Goal: Task Accomplishment & Management: Manage account settings

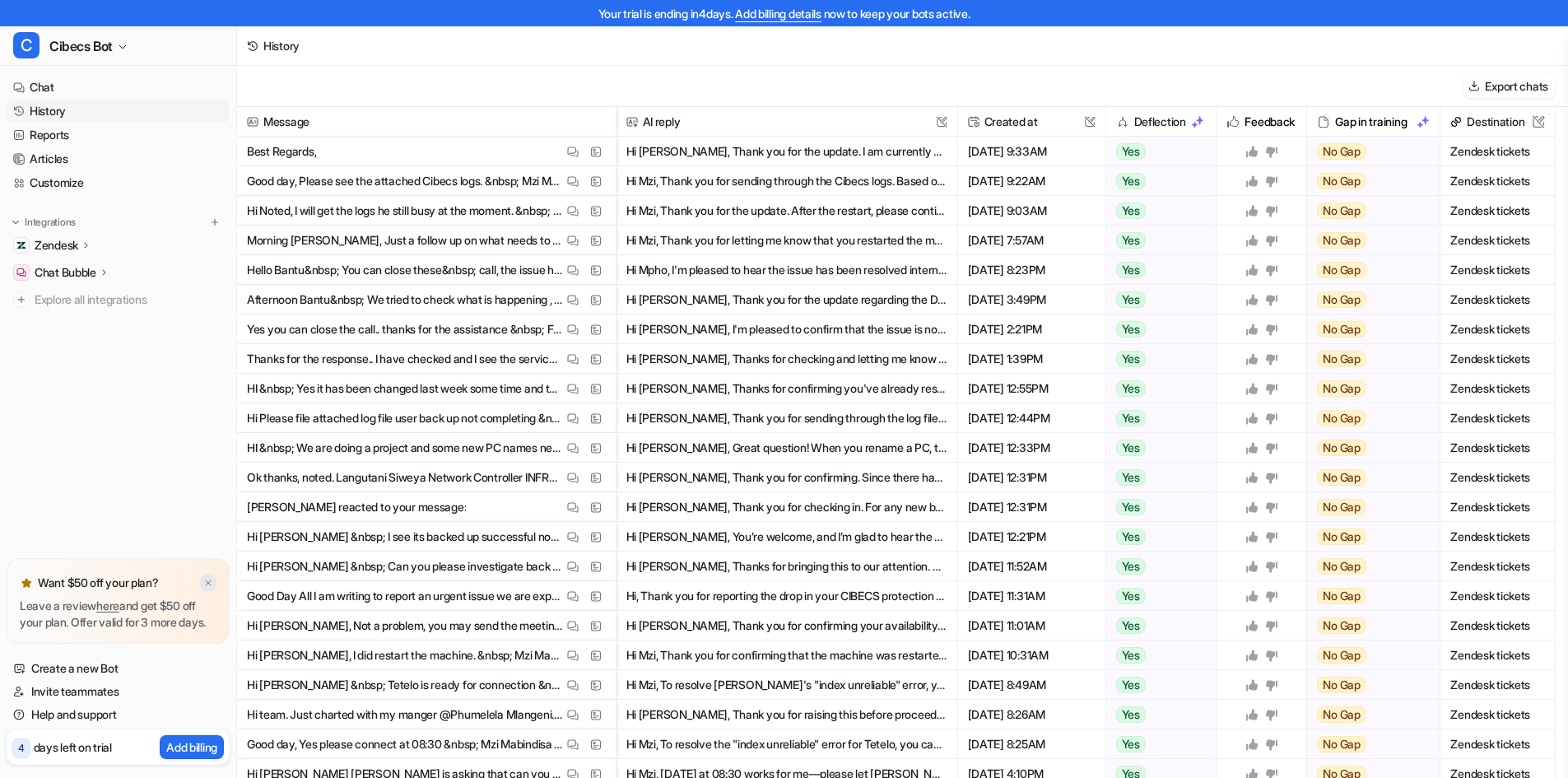
click at [208, 578] on img at bounding box center [208, 583] width 10 height 11
click at [807, 150] on button "Hi Ludwe, Thank you for the update. I am currently on the Teams meeting to run …" at bounding box center [787, 151] width 321 height 30
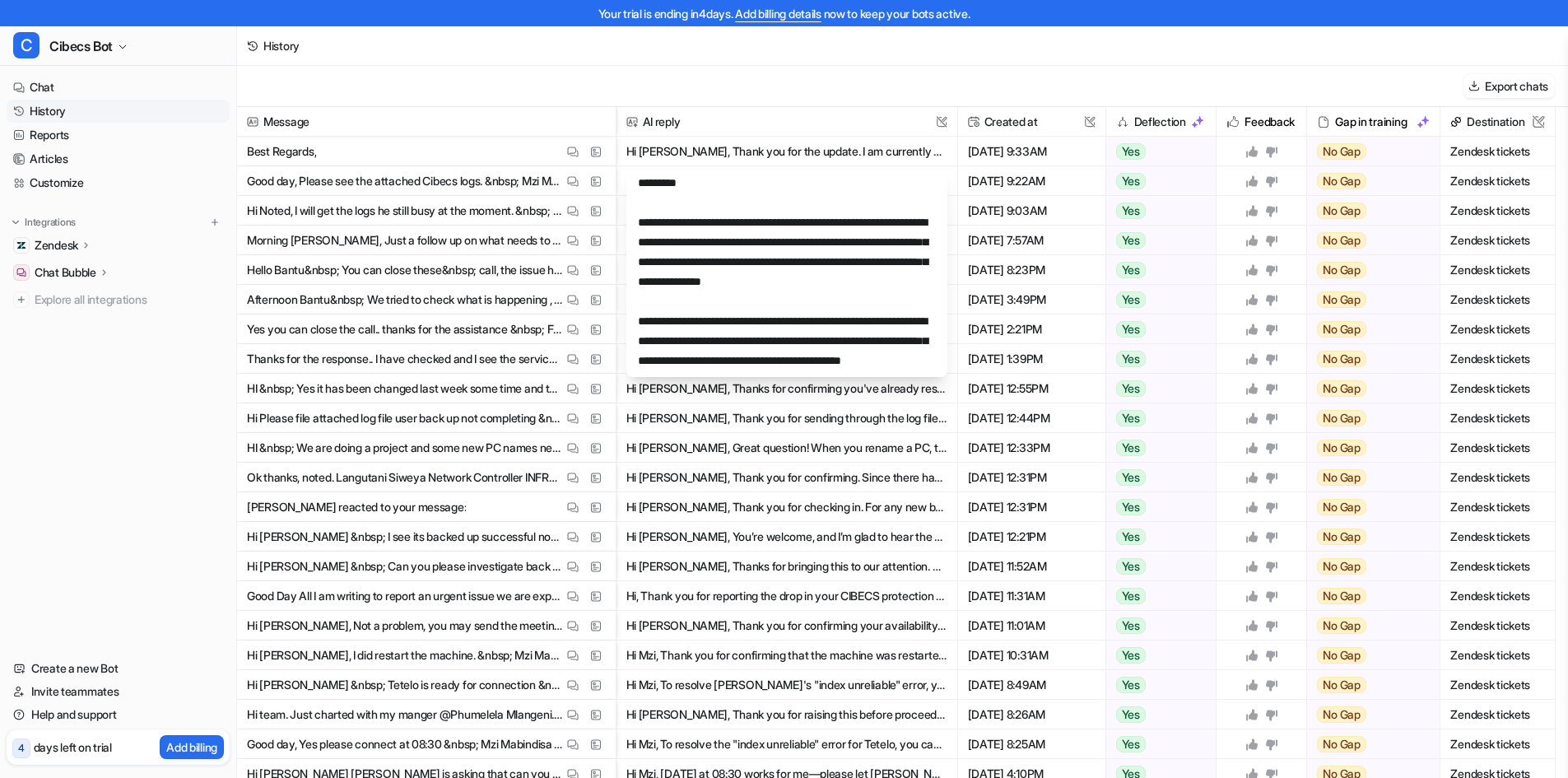
click at [797, 117] on span "AI reply This field cannot be modified" at bounding box center [787, 121] width 328 height 30
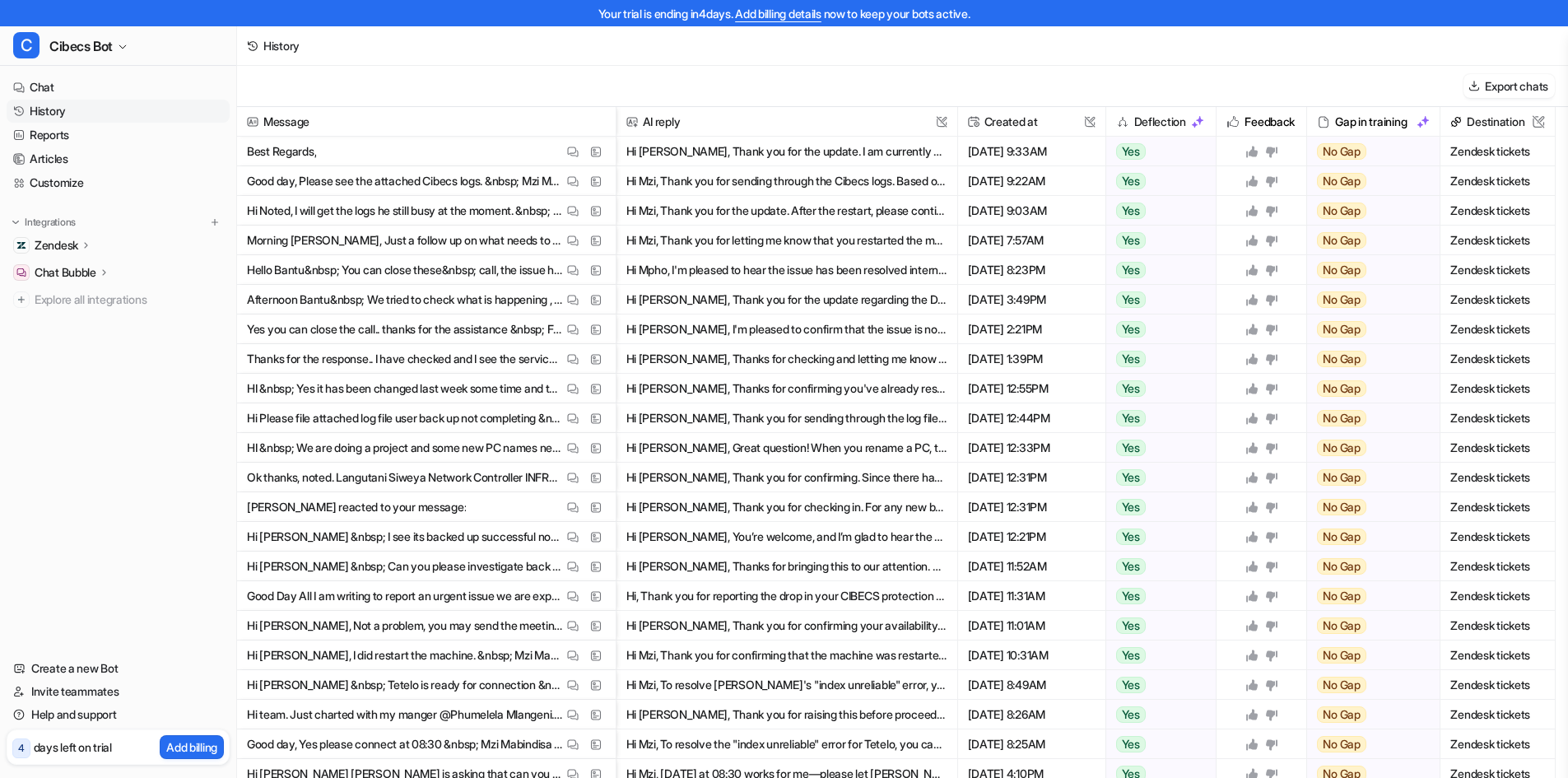
click at [1513, 150] on span "Zendesk tickets" at bounding box center [1498, 151] width 102 height 30
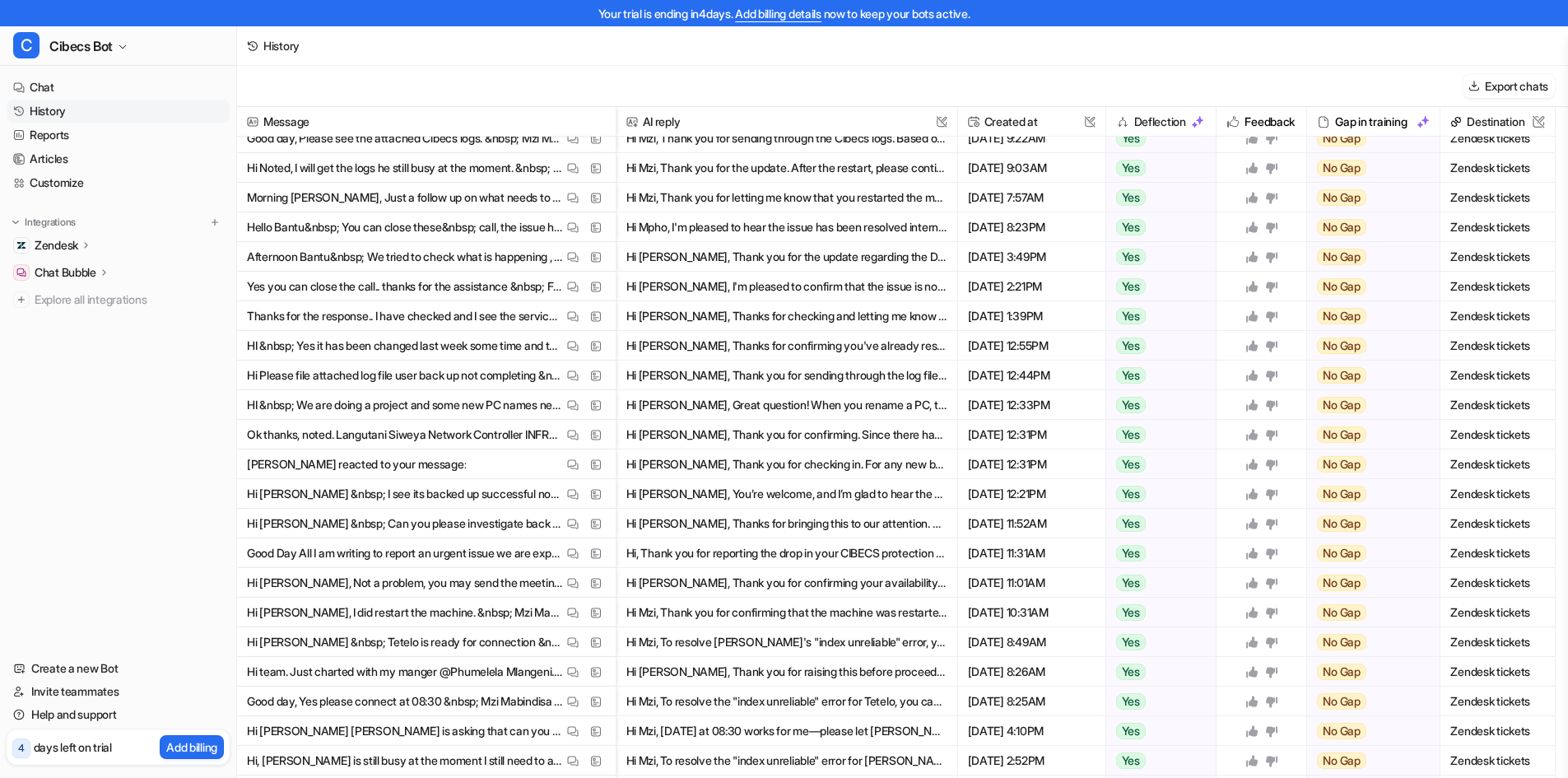
scroll to position [75, 0]
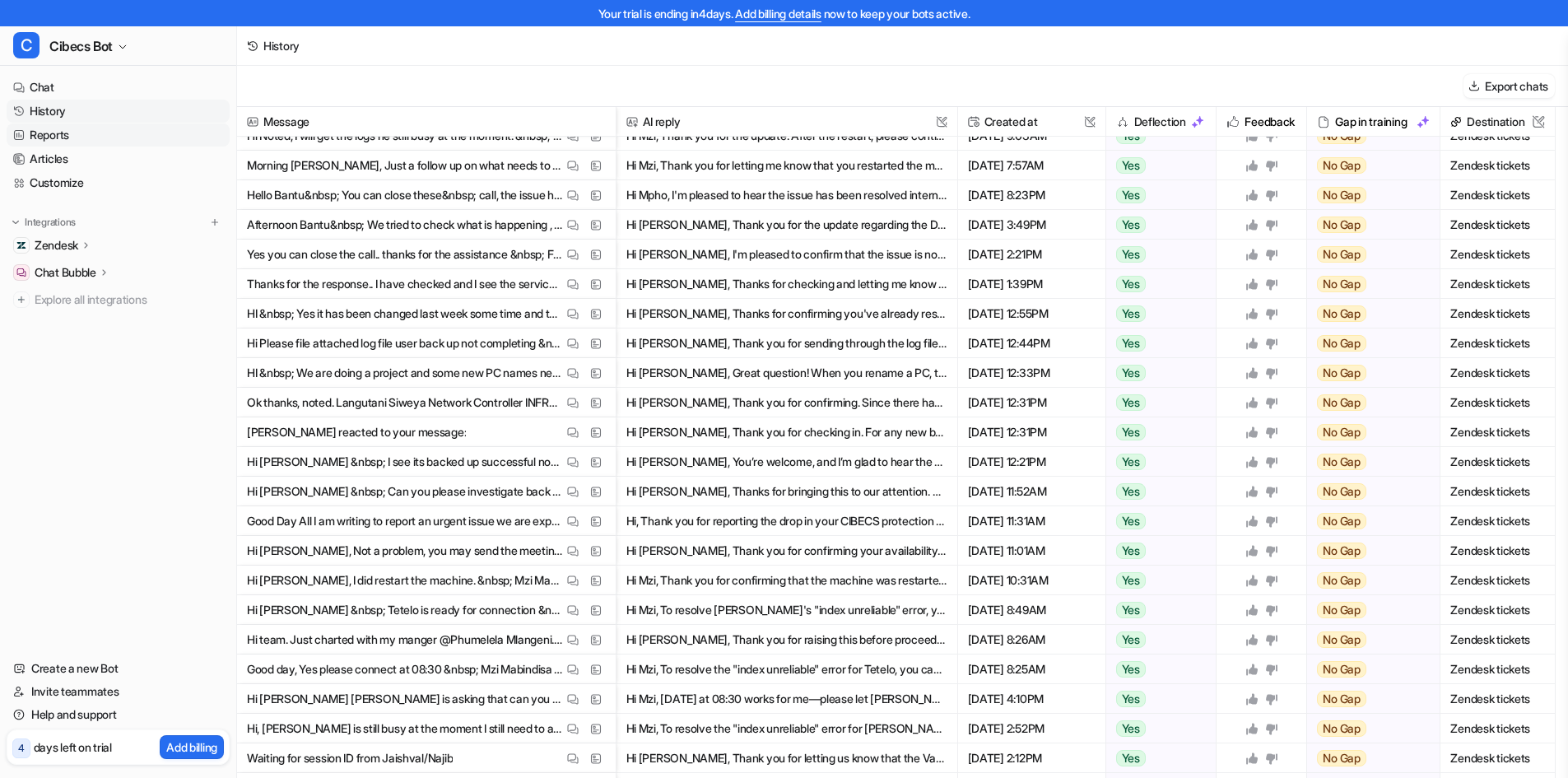
click at [50, 135] on link "Reports" at bounding box center [118, 135] width 223 height 23
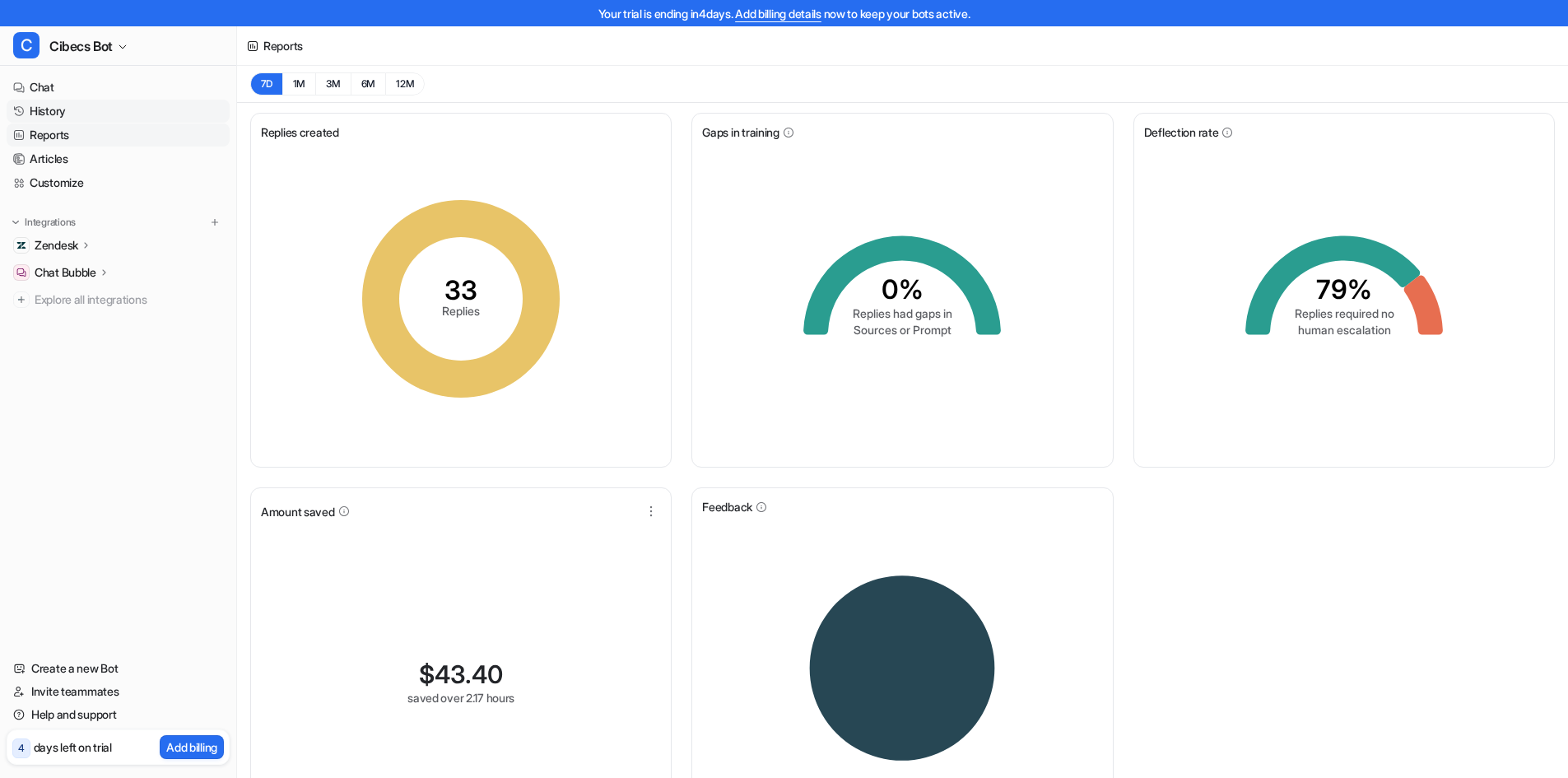
click at [49, 111] on link "History" at bounding box center [118, 111] width 223 height 23
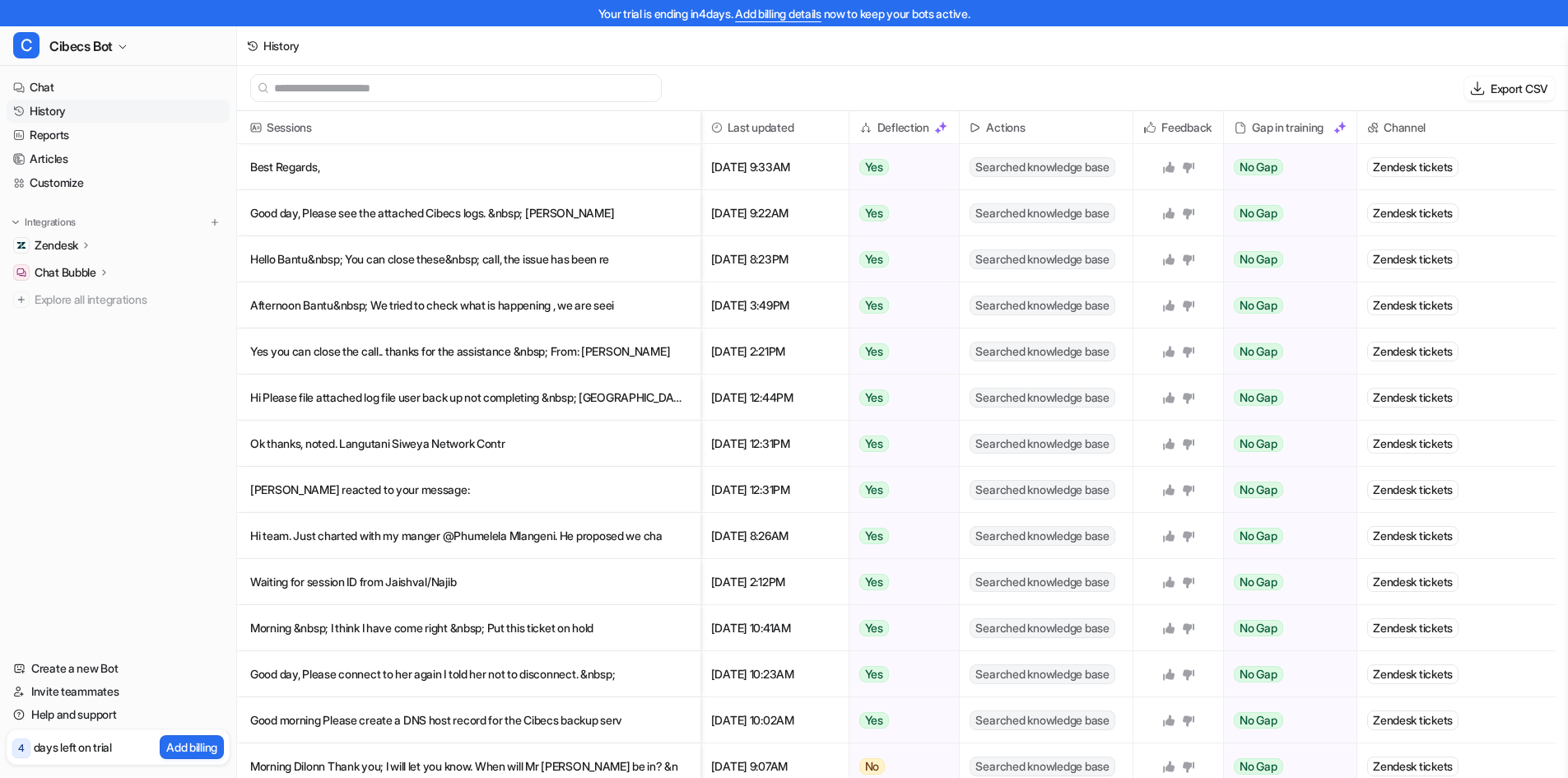
click at [352, 88] on input "text" at bounding box center [463, 88] width 379 height 26
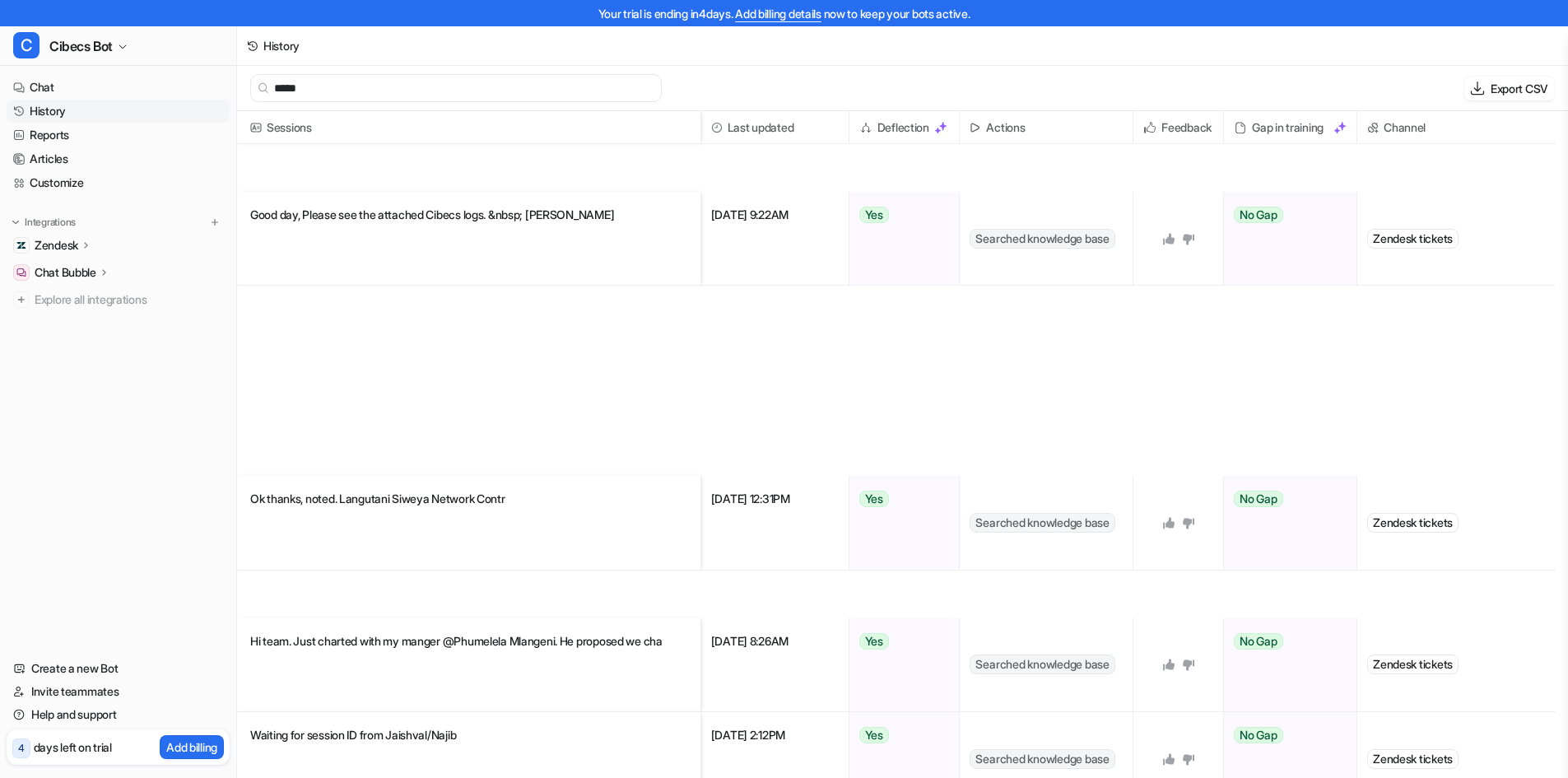
scroll to position [29, 0]
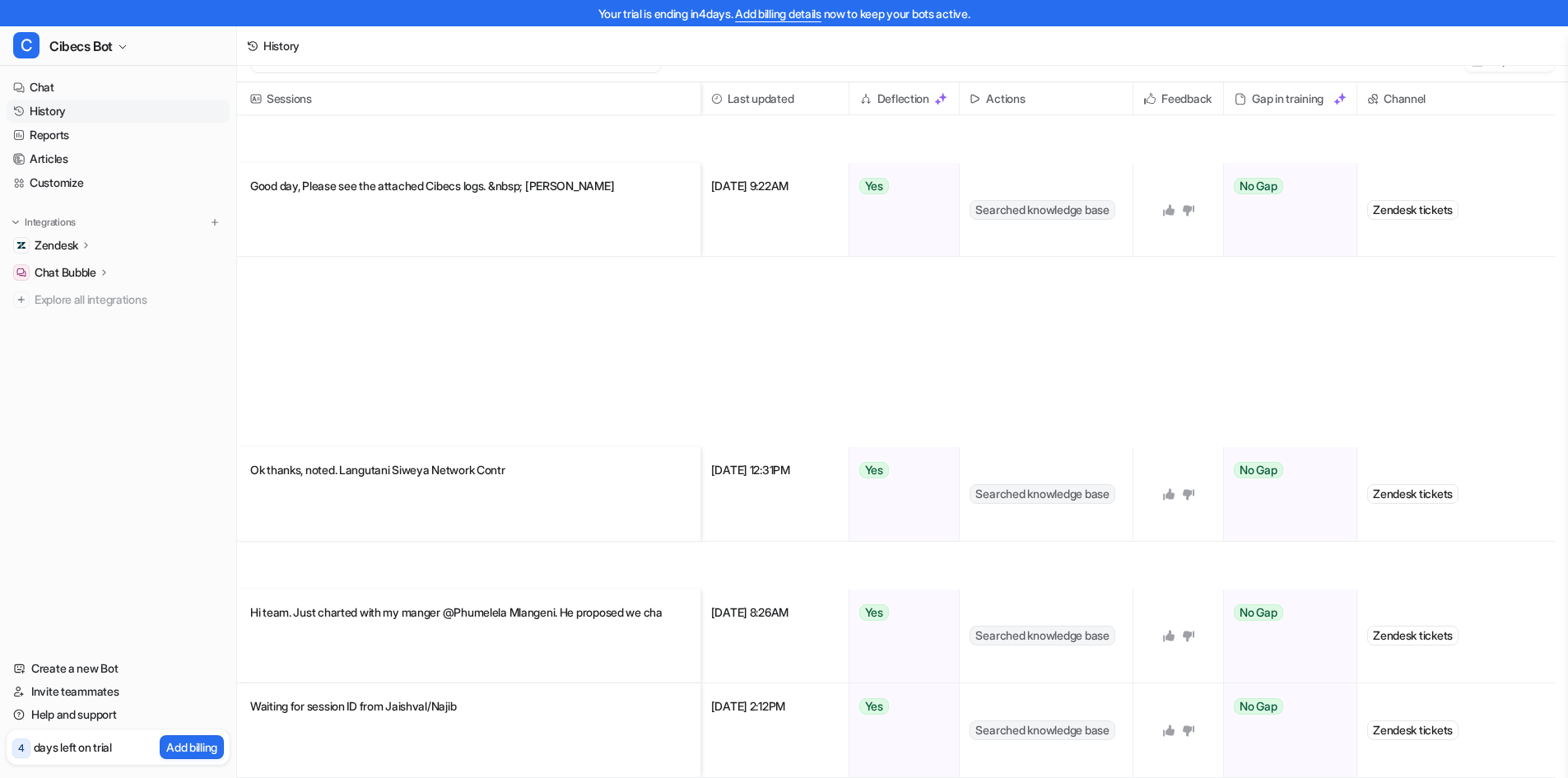
type input "*****"
drag, startPoint x: 272, startPoint y: 96, endPoint x: 248, endPoint y: 96, distance: 24.0
click at [248, 96] on span "Sessions" at bounding box center [469, 98] width 451 height 33
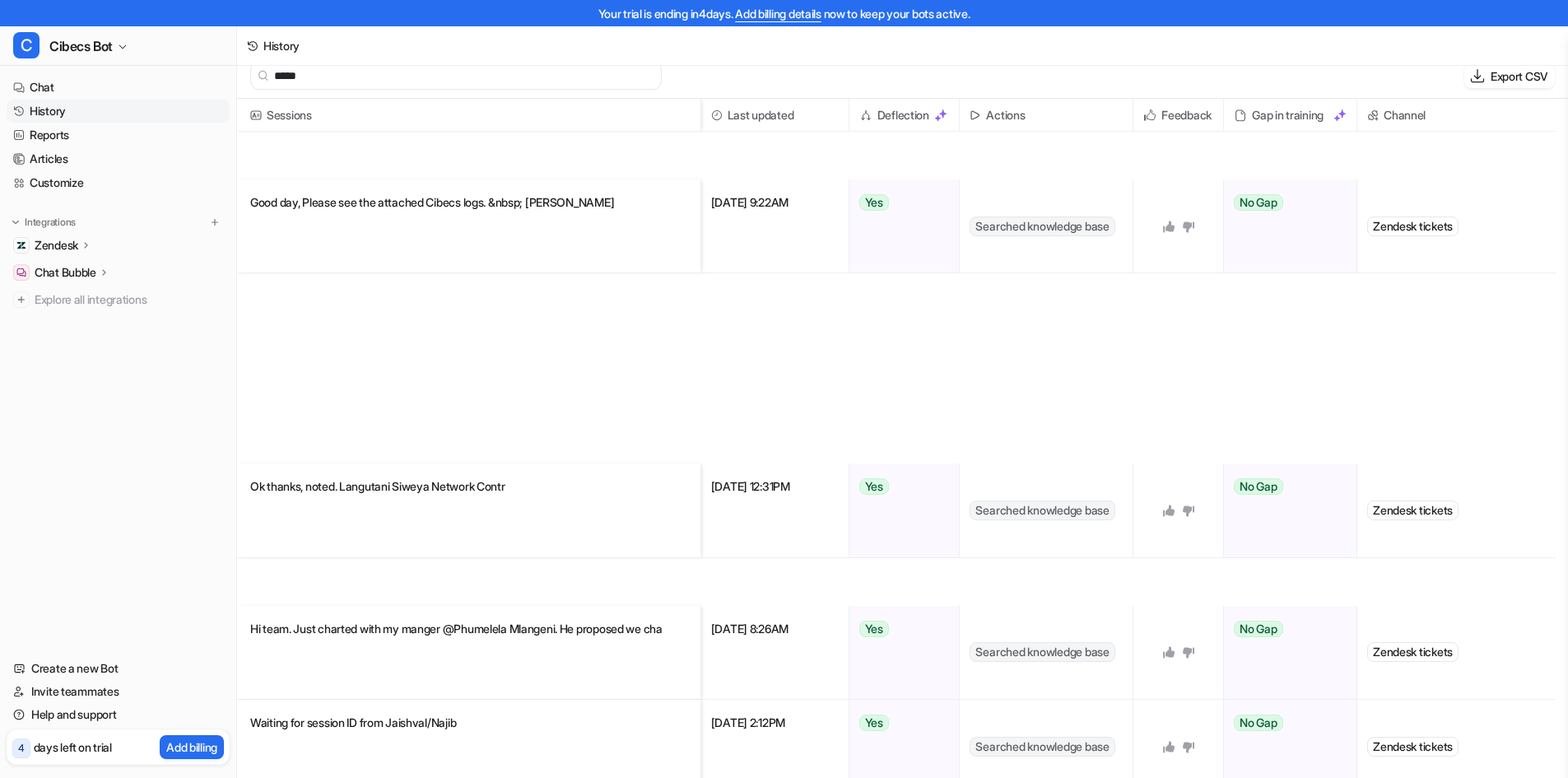
scroll to position [0, 0]
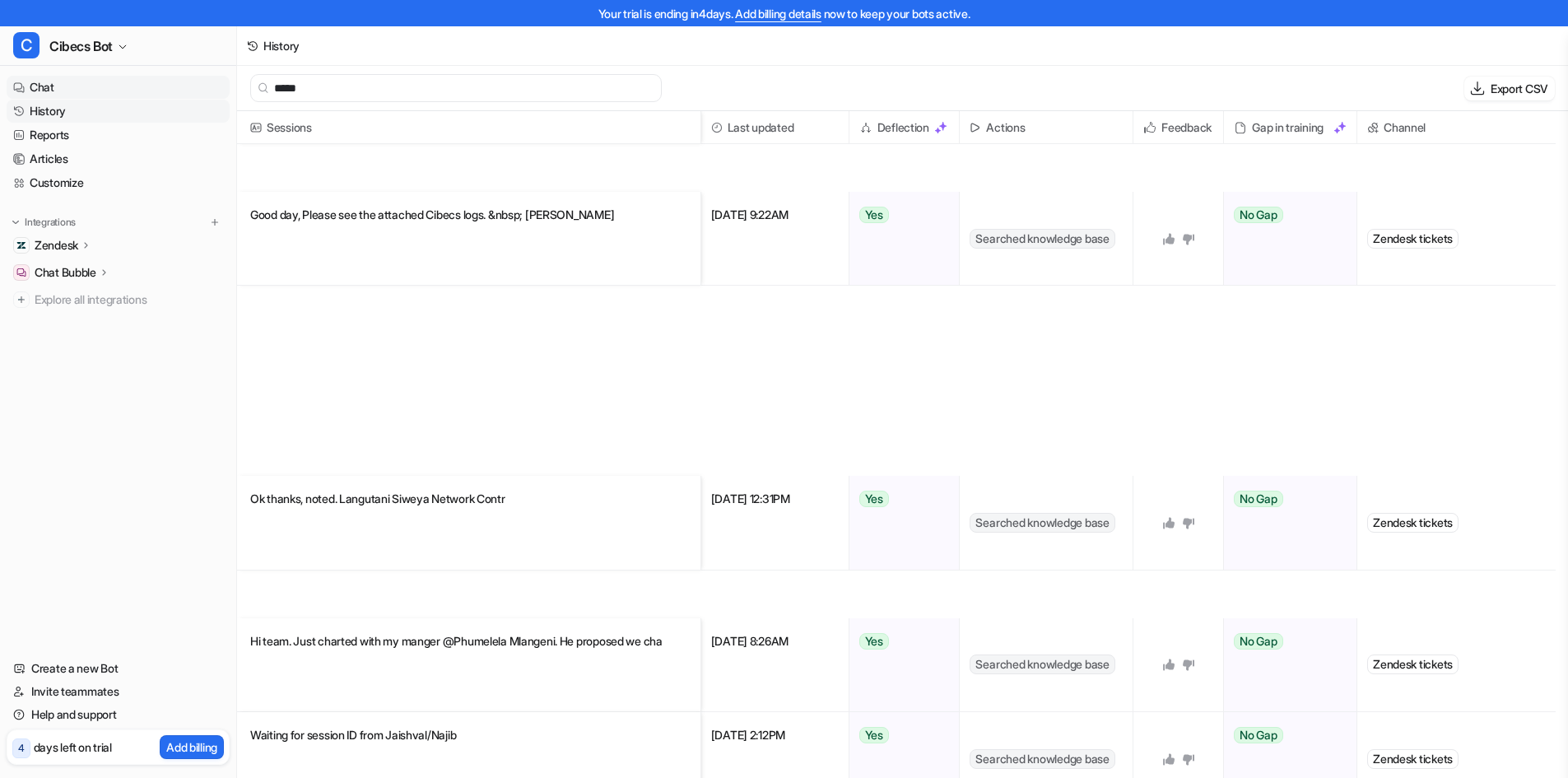
drag, startPoint x: 273, startPoint y: 97, endPoint x: 224, endPoint y: 97, distance: 49.0
click at [229, 97] on div "Your trial is ending in 4 days. Add billing details now to keep your bots activ…" at bounding box center [784, 389] width 1568 height 778
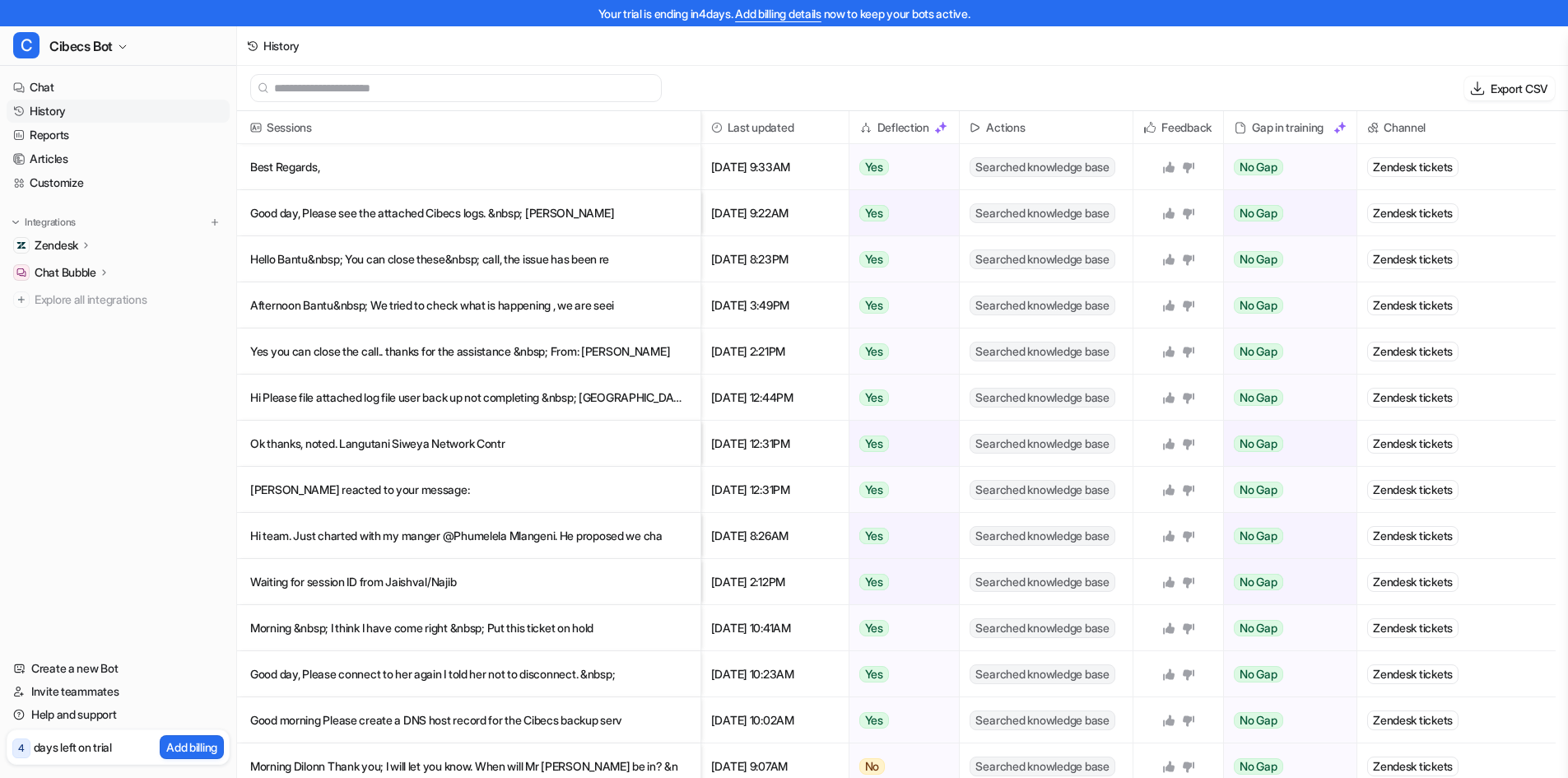
click at [58, 114] on link "History" at bounding box center [118, 111] width 223 height 23
click at [47, 89] on link "Chat" at bounding box center [118, 87] width 223 height 23
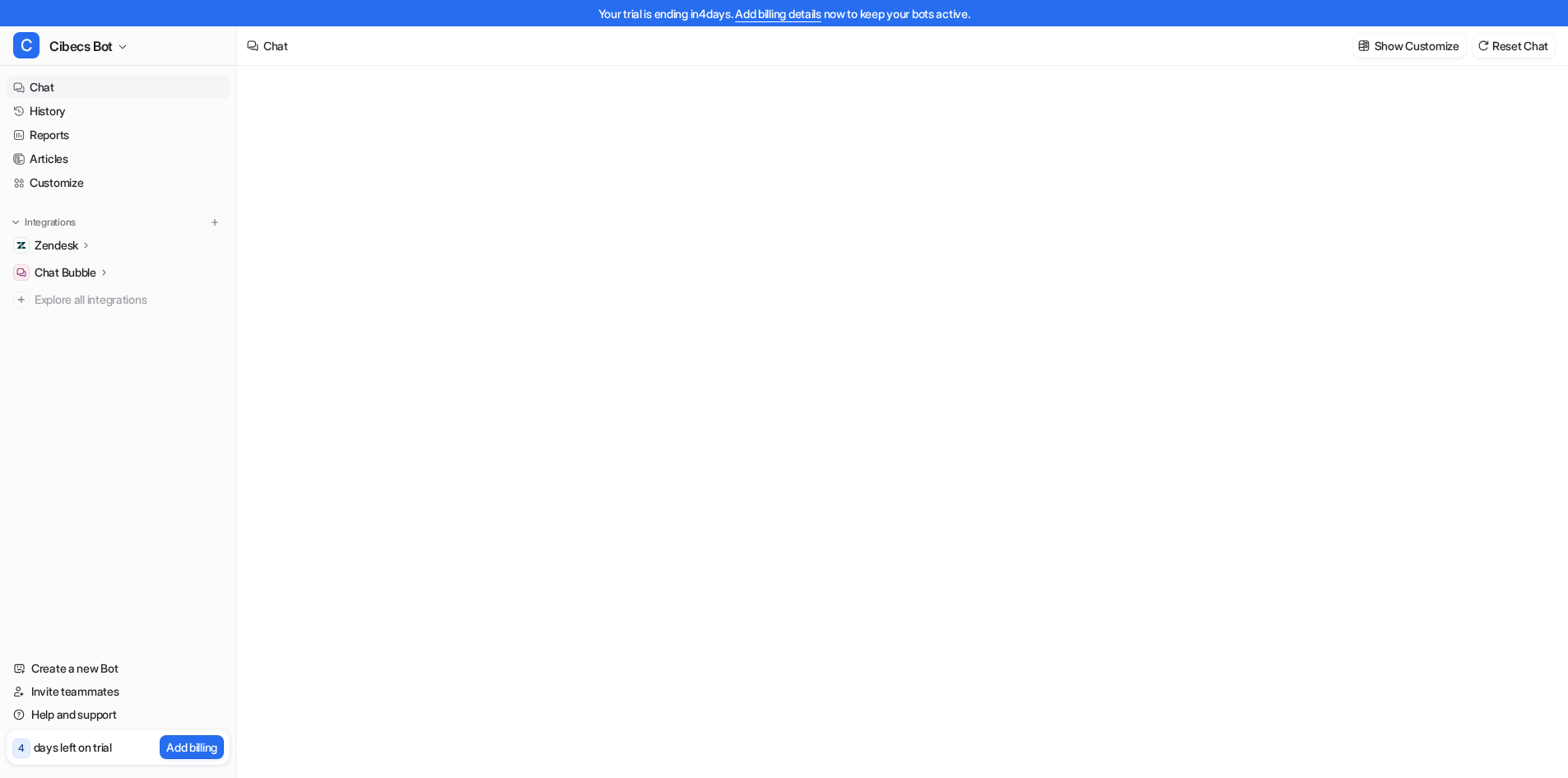
type textarea "**********"
click at [50, 112] on link "History" at bounding box center [118, 111] width 223 height 23
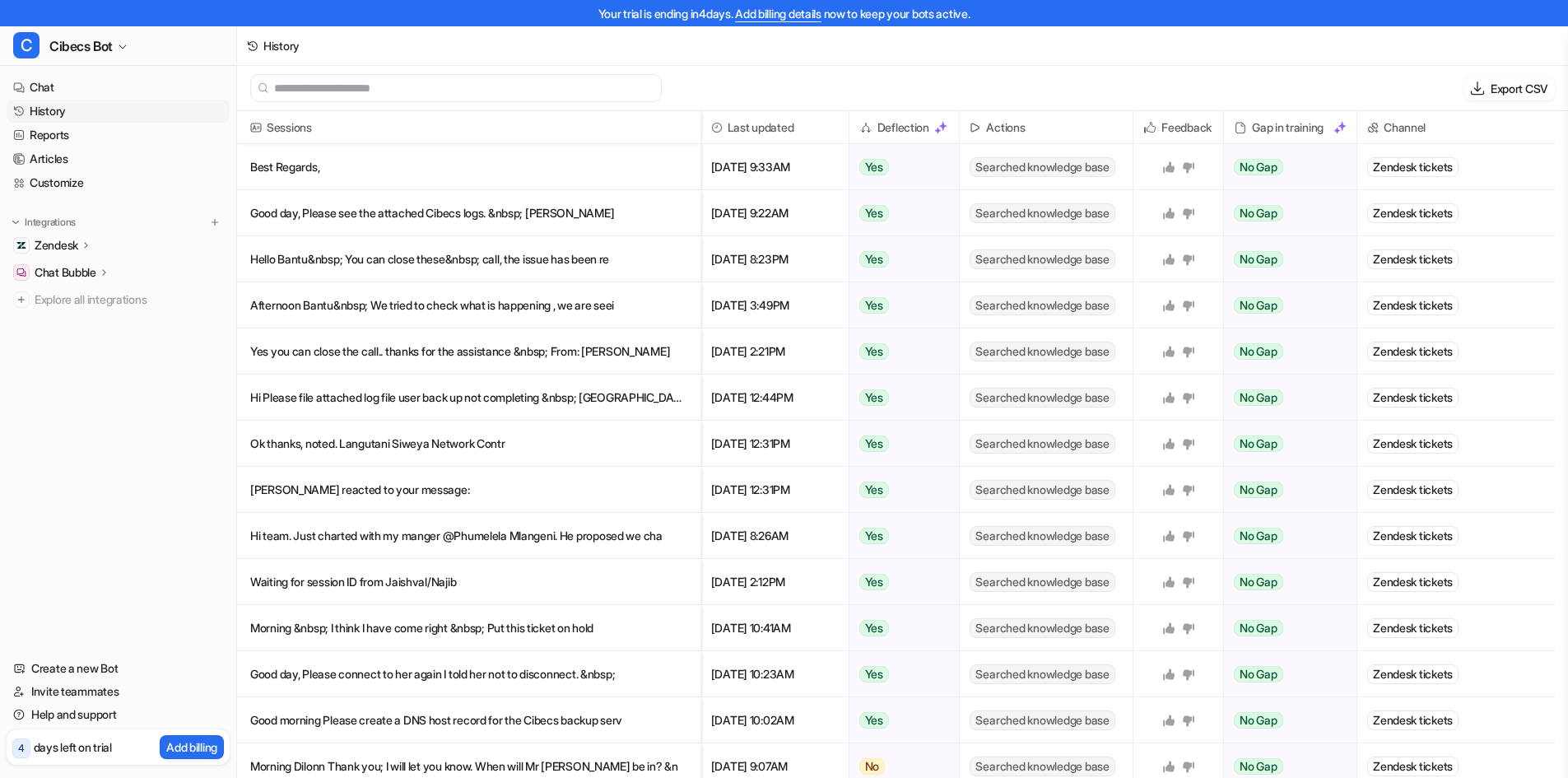
click at [87, 245] on icon at bounding box center [87, 245] width 12 height 12
click at [79, 272] on p "Overview" at bounding box center [72, 269] width 50 height 16
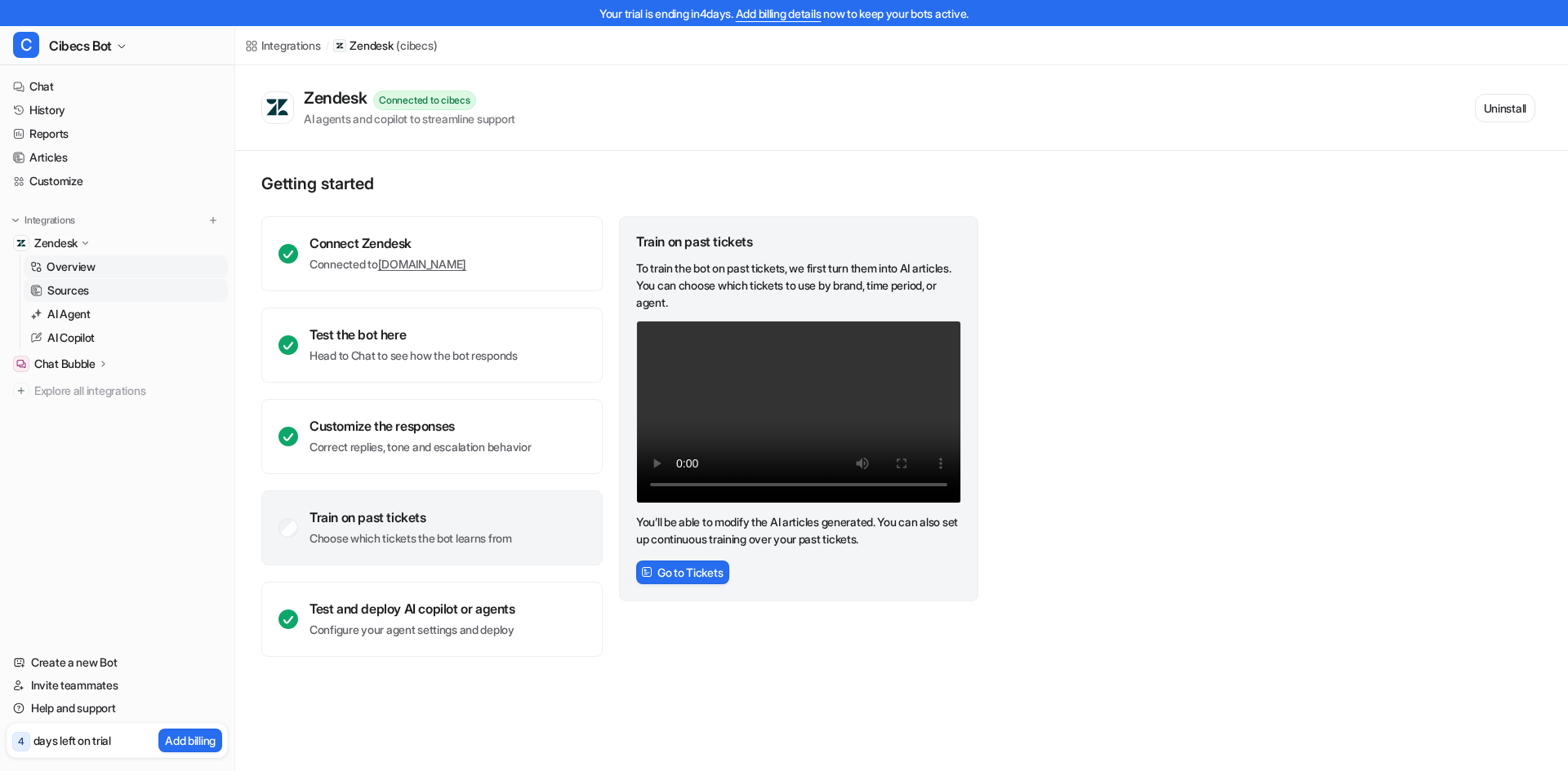
click at [78, 295] on p "Sources" at bounding box center [68, 290] width 41 height 16
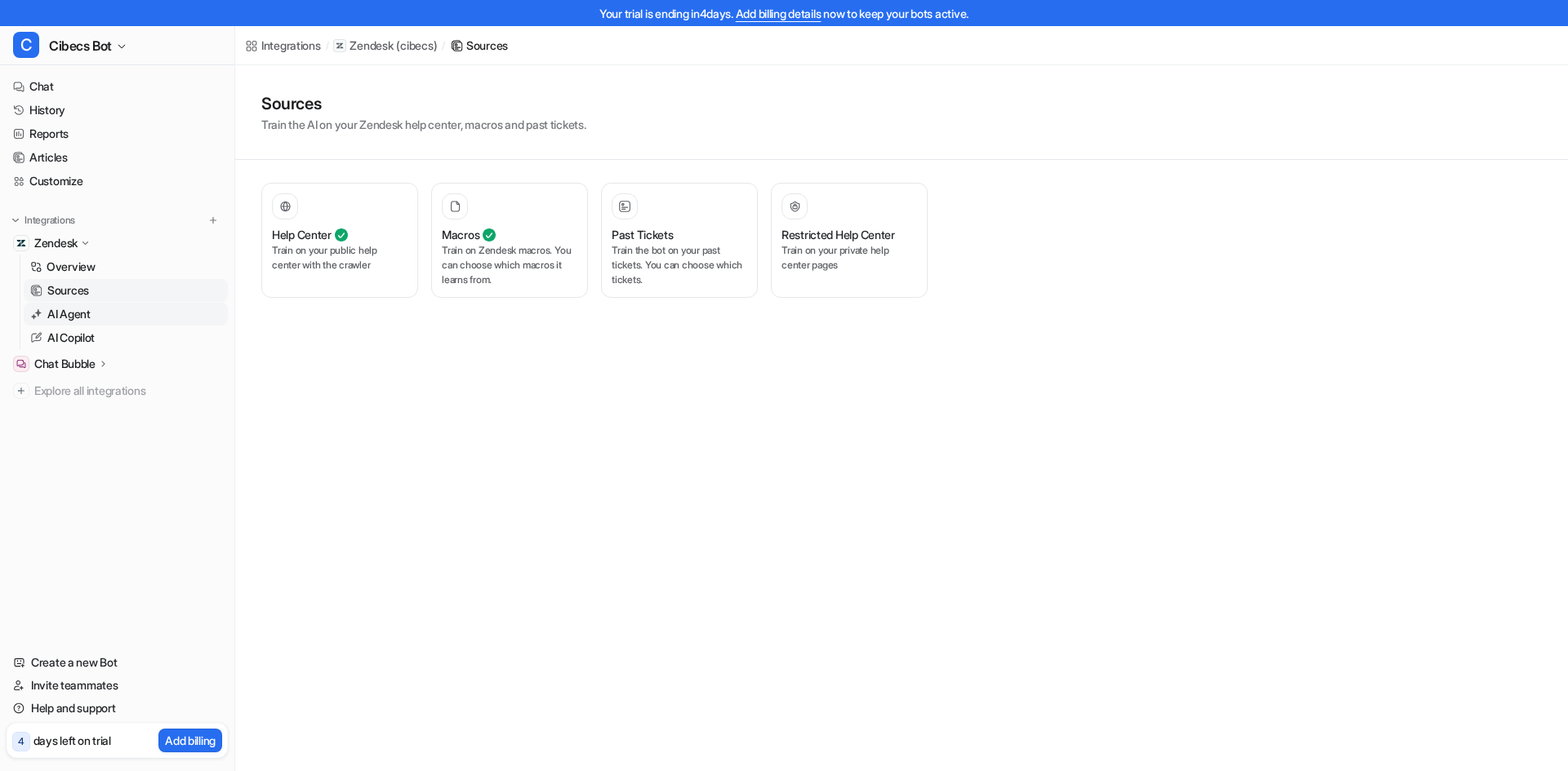
click at [75, 311] on p "AI Agent" at bounding box center [69, 314] width 43 height 16
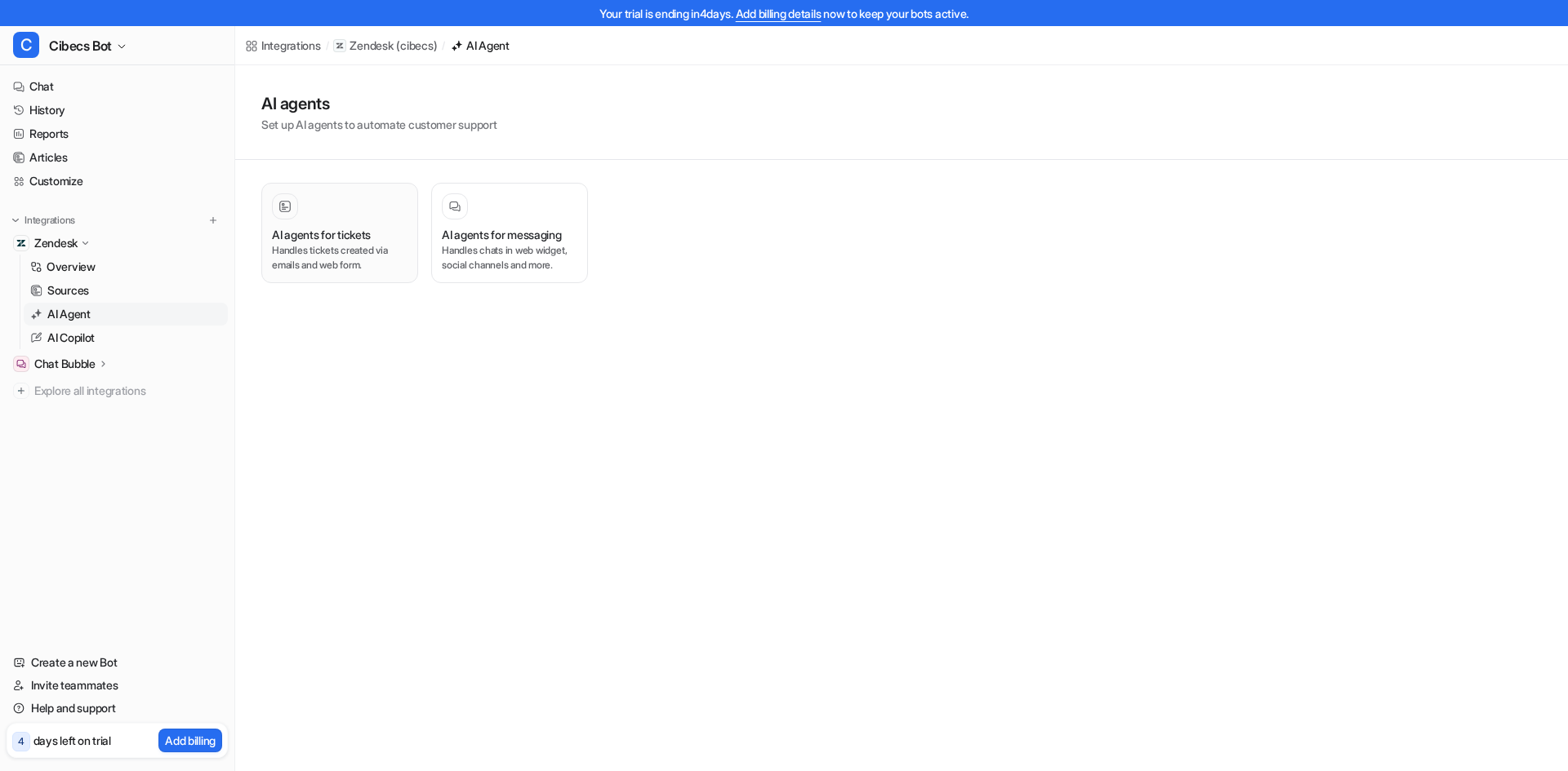
click at [329, 245] on p "Handles tickets created via emails and web form." at bounding box center [340, 257] width 135 height 30
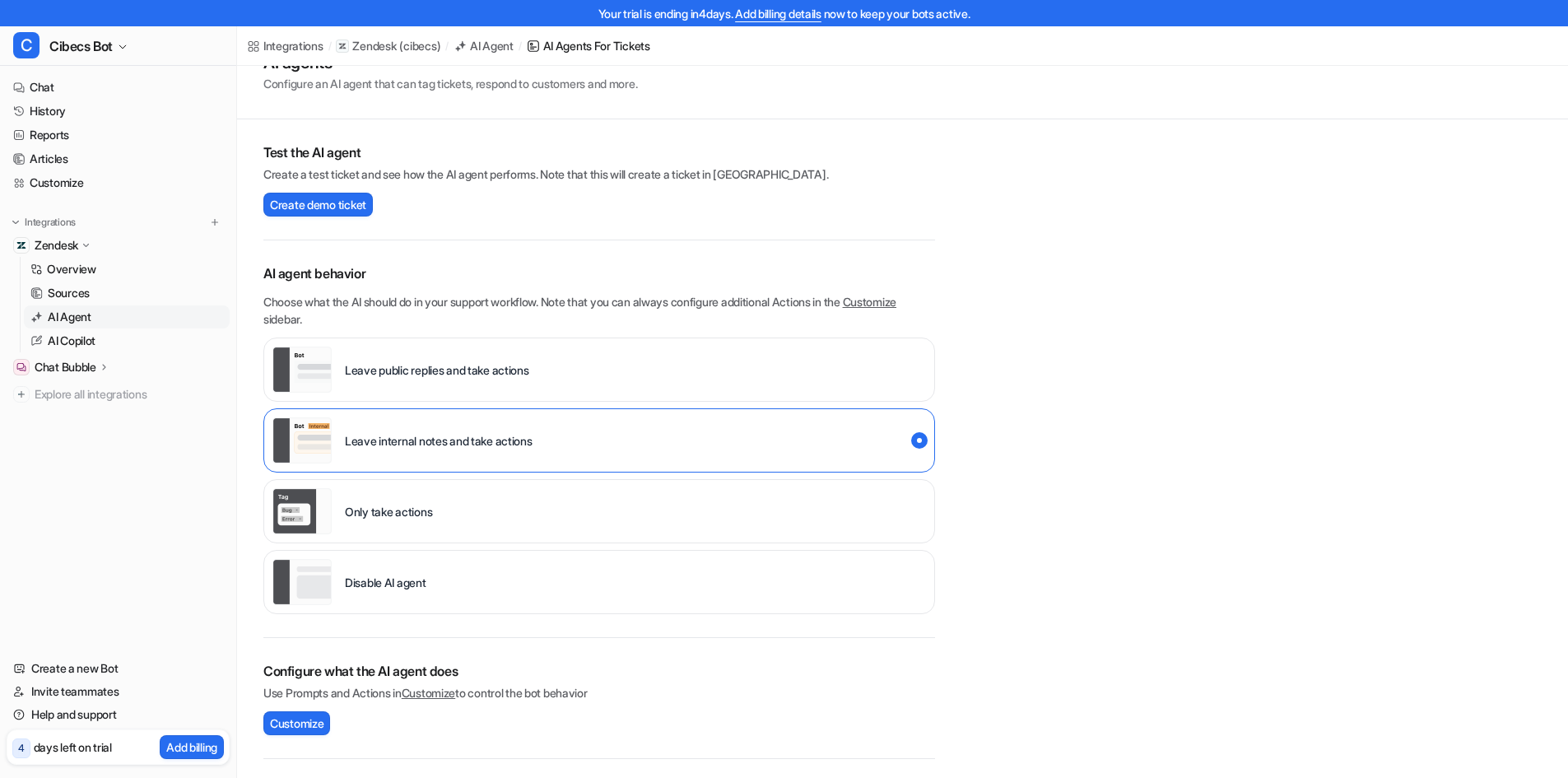
scroll to position [68, 0]
click at [79, 337] on p "AI Copilot" at bounding box center [72, 341] width 48 height 16
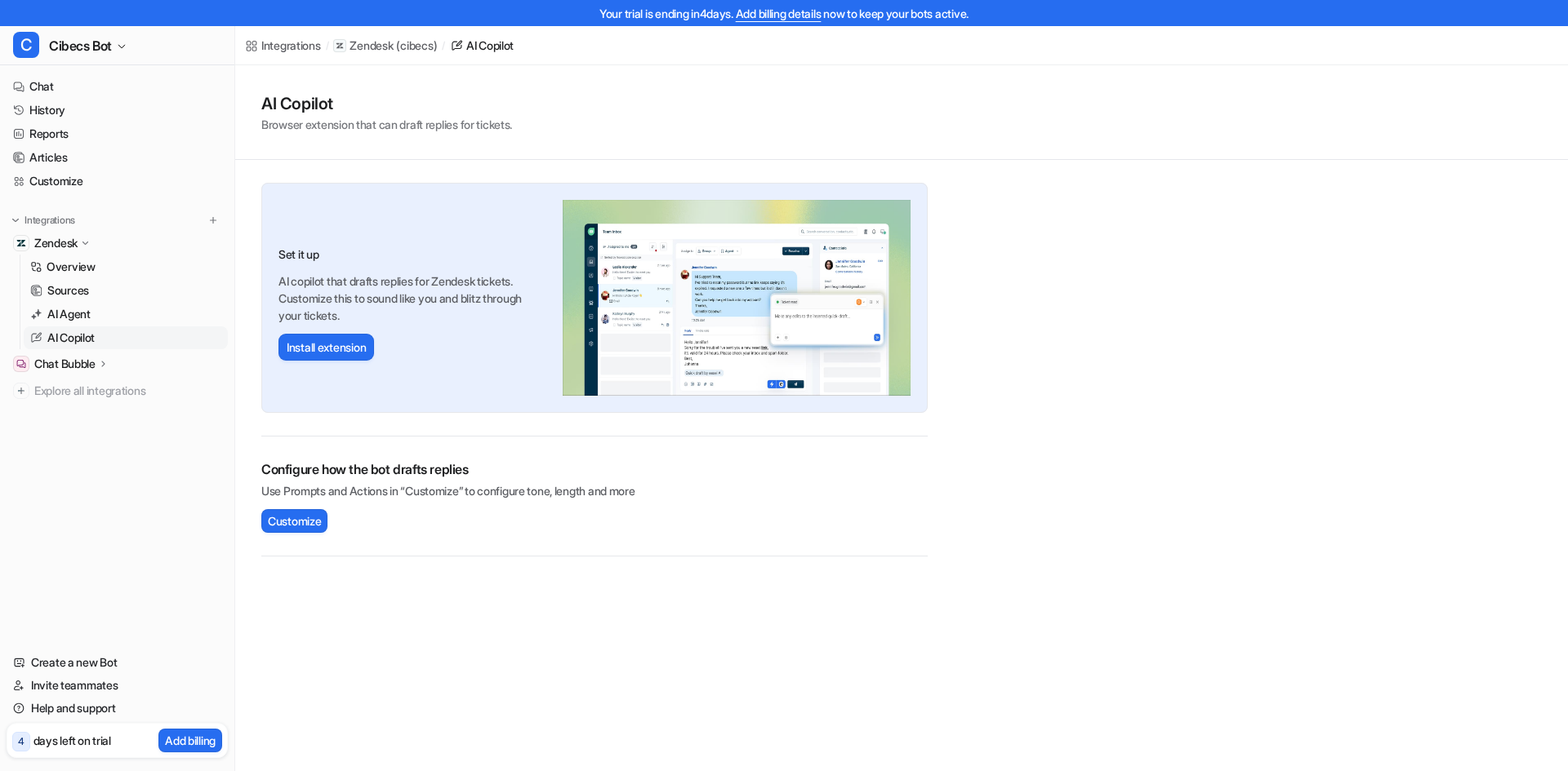
click at [96, 367] on p "Chat Bubble" at bounding box center [65, 364] width 61 height 16
click at [52, 109] on link "History" at bounding box center [117, 110] width 221 height 23
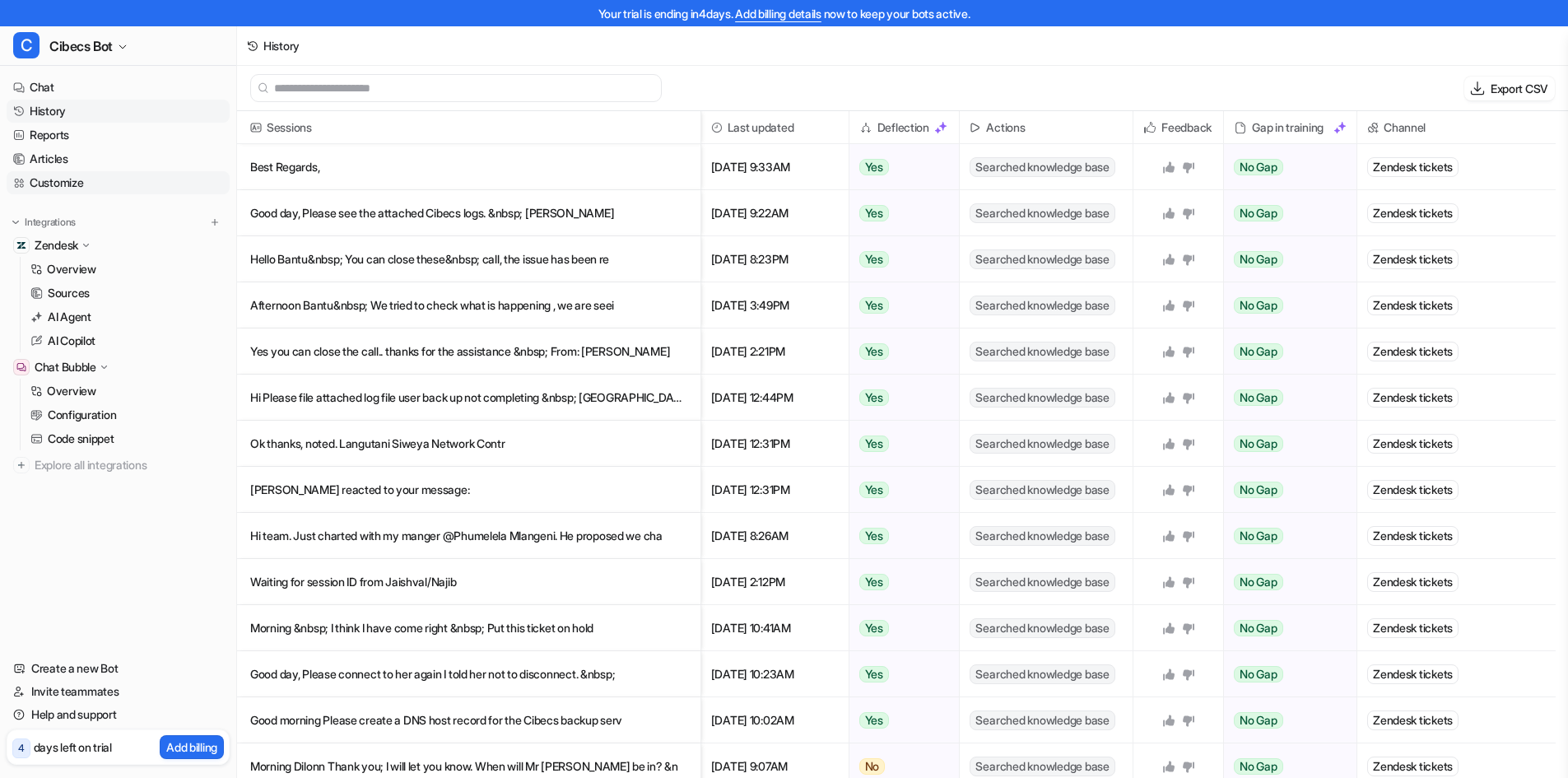
click at [57, 186] on link "Customize" at bounding box center [118, 183] width 223 height 23
click at [58, 181] on link "Customize" at bounding box center [118, 183] width 223 height 23
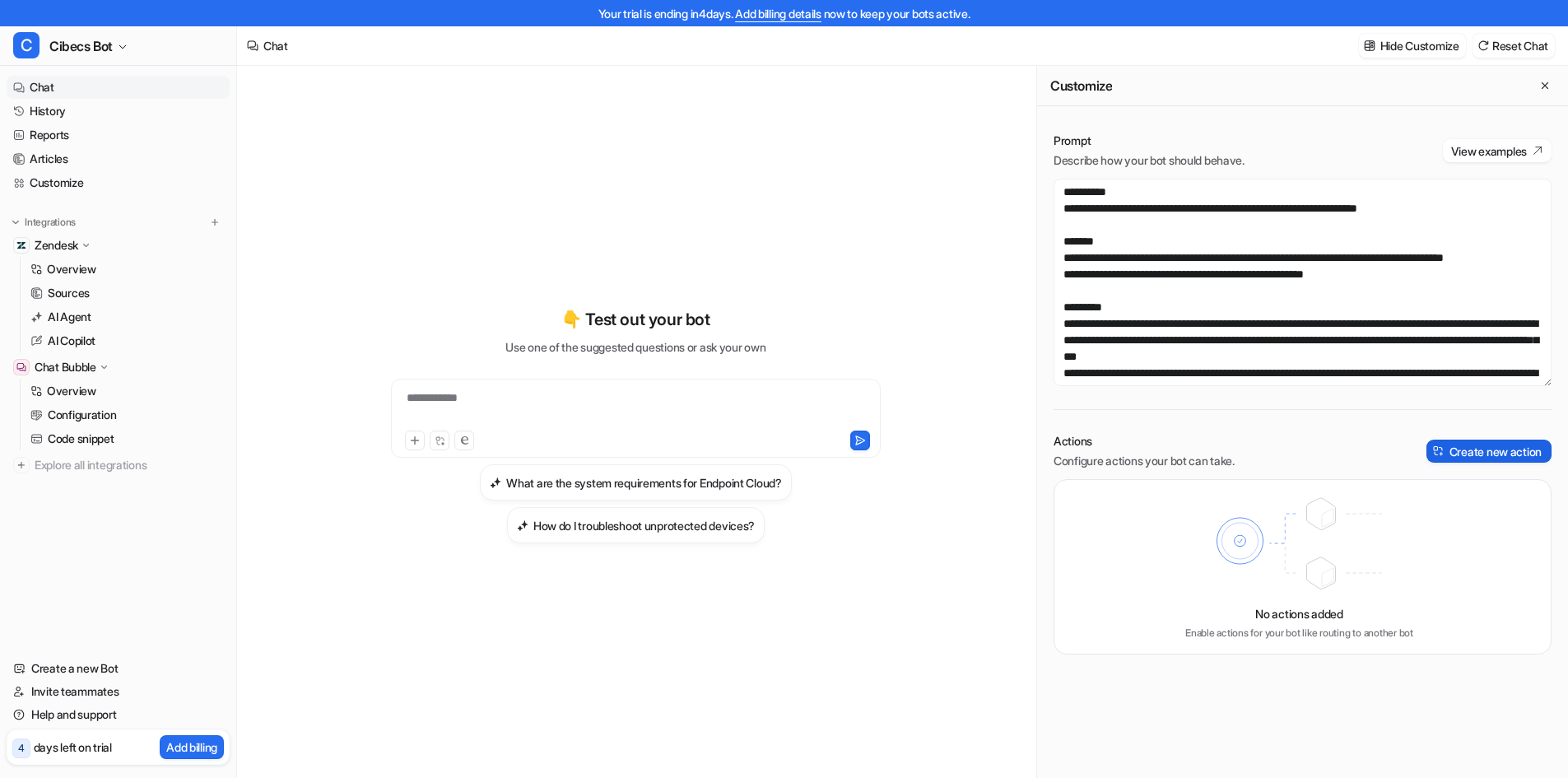
click at [1513, 449] on button "Create new action" at bounding box center [1489, 451] width 125 height 23
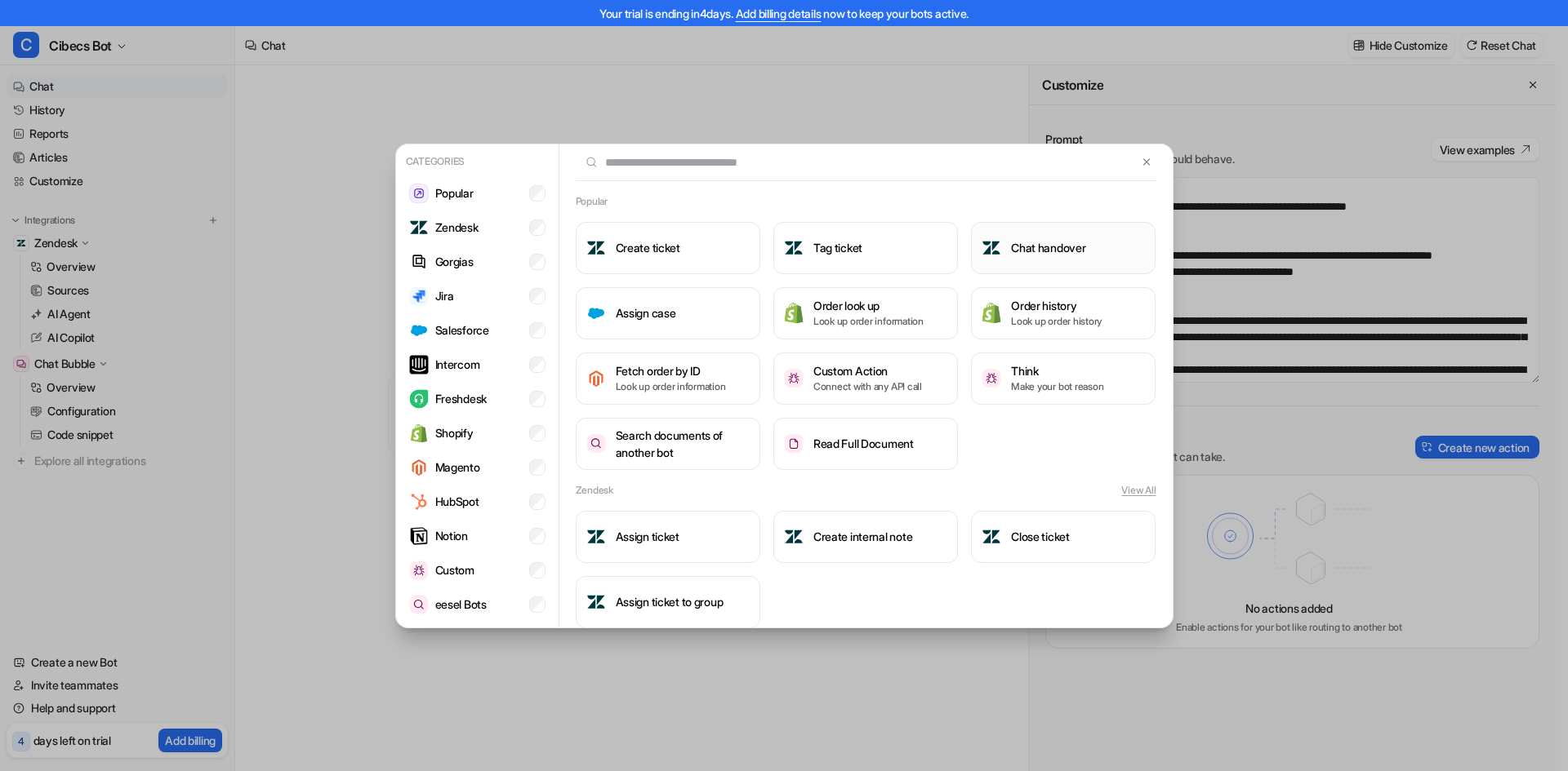
click at [1060, 251] on h3 "Chat handover" at bounding box center [1048, 248] width 75 height 17
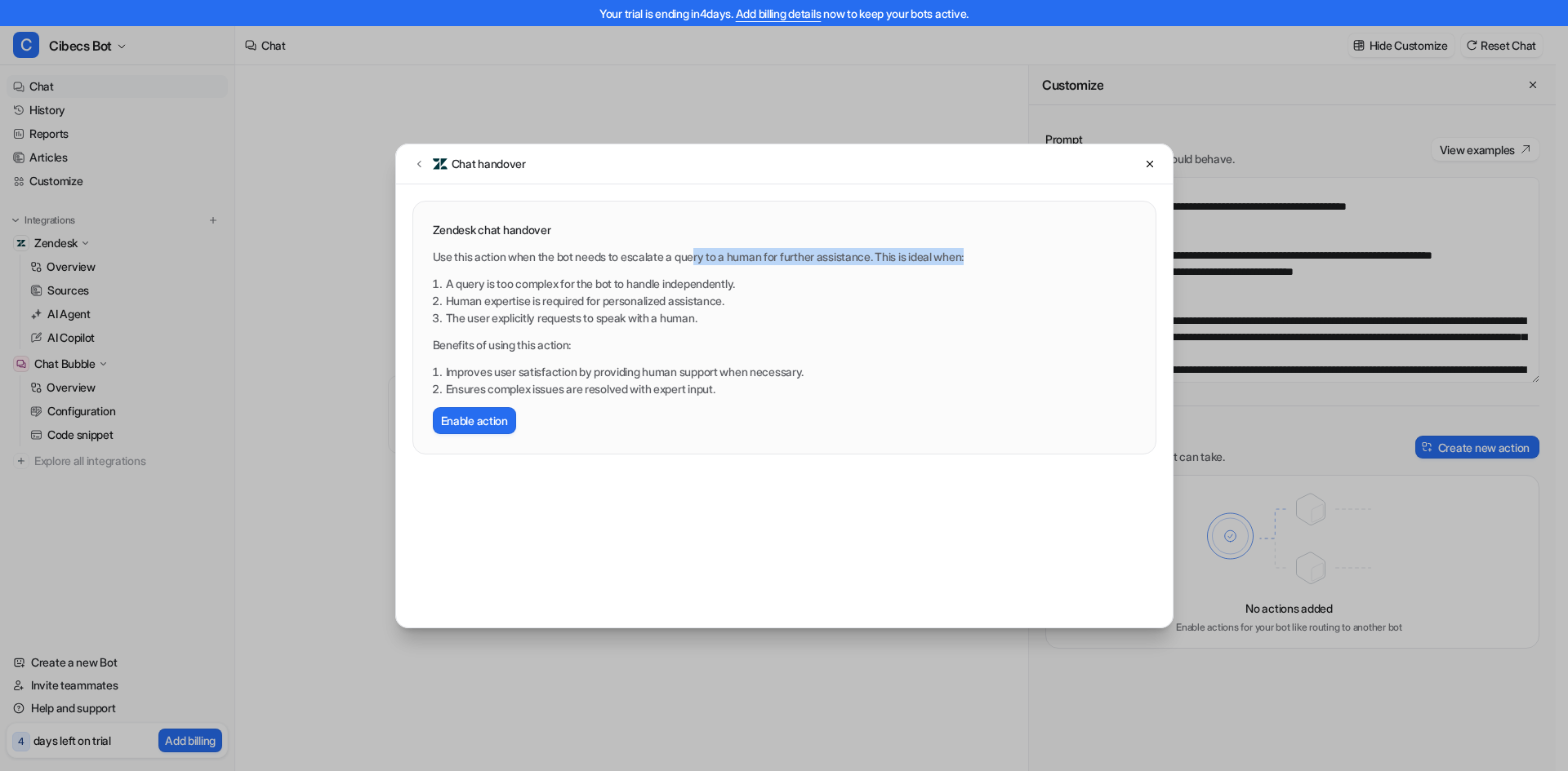
drag, startPoint x: 729, startPoint y: 254, endPoint x: 1002, endPoint y: 246, distance: 273.1
click at [1002, 246] on div "Zendesk chat handover Use this action when the bot needs to escalate a query to…" at bounding box center [784, 328] width 703 height 213
click at [833, 250] on p "Use this action when the bot needs to escalate a query to a human for further a…" at bounding box center [784, 256] width 703 height 17
drag, startPoint x: 444, startPoint y: 281, endPoint x: 792, endPoint y: 275, distance: 348.1
click at [792, 275] on li "A query is too complex for the bot to handle independently." at bounding box center [791, 284] width 690 height 17
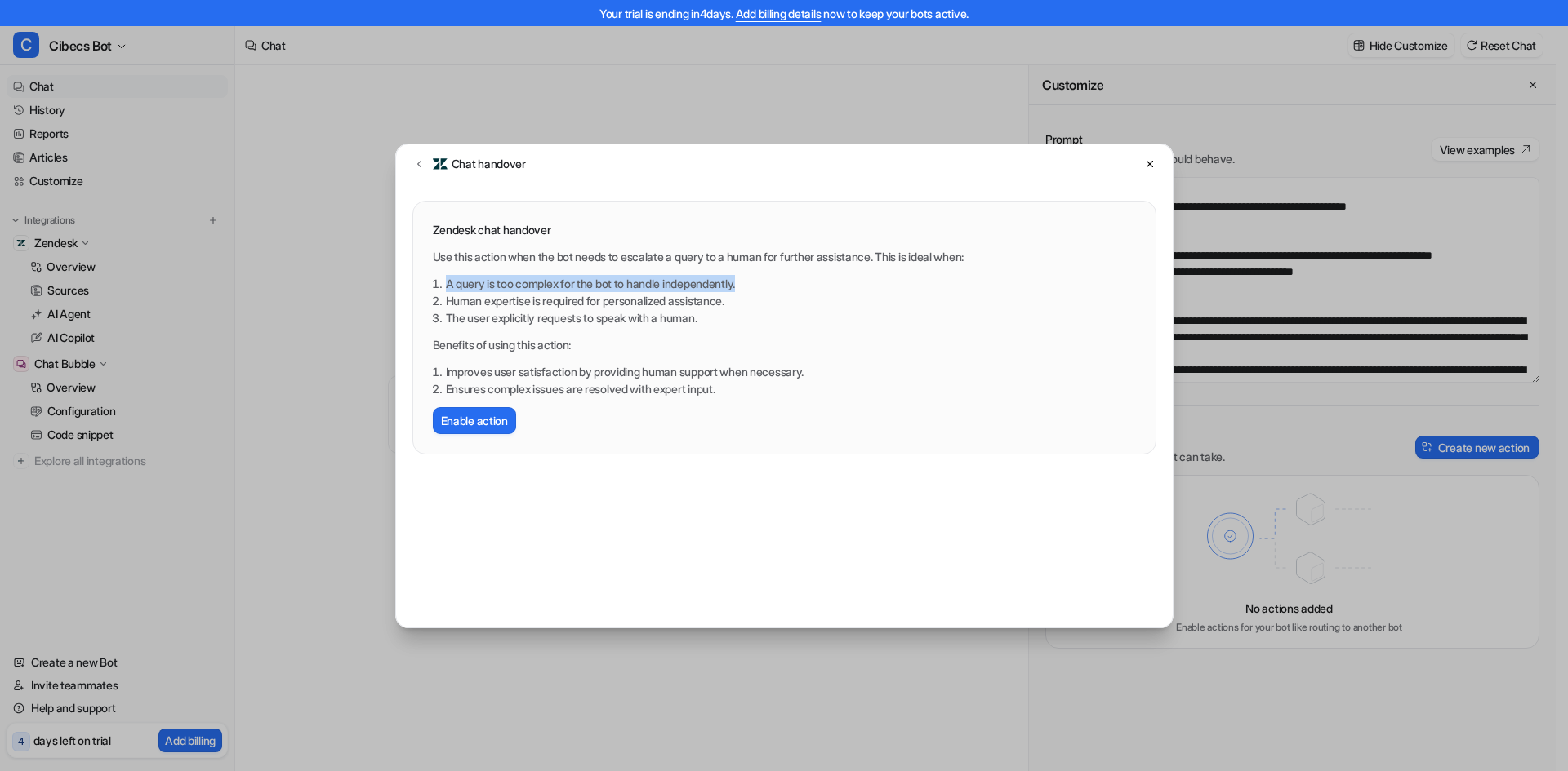
click at [726, 289] on li "A query is too complex for the bot to handle independently." at bounding box center [791, 284] width 690 height 17
drag, startPoint x: 451, startPoint y: 296, endPoint x: 746, endPoint y: 295, distance: 295.0
click at [738, 295] on li "Human expertise is required for personalized assistance." at bounding box center [791, 300] width 690 height 17
click at [745, 298] on li "Human expertise is required for personalized assistance." at bounding box center [791, 300] width 690 height 17
drag, startPoint x: 451, startPoint y: 318, endPoint x: 675, endPoint y: 310, distance: 224.1
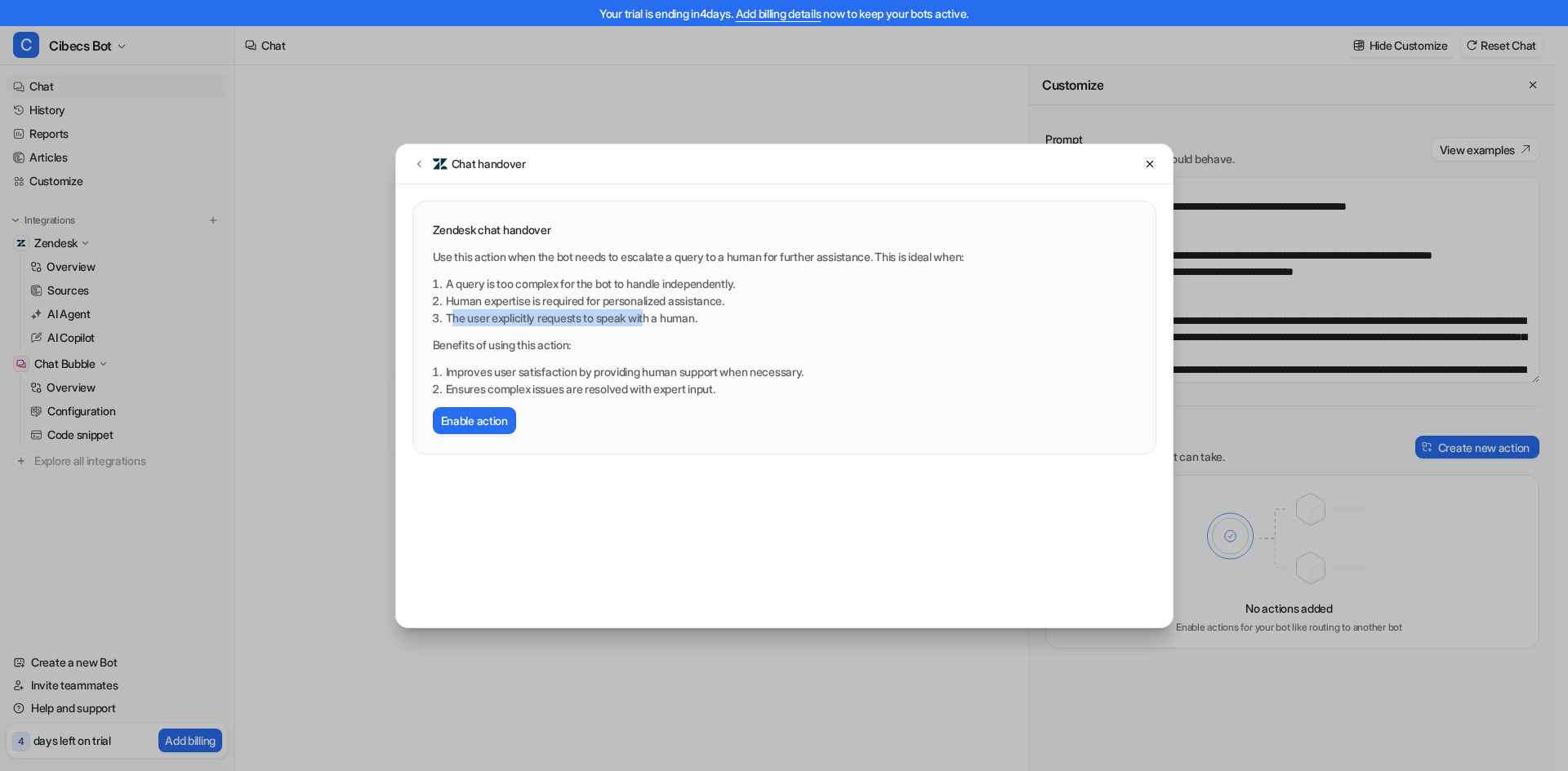
click at [665, 310] on li "The user explicitly requests to speak with a human." at bounding box center [791, 318] width 690 height 17
click at [422, 165] on icon at bounding box center [419, 163] width 12 height 12
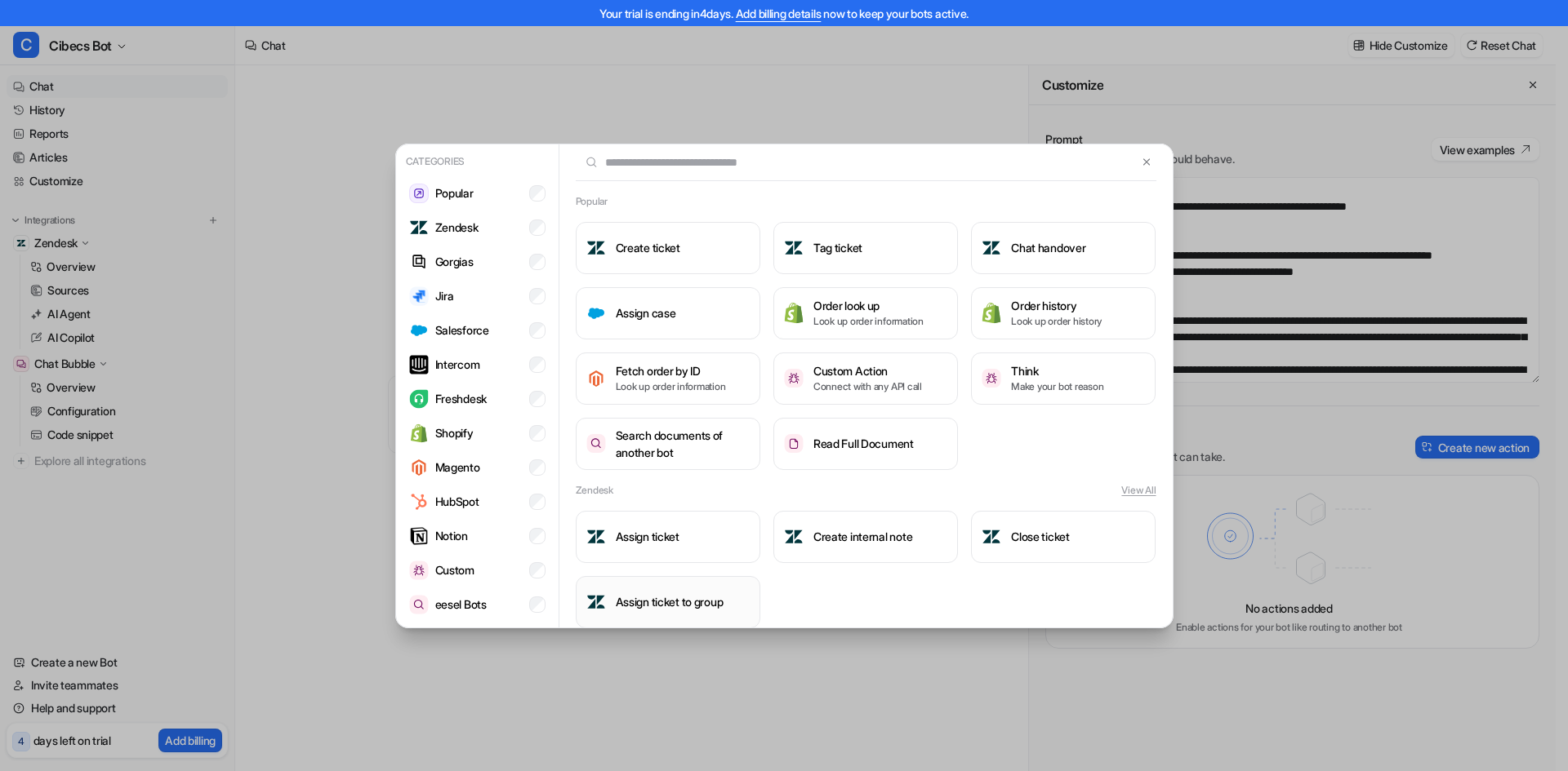
click at [693, 595] on h3 "Assign ticket to group" at bounding box center [669, 602] width 108 height 17
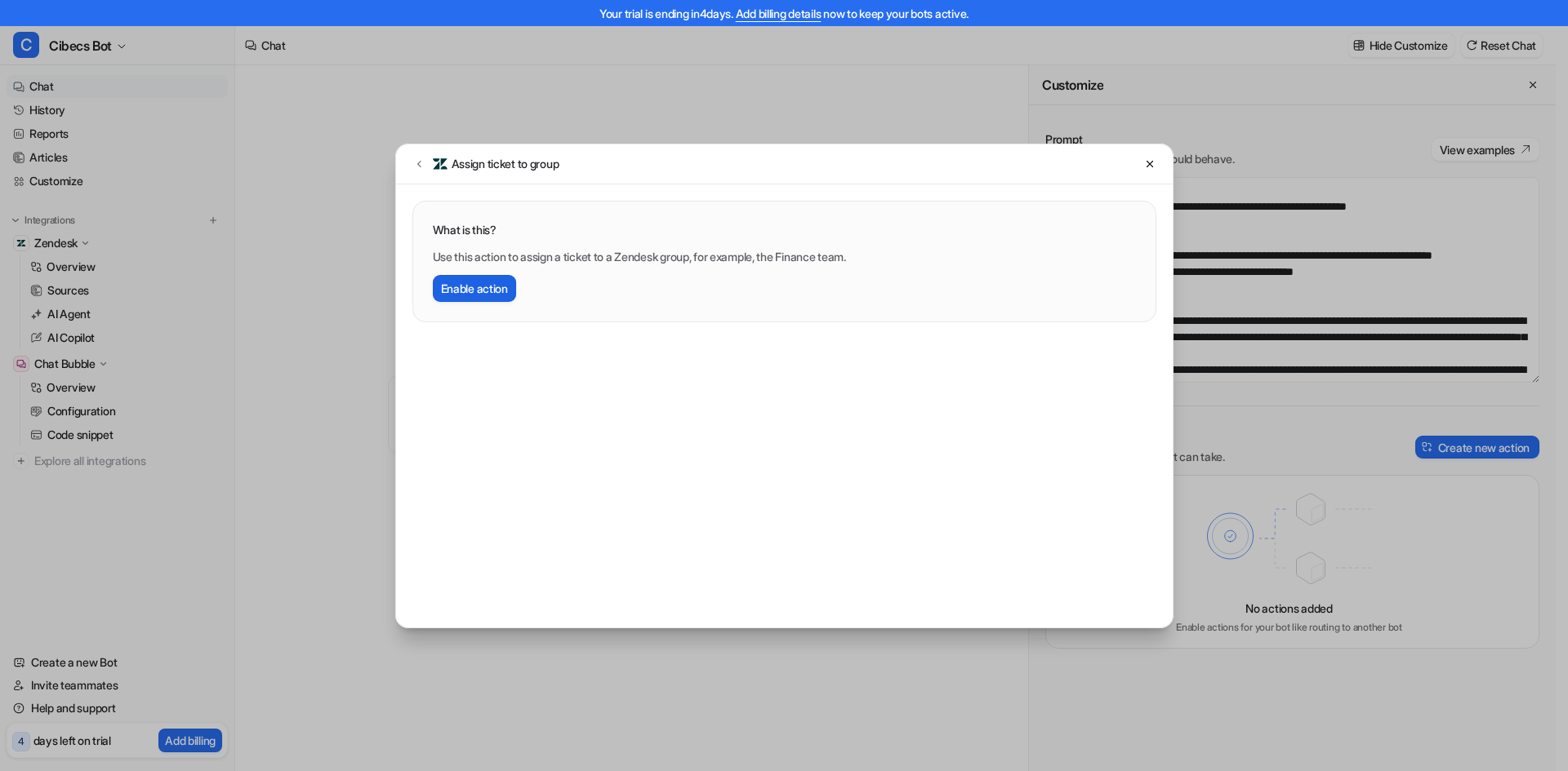
click at [483, 291] on button "Enable action" at bounding box center [474, 289] width 83 height 27
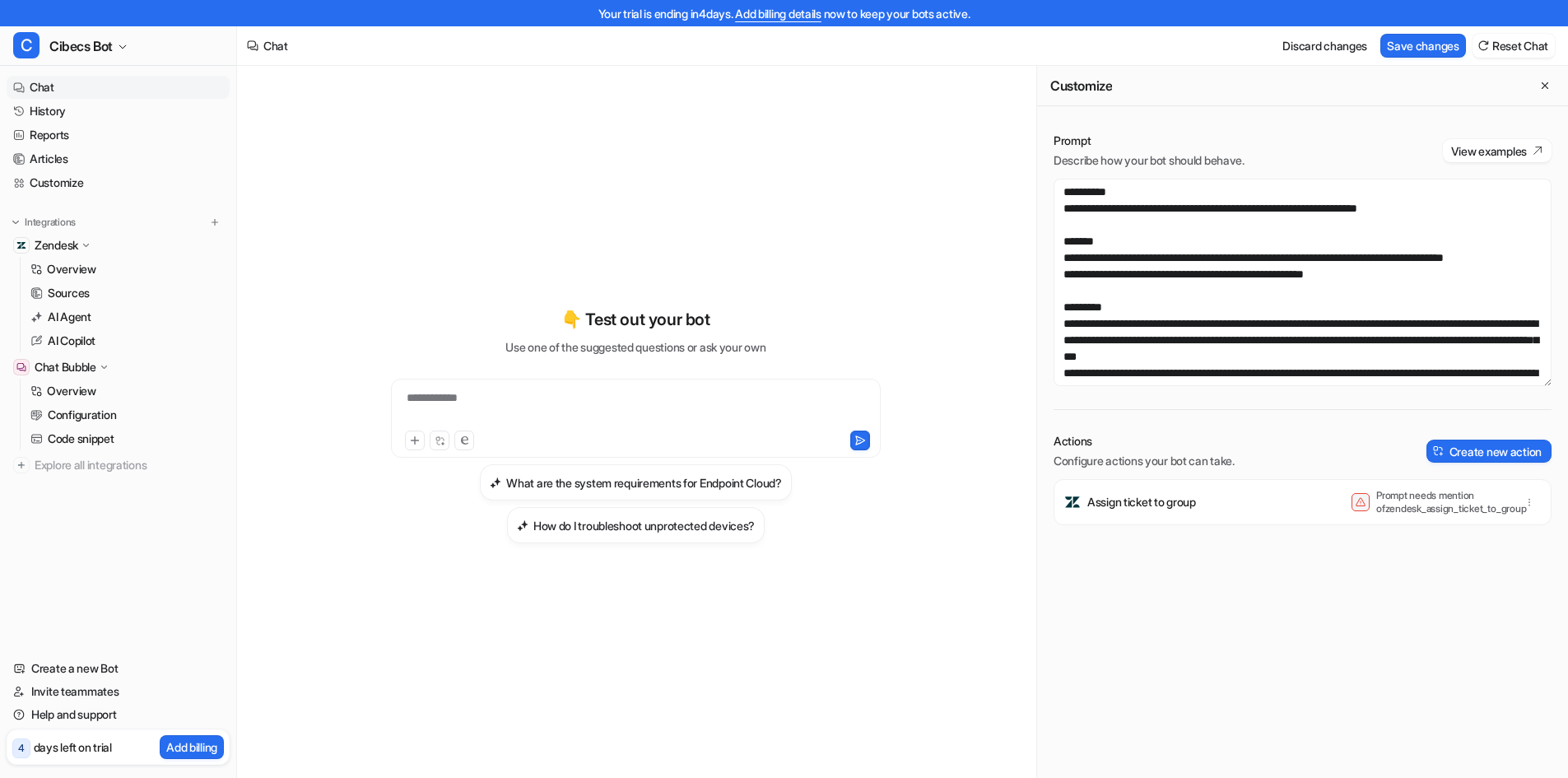
click at [1439, 501] on p "Prompt needs mention of zendesk_assign_ticket_to_group" at bounding box center [1443, 502] width 131 height 26
click at [1524, 503] on icon "button" at bounding box center [1530, 503] width 12 height 12
click at [1409, 540] on span "Delete" at bounding box center [1404, 539] width 33 height 17
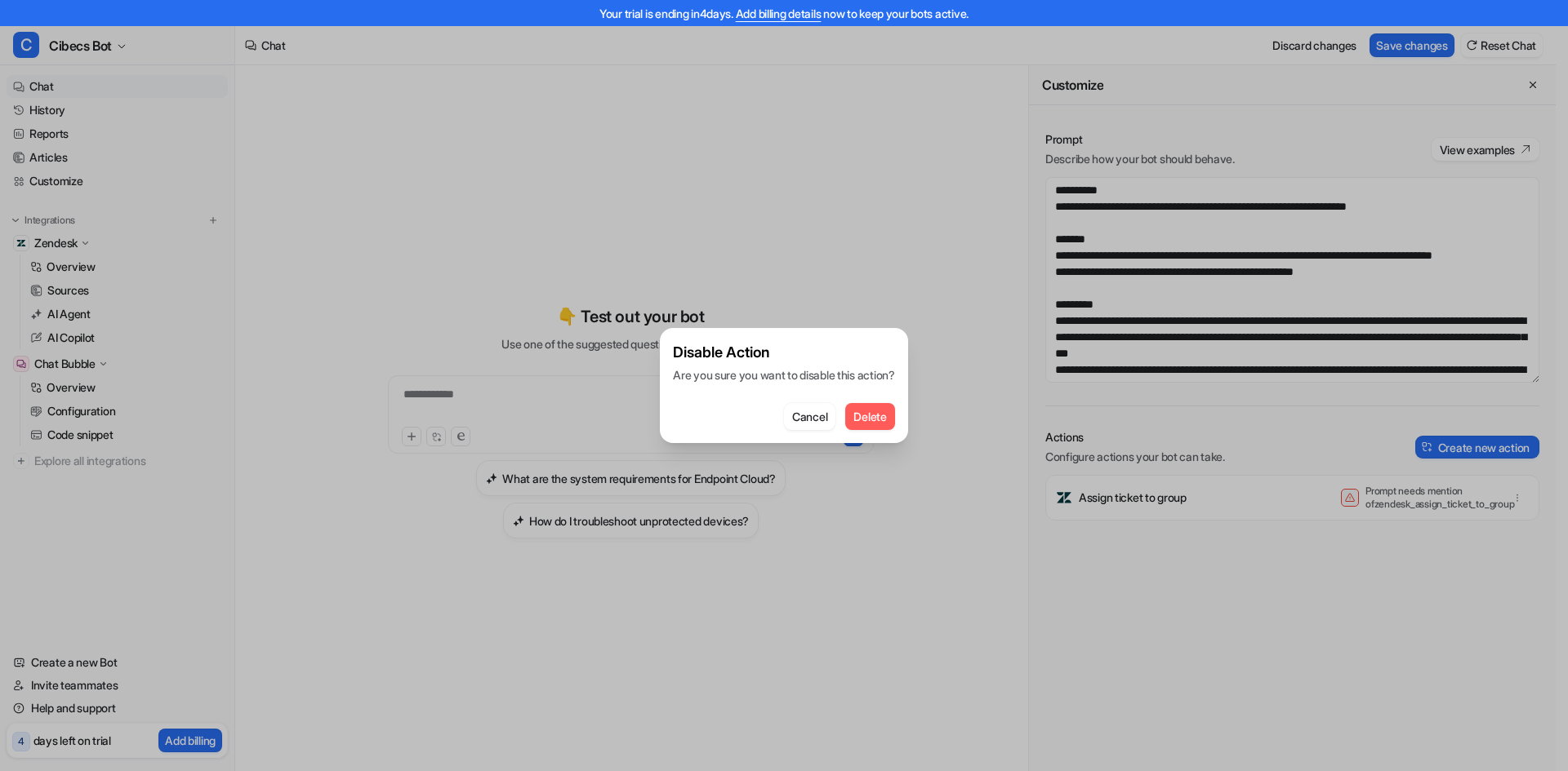
click at [870, 417] on span "Delete" at bounding box center [870, 416] width 33 height 17
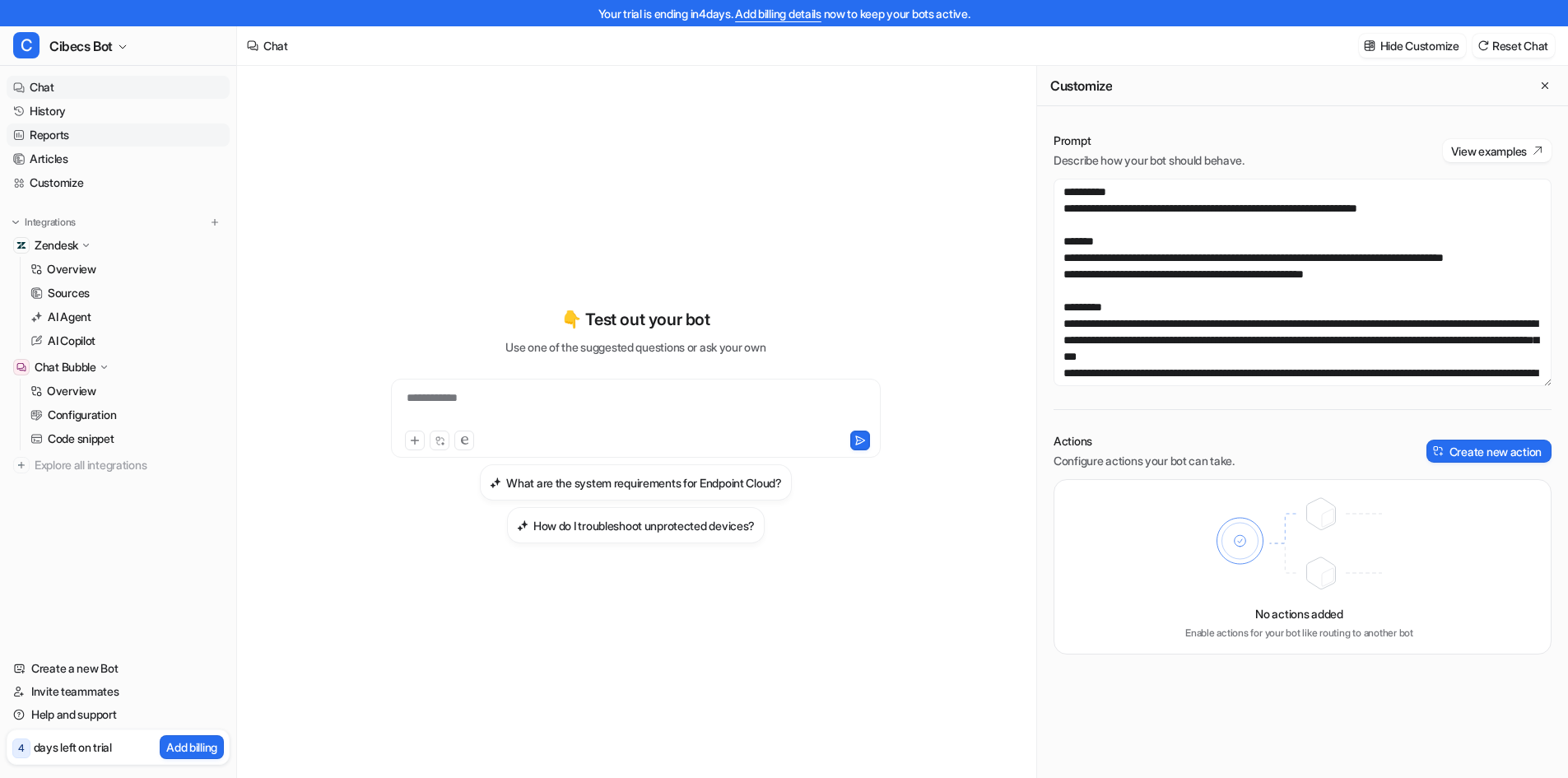
click at [56, 134] on link "Reports" at bounding box center [118, 135] width 223 height 23
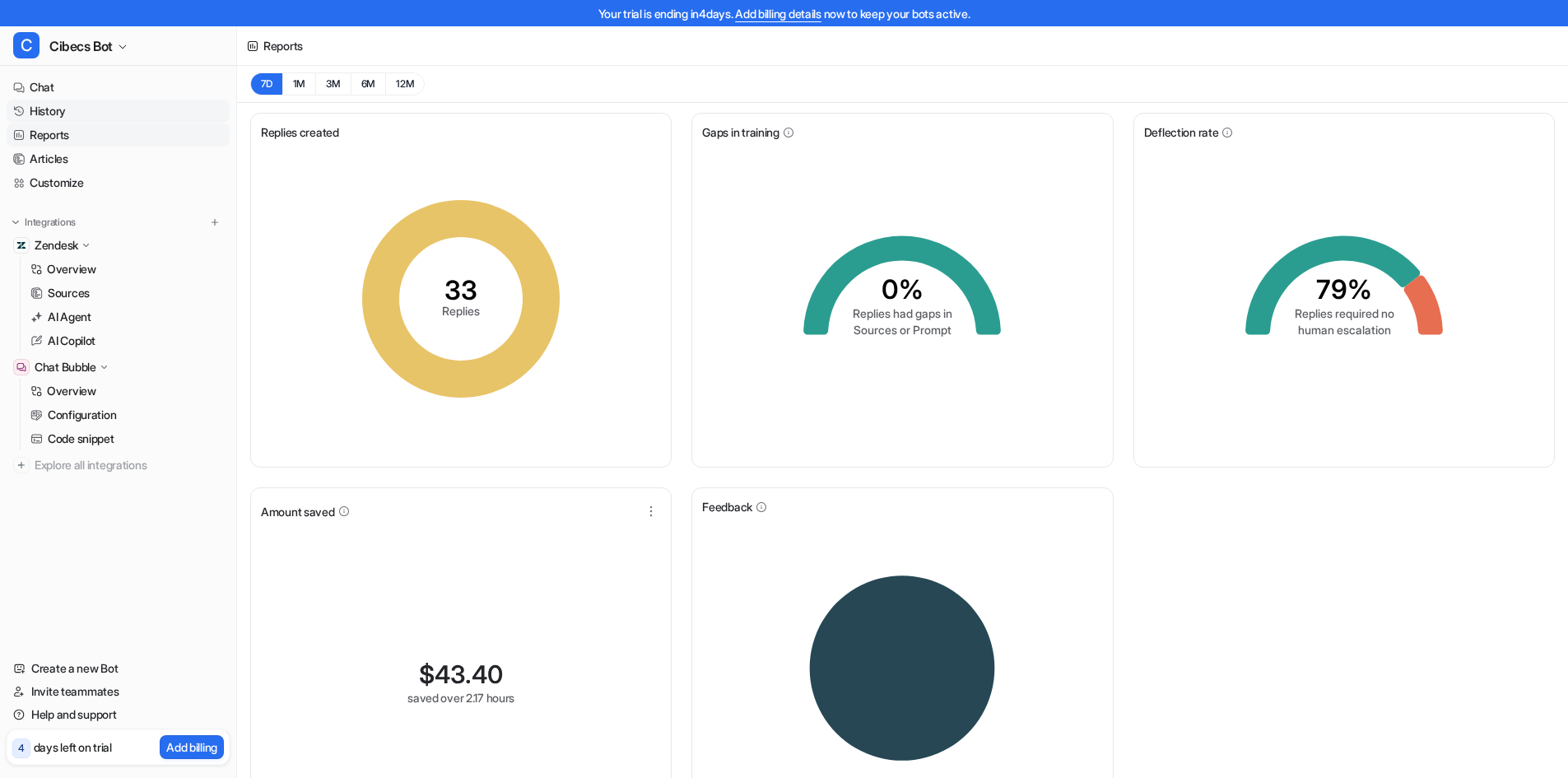
click at [56, 110] on link "History" at bounding box center [118, 111] width 223 height 23
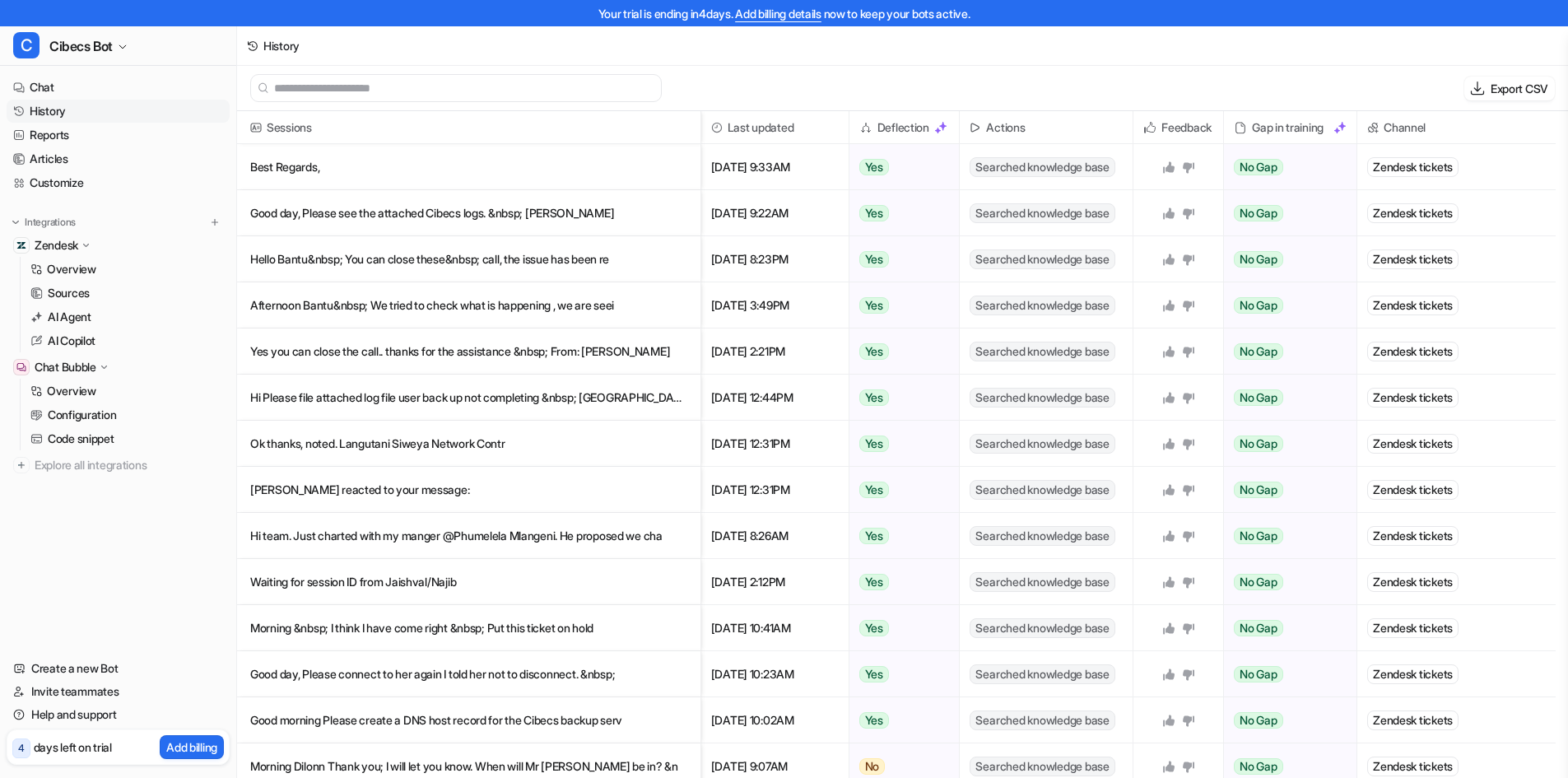
click at [300, 130] on span "Sessions" at bounding box center [469, 127] width 451 height 33
click at [773, 126] on span "Last updated" at bounding box center [774, 127] width 134 height 33
click at [720, 129] on img at bounding box center [717, 128] width 12 height 12
click at [785, 129] on span "Last updated" at bounding box center [774, 127] width 134 height 33
click at [959, 142] on div "Deflection" at bounding box center [905, 127] width 111 height 33
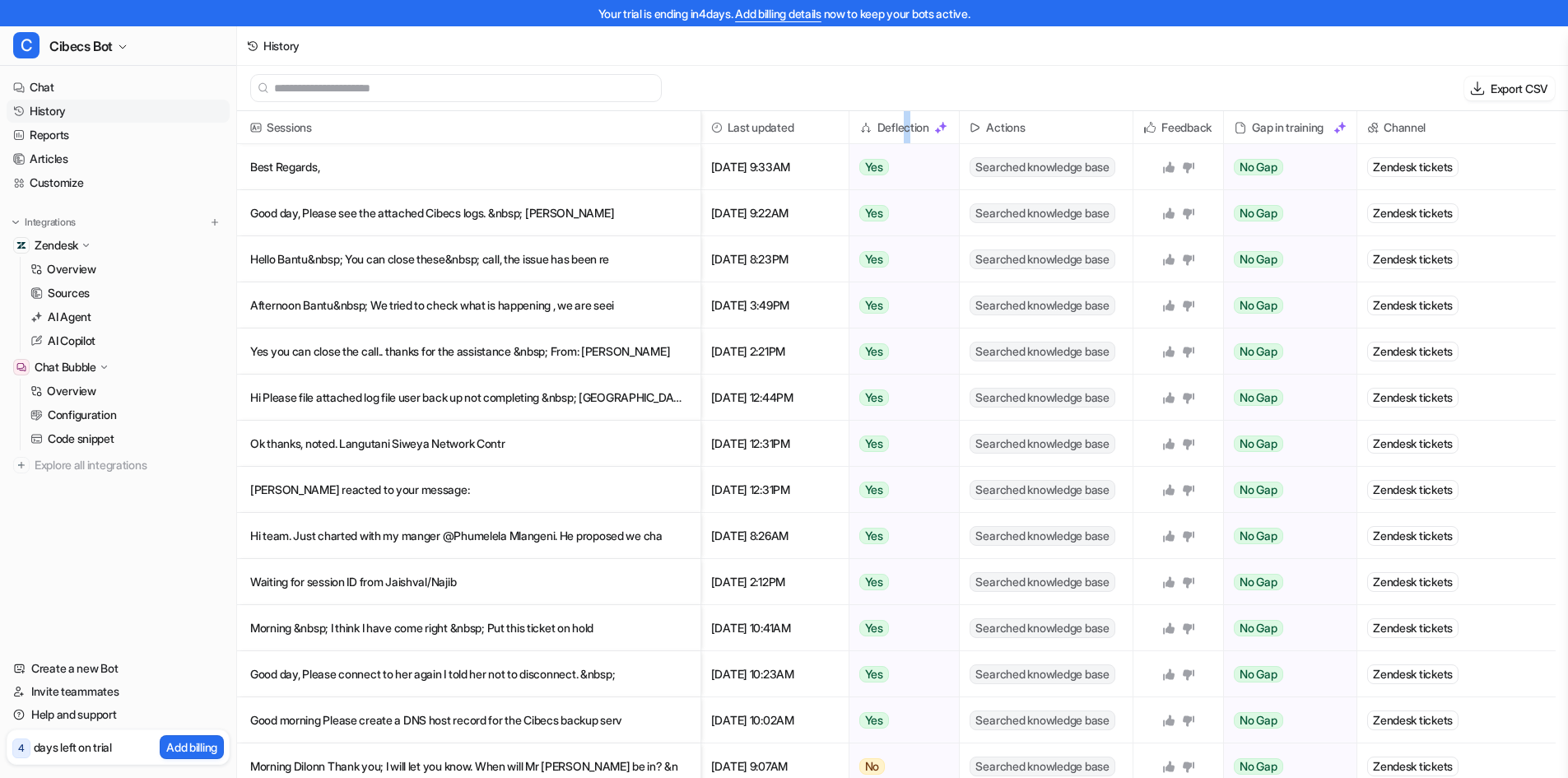
click at [901, 124] on h2 "Deflection" at bounding box center [903, 127] width 52 height 33
click at [1029, 132] on span "Actions" at bounding box center [1046, 127] width 160 height 33
click at [989, 126] on h2 "Actions" at bounding box center [1005, 127] width 38 height 33
click at [1200, 122] on h2 "Feedback" at bounding box center [1186, 127] width 50 height 33
click at [1378, 122] on img at bounding box center [1373, 128] width 12 height 12
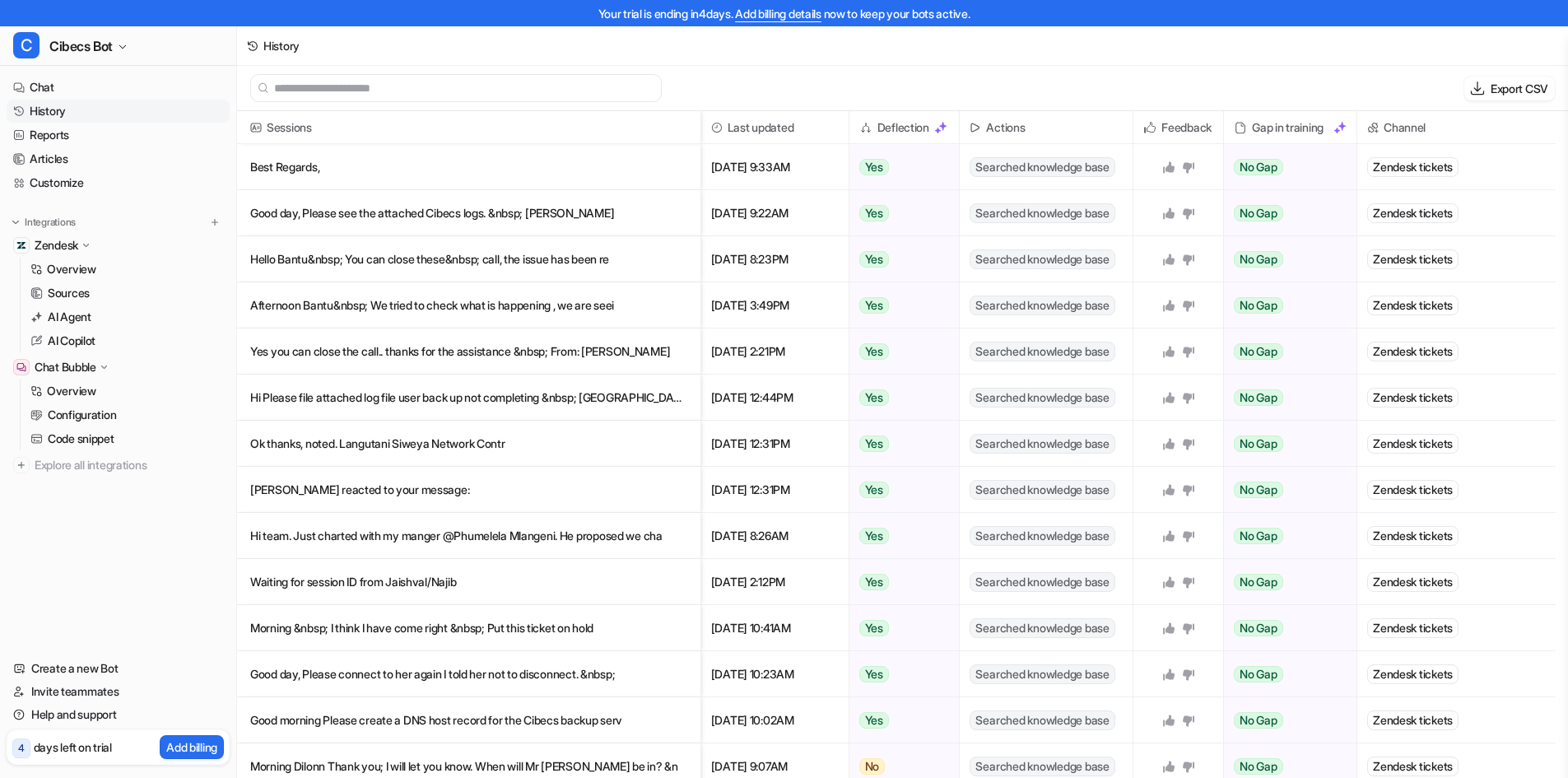
drag, startPoint x: 1459, startPoint y: 116, endPoint x: 1435, endPoint y: 121, distance: 24.5
click at [1456, 116] on span "Channel" at bounding box center [1456, 127] width 185 height 33
click at [1425, 121] on span "Channel" at bounding box center [1456, 127] width 185 height 33
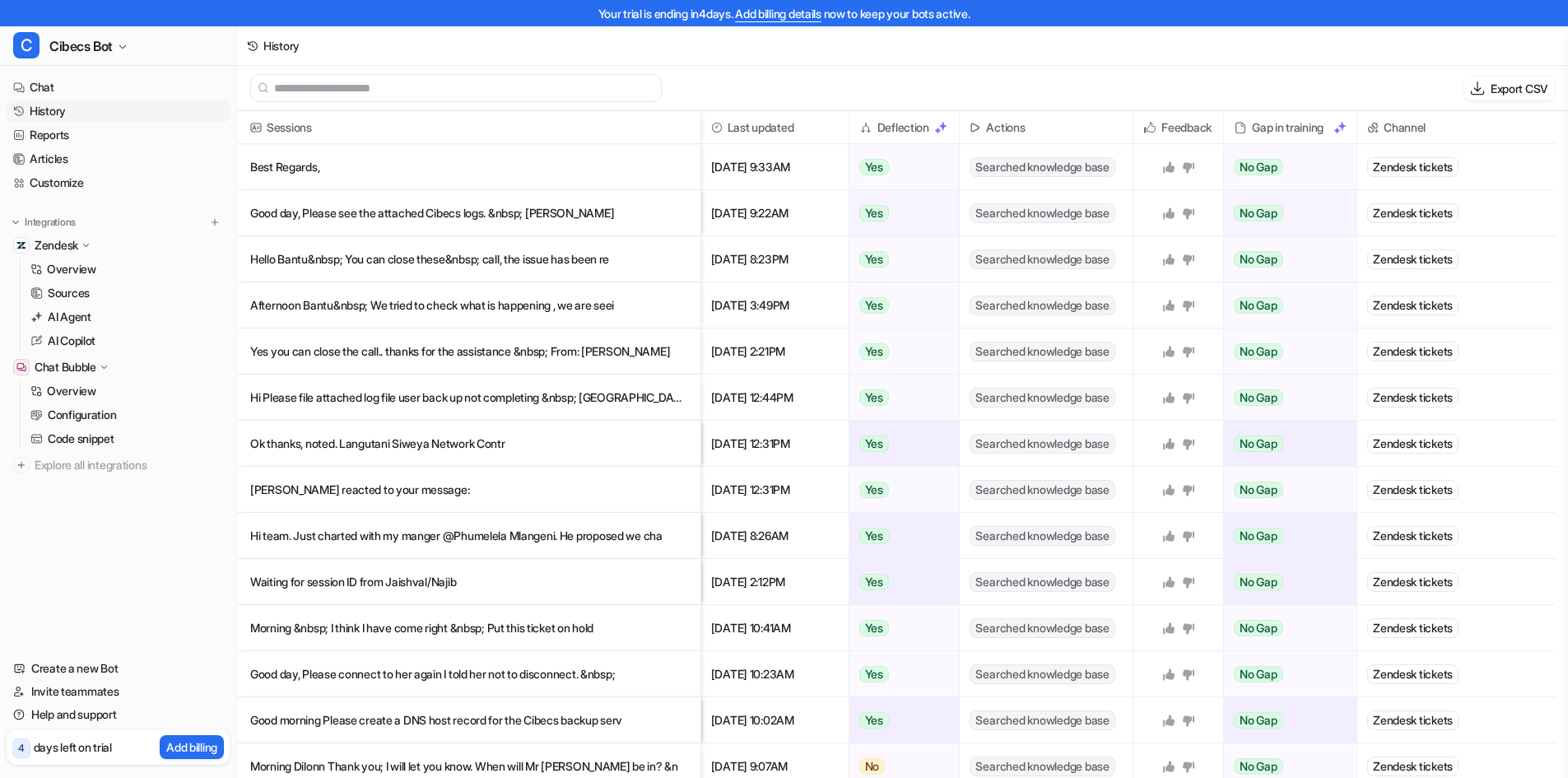
click at [391, 79] on input "text" at bounding box center [463, 88] width 379 height 26
paste input "**********"
type input "**********"
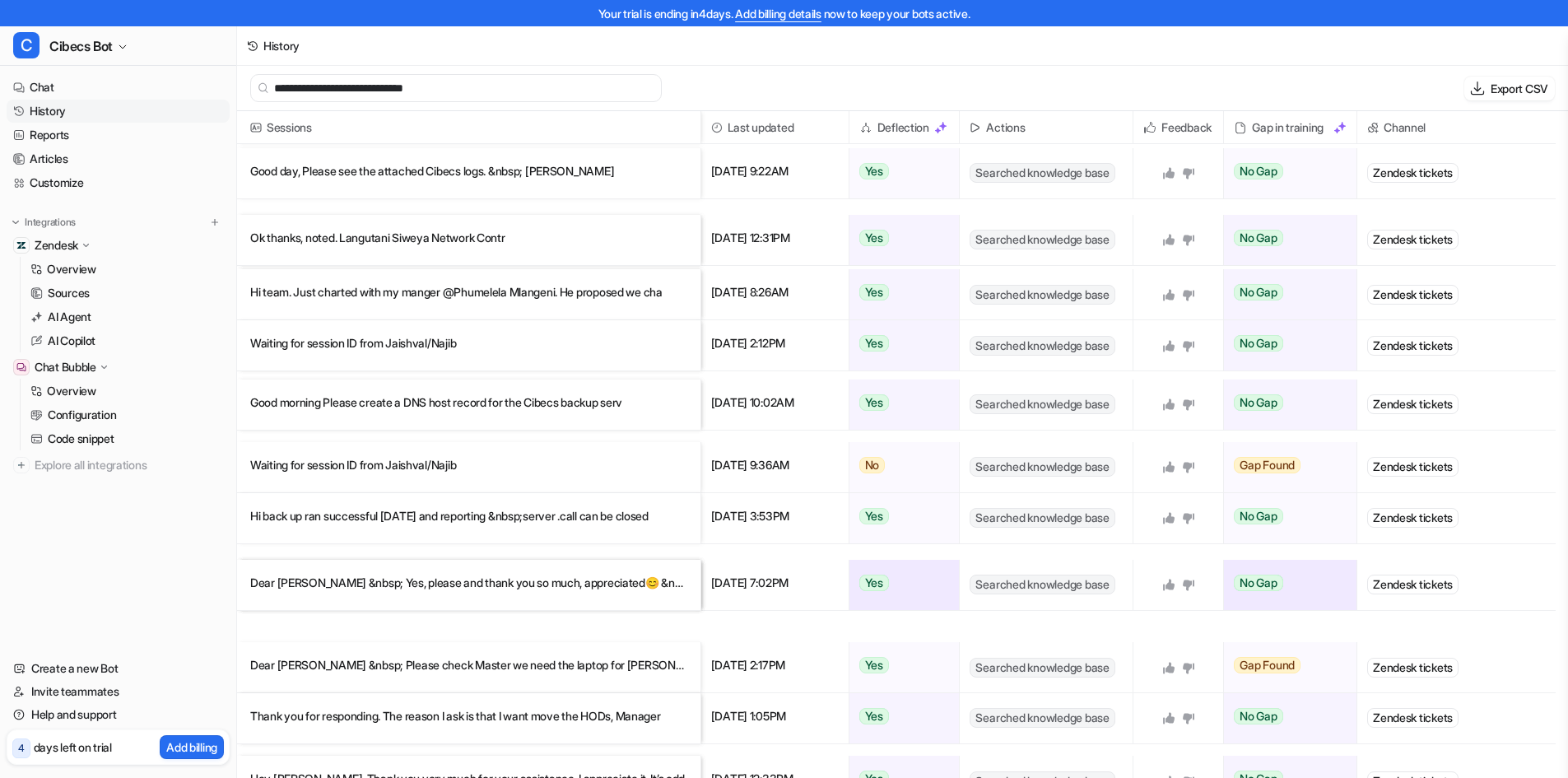
drag, startPoint x: 452, startPoint y: 95, endPoint x: 163, endPoint y: 100, distance: 289.0
click at [176, 98] on div "**********" at bounding box center [784, 389] width 1568 height 778
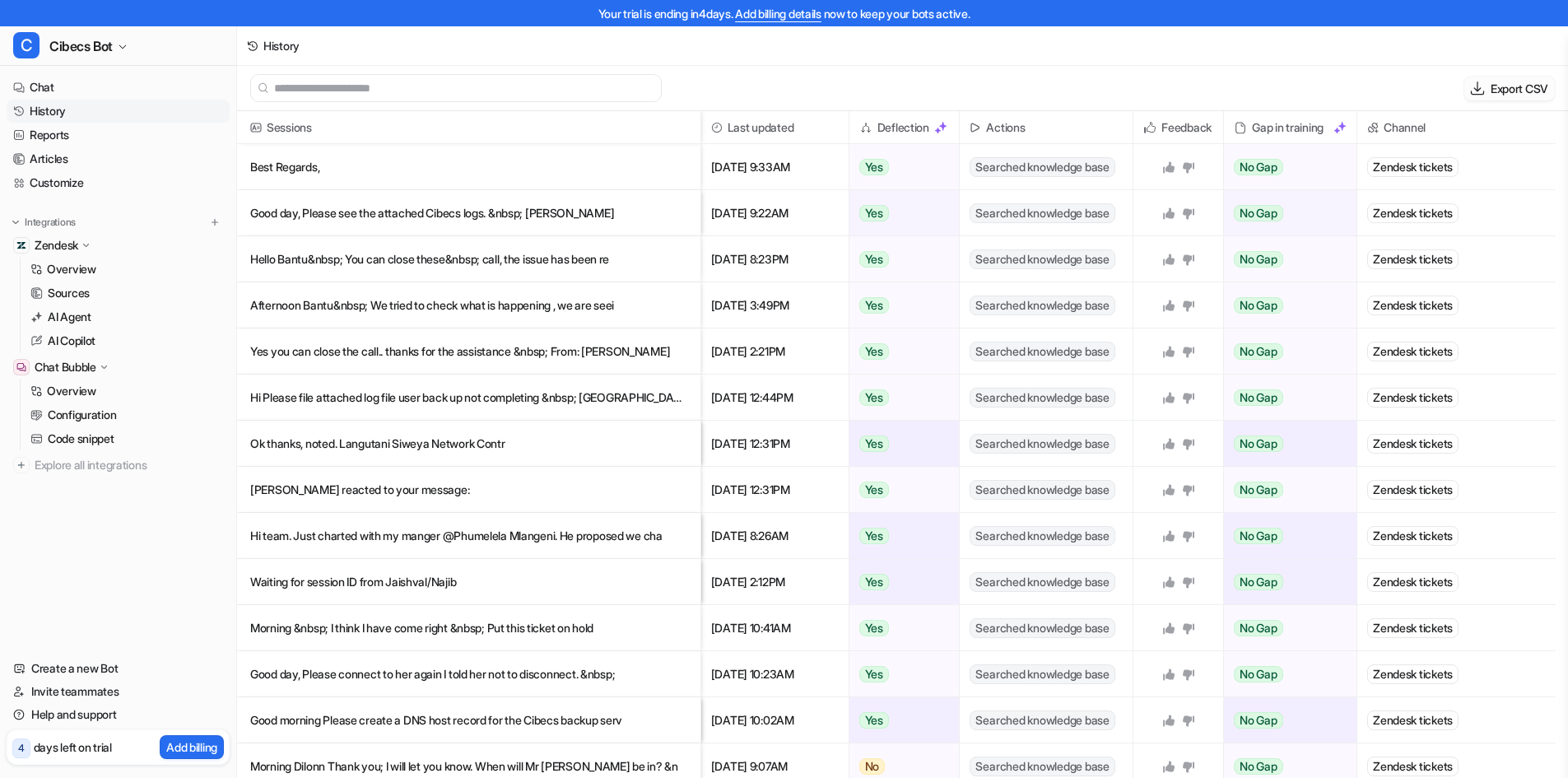
click at [1495, 86] on p "Export CSV" at bounding box center [1520, 89] width 58 height 17
select select "*"
select select "****"
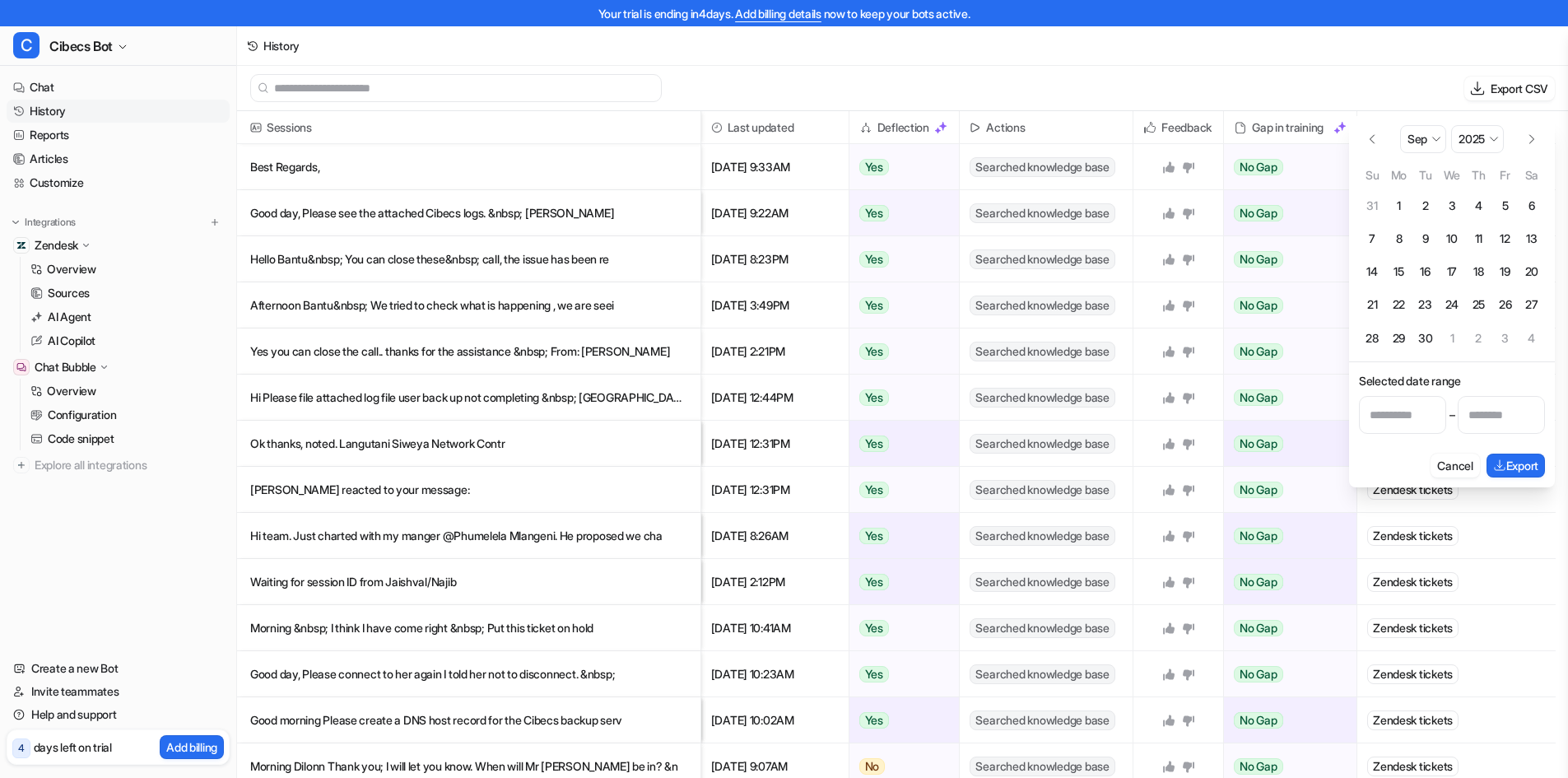
click at [1399, 205] on button "1" at bounding box center [1398, 206] width 26 height 26
type input "**********"
select select "*"
select select "****"
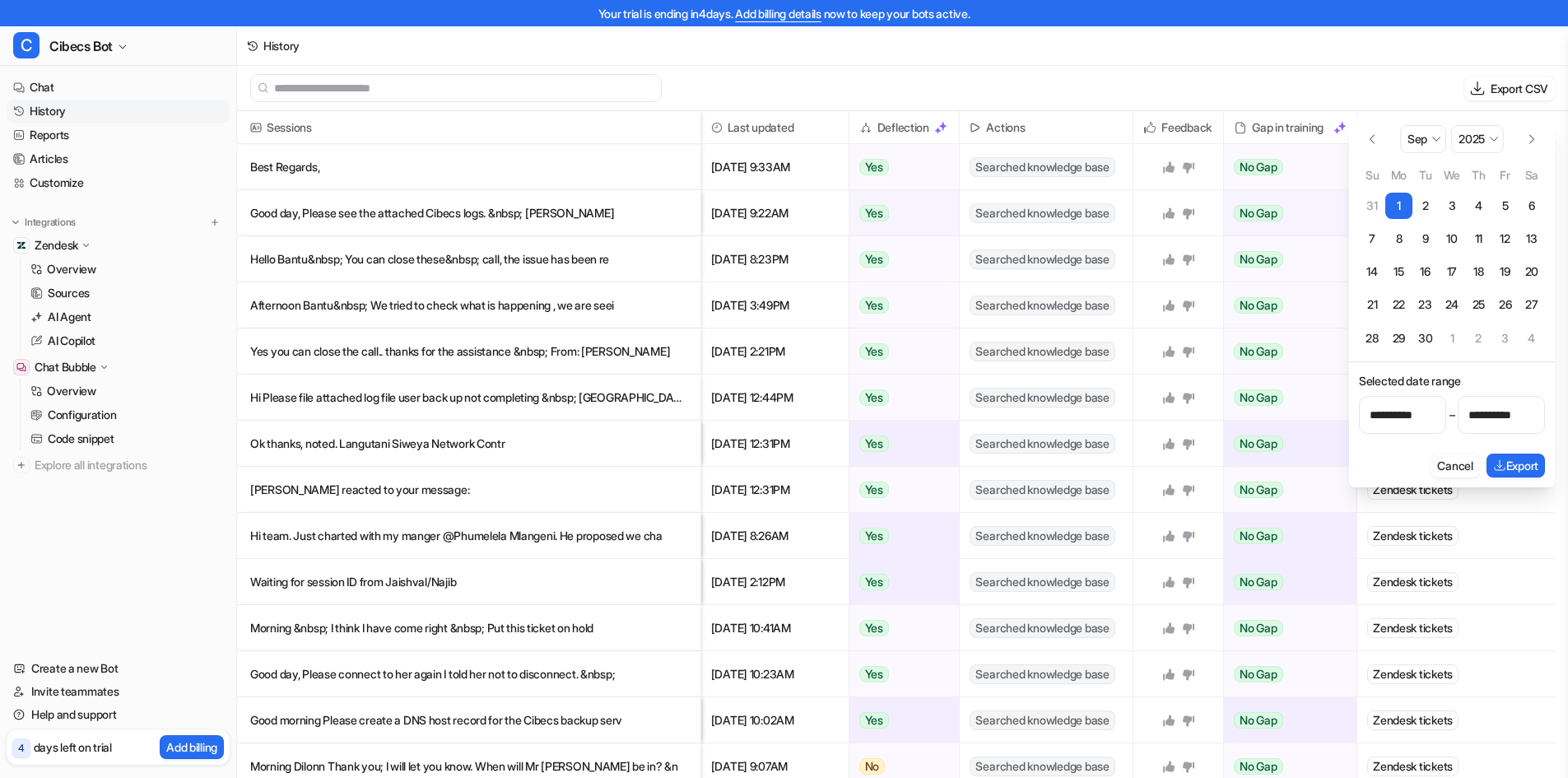
click at [1508, 206] on button "5" at bounding box center [1505, 206] width 26 height 26
type input "**********"
select select "*"
select select "****"
click at [1515, 467] on button "Export" at bounding box center [1516, 465] width 58 height 24
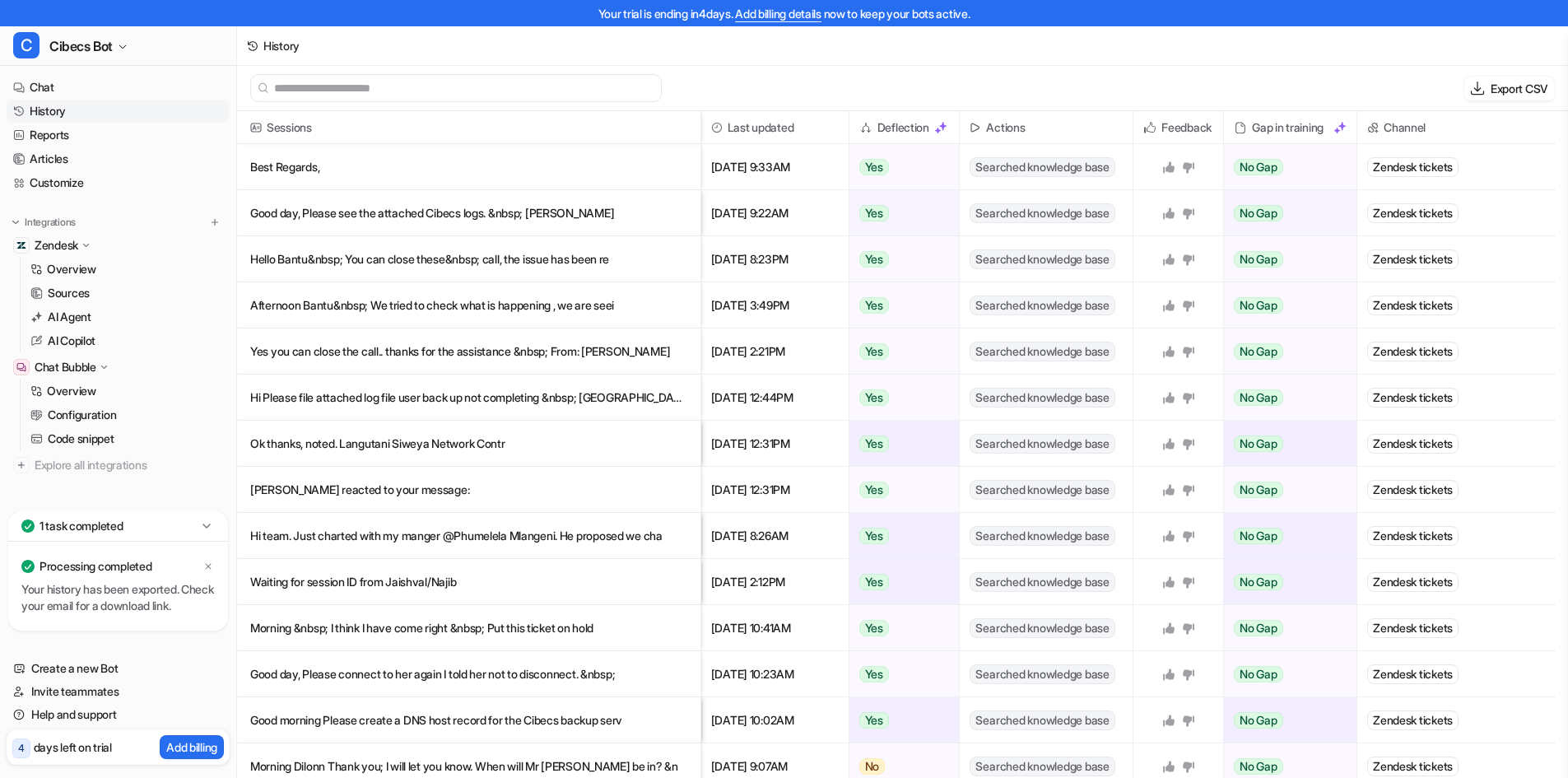
drag, startPoint x: 85, startPoint y: 554, endPoint x: 96, endPoint y: 560, distance: 12.5
click at [85, 559] on p "Processing completed" at bounding box center [95, 566] width 112 height 16
click at [209, 562] on icon at bounding box center [208, 567] width 10 height 10
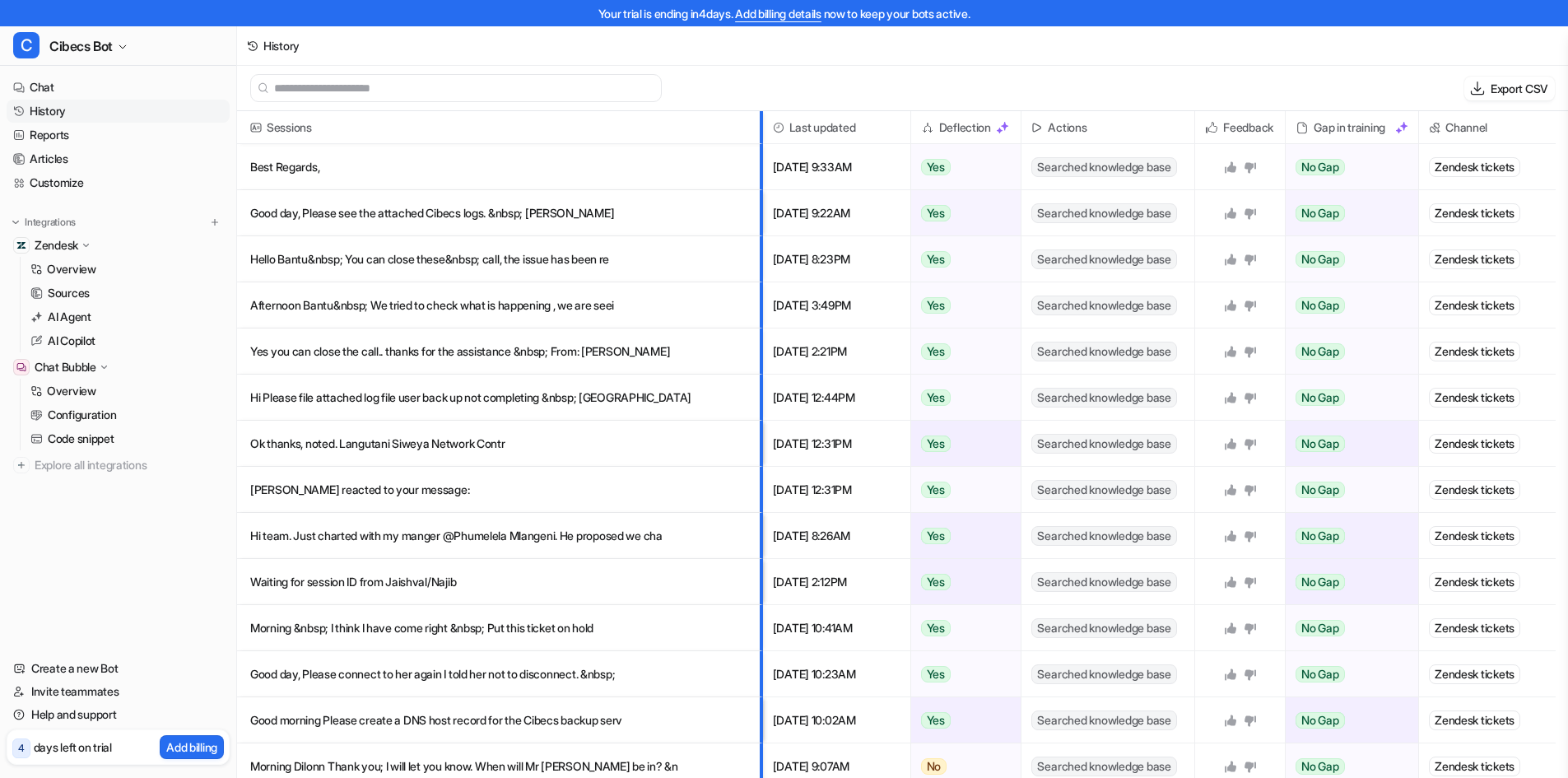
click at [759, 143] on div at bounding box center [756, 127] width 9 height 32
click at [322, 86] on input "text" at bounding box center [463, 88] width 379 height 26
click at [89, 714] on link "Help and support" at bounding box center [118, 715] width 223 height 23
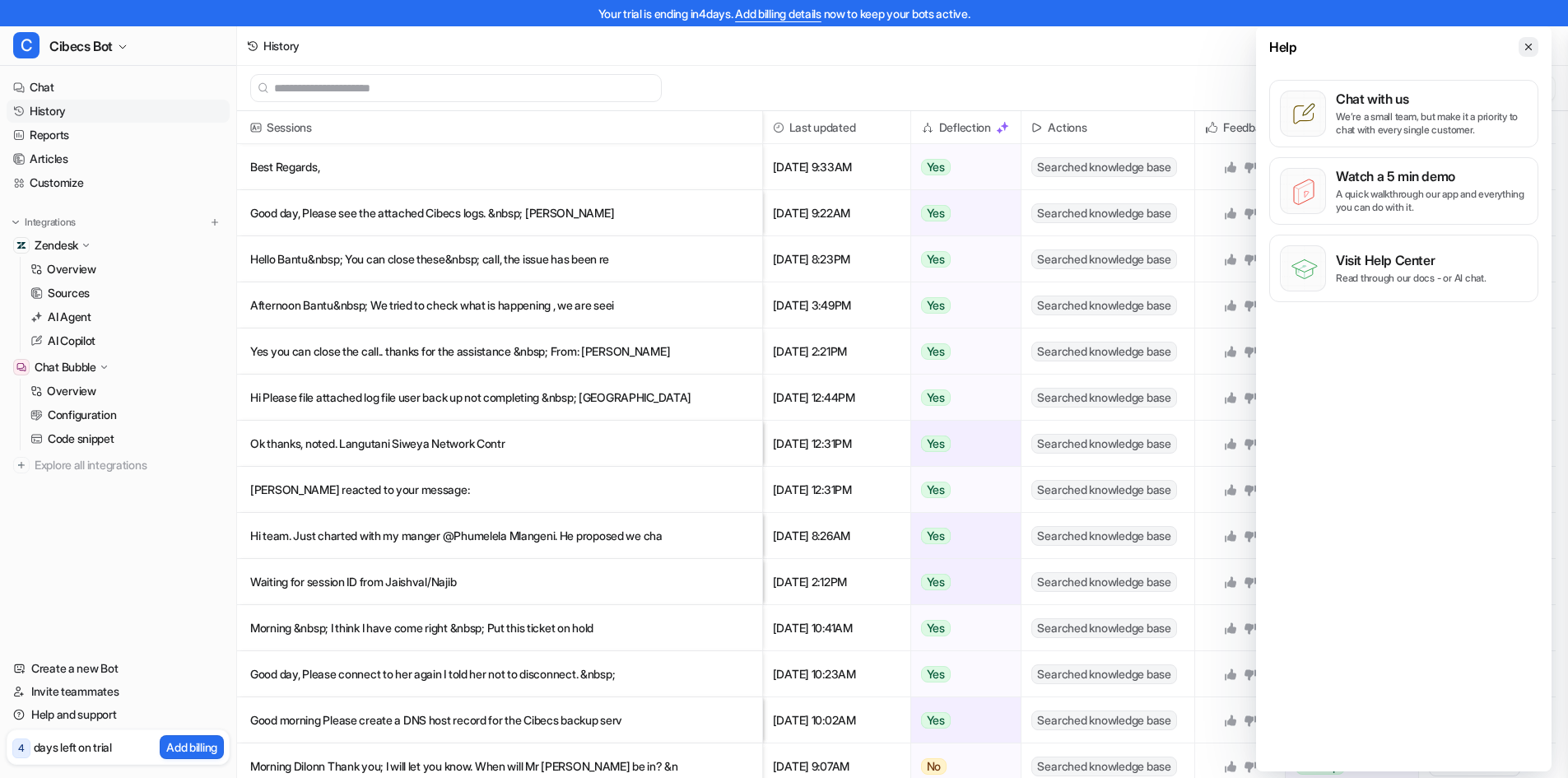
click at [1528, 48] on icon at bounding box center [1529, 46] width 7 height 7
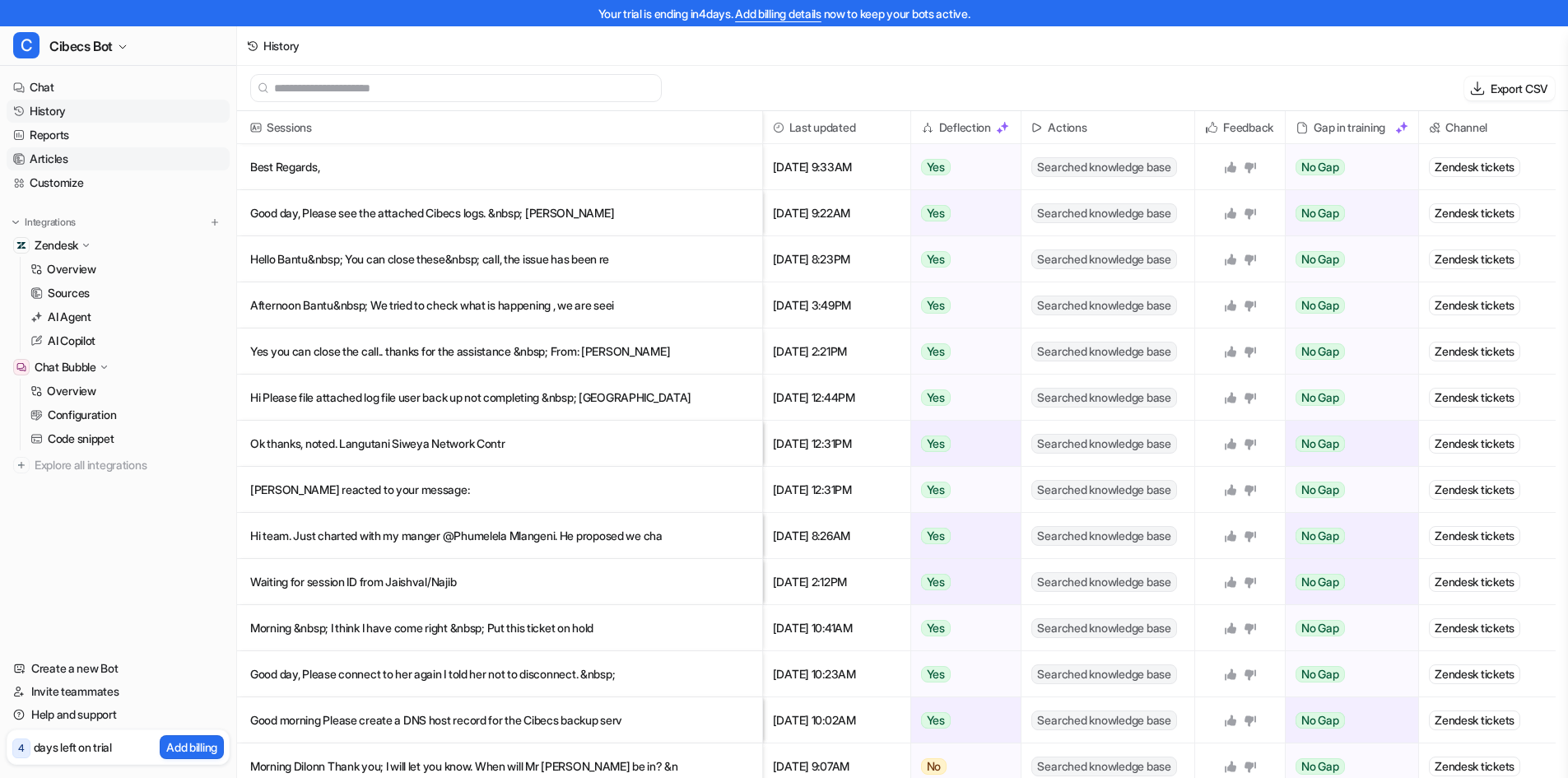
click at [52, 160] on link "Articles" at bounding box center [118, 159] width 223 height 23
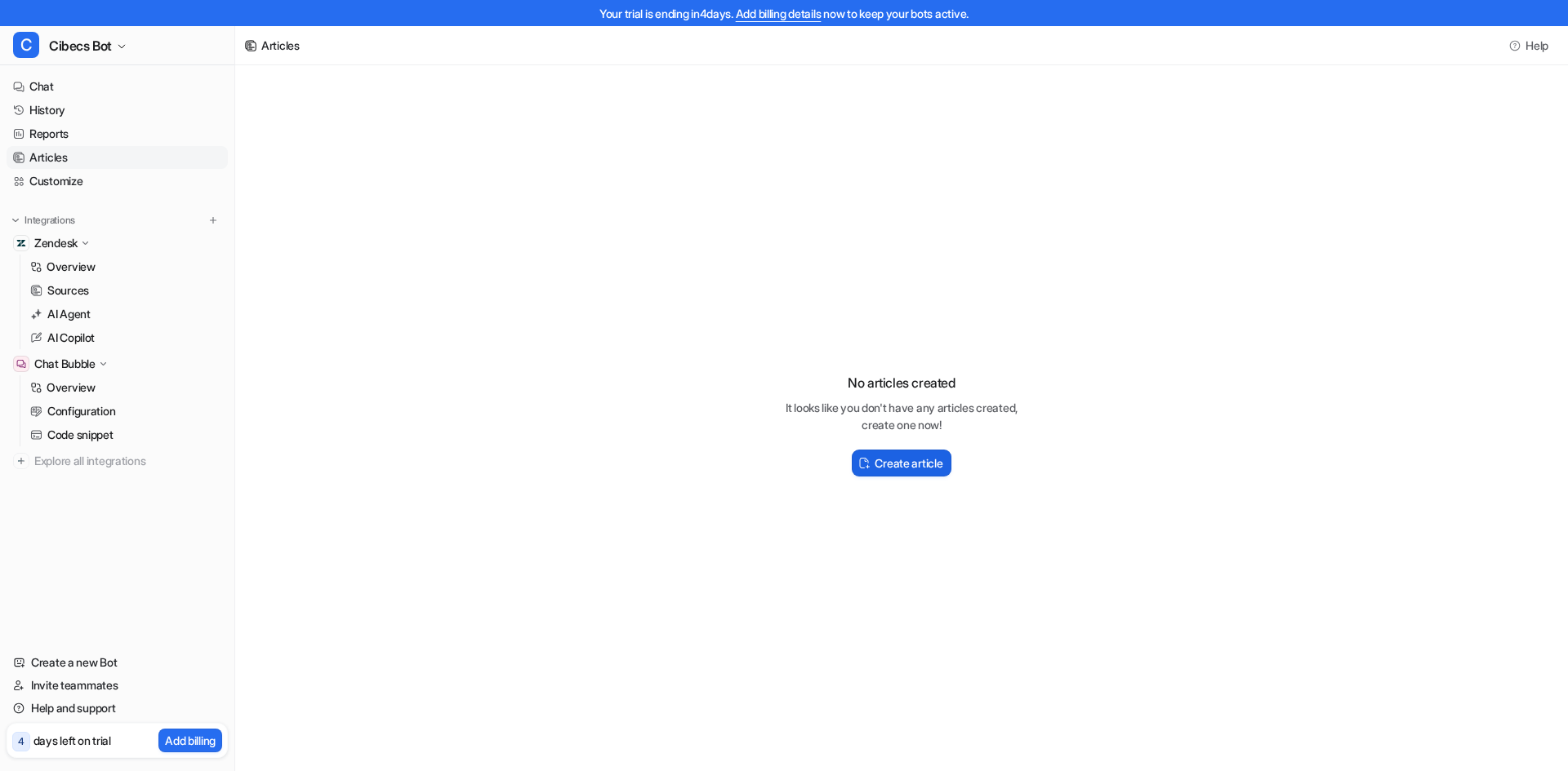
click at [908, 460] on h2 "Create article" at bounding box center [908, 463] width 68 height 17
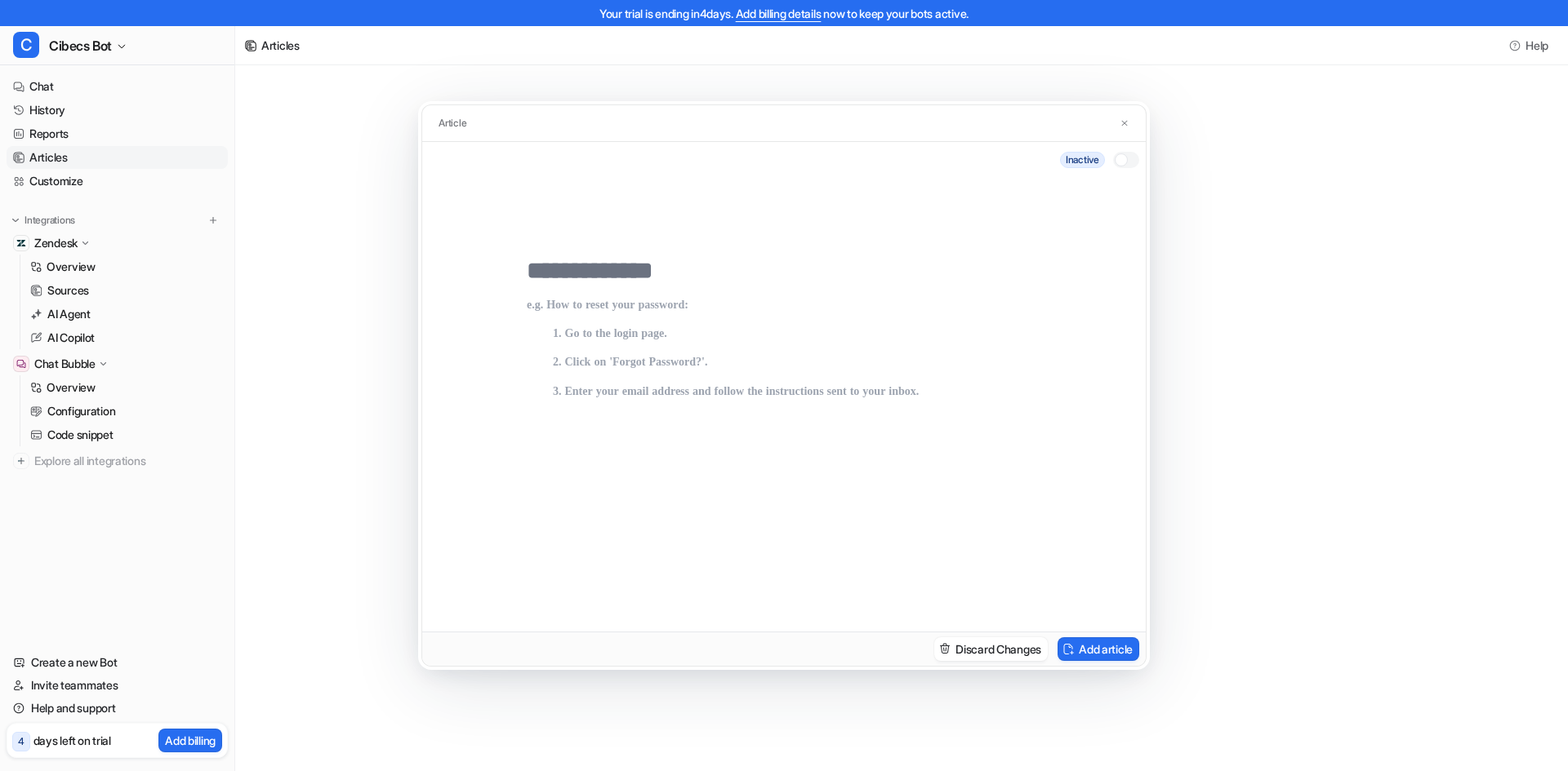
click at [1121, 161] on div at bounding box center [1120, 159] width 13 height 13
click at [1087, 650] on button "Add article" at bounding box center [1098, 649] width 81 height 24
click at [1077, 657] on button "Add article" at bounding box center [1098, 649] width 81 height 24
click at [642, 304] on p at bounding box center [784, 449] width 515 height 300
click at [577, 258] on input "text" at bounding box center [784, 271] width 515 height 30
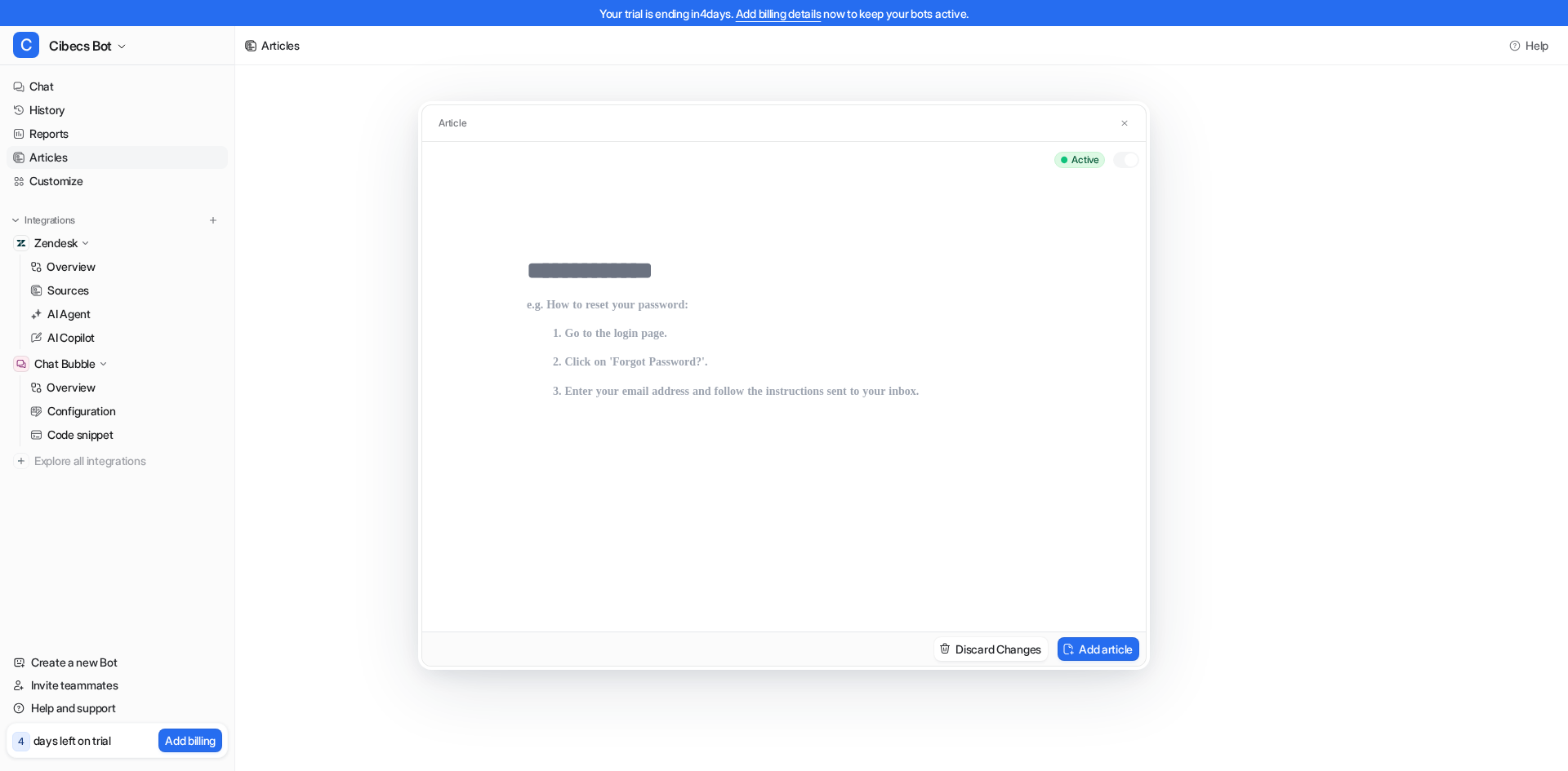
click at [572, 270] on input "text" at bounding box center [784, 271] width 515 height 30
click at [571, 270] on input "text" at bounding box center [784, 271] width 515 height 30
click at [571, 271] on input "text" at bounding box center [784, 271] width 515 height 30
click at [736, 278] on input "text" at bounding box center [784, 271] width 515 height 30
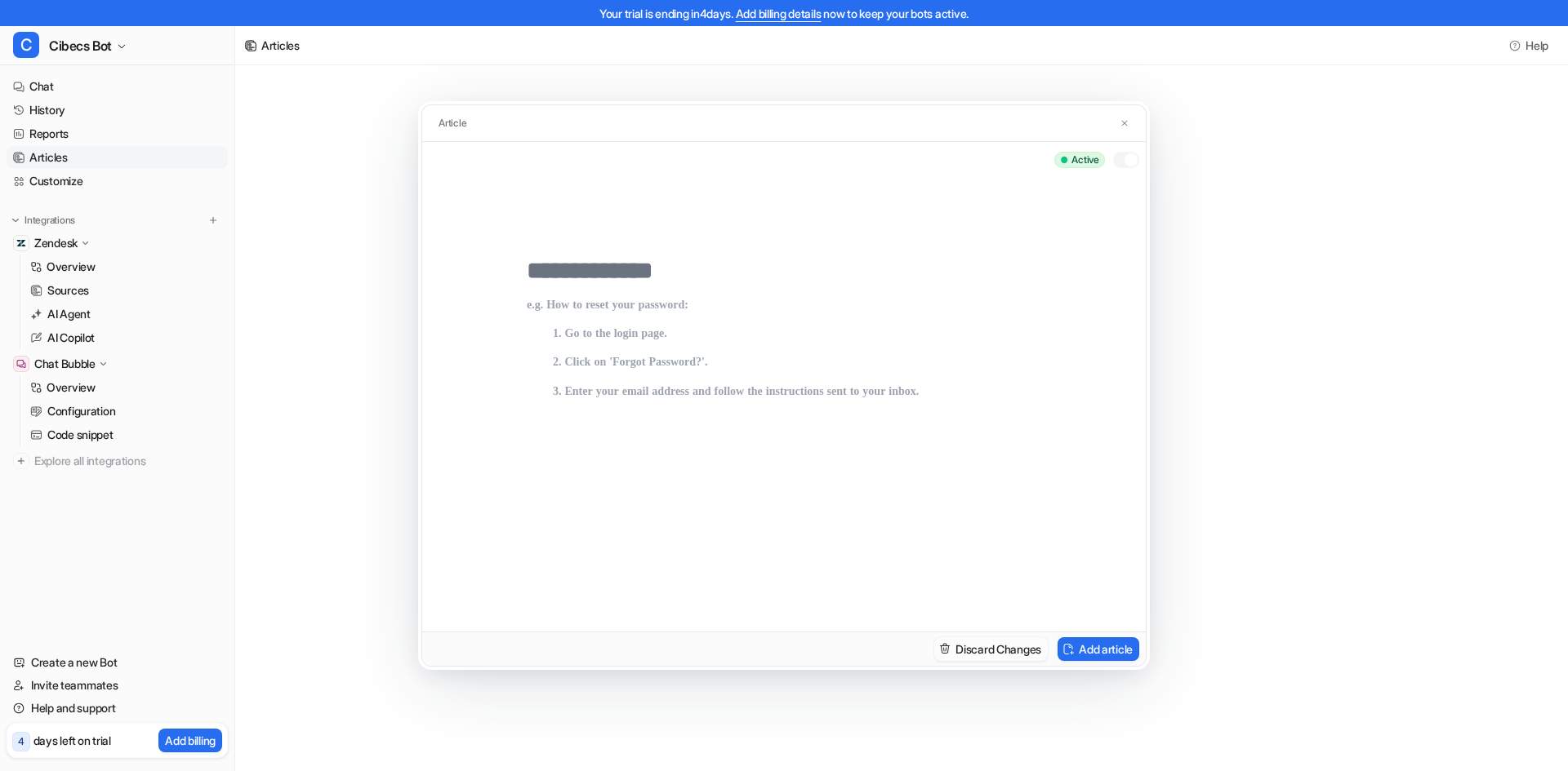
click at [984, 649] on button "Discard Changes" at bounding box center [991, 649] width 113 height 24
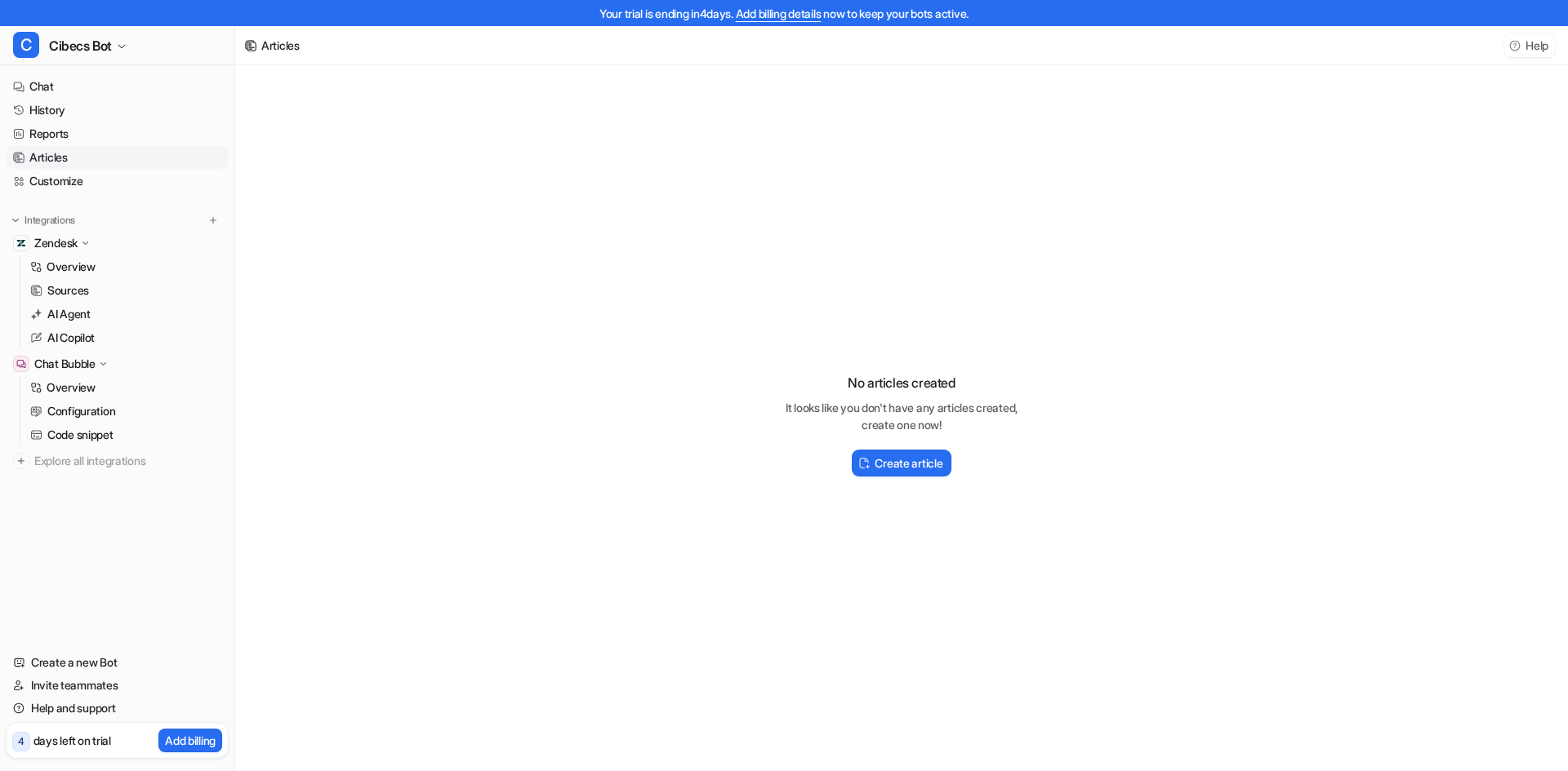
click at [1522, 47] on button "Help" at bounding box center [1530, 46] width 51 height 24
click at [1157, 313] on div "No articles created It looks like you don't have any articles created, create o…" at bounding box center [902, 418] width 1333 height 706
click at [902, 467] on h2 "Create article" at bounding box center [908, 463] width 68 height 17
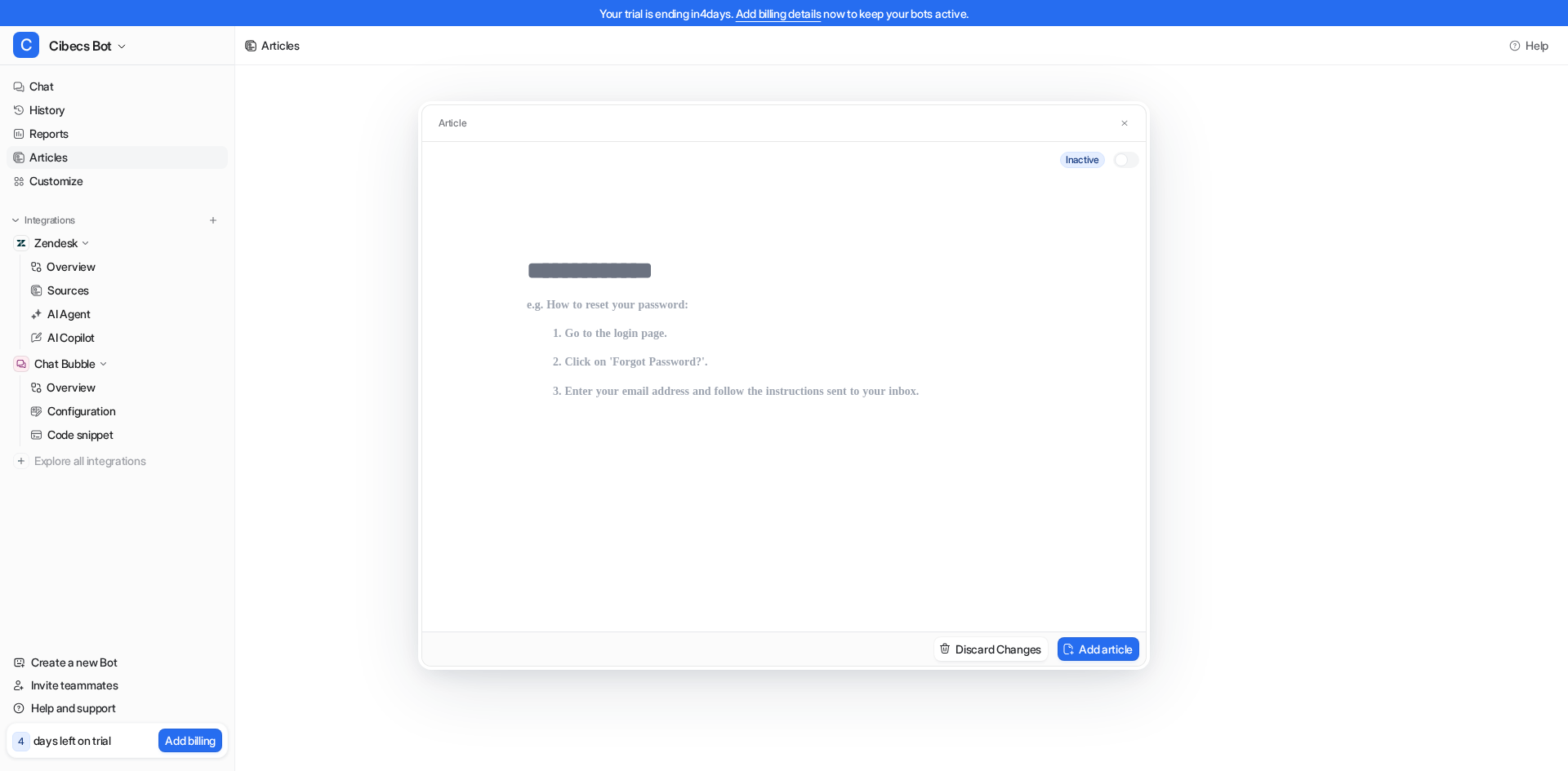
click at [629, 267] on input "text" at bounding box center [784, 271] width 515 height 30
type input "**********"
click at [730, 348] on p at bounding box center [784, 449] width 515 height 300
click at [707, 297] on div at bounding box center [784, 443] width 515 height 313
click at [999, 652] on button "Discard Changes" at bounding box center [991, 649] width 113 height 24
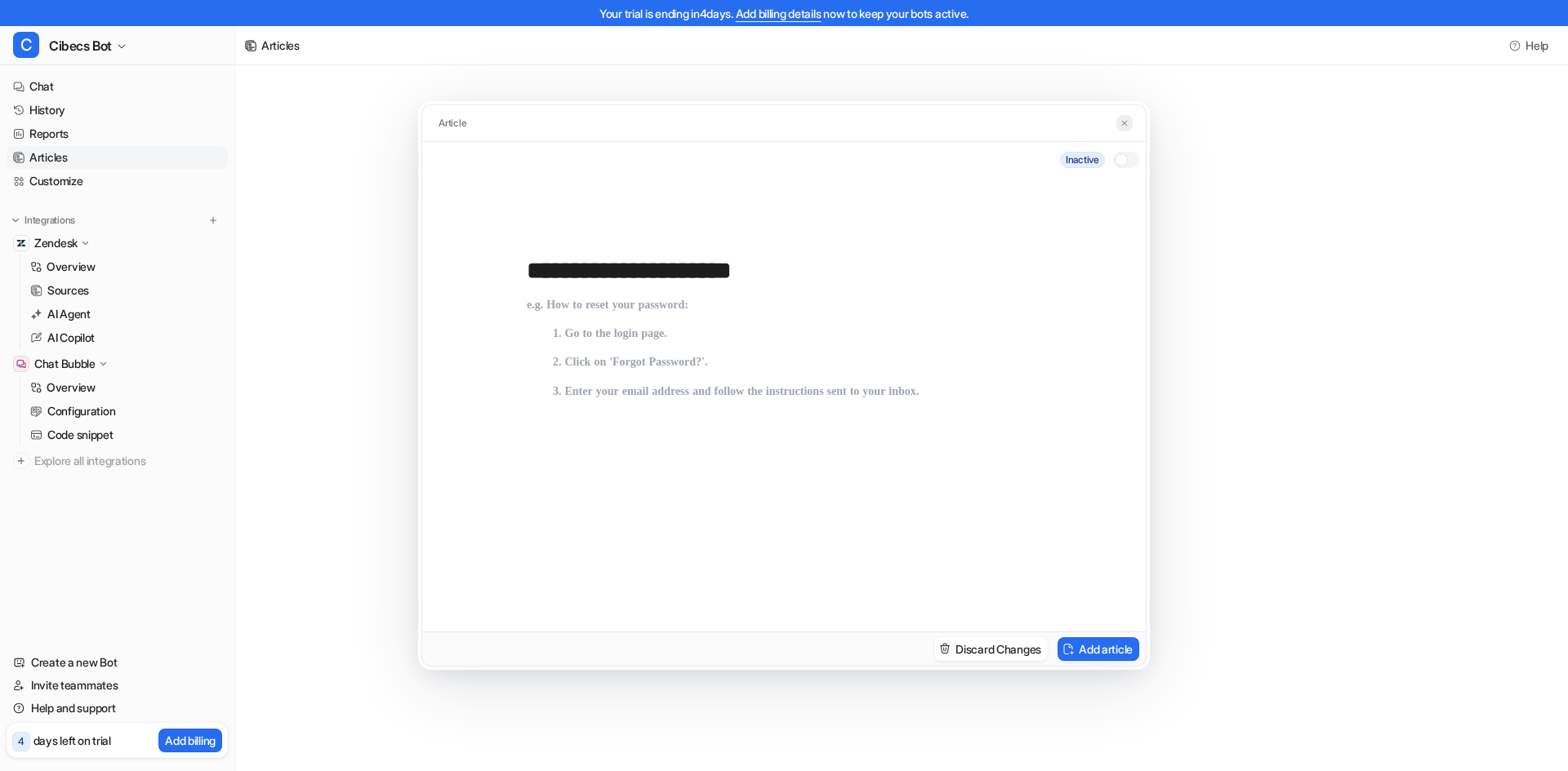
click at [1128, 123] on img at bounding box center [1124, 124] width 10 height 11
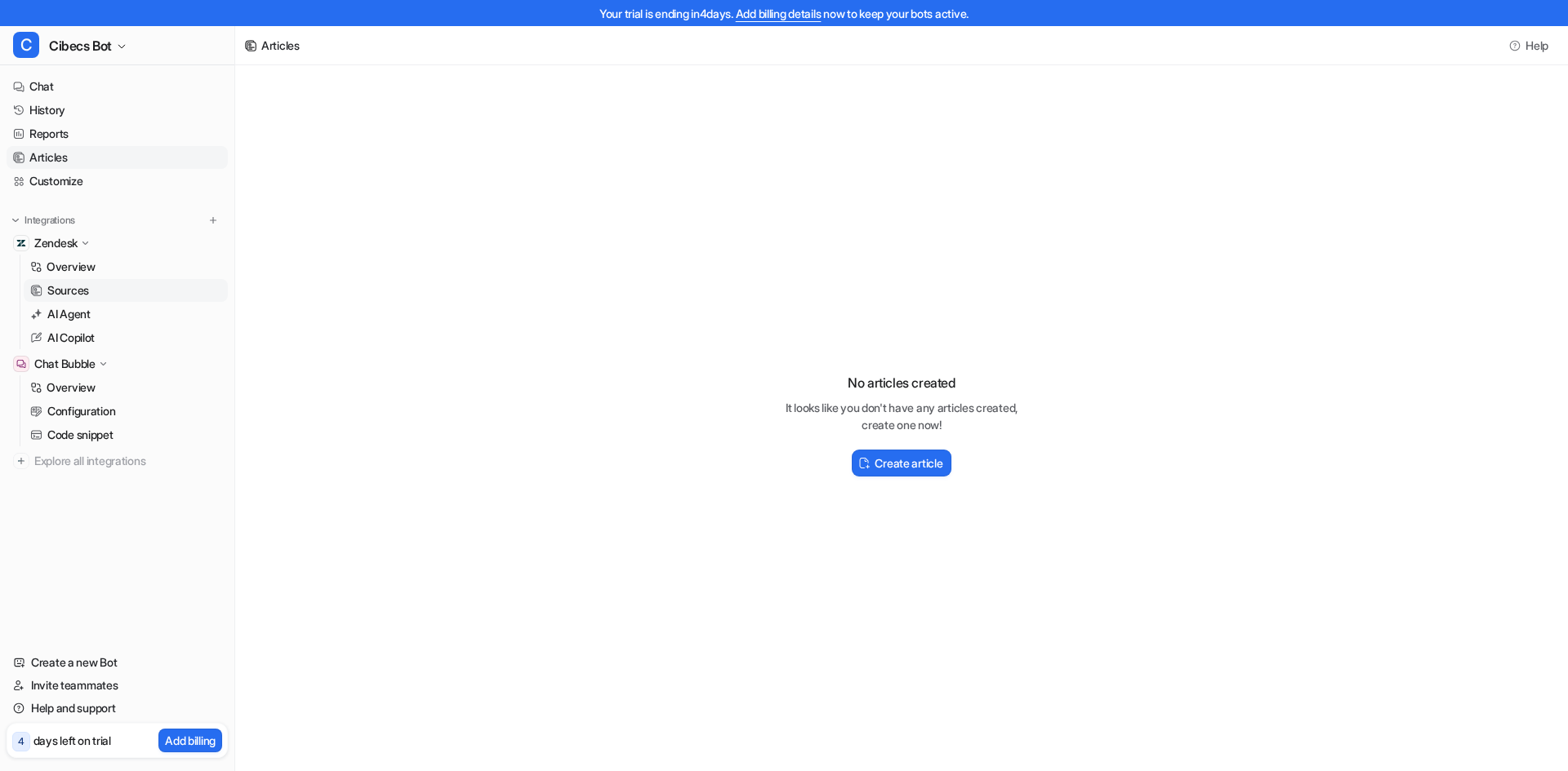
click at [75, 287] on p "Sources" at bounding box center [68, 290] width 41 height 16
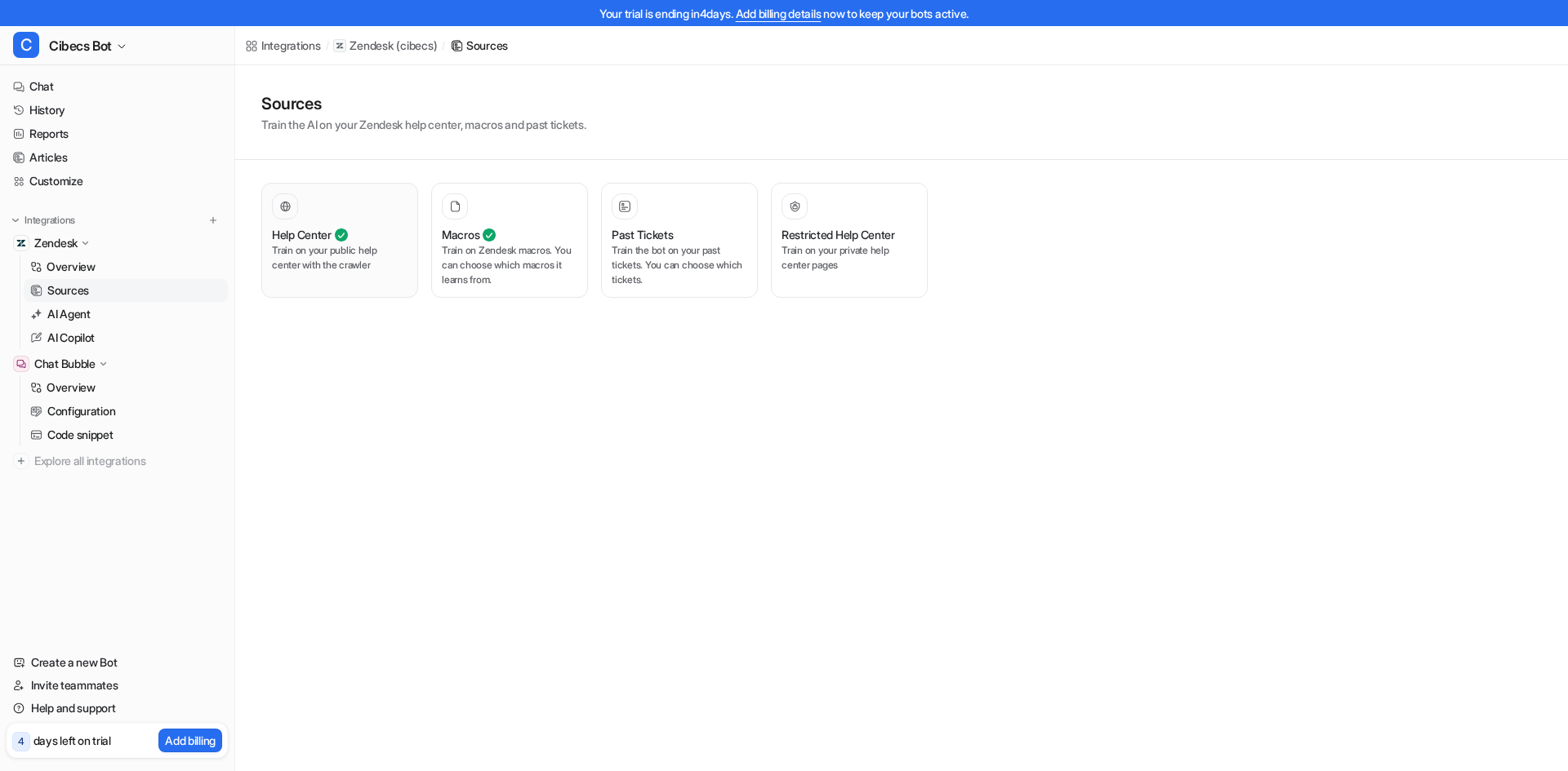
click at [324, 262] on p "Train on your public help center with the crawler" at bounding box center [340, 257] width 135 height 30
click at [351, 245] on p "Train on your public help center with the crawler" at bounding box center [340, 257] width 135 height 30
click at [321, 211] on div at bounding box center [340, 207] width 135 height 26
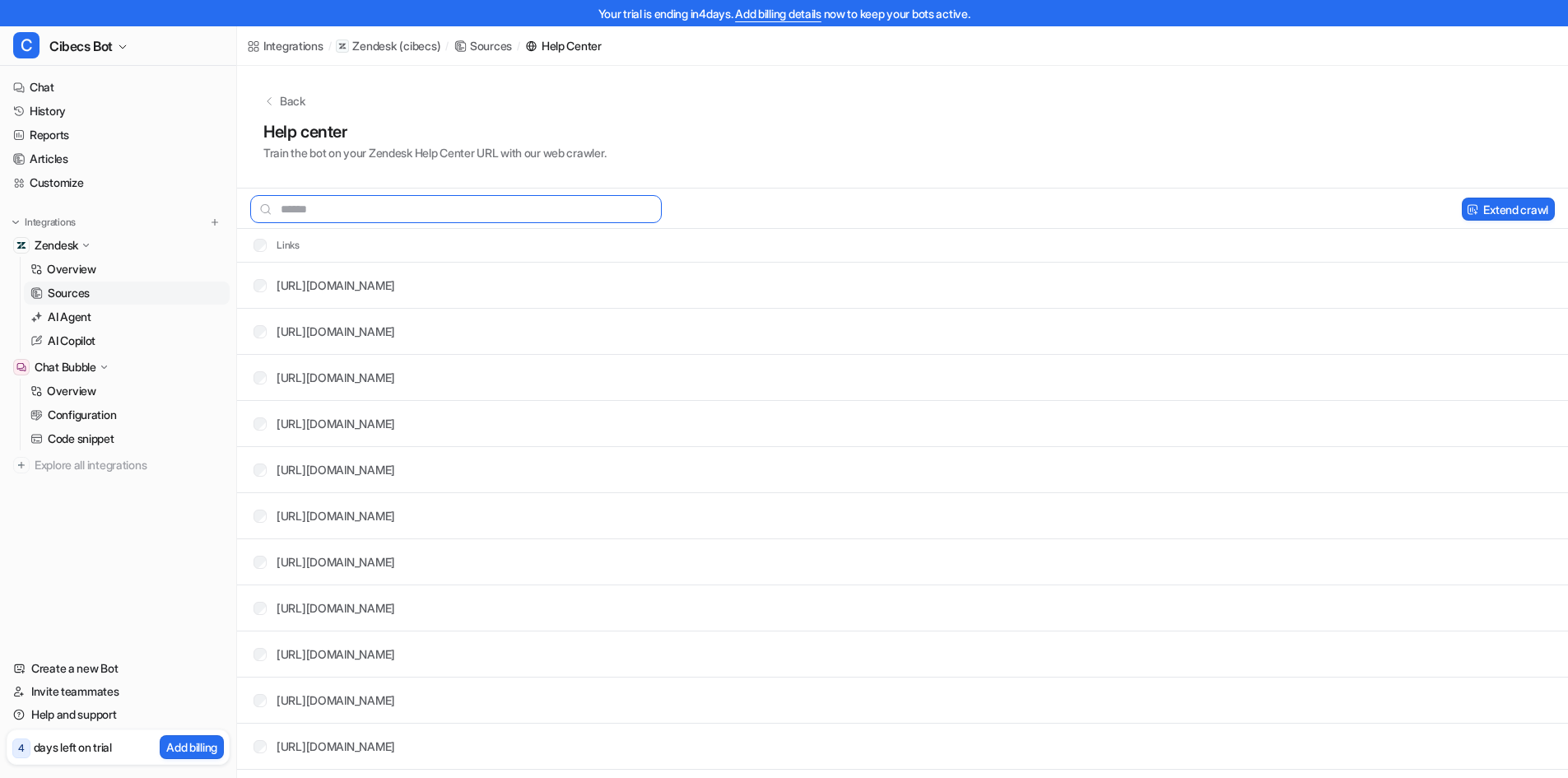
click at [388, 203] on input "text" at bounding box center [456, 209] width 411 height 28
click at [1512, 213] on button "Extend crawl" at bounding box center [1508, 208] width 93 height 23
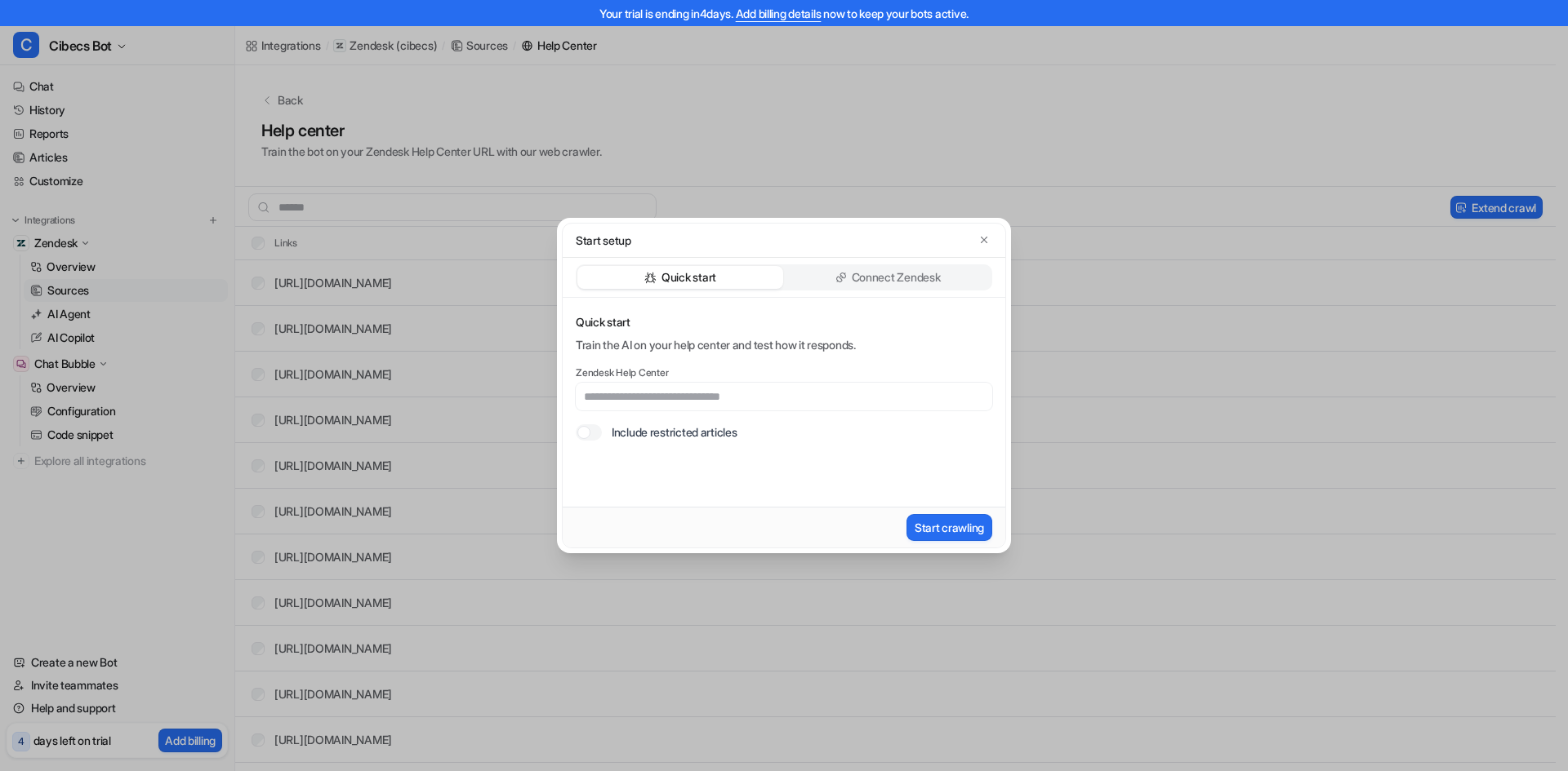
click at [871, 279] on p "Connect Zendesk" at bounding box center [896, 277] width 89 height 16
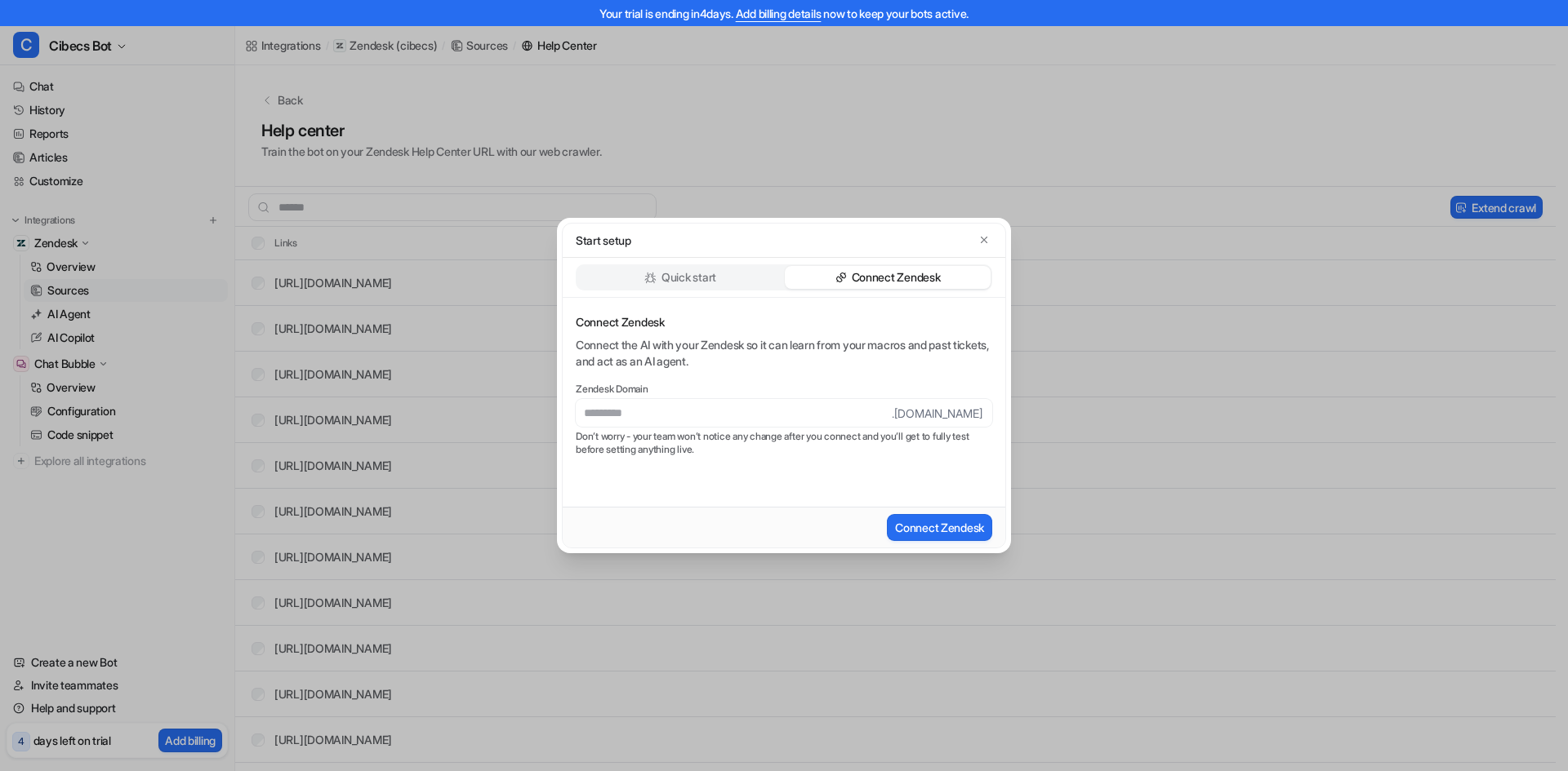
click at [726, 273] on div "Quick start" at bounding box center [680, 277] width 206 height 23
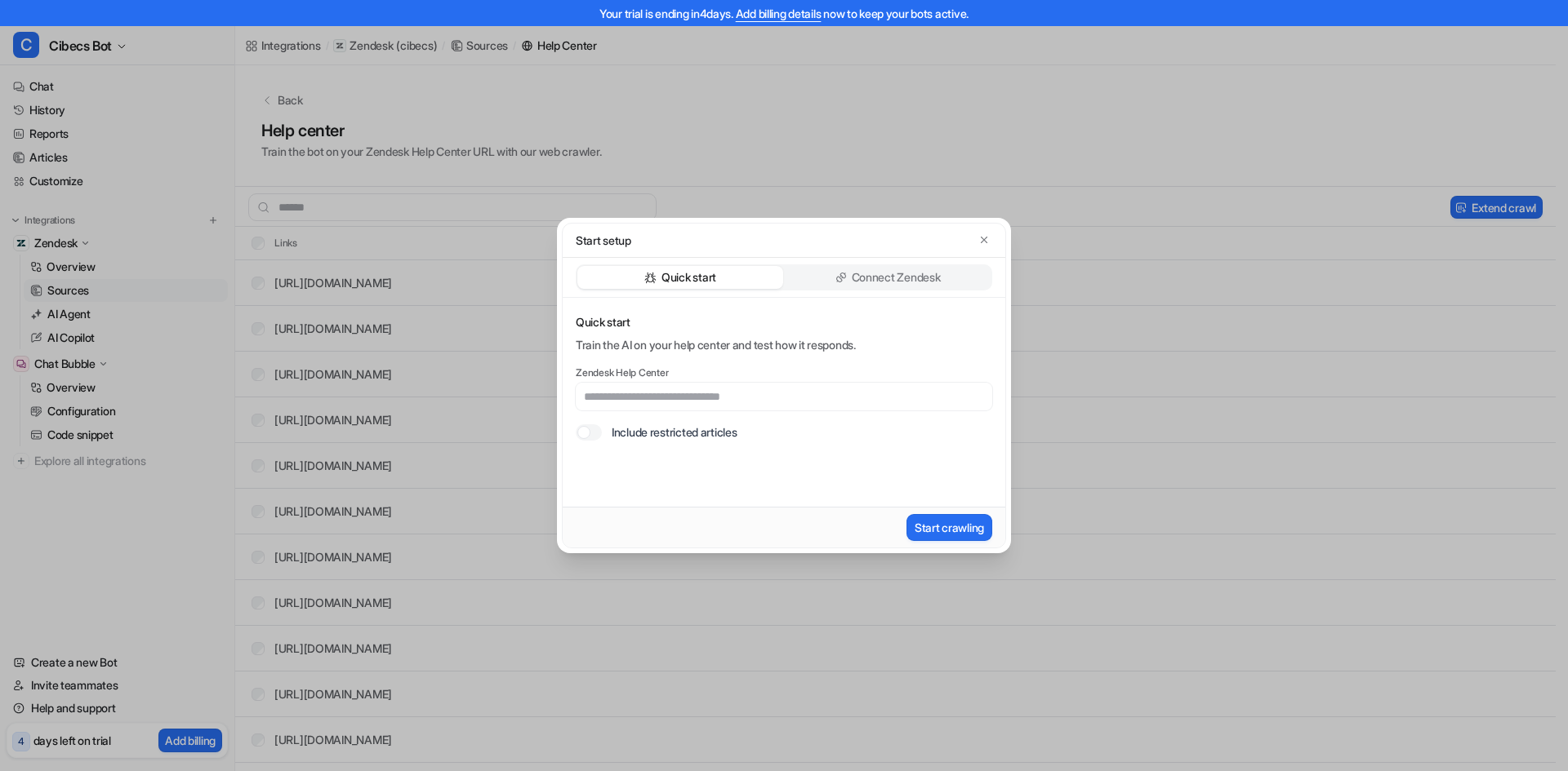
click at [875, 276] on p "Connect Zendesk" at bounding box center [896, 277] width 89 height 16
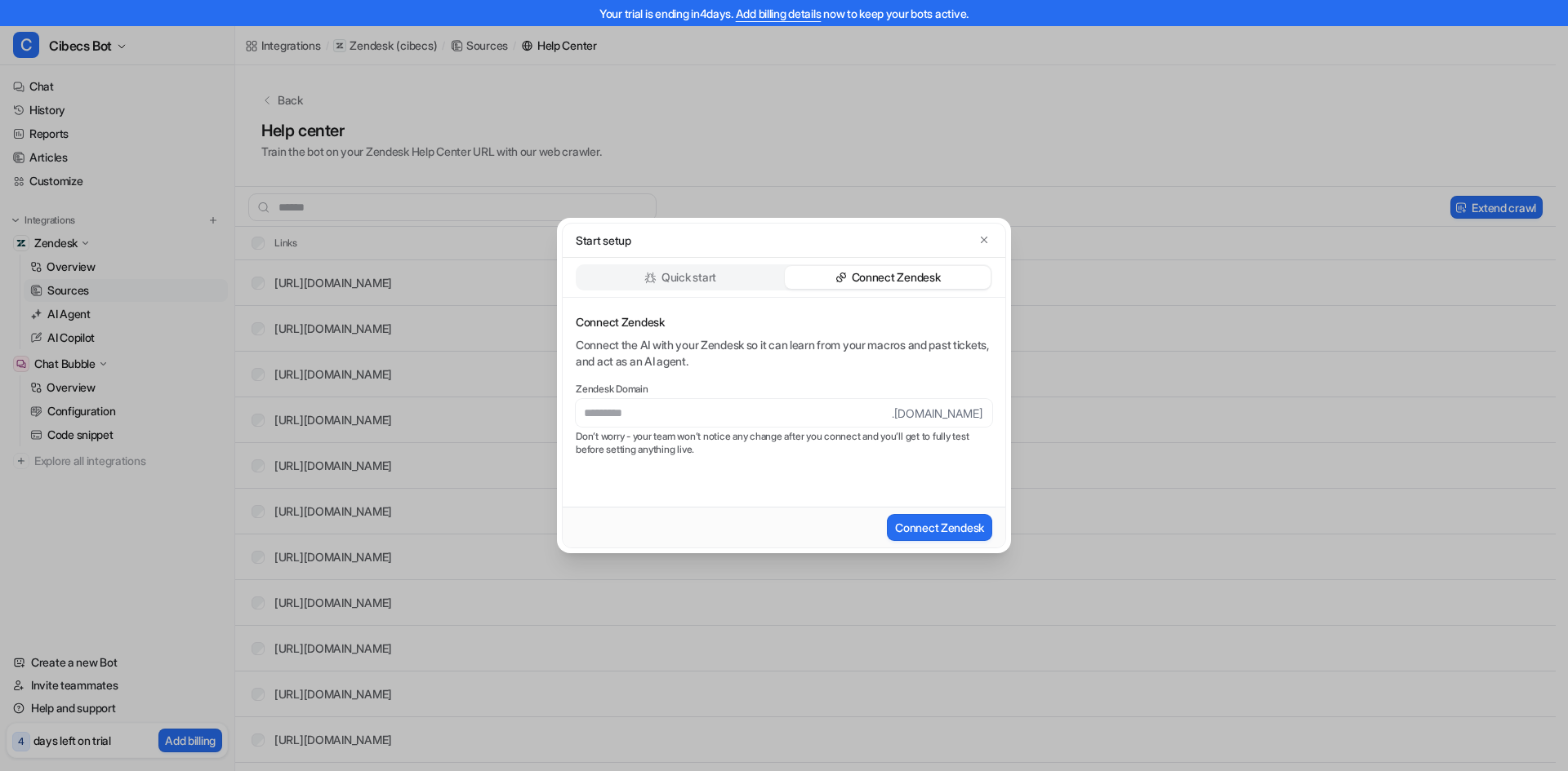
click at [685, 406] on input "text" at bounding box center [733, 413] width 316 height 28
type input "******"
click at [951, 529] on button "Connect Zendesk" at bounding box center [939, 528] width 105 height 27
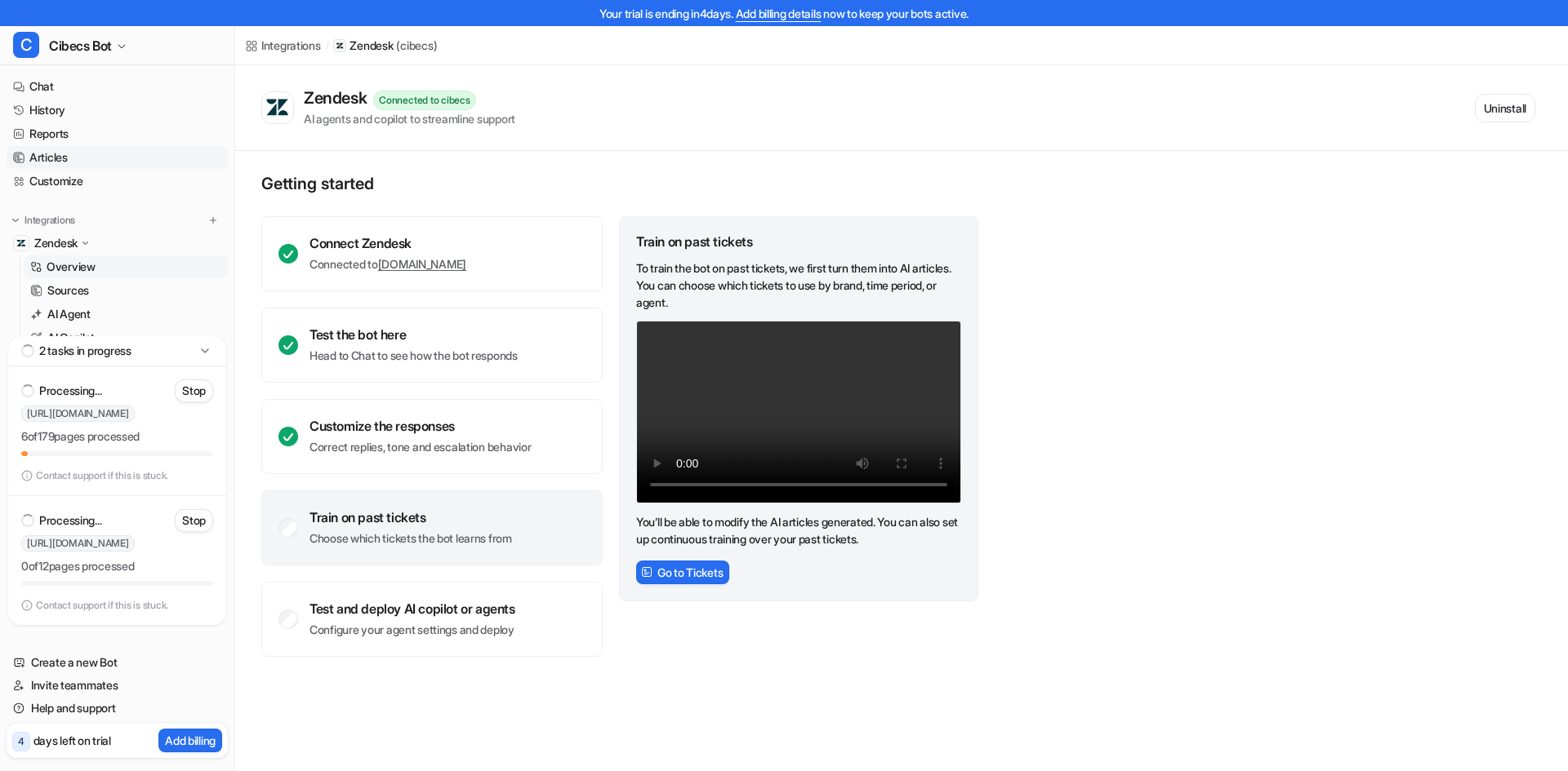
click at [56, 155] on link "Articles" at bounding box center [117, 157] width 221 height 23
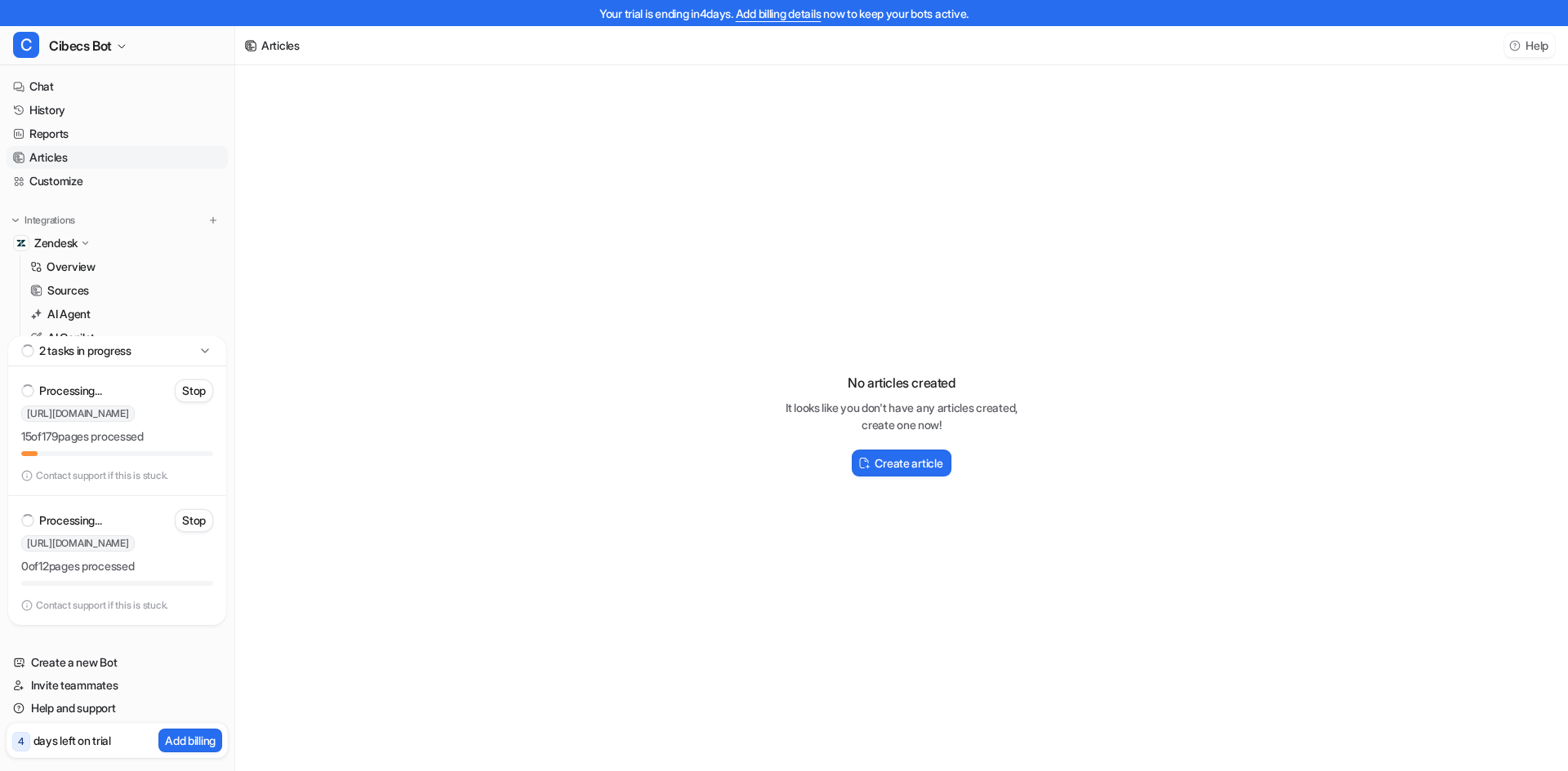
click at [1533, 44] on button "Help" at bounding box center [1530, 46] width 51 height 24
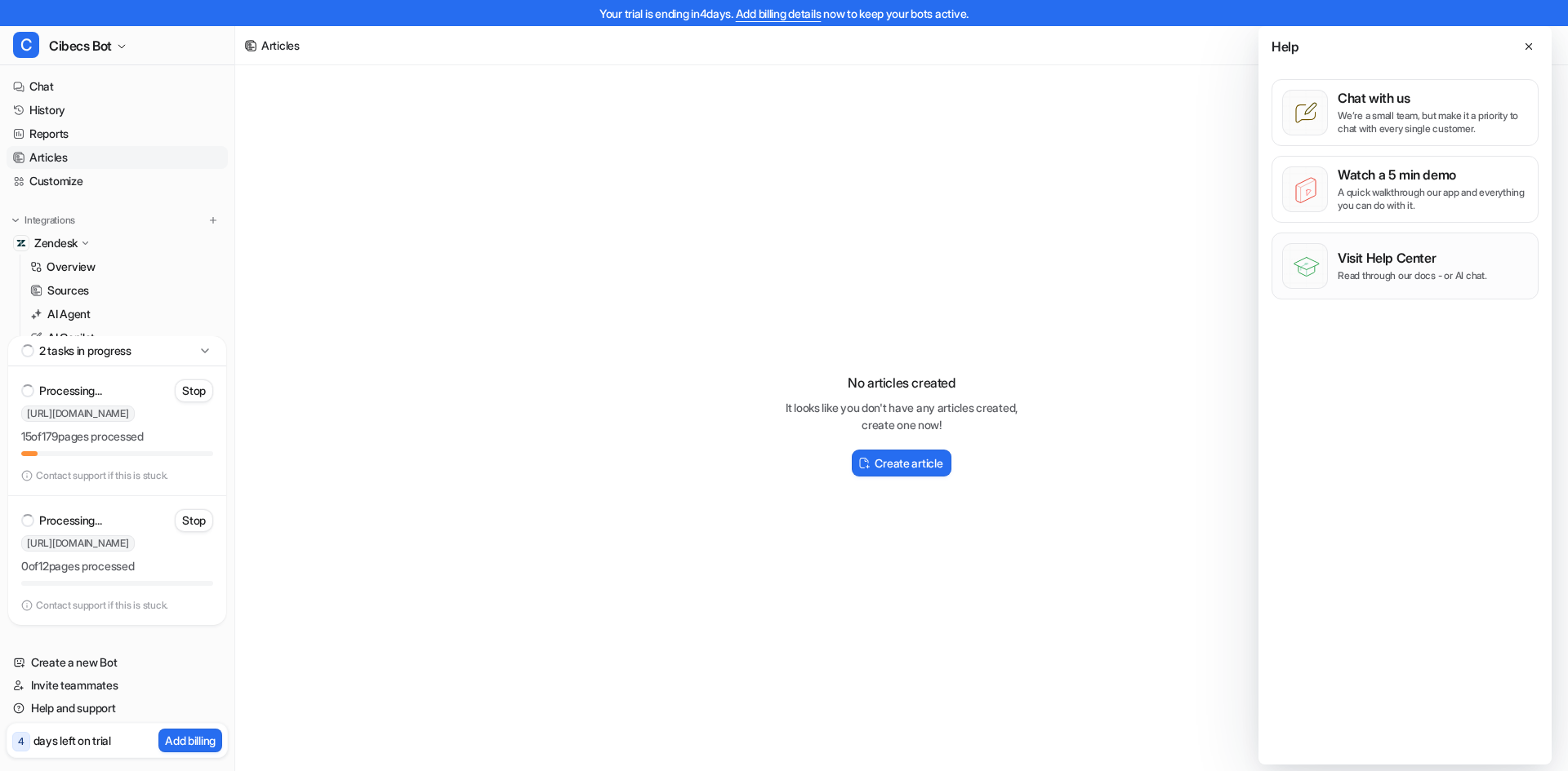
click at [1394, 273] on p "Read through our docs - or AI chat." at bounding box center [1412, 275] width 149 height 13
click at [62, 91] on link "Chat" at bounding box center [117, 86] width 221 height 23
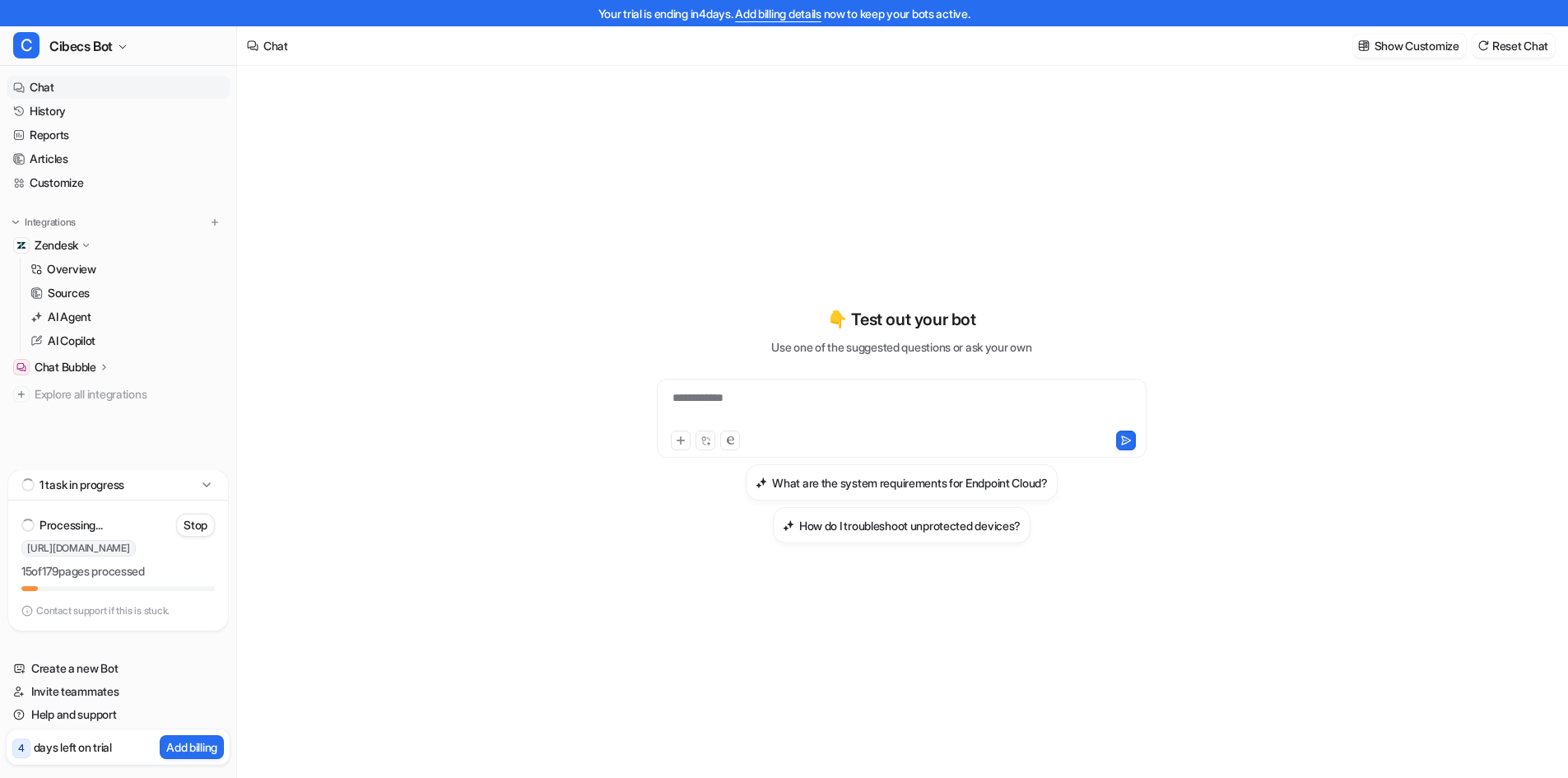
click at [726, 389] on div "**********" at bounding box center [902, 418] width 490 height 79
click at [727, 401] on div "**********" at bounding box center [901, 408] width 481 height 38
click at [739, 395] on div at bounding box center [901, 408] width 481 height 38
paste div
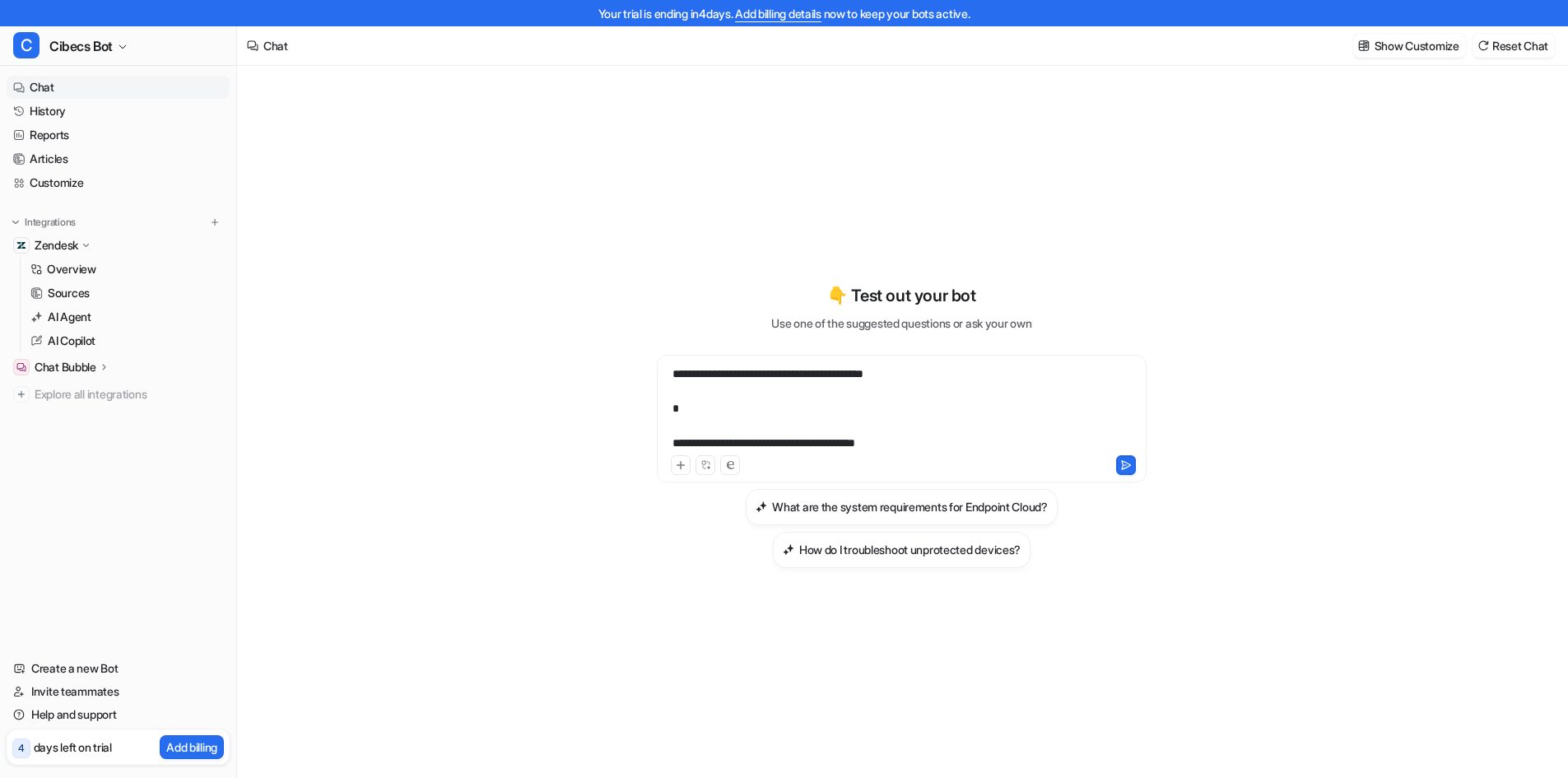
click at [975, 378] on div "**********" at bounding box center [901, 408] width 481 height 86
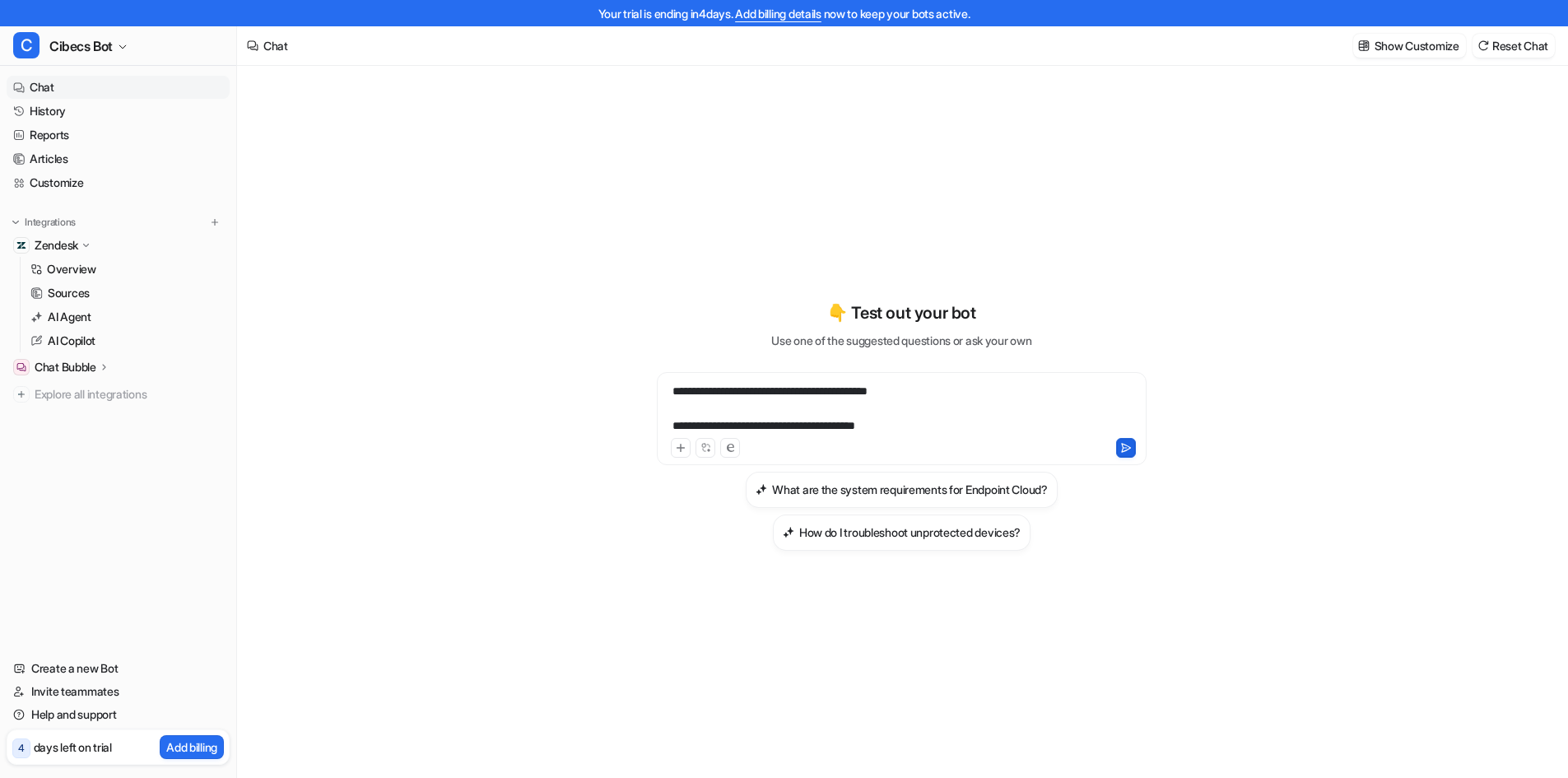
click at [1127, 451] on icon at bounding box center [1127, 448] width 12 height 12
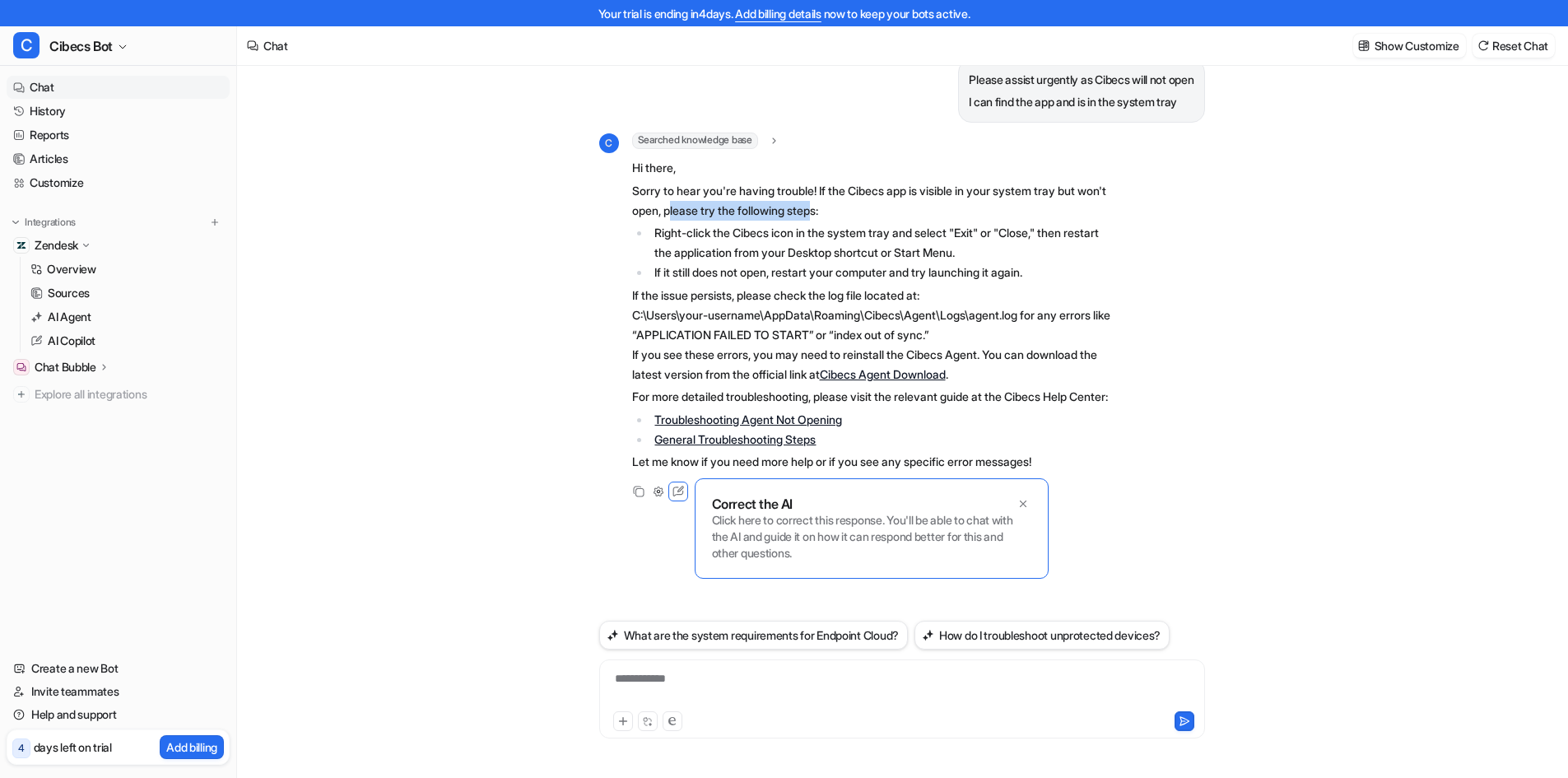
drag, startPoint x: 708, startPoint y: 214, endPoint x: 855, endPoint y: 220, distance: 147.1
click at [855, 220] on p "Sorry to hear you're having trouble! If the Cibecs app is visible in your syste…" at bounding box center [873, 201] width 481 height 39
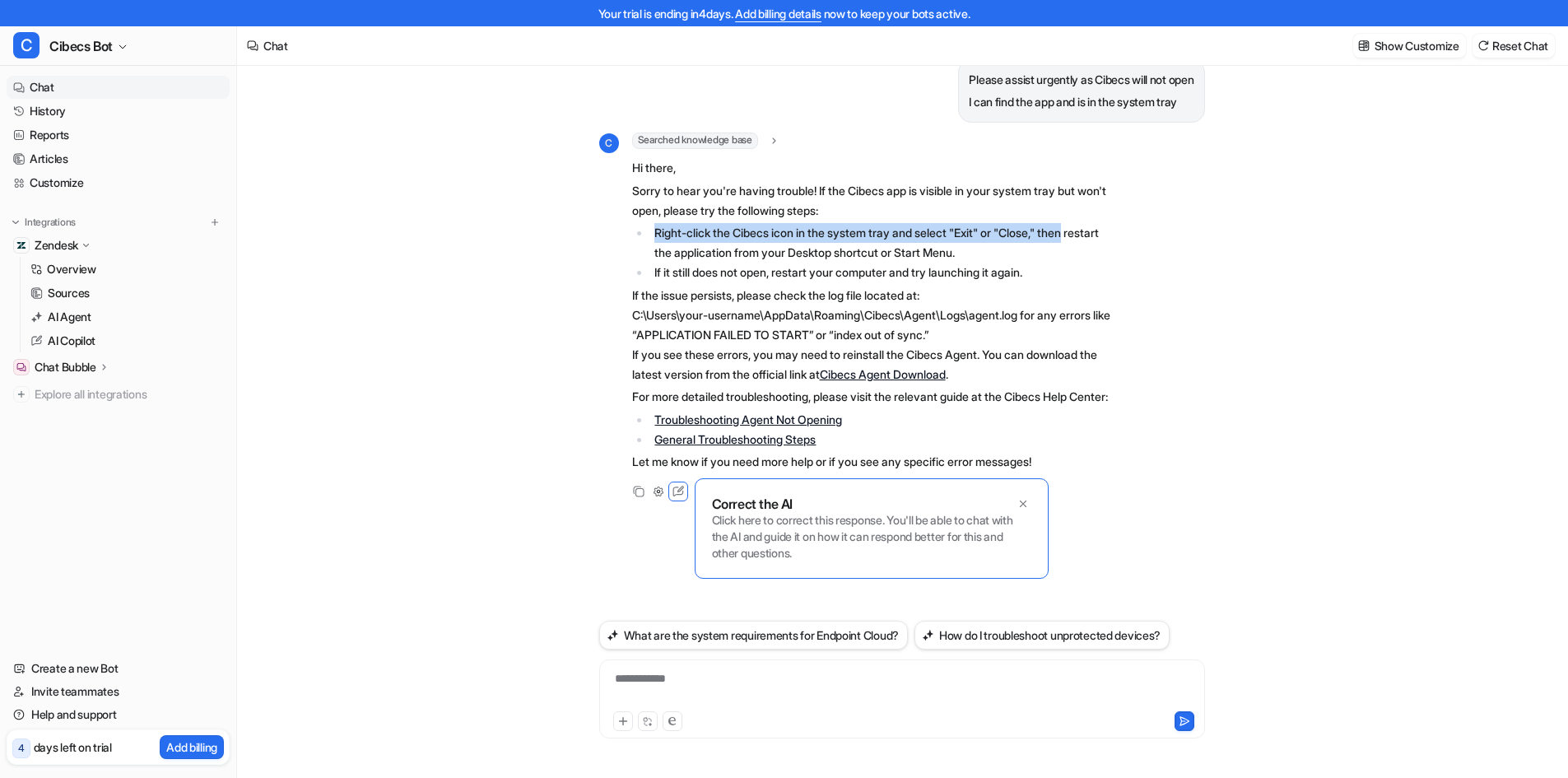
drag, startPoint x: 655, startPoint y: 236, endPoint x: 1096, endPoint y: 231, distance: 441.0
click at [1096, 231] on li "Right-click the Cibecs icon in the system tray and select "Exit" or "Close," th…" at bounding box center [882, 243] width 463 height 39
drag, startPoint x: 973, startPoint y: 234, endPoint x: 1095, endPoint y: 235, distance: 122.0
click at [1095, 235] on li "Right-click the Cibecs icon in the system tray and select "Exit" or "Close," th…" at bounding box center [882, 243] width 463 height 39
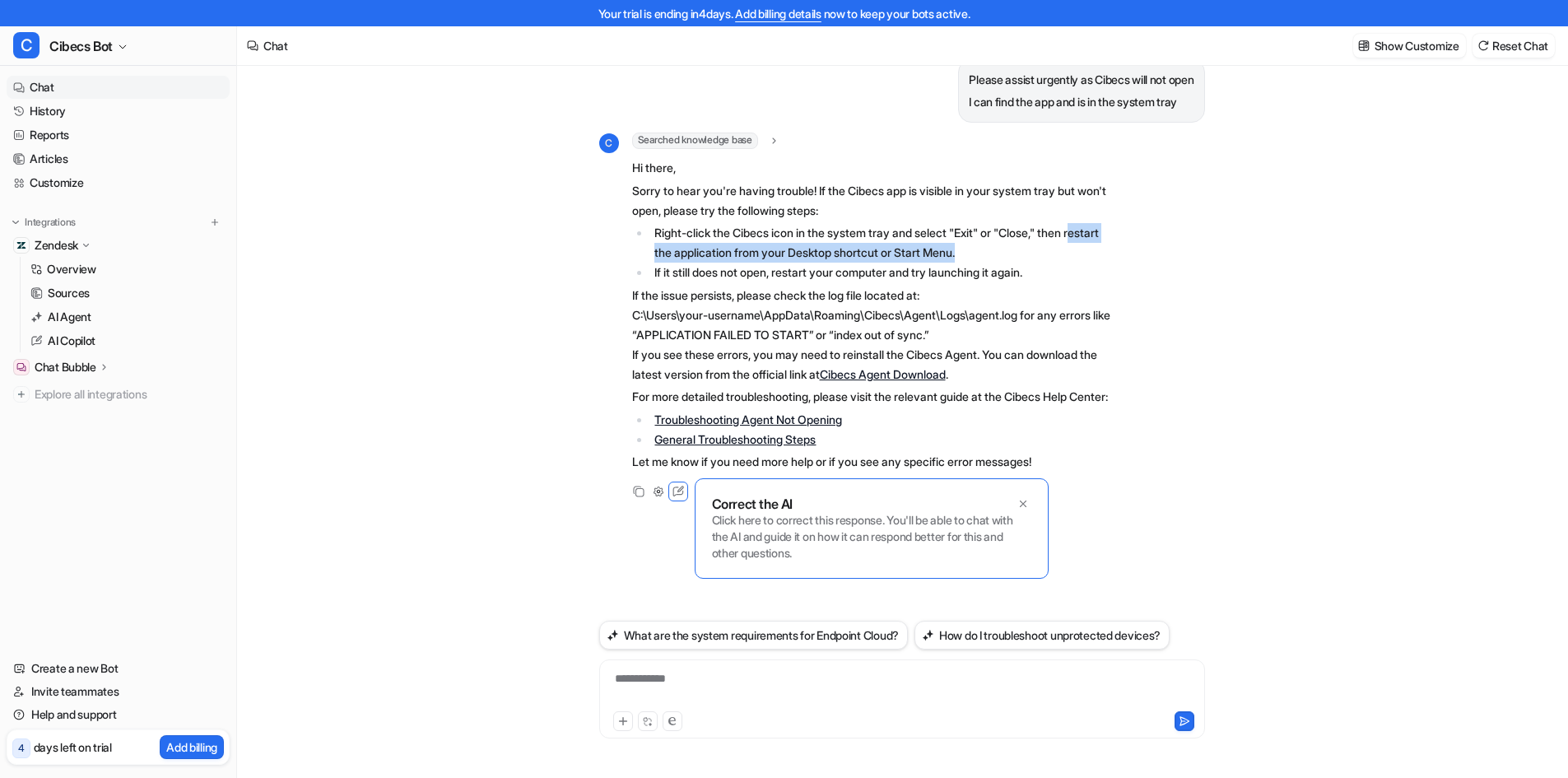
drag, startPoint x: 659, startPoint y: 254, endPoint x: 1015, endPoint y: 247, distance: 356.1
click at [1015, 247] on li "Right-click the Cibecs icon in the system tray and select "Exit" or "Close," th…" at bounding box center [882, 243] width 463 height 39
drag, startPoint x: 656, startPoint y: 272, endPoint x: 816, endPoint y: 267, distance: 160.1
click at [816, 267] on li "If it still does not open, restart your computer and try launching it again." at bounding box center [882, 272] width 463 height 20
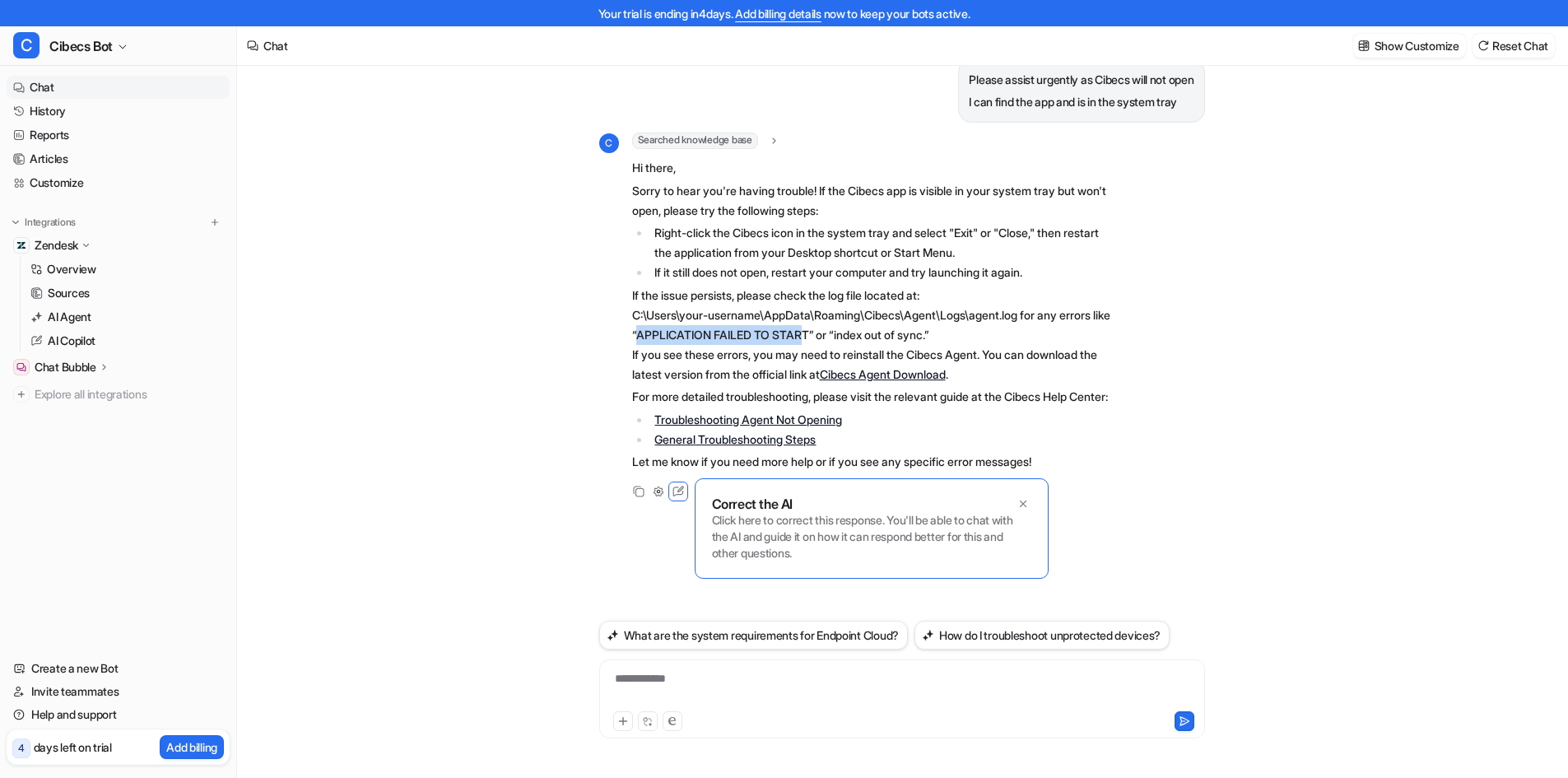
drag, startPoint x: 684, startPoint y: 331, endPoint x: 831, endPoint y: 330, distance: 147.0
click at [831, 330] on p "If the issue persists, please check the log file located at: C:\Users\your-user…" at bounding box center [873, 336] width 481 height 99
click at [792, 343] on p "If the issue persists, please check the log file located at: C:\Users\your-user…" at bounding box center [873, 336] width 481 height 99
drag, startPoint x: 635, startPoint y: 355, endPoint x: 927, endPoint y: 366, distance: 292.2
click at [847, 355] on p "If the issue persists, please check the log file located at: C:\Users\your-user…" at bounding box center [873, 336] width 481 height 99
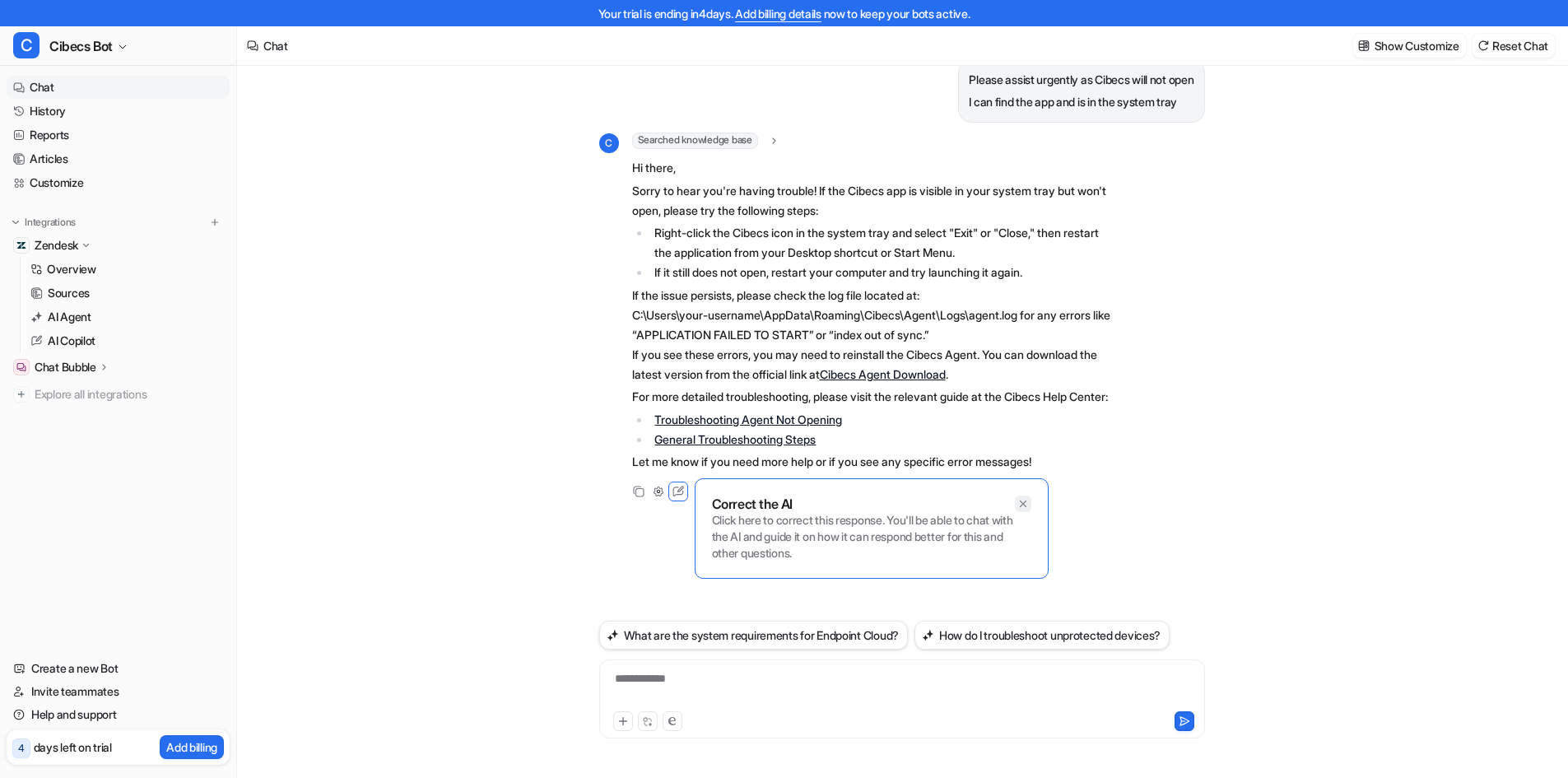
click at [1023, 510] on icon at bounding box center [1023, 504] width 12 height 12
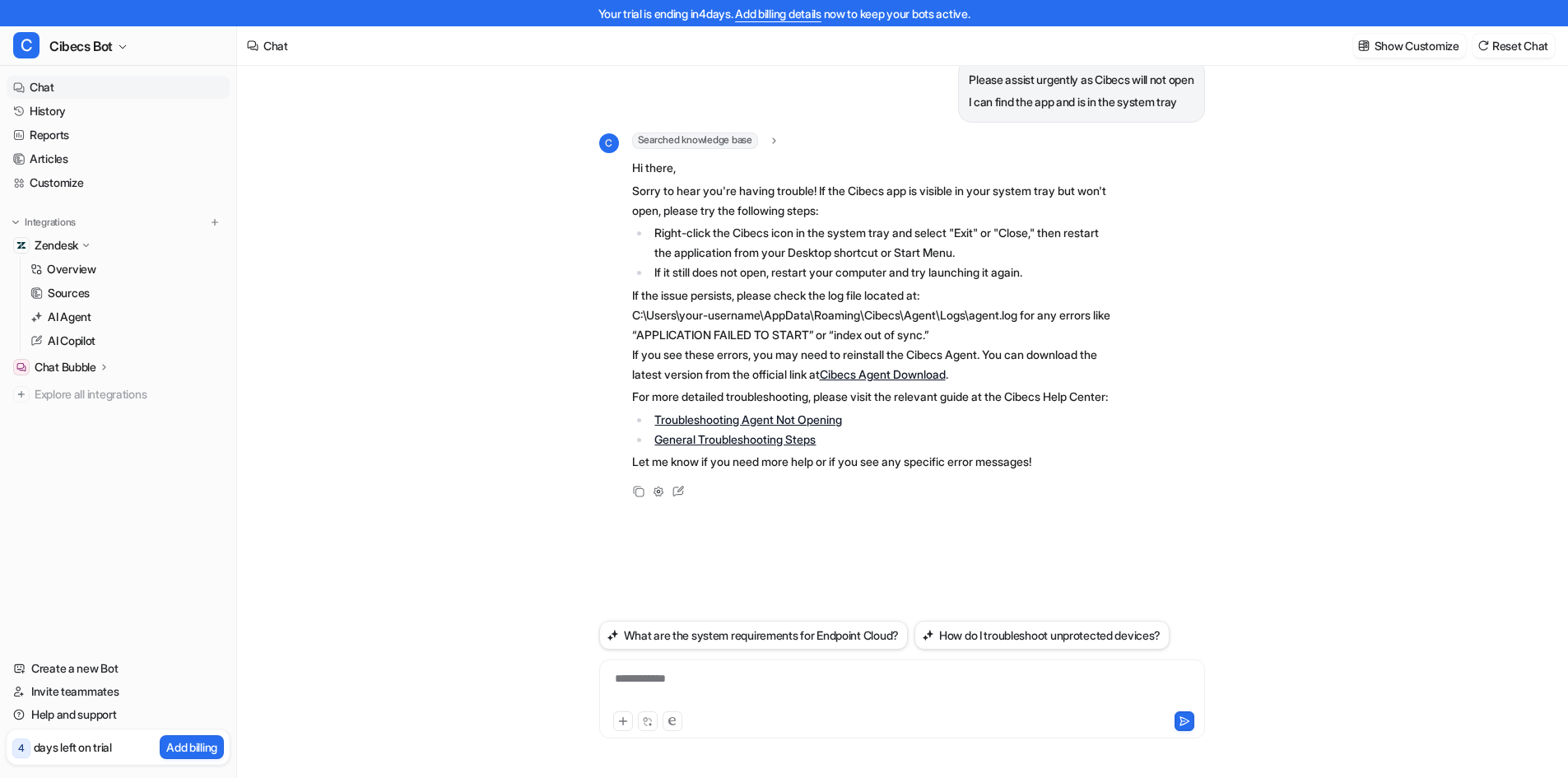
click at [810, 675] on div "**********" at bounding box center [902, 689] width 597 height 38
click at [1184, 724] on icon at bounding box center [1184, 722] width 9 height 9
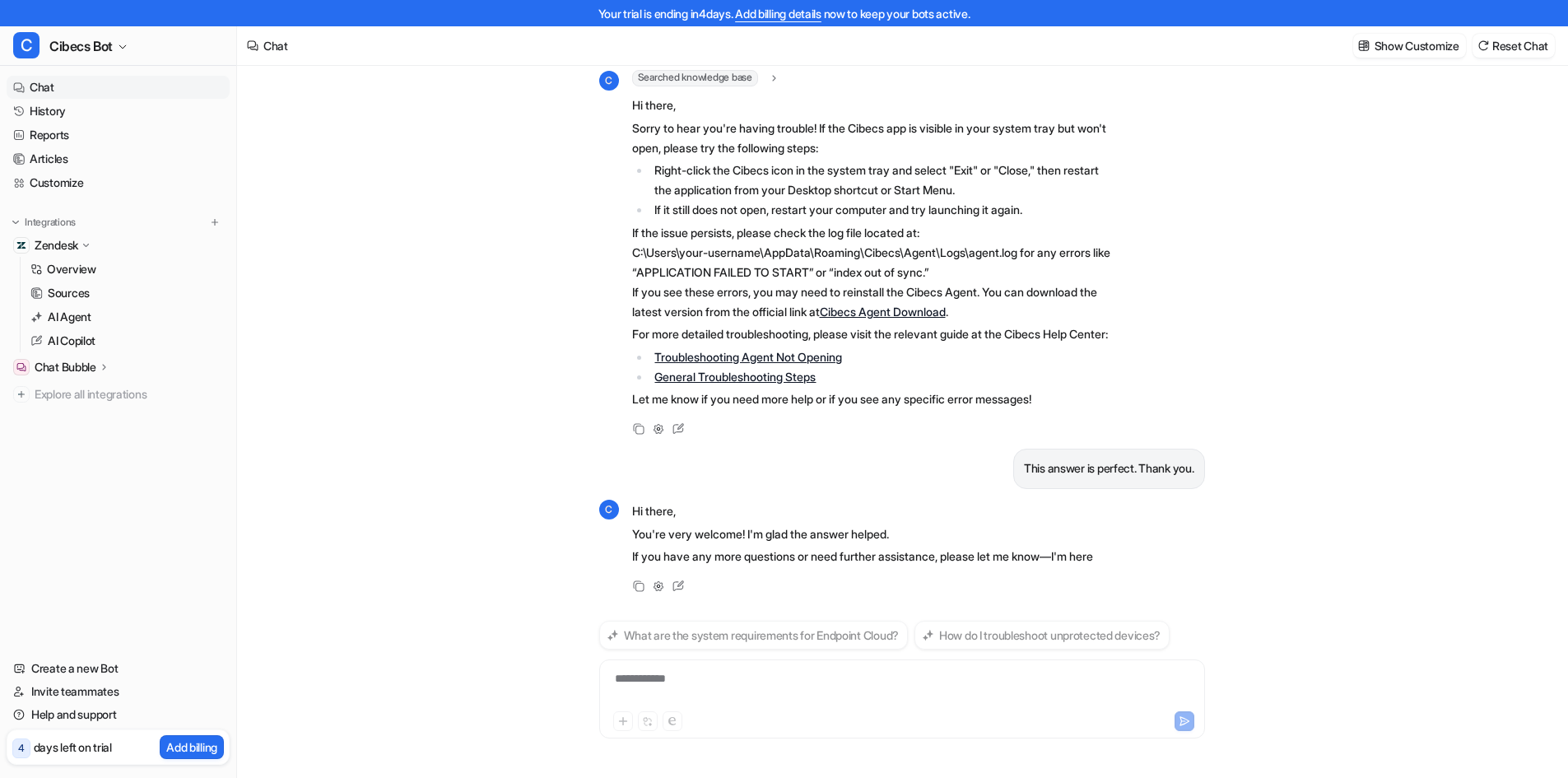
scroll to position [102, 0]
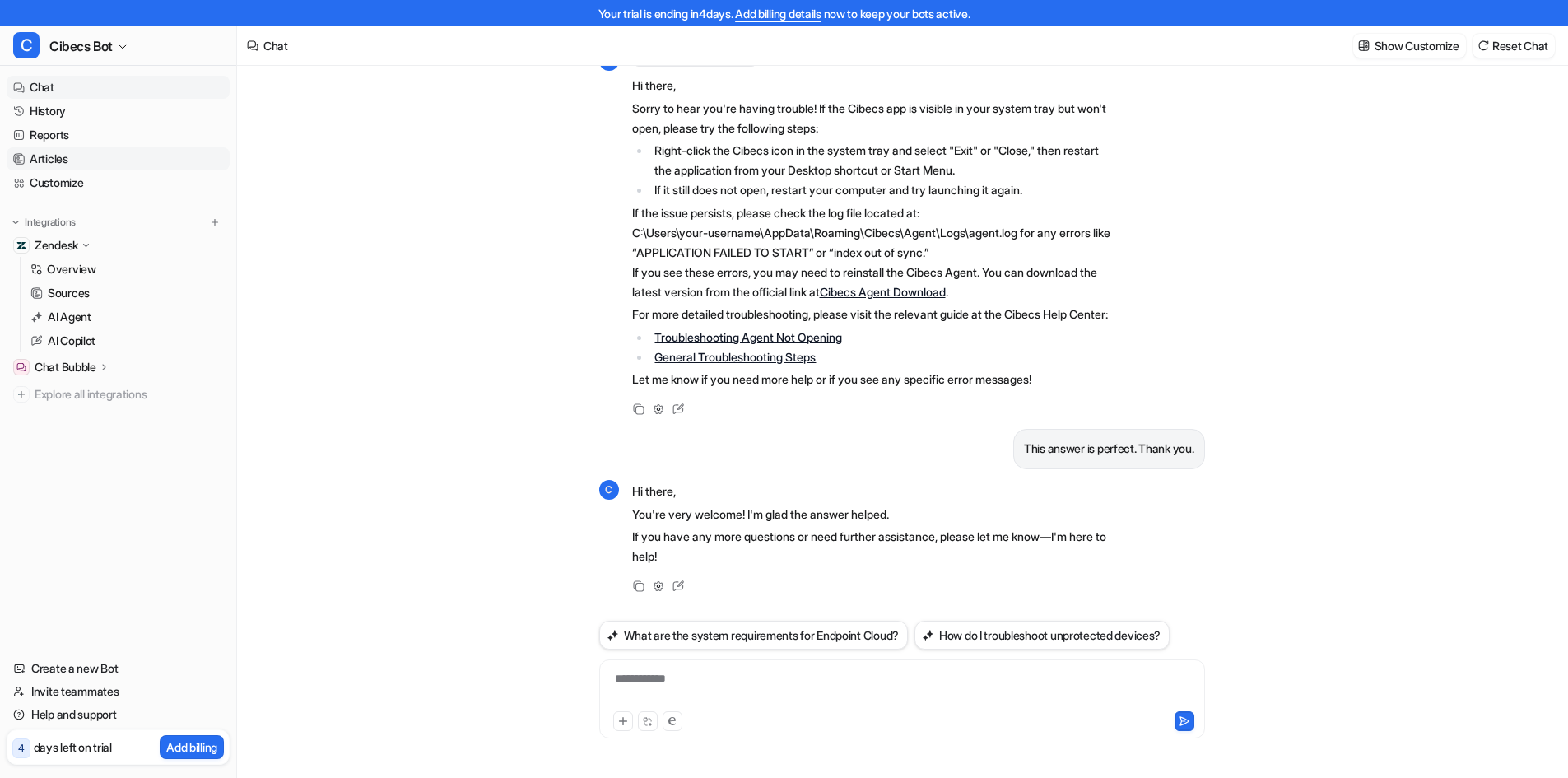
click at [57, 157] on link "Articles" at bounding box center [118, 159] width 223 height 23
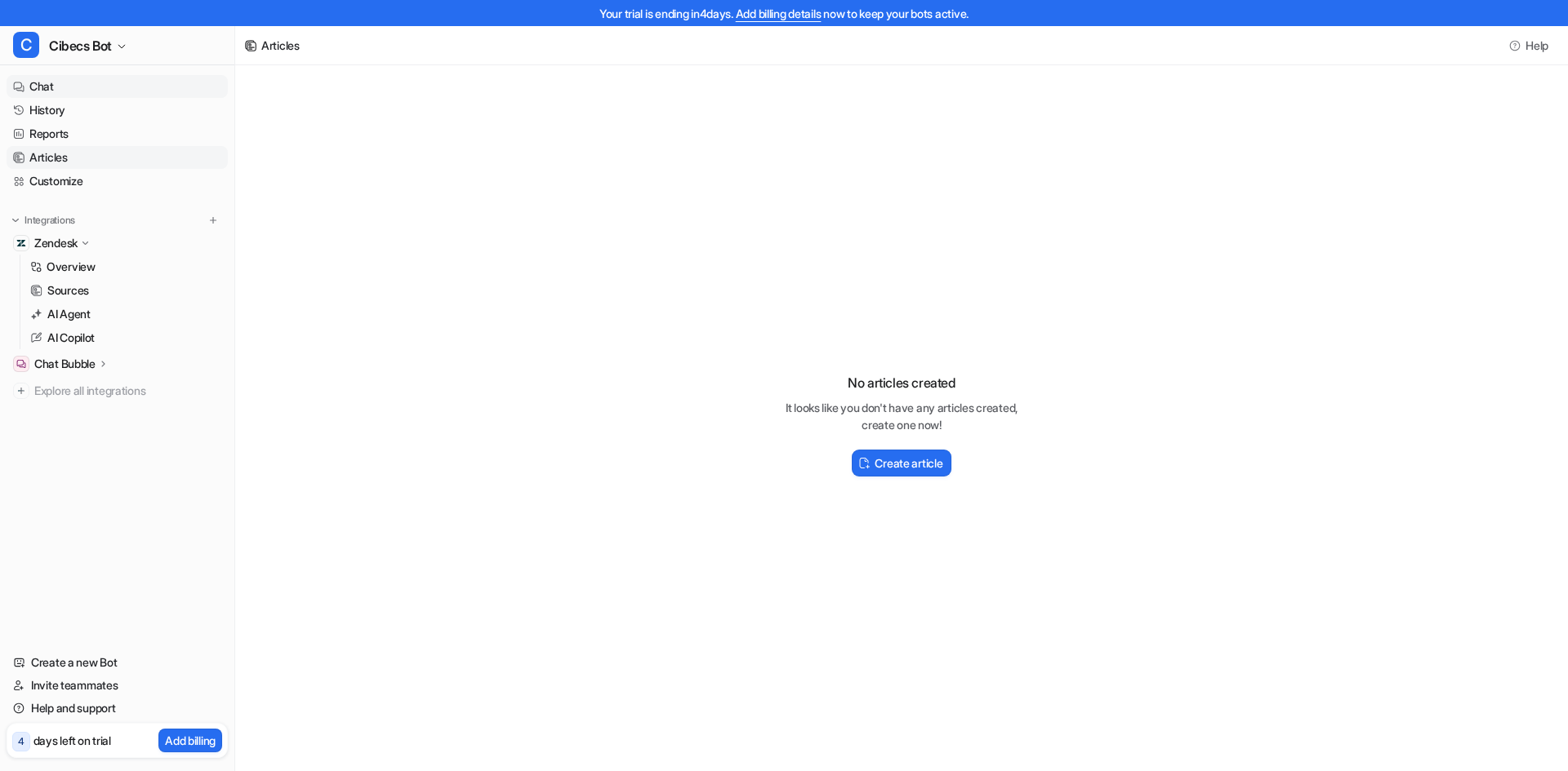
click at [102, 89] on link "Chat" at bounding box center [117, 86] width 221 height 23
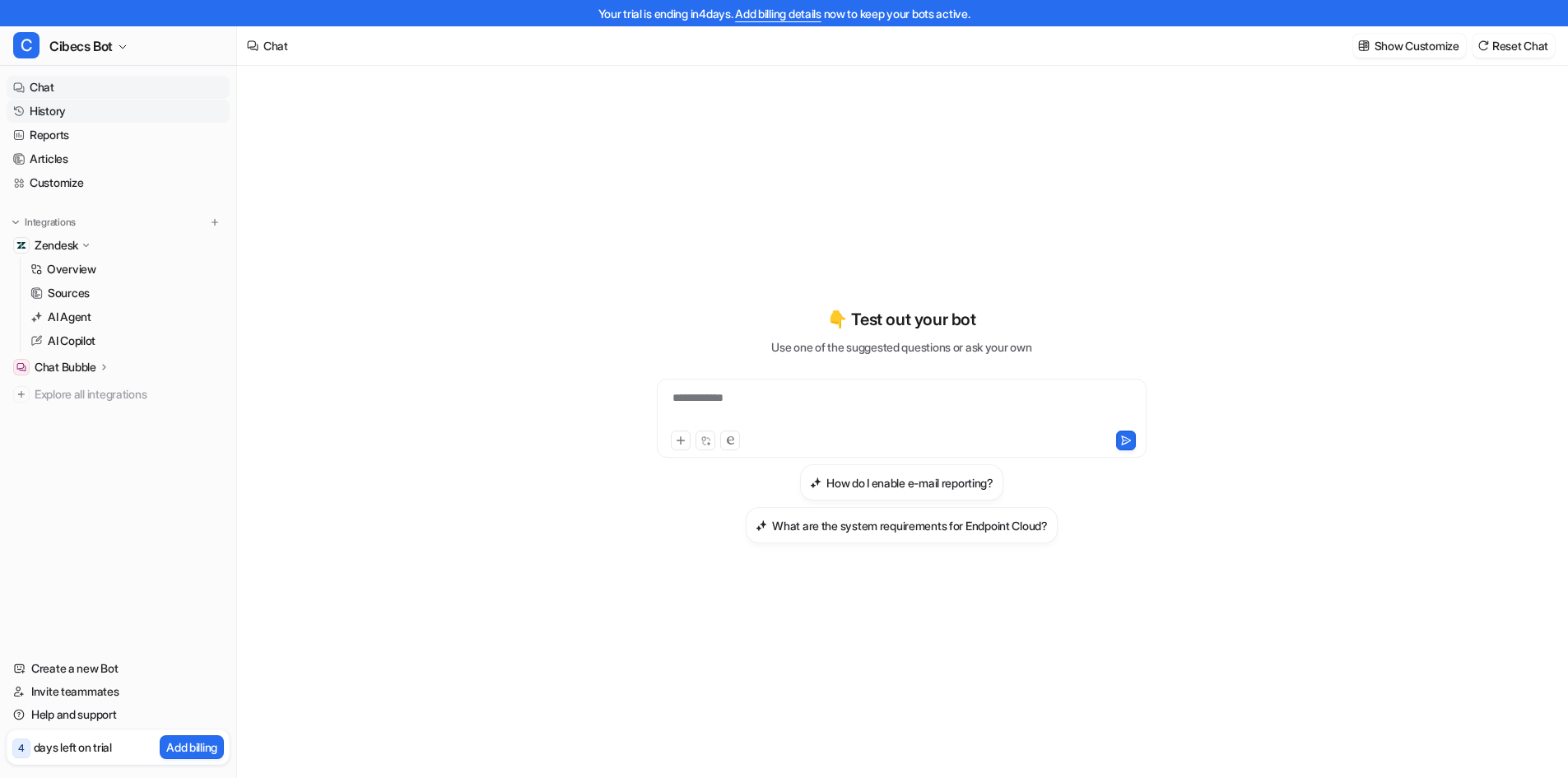
click at [44, 112] on link "History" at bounding box center [118, 111] width 223 height 23
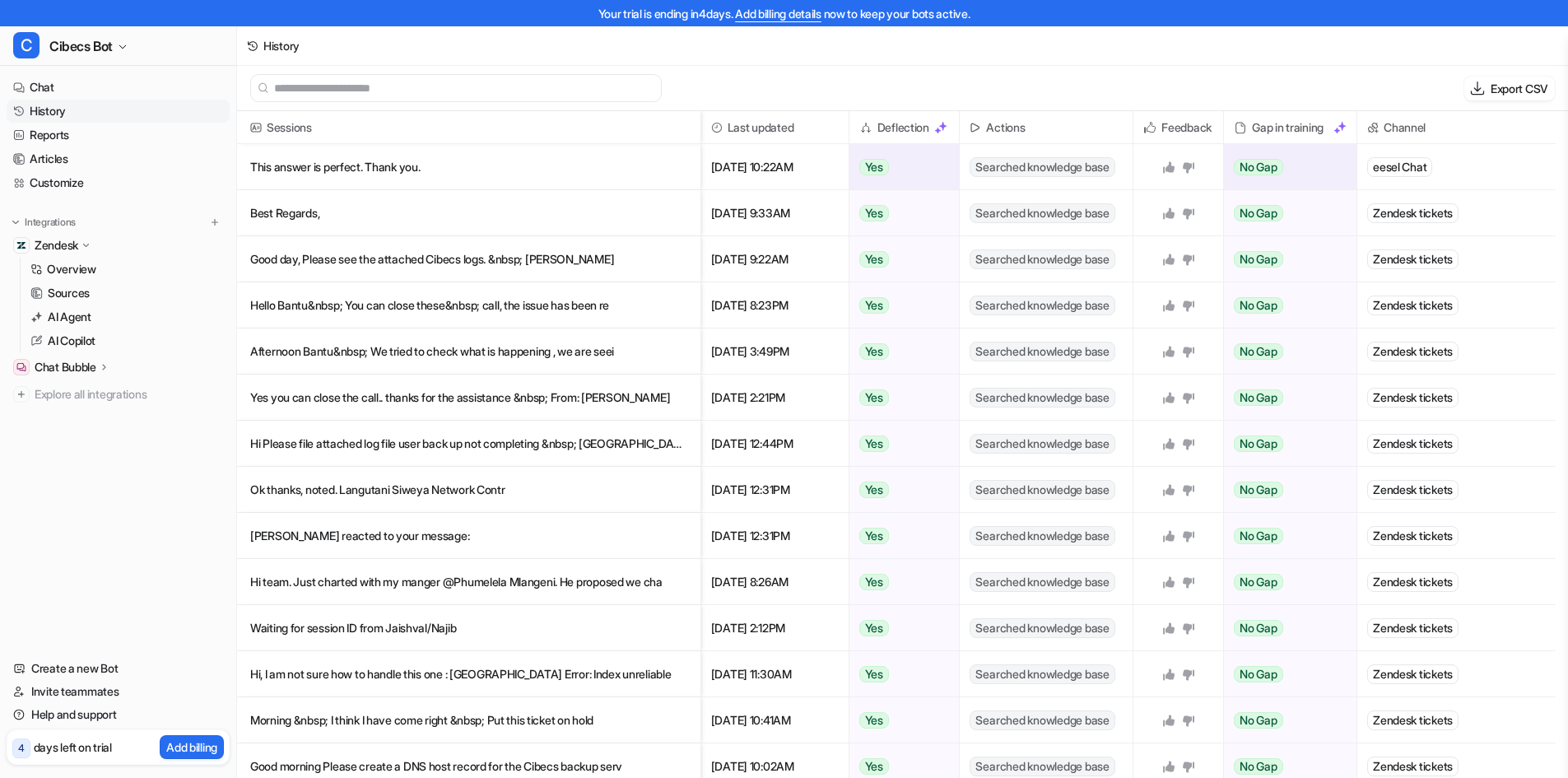
click at [426, 168] on p "This answer is perfect. Thank you." at bounding box center [469, 167] width 437 height 46
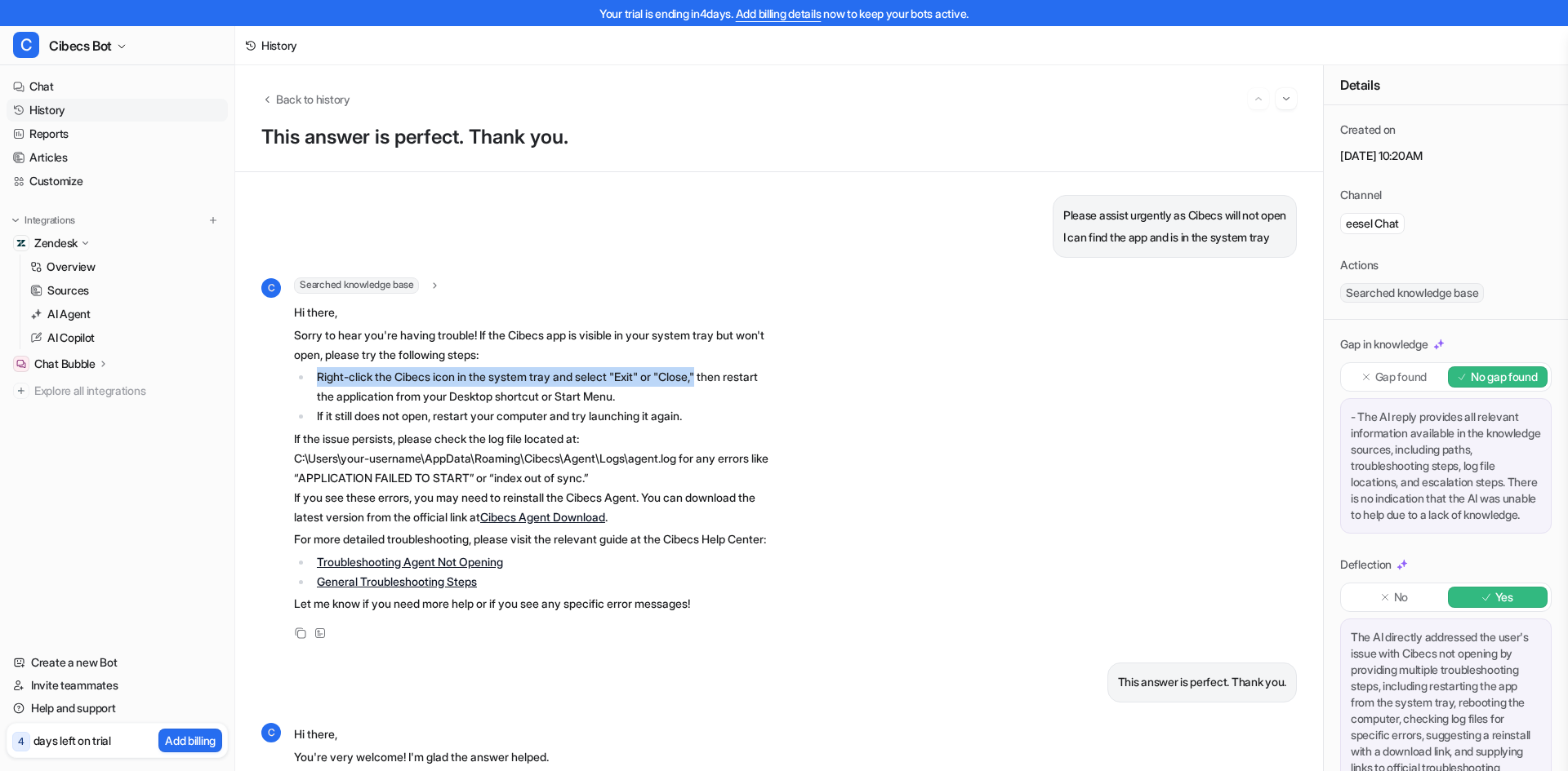
drag, startPoint x: 318, startPoint y: 375, endPoint x: 719, endPoint y: 378, distance: 401.0
click at [719, 378] on li "Right-click the Cibecs icon in the system tray and select "Exit" or "Close," th…" at bounding box center [541, 387] width 460 height 39
click at [608, 374] on li "Right-click the Cibecs icon in the system tray and select "Exit" or "Close," th…" at bounding box center [541, 387] width 460 height 39
drag, startPoint x: 675, startPoint y: 374, endPoint x: 719, endPoint y: 372, distance: 44.0
click at [719, 372] on li "Right-click the Cibecs icon in the system tray and select "Exit" or "Close," th…" at bounding box center [541, 387] width 460 height 39
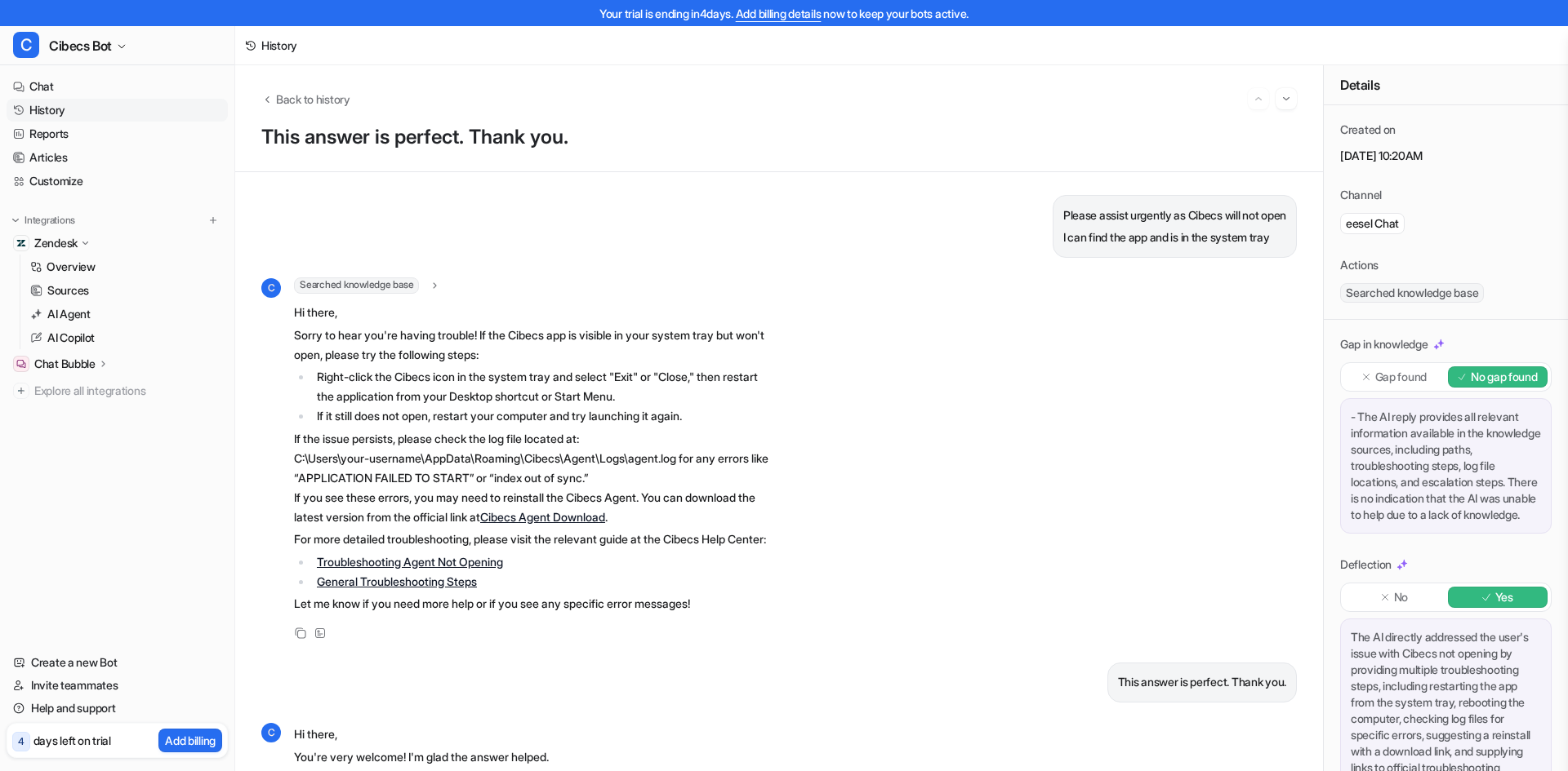
click at [1385, 385] on p "Gap found" at bounding box center [1400, 377] width 52 height 16
click at [1484, 385] on p "No gap found" at bounding box center [1504, 377] width 67 height 16
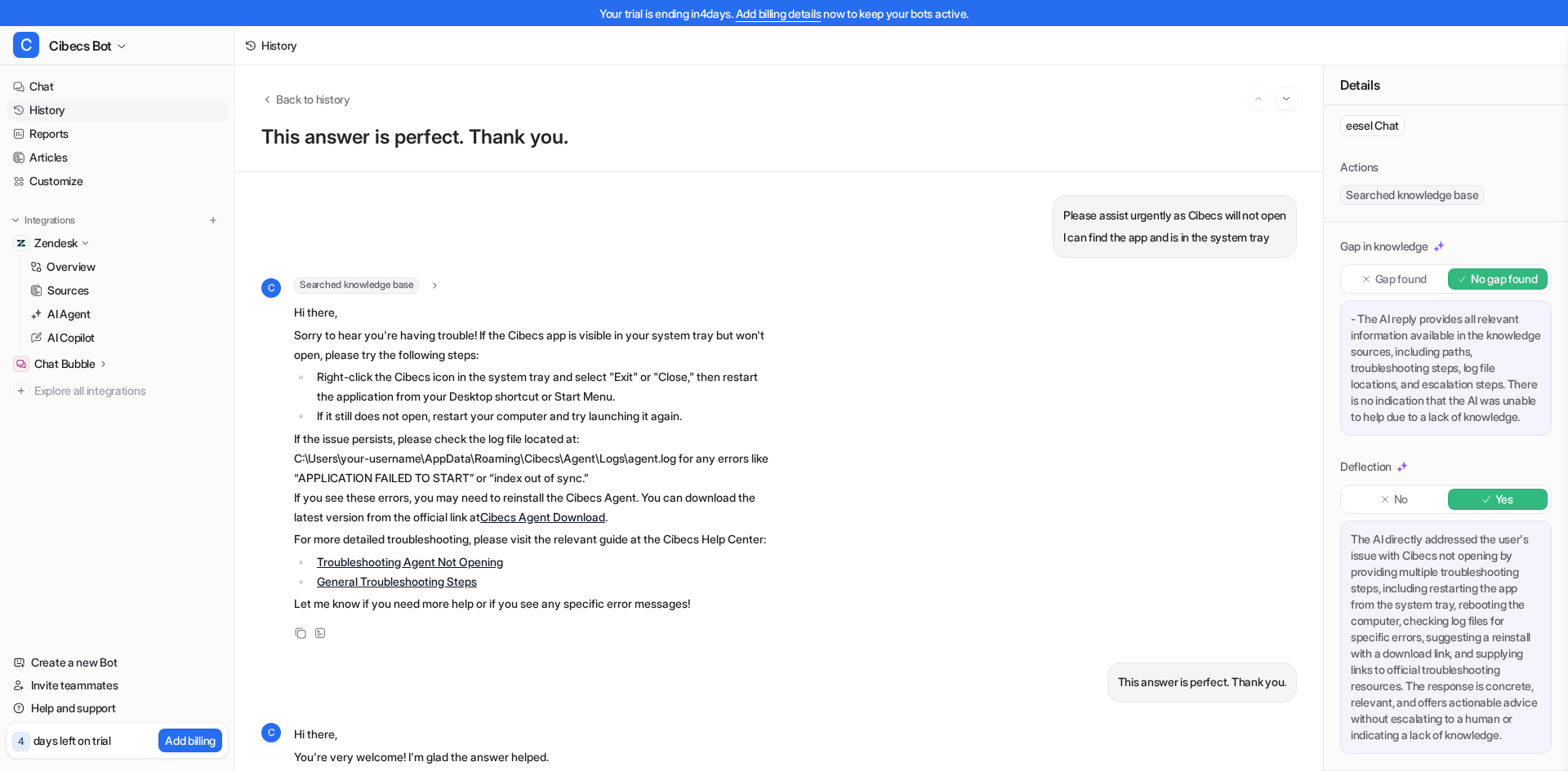
scroll to position [163, 0]
drag, startPoint x: 1371, startPoint y: 306, endPoint x: 1469, endPoint y: 311, distance: 98.1
click at [1469, 311] on div "- The AI reply provides all relevant information available in the knowledge sou…" at bounding box center [1446, 368] width 212 height 135
click at [1484, 301] on div "- The AI reply provides all relevant information available in the knowledge sou…" at bounding box center [1446, 368] width 212 height 135
drag, startPoint x: 1386, startPoint y: 317, endPoint x: 1521, endPoint y: 315, distance: 135.0
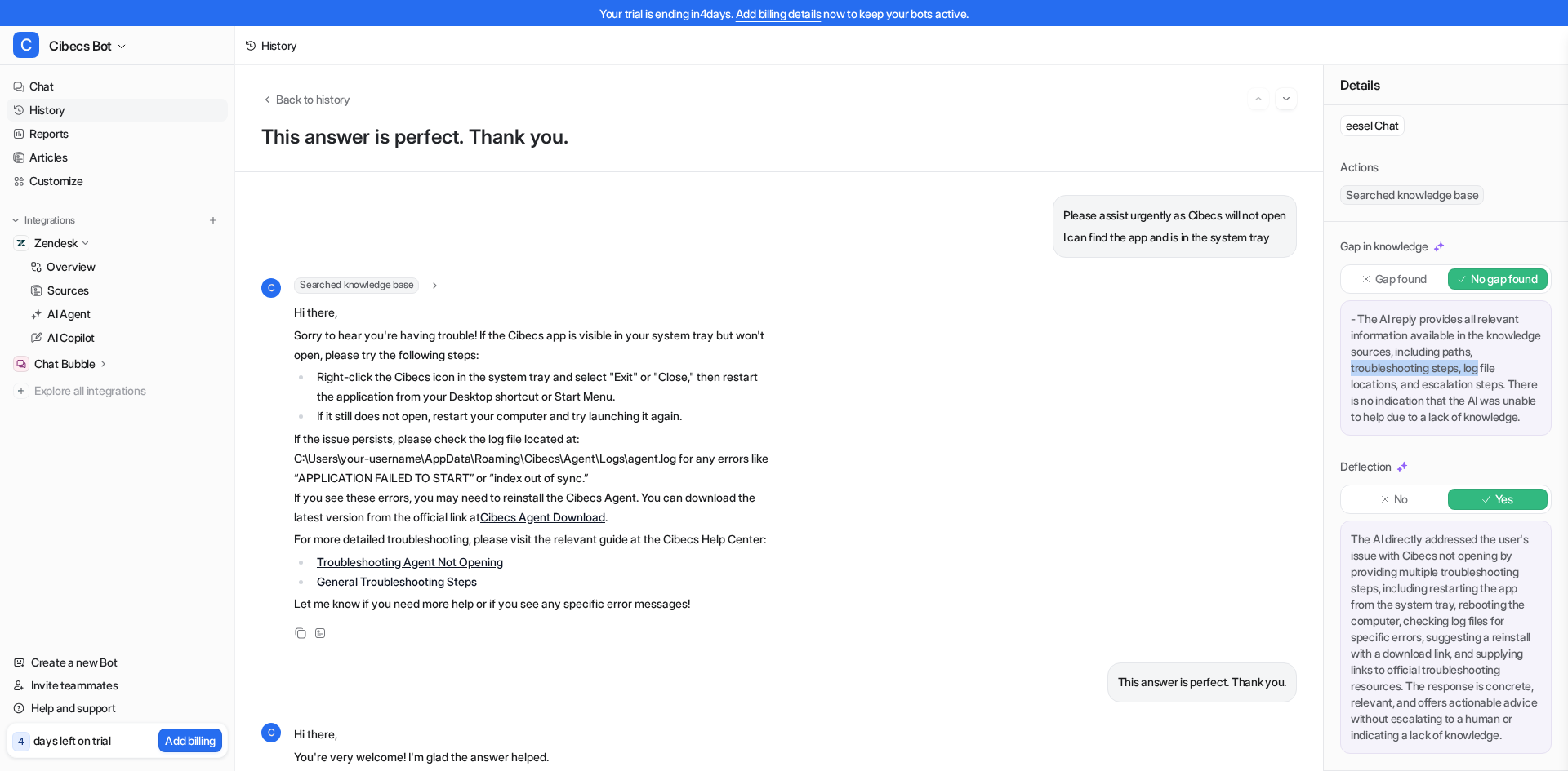
click at [1521, 315] on div "- The AI reply provides all relevant information available in the knowledge sou…" at bounding box center [1446, 368] width 212 height 135
click at [1385, 328] on div "- The AI reply provides all relevant information available in the knowledge sou…" at bounding box center [1446, 368] width 212 height 135
drag, startPoint x: 1389, startPoint y: 349, endPoint x: 1520, endPoint y: 355, distance: 131.1
click at [1520, 355] on div "- The AI reply provides all relevant information available in the knowledge sou…" at bounding box center [1446, 368] width 212 height 135
drag, startPoint x: 1355, startPoint y: 520, endPoint x: 1506, endPoint y: 537, distance: 152.0
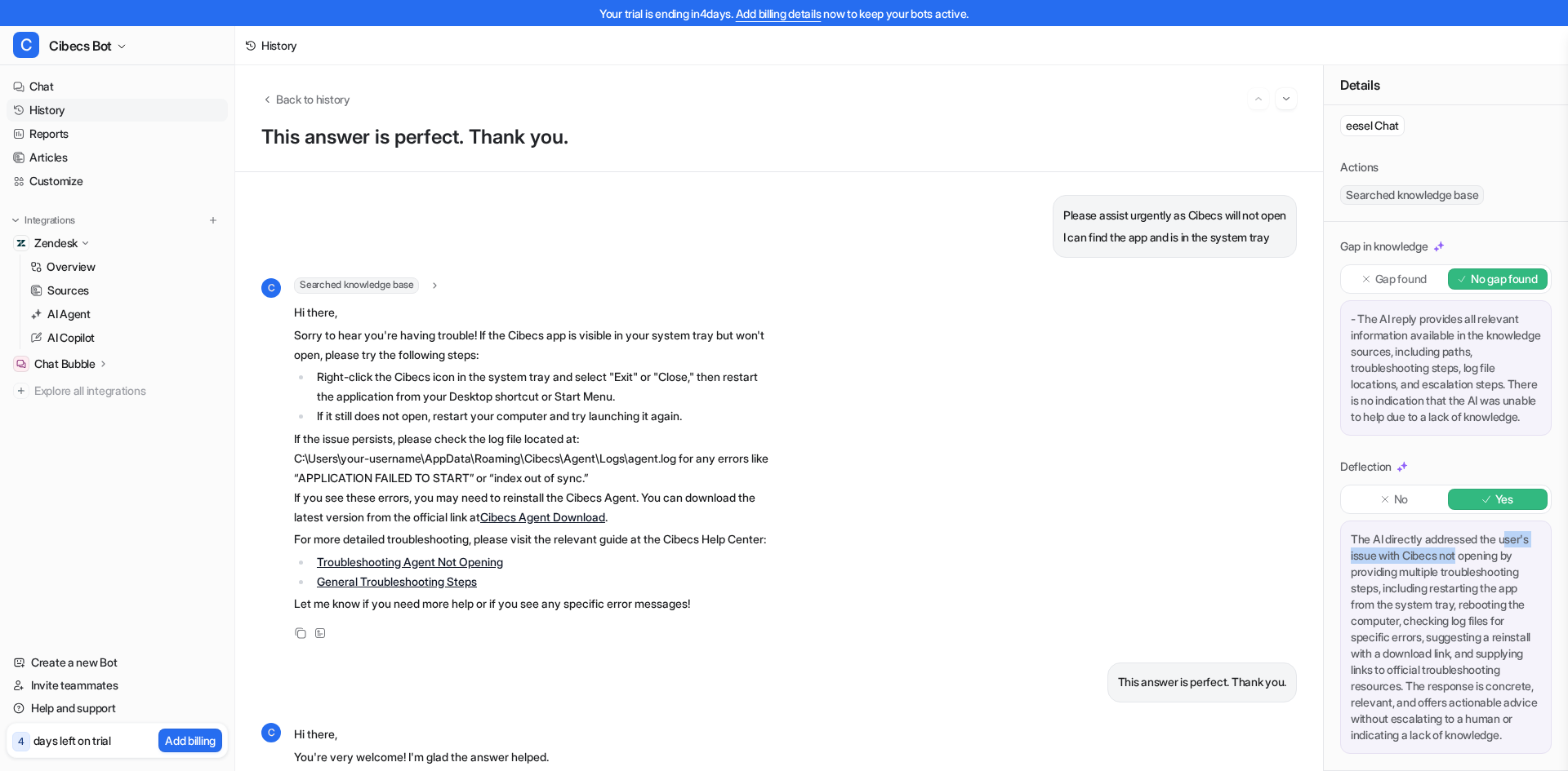
click at [1505, 522] on div "The AI directly addressed the user's issue with Cibecs not opening by providing…" at bounding box center [1446, 637] width 212 height 234
drag, startPoint x: 1355, startPoint y: 572, endPoint x: 1497, endPoint y: 576, distance: 142.1
click at [1497, 576] on div "The AI directly addressed the user's issue with Cibecs not opening by providing…" at bounding box center [1446, 637] width 212 height 234
drag, startPoint x: 1351, startPoint y: 719, endPoint x: 1535, endPoint y: 724, distance: 184.1
click at [1535, 724] on div "The AI directly addressed the user's issue with Cibecs not opening by providing…" at bounding box center [1446, 637] width 212 height 234
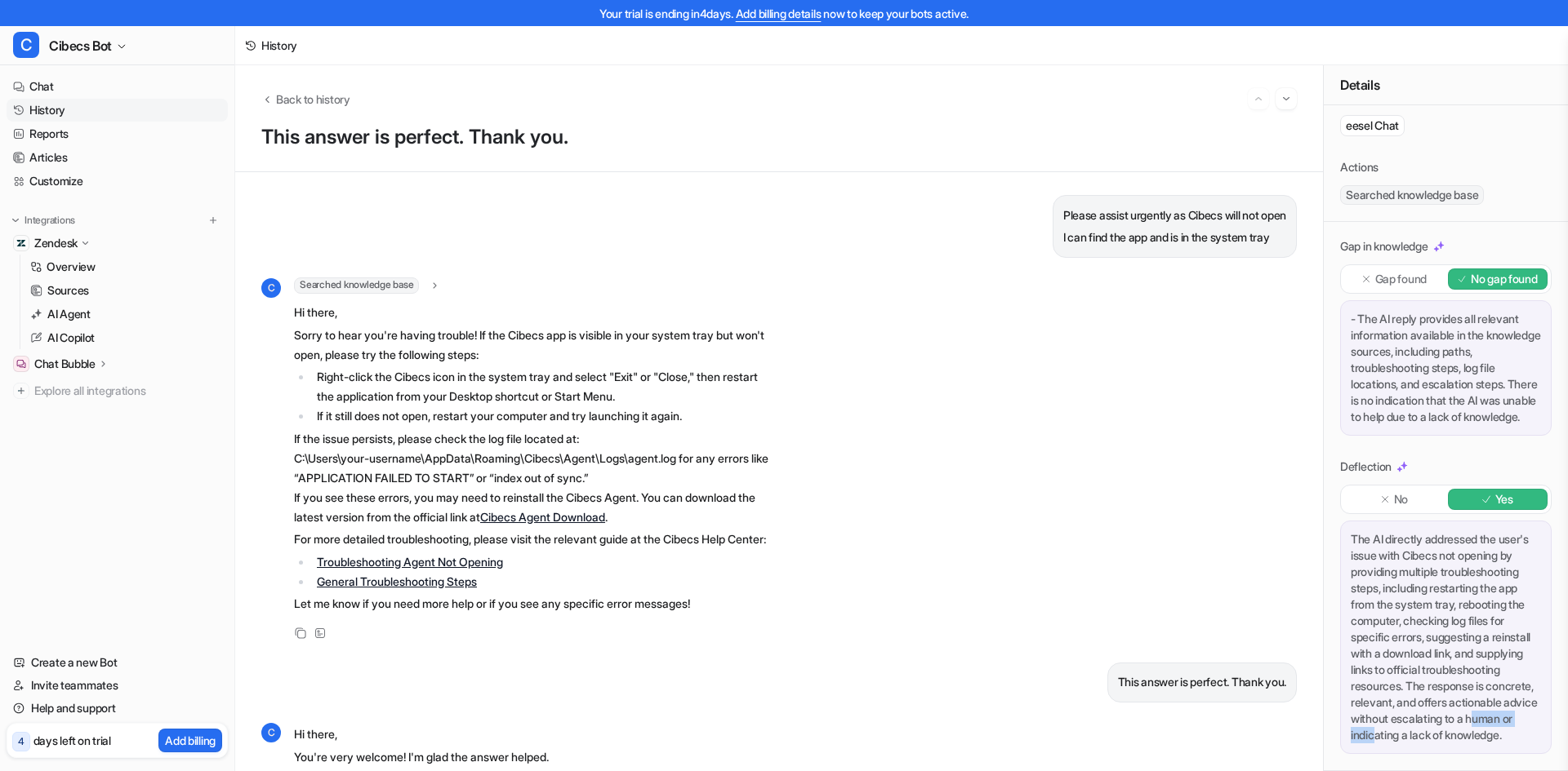
drag, startPoint x: 1375, startPoint y: 730, endPoint x: 1484, endPoint y: 728, distance: 109.0
click at [1484, 728] on div "The AI directly addressed the user's issue with Cibecs not opening by providing…" at bounding box center [1446, 637] width 212 height 234
click at [1455, 735] on div "The AI directly addressed the user's issue with Cibecs not opening by providing…" at bounding box center [1446, 637] width 212 height 234
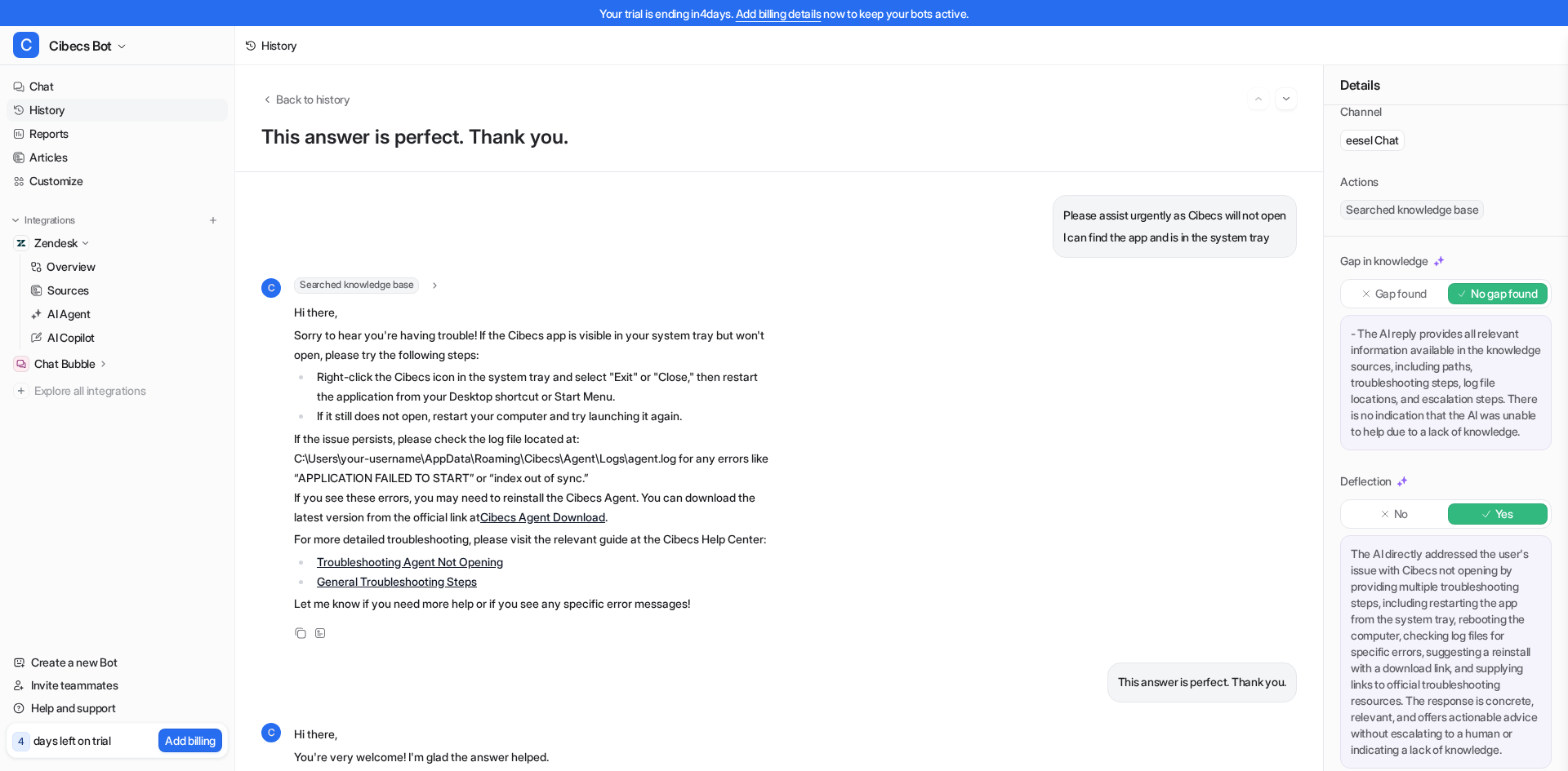
scroll to position [0, 0]
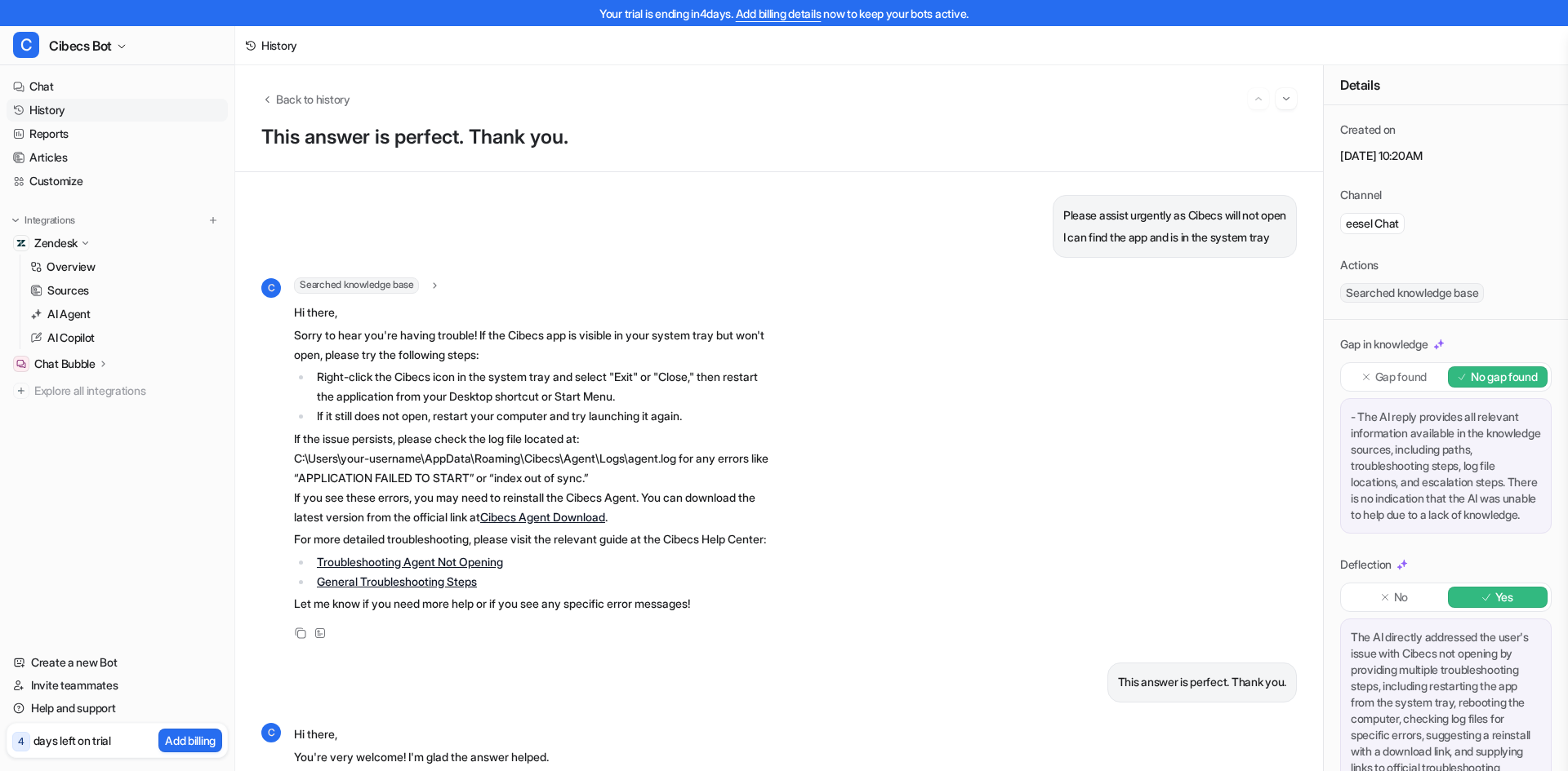
click at [1407, 385] on p "Gap found" at bounding box center [1400, 377] width 52 height 16
click at [1481, 383] on p "No gap found" at bounding box center [1504, 377] width 67 height 16
click at [1391, 291] on span "Searched knowledge base" at bounding box center [1412, 293] width 144 height 19
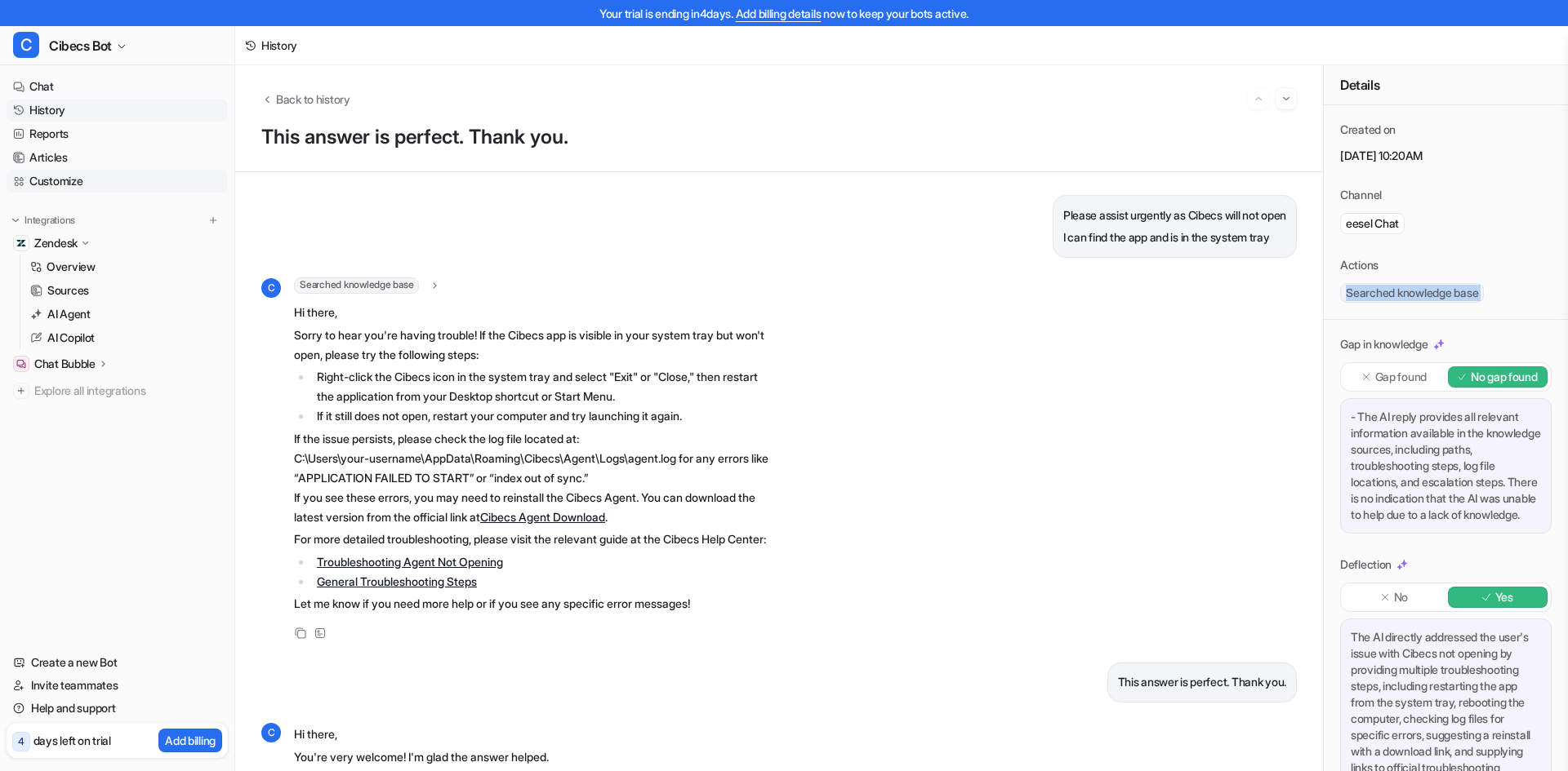
click at [61, 182] on link "Customize" at bounding box center [117, 181] width 221 height 23
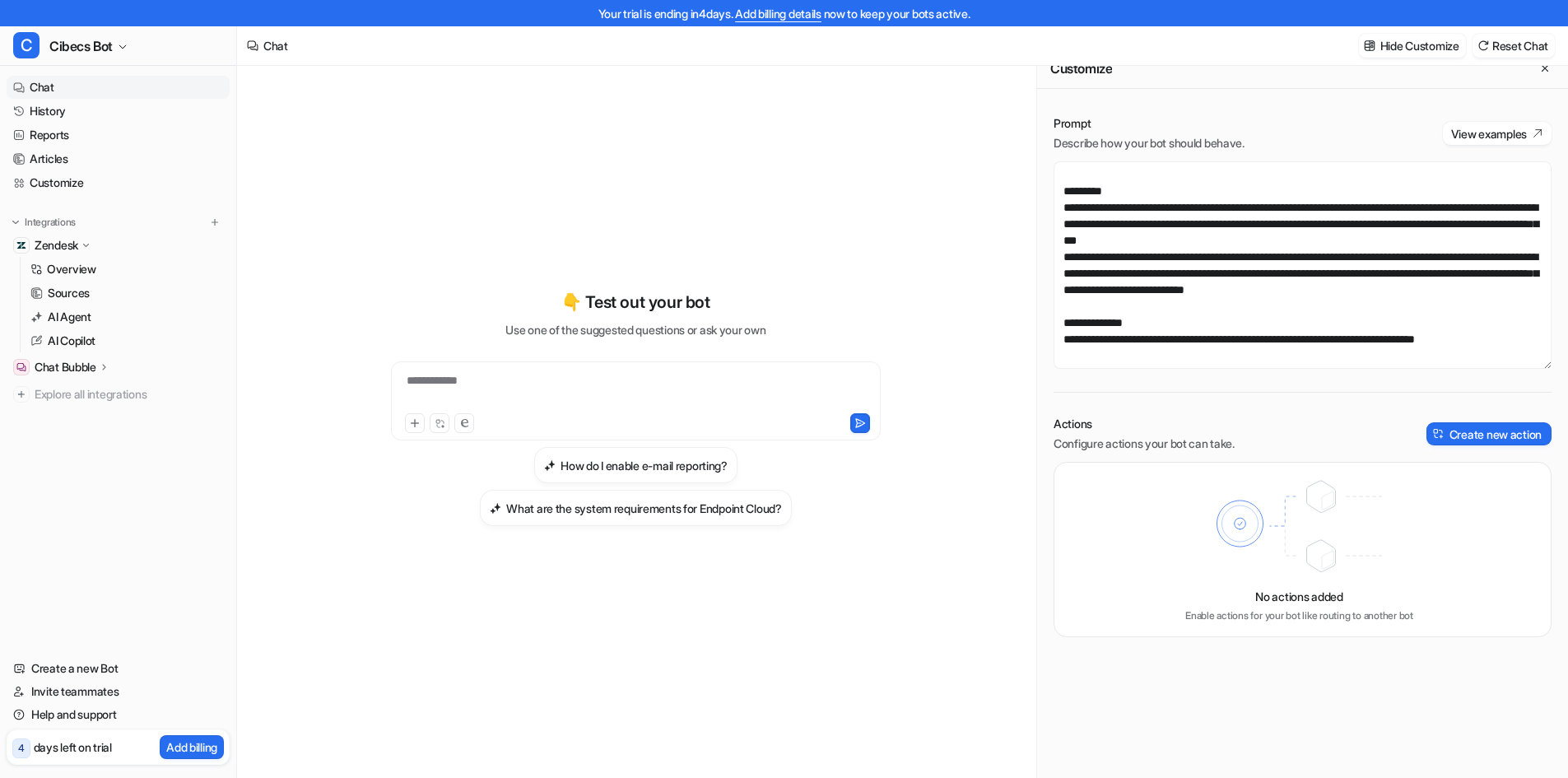
scroll to position [26, 0]
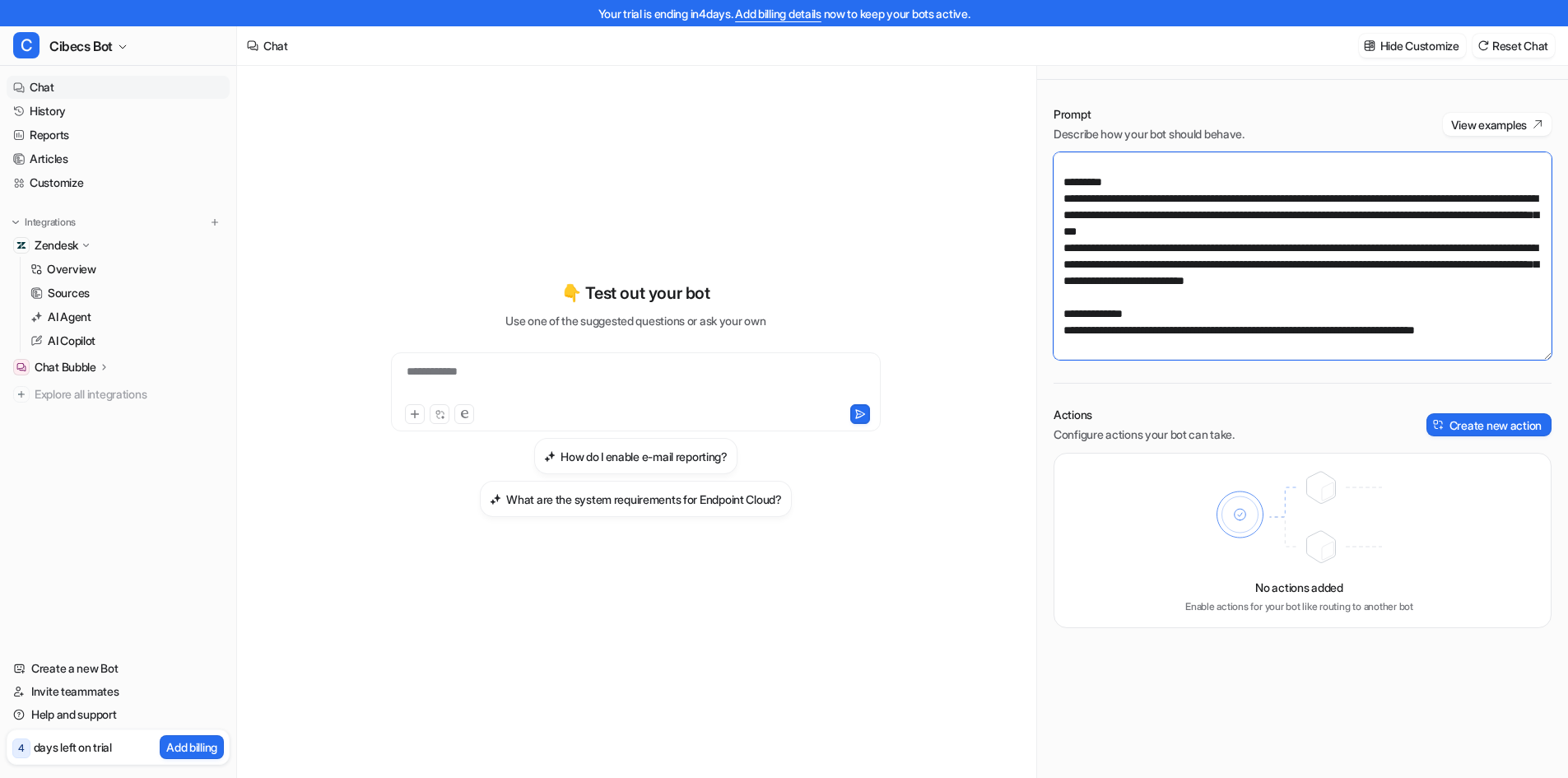
drag, startPoint x: 1212, startPoint y: 200, endPoint x: 1496, endPoint y: 202, distance: 284.0
click at [1496, 202] on textarea "**********" at bounding box center [1303, 255] width 498 height 208
click at [1177, 212] on textarea "**********" at bounding box center [1303, 255] width 498 height 208
drag, startPoint x: 1157, startPoint y: 215, endPoint x: 1398, endPoint y: 213, distance: 241.0
click at [1398, 213] on textarea "**********" at bounding box center [1303, 255] width 498 height 208
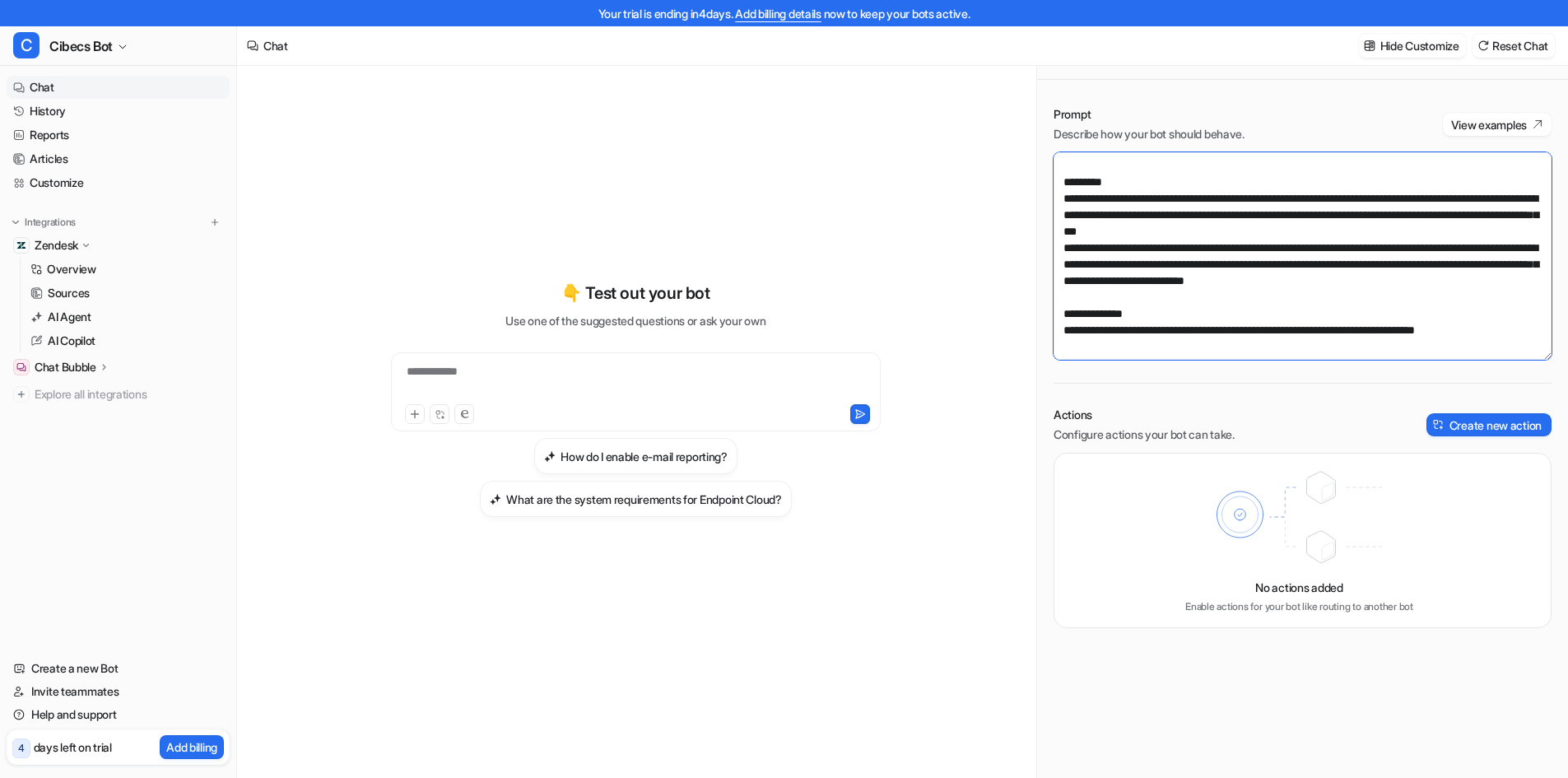
drag, startPoint x: 1349, startPoint y: 233, endPoint x: 1490, endPoint y: 229, distance: 141.1
click at [1490, 229] on textarea "**********" at bounding box center [1303, 255] width 498 height 208
drag, startPoint x: 1140, startPoint y: 247, endPoint x: 1471, endPoint y: 244, distance: 331.0
click at [1471, 244] on textarea "**********" at bounding box center [1303, 255] width 498 height 208
drag, startPoint x: 1323, startPoint y: 267, endPoint x: 1517, endPoint y: 270, distance: 194.0
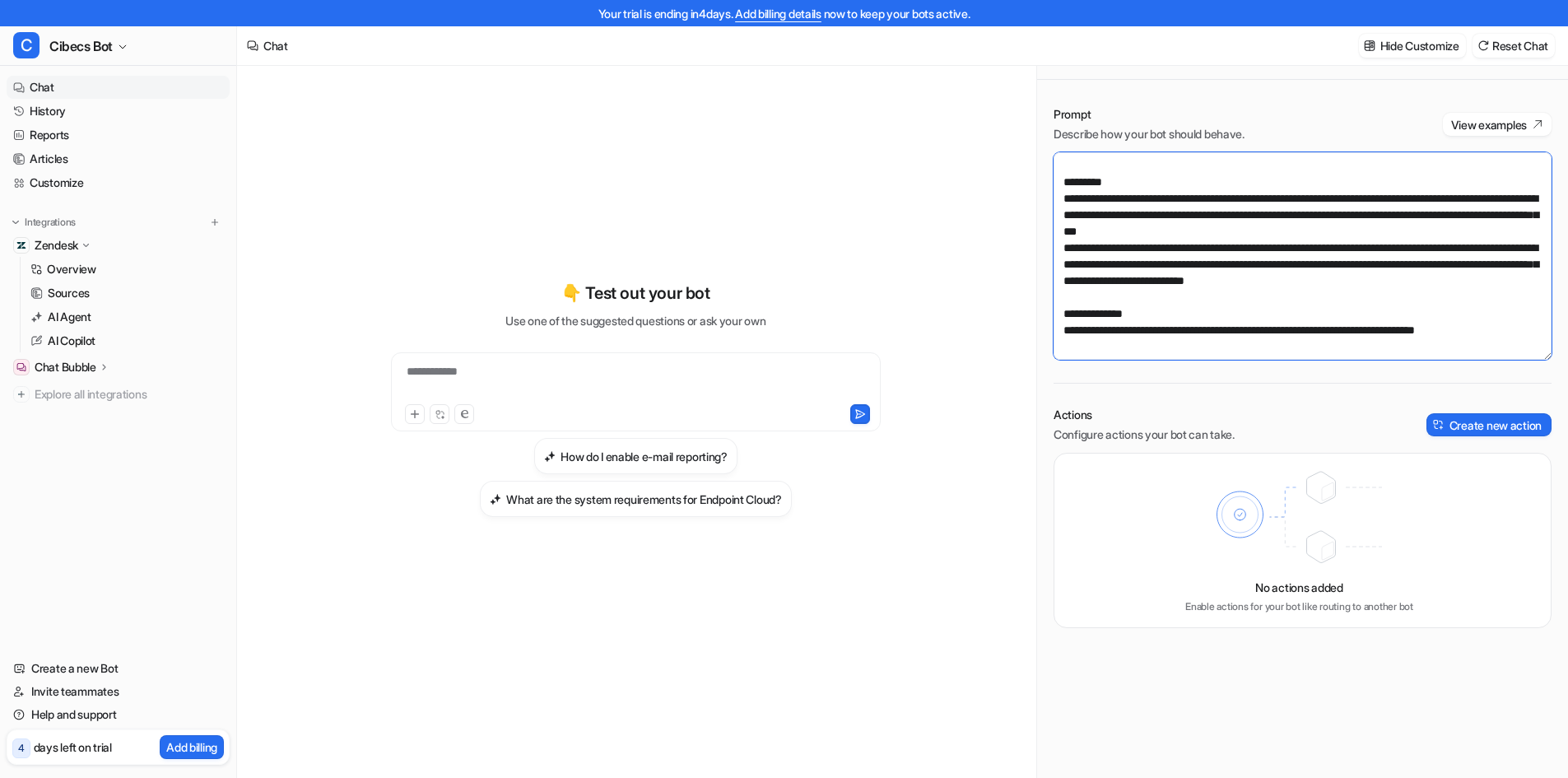
click at [1517, 270] on textarea "**********" at bounding box center [1303, 255] width 498 height 208
click at [1156, 279] on textarea "**********" at bounding box center [1303, 255] width 498 height 208
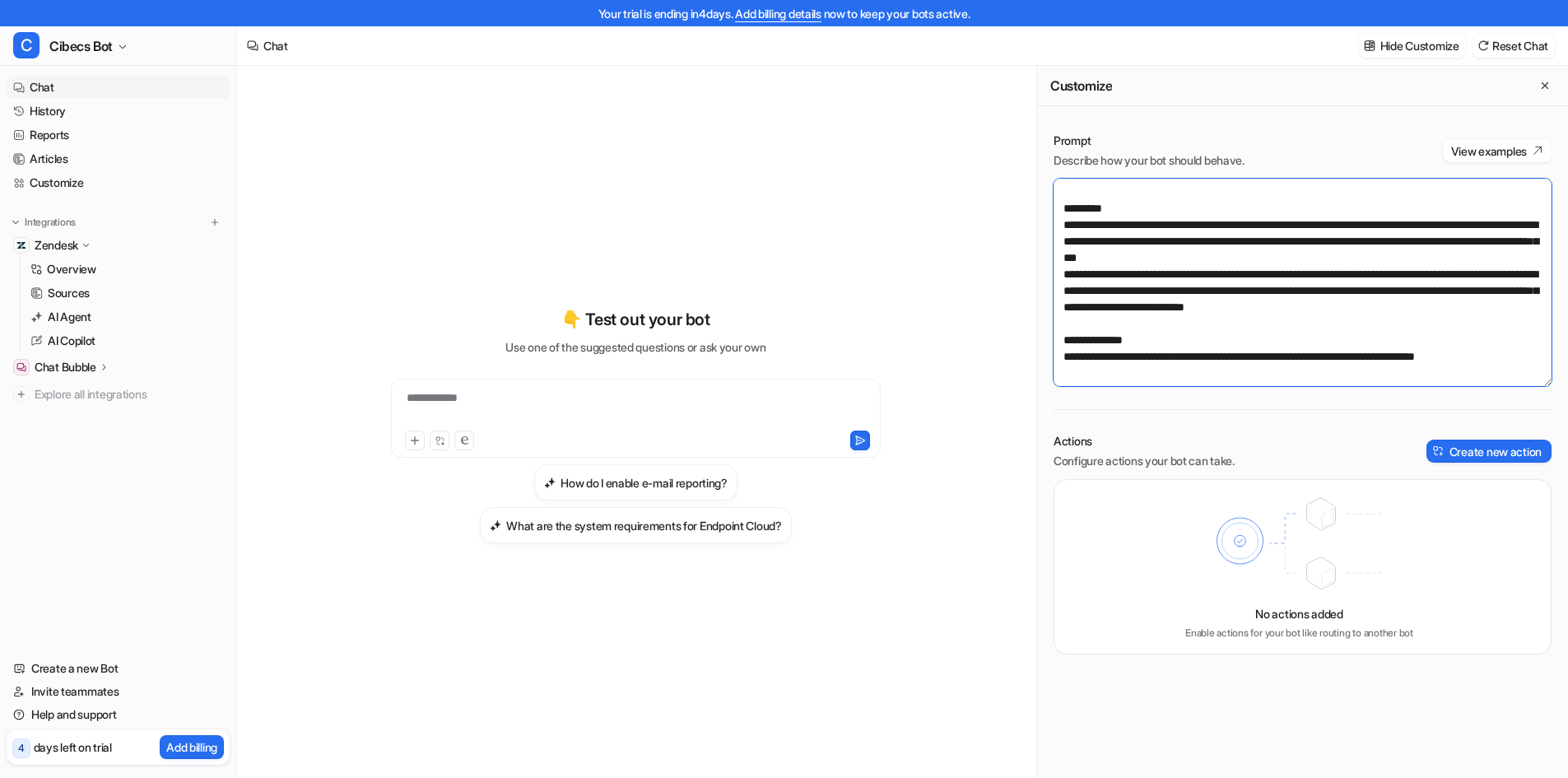
scroll to position [132, 0]
click at [1146, 375] on textarea "**********" at bounding box center [1303, 282] width 498 height 208
click at [1519, 359] on textarea "**********" at bounding box center [1303, 282] width 498 height 208
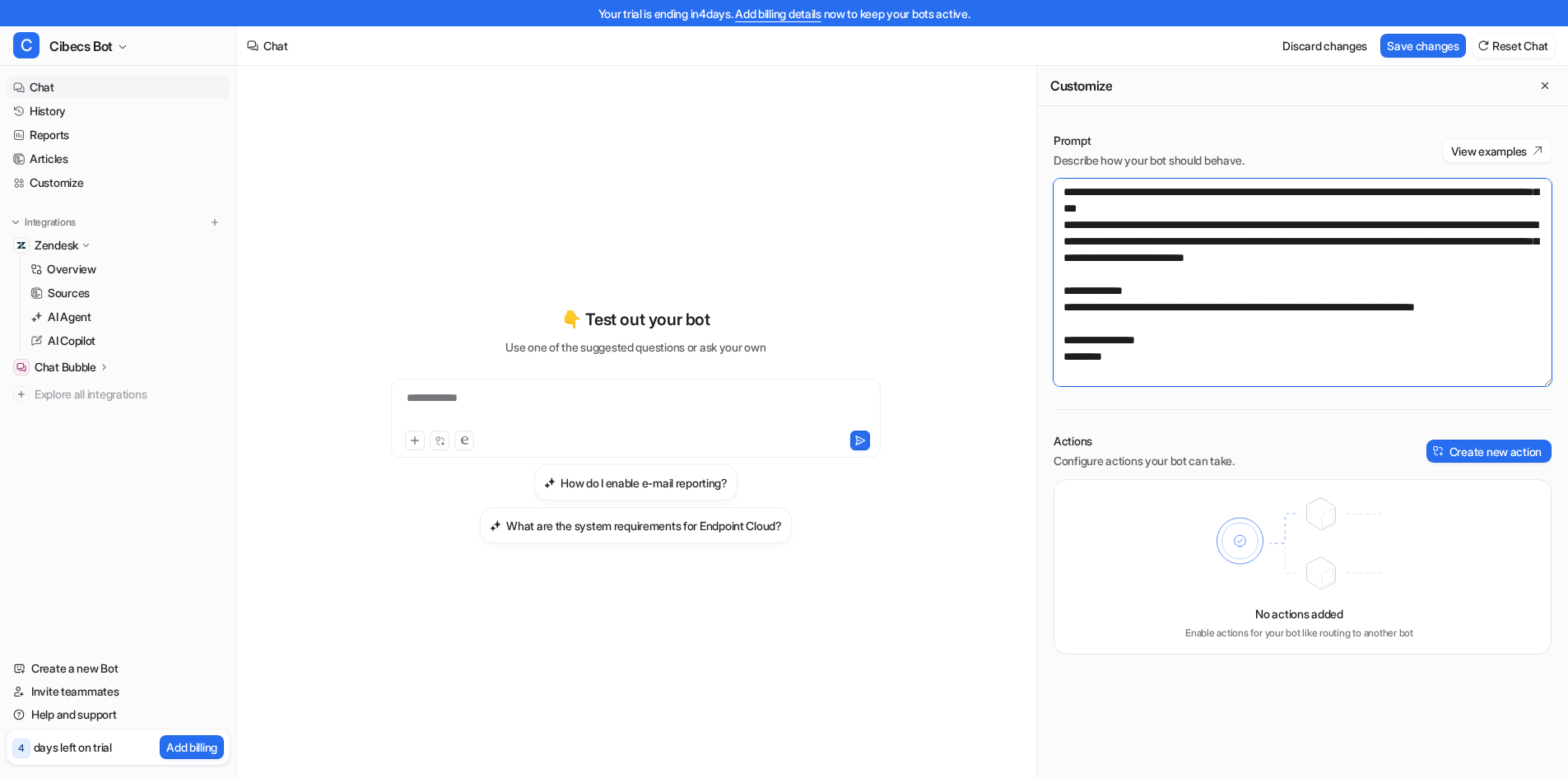
scroll to position [181, 0]
click at [1128, 355] on textarea "**********" at bounding box center [1303, 282] width 498 height 208
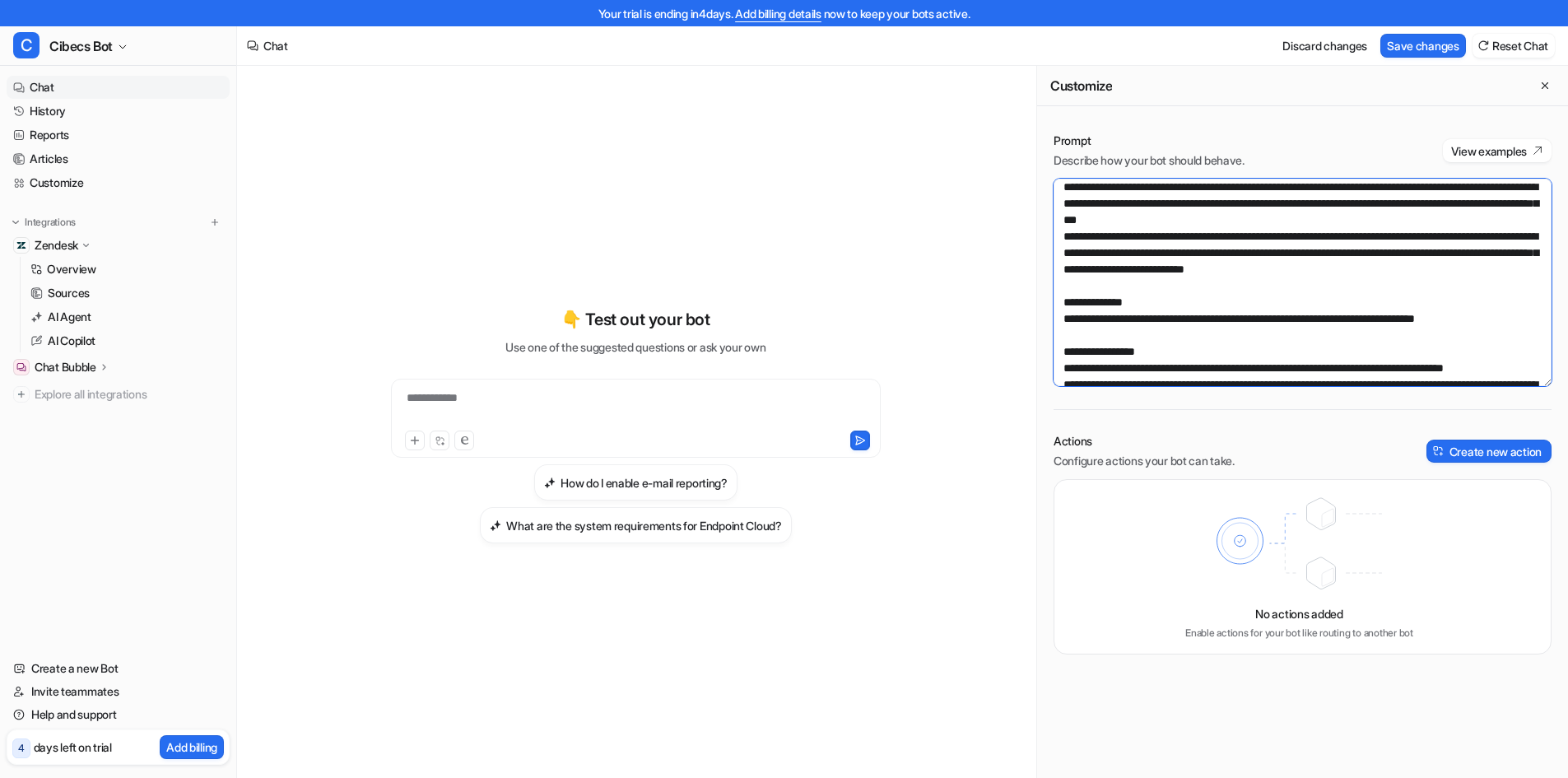
scroll to position [0, 0]
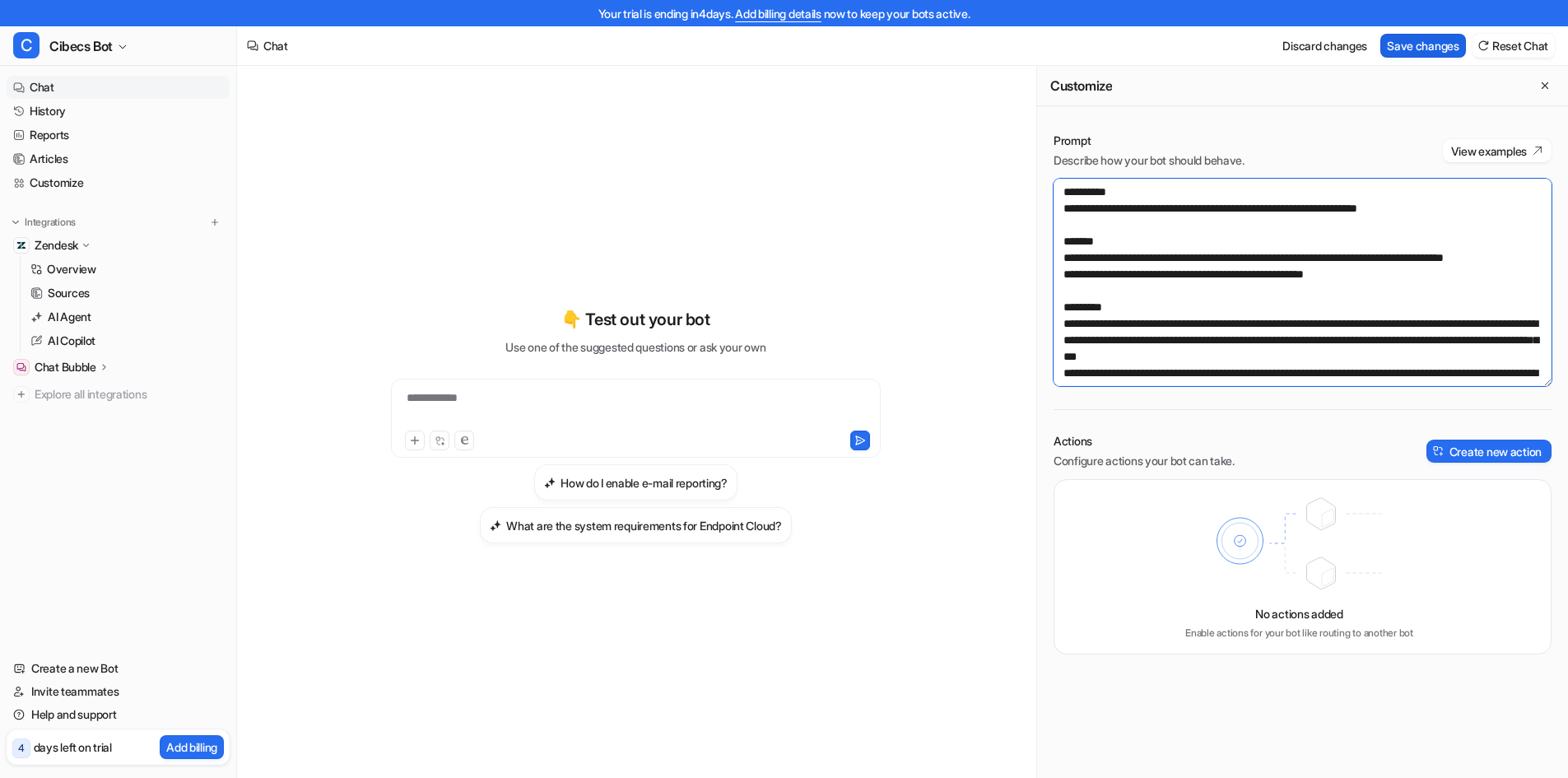
type textarea "**********"
click at [1422, 43] on button "Save changes" at bounding box center [1423, 46] width 85 height 24
click at [96, 87] on link "Chat" at bounding box center [118, 87] width 223 height 23
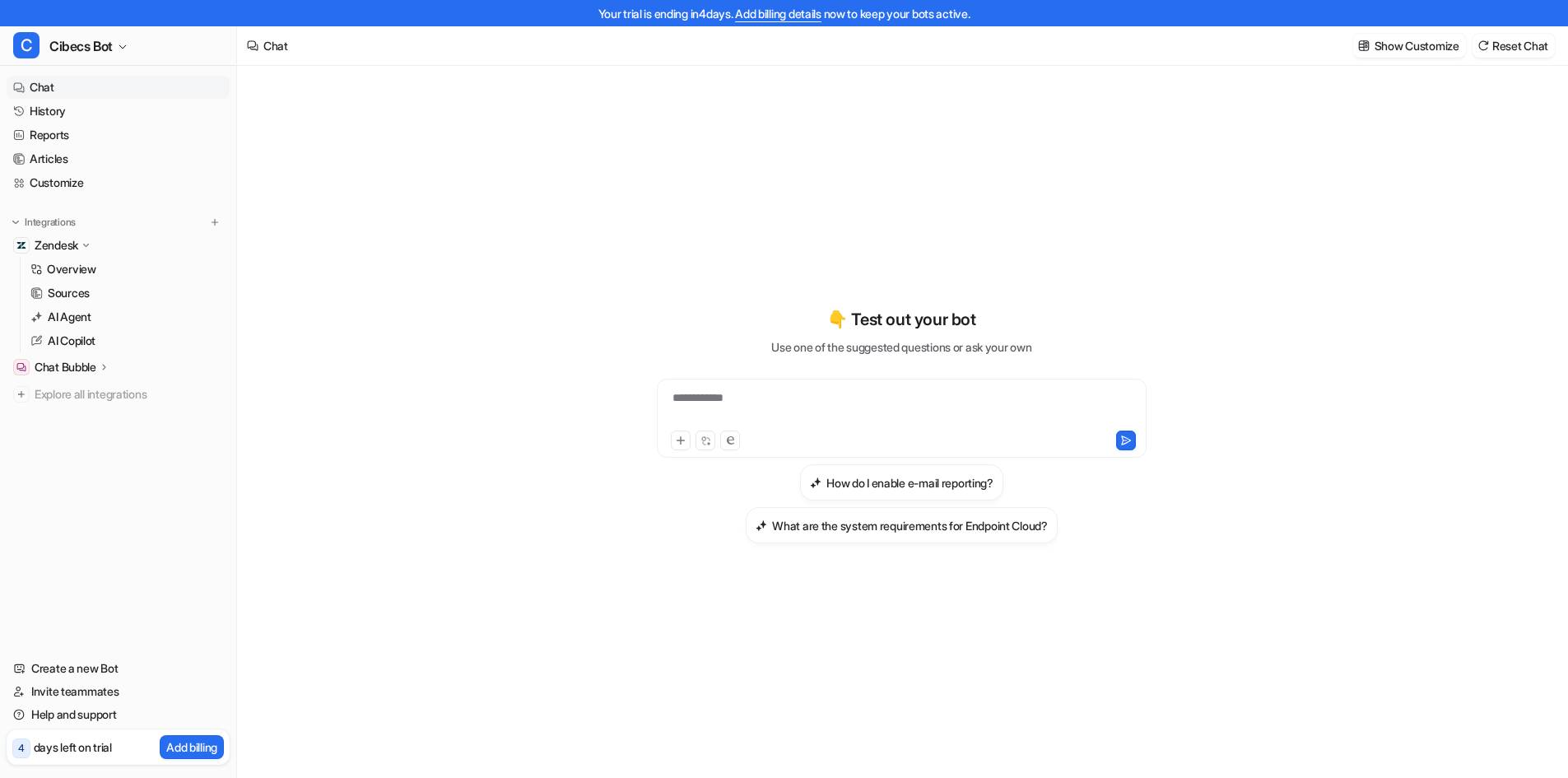
click at [801, 401] on div "**********" at bounding box center [901, 408] width 481 height 38
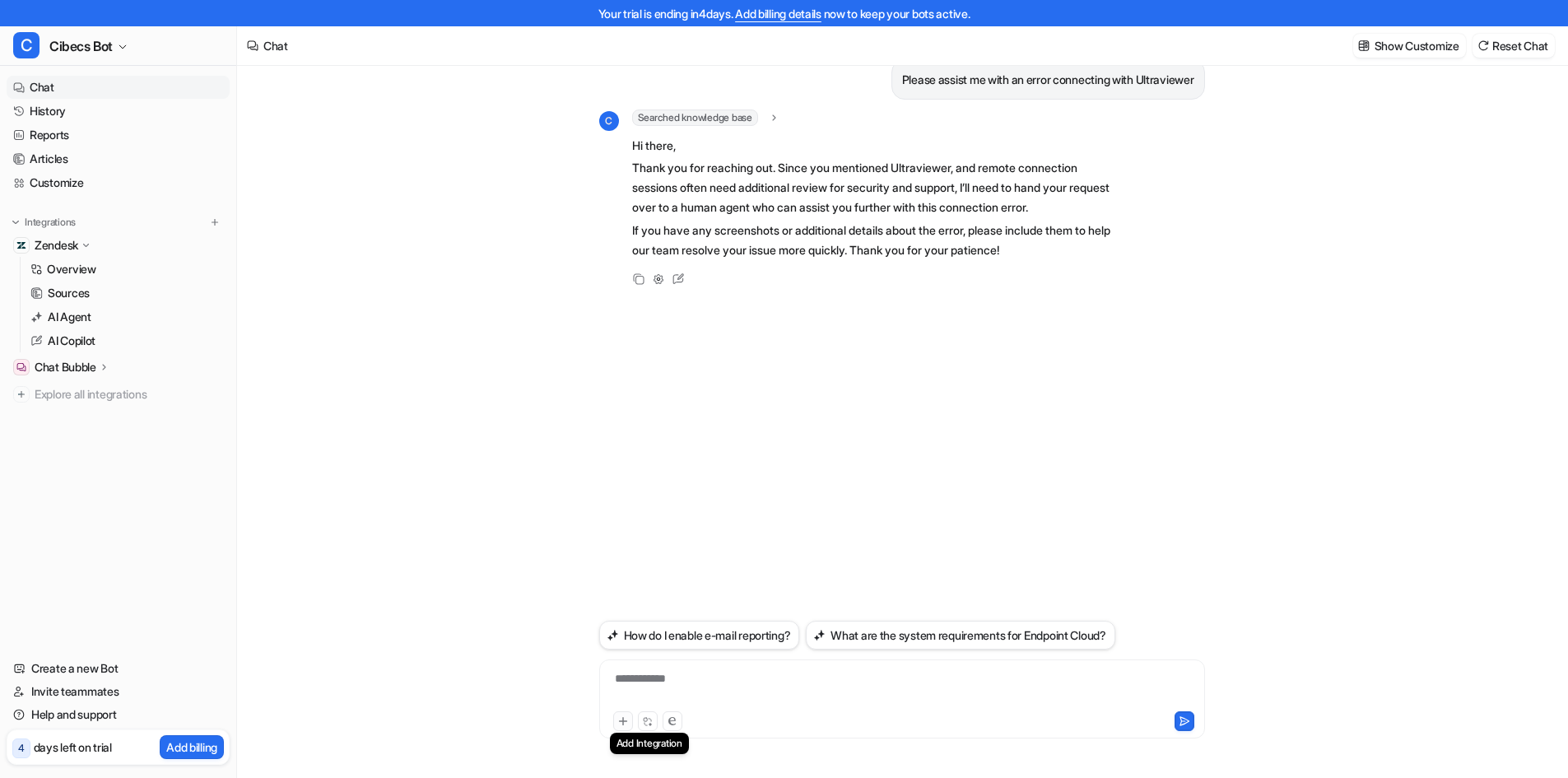
click at [624, 730] on button at bounding box center [623, 721] width 20 height 20
click at [628, 722] on icon at bounding box center [623, 722] width 12 height 12
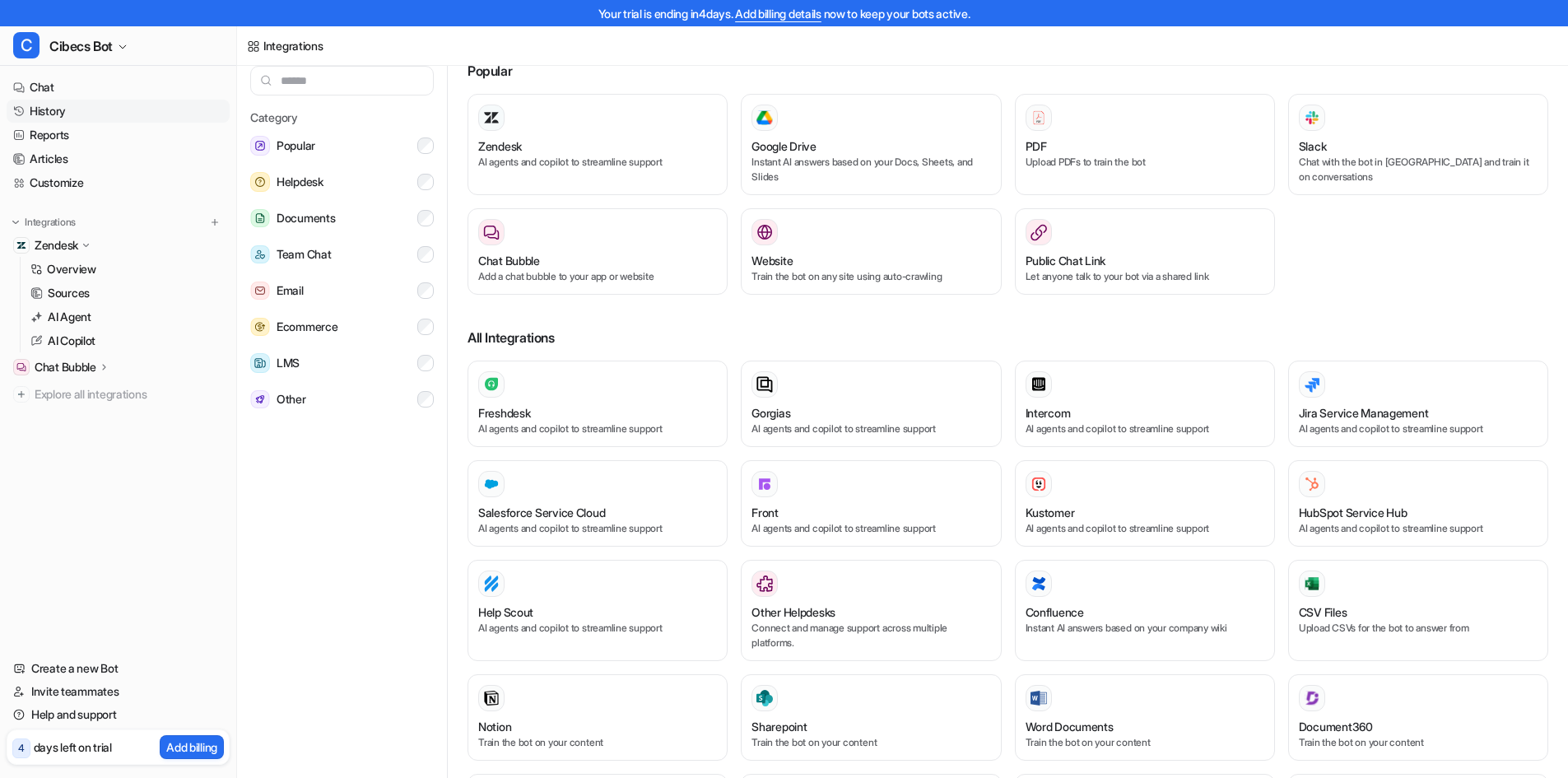
click at [55, 112] on link "History" at bounding box center [118, 111] width 223 height 23
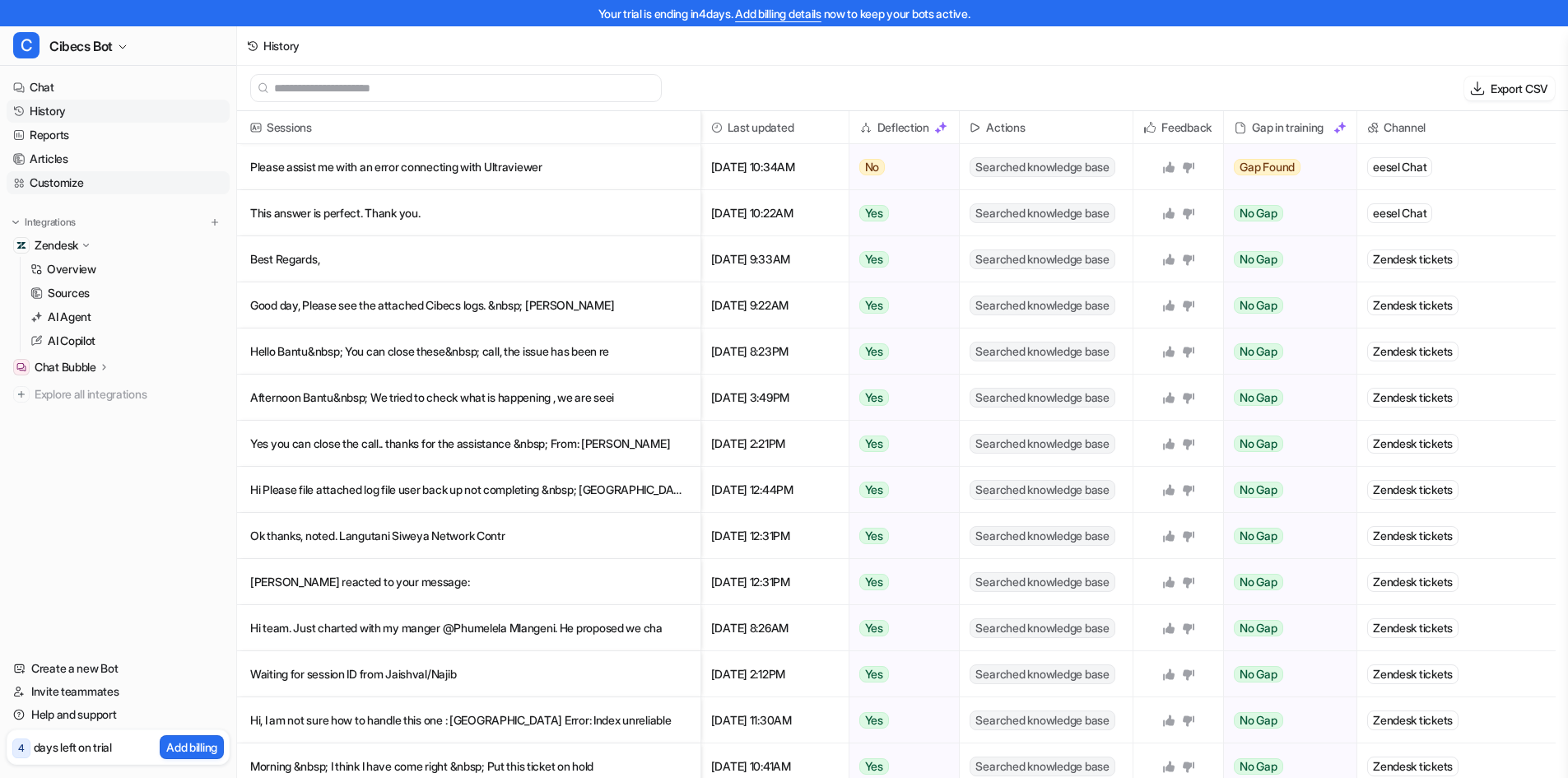
click at [81, 184] on link "Customize" at bounding box center [118, 183] width 223 height 23
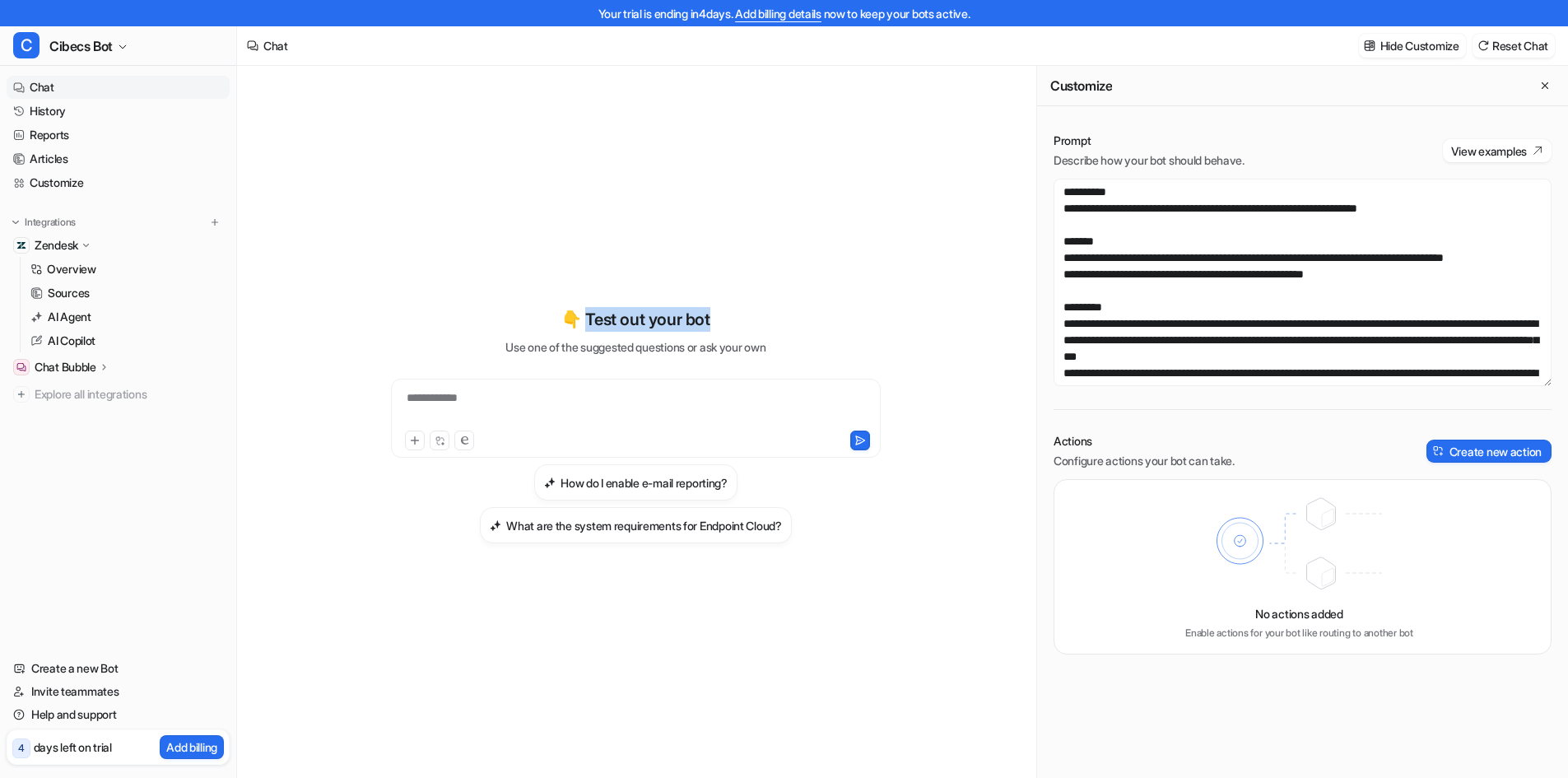
drag, startPoint x: 585, startPoint y: 318, endPoint x: 732, endPoint y: 319, distance: 147.0
click at [729, 319] on div "👇 Test out your bot Use one of the suggested questions or ask your own" at bounding box center [635, 331] width 260 height 49
click at [732, 319] on div "👇 Test out your bot Use one of the suggested questions or ask your own" at bounding box center [635, 331] width 260 height 49
click at [1067, 194] on textarea at bounding box center [1303, 282] width 498 height 208
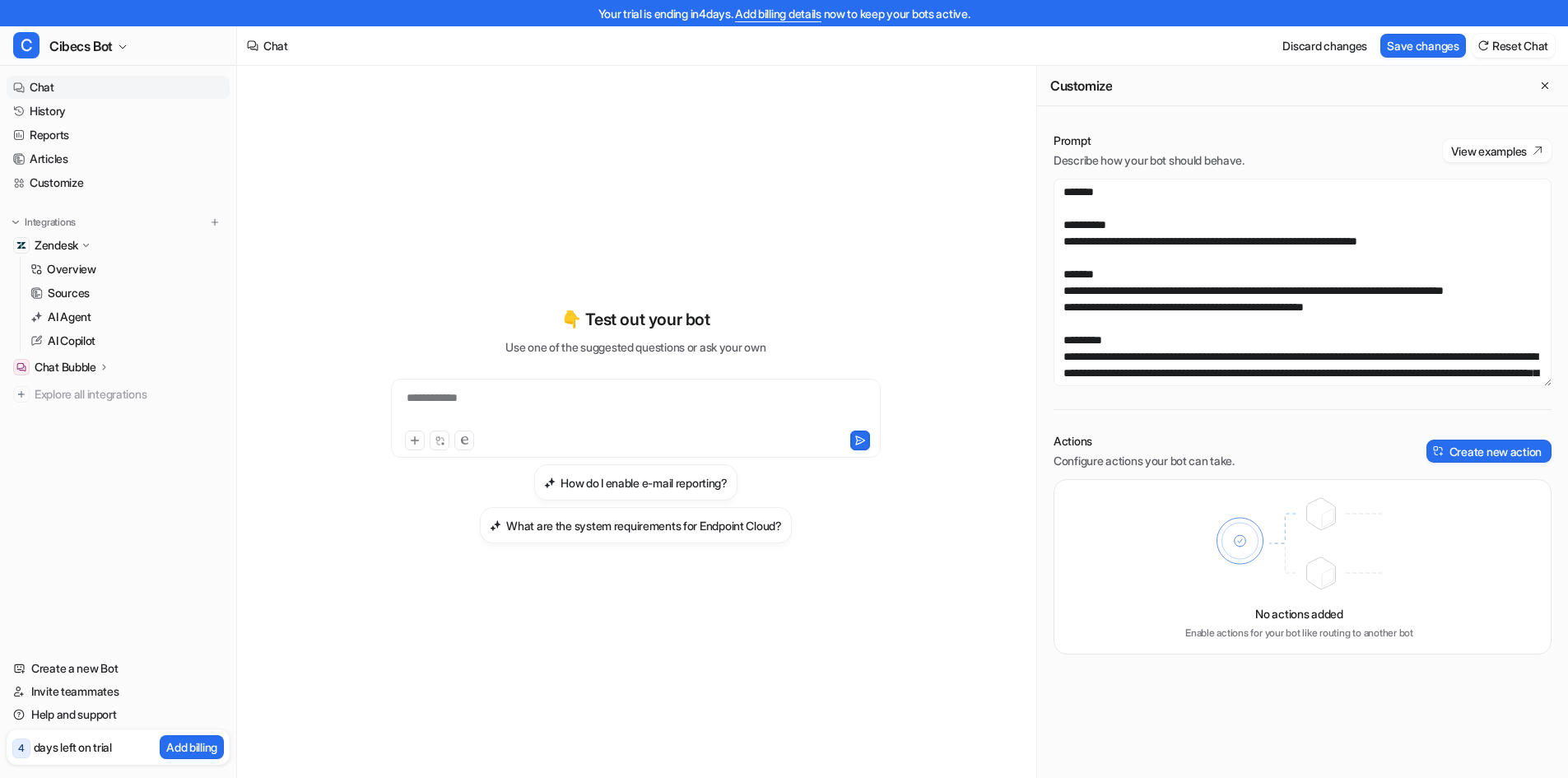
click at [553, 402] on div "**********" at bounding box center [636, 408] width 481 height 38
click at [1116, 188] on textarea at bounding box center [1303, 282] width 498 height 208
click at [1113, 184] on textarea at bounding box center [1303, 282] width 498 height 208
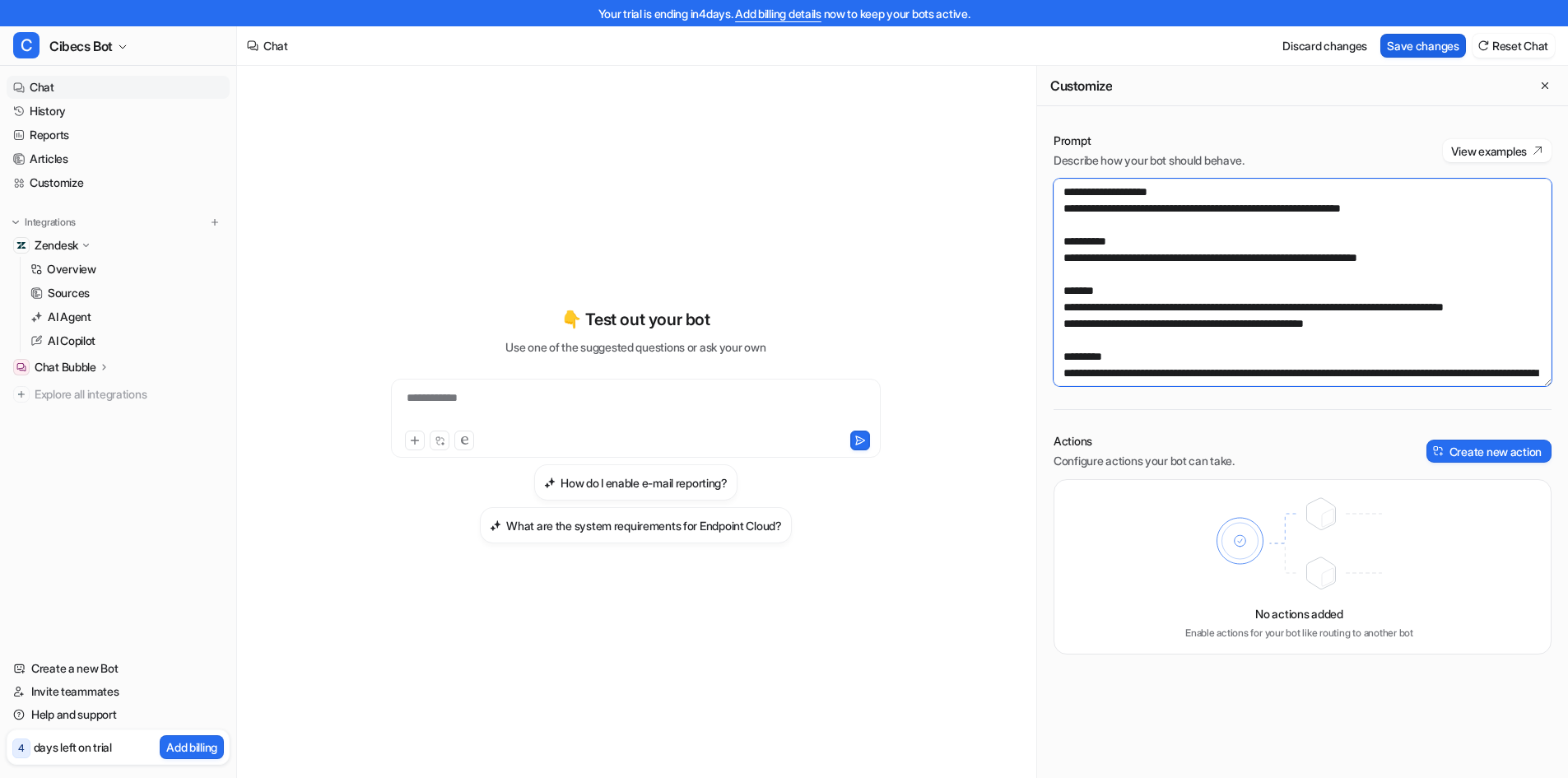
type textarea "**********"
click at [1423, 44] on button "Save changes" at bounding box center [1423, 46] width 85 height 24
click at [1546, 86] on icon "Close flyout" at bounding box center [1545, 85] width 7 height 7
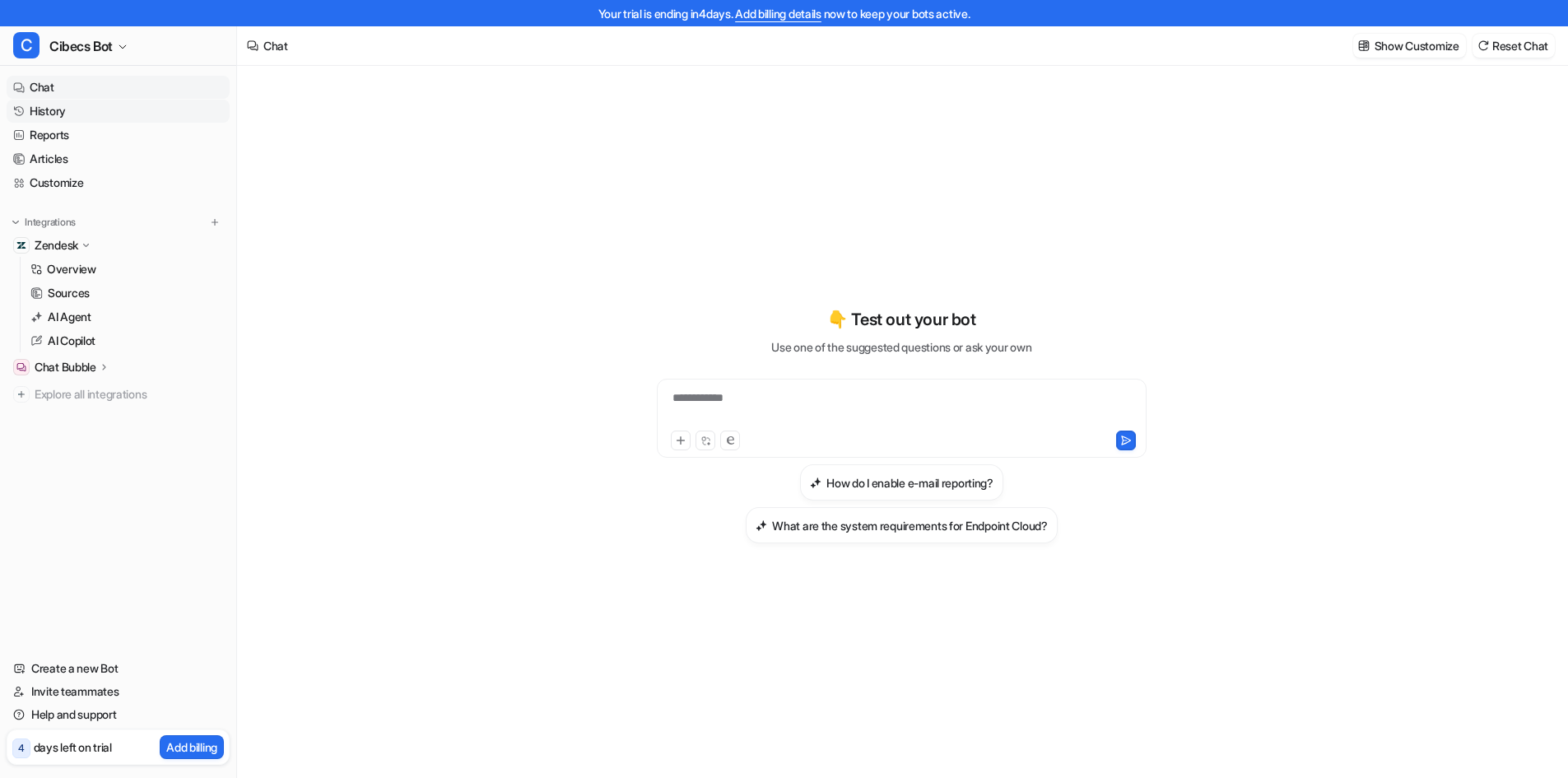
click at [70, 112] on link "History" at bounding box center [118, 111] width 223 height 23
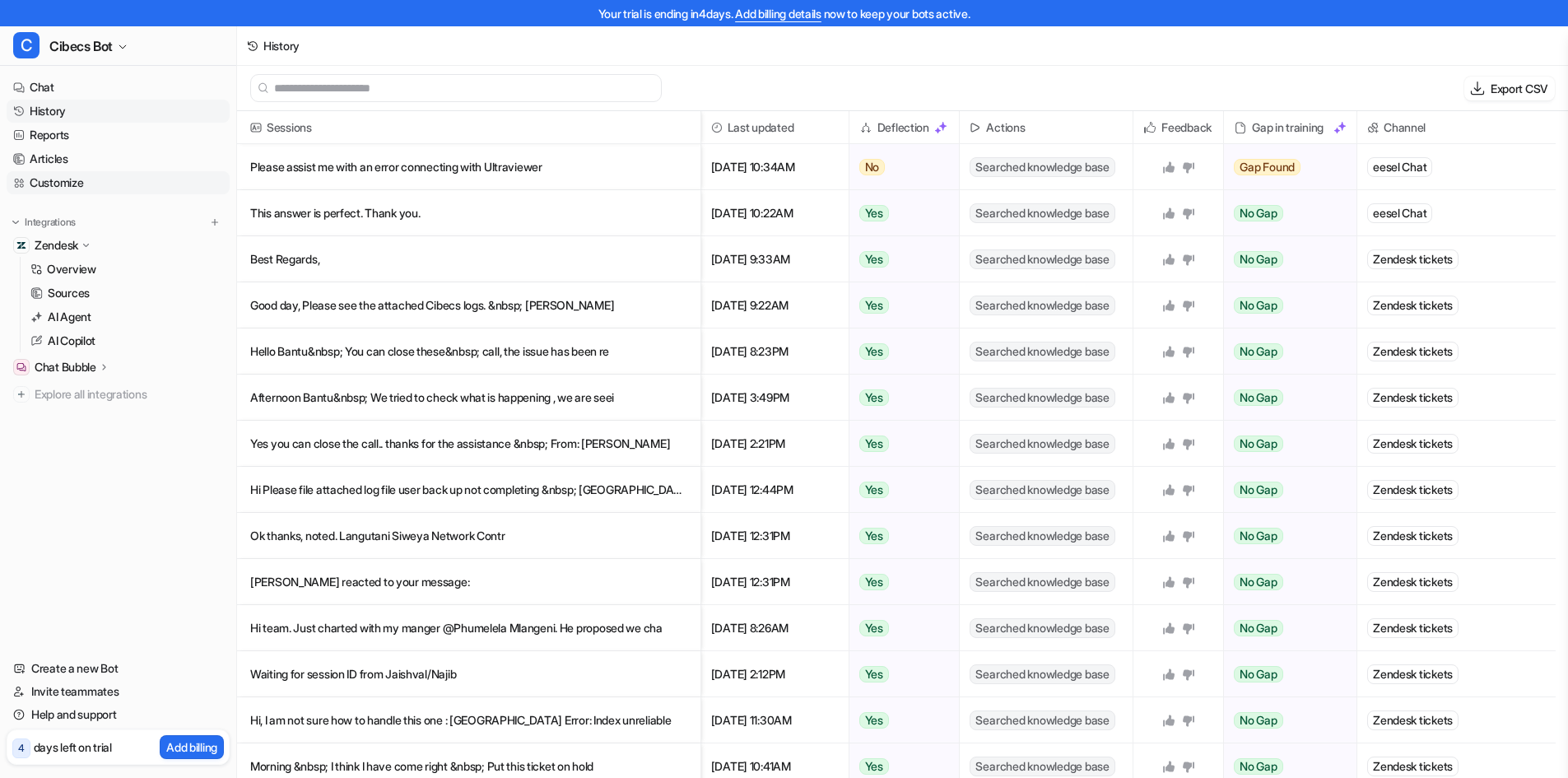
click at [73, 180] on link "Customize" at bounding box center [118, 183] width 223 height 23
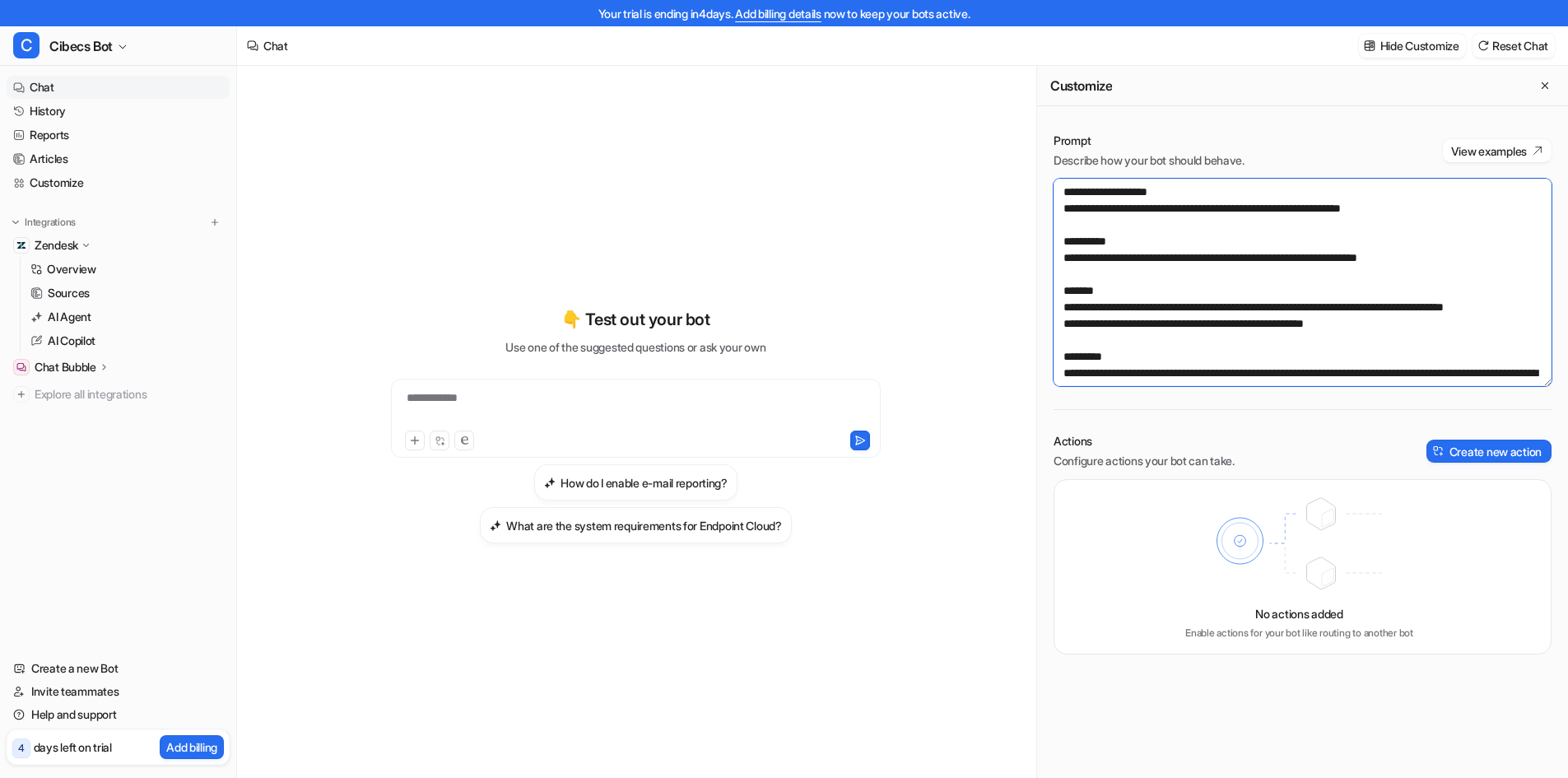
drag, startPoint x: 1434, startPoint y: 208, endPoint x: 1029, endPoint y: 170, distance: 406.8
click at [1029, 170] on div "**********" at bounding box center [903, 435] width 1332 height 739
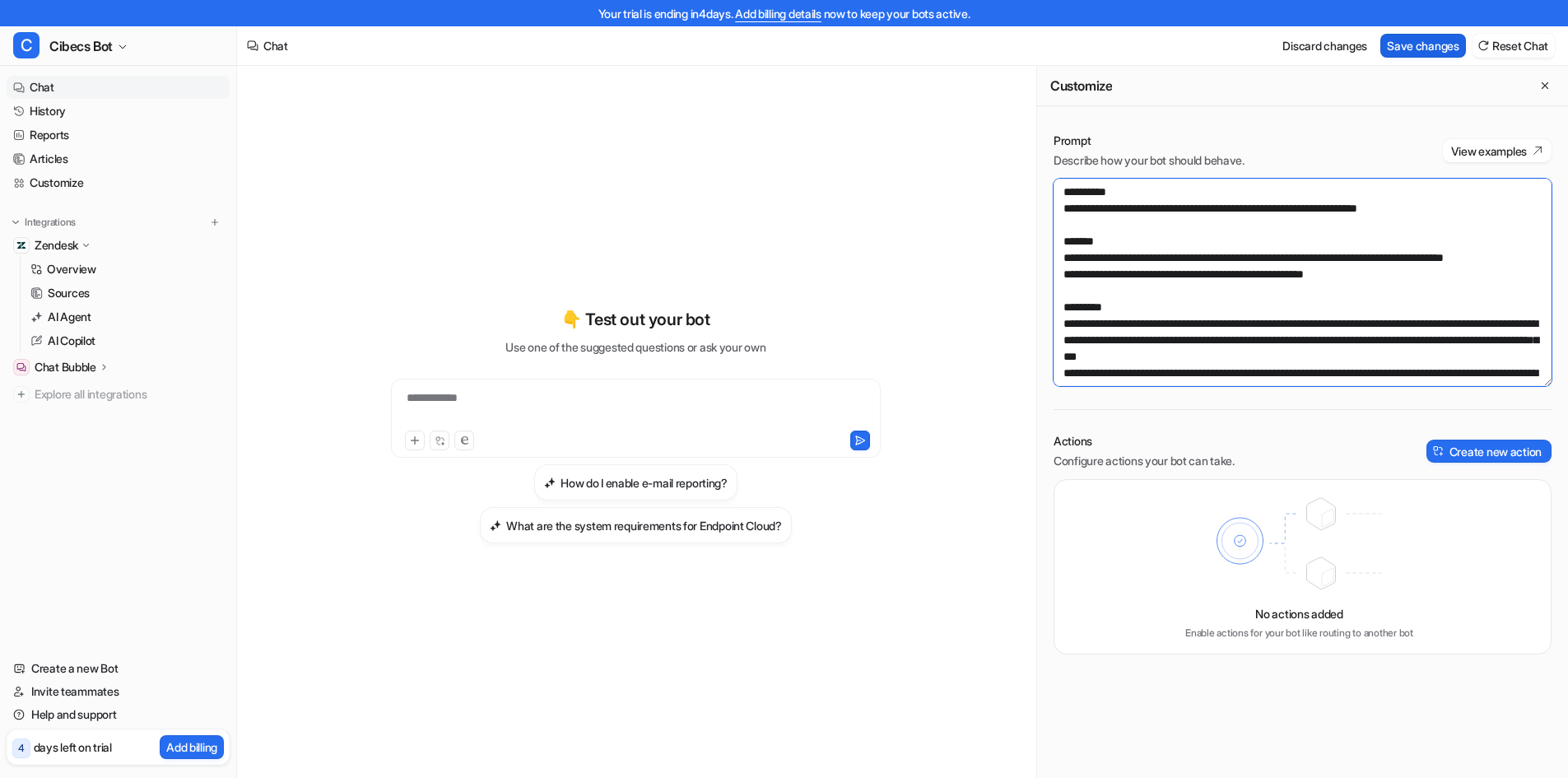
type textarea "**********"
click at [1436, 36] on button "Save changes" at bounding box center [1423, 46] width 85 height 24
click at [104, 319] on link "AI Agent" at bounding box center [126, 317] width 206 height 23
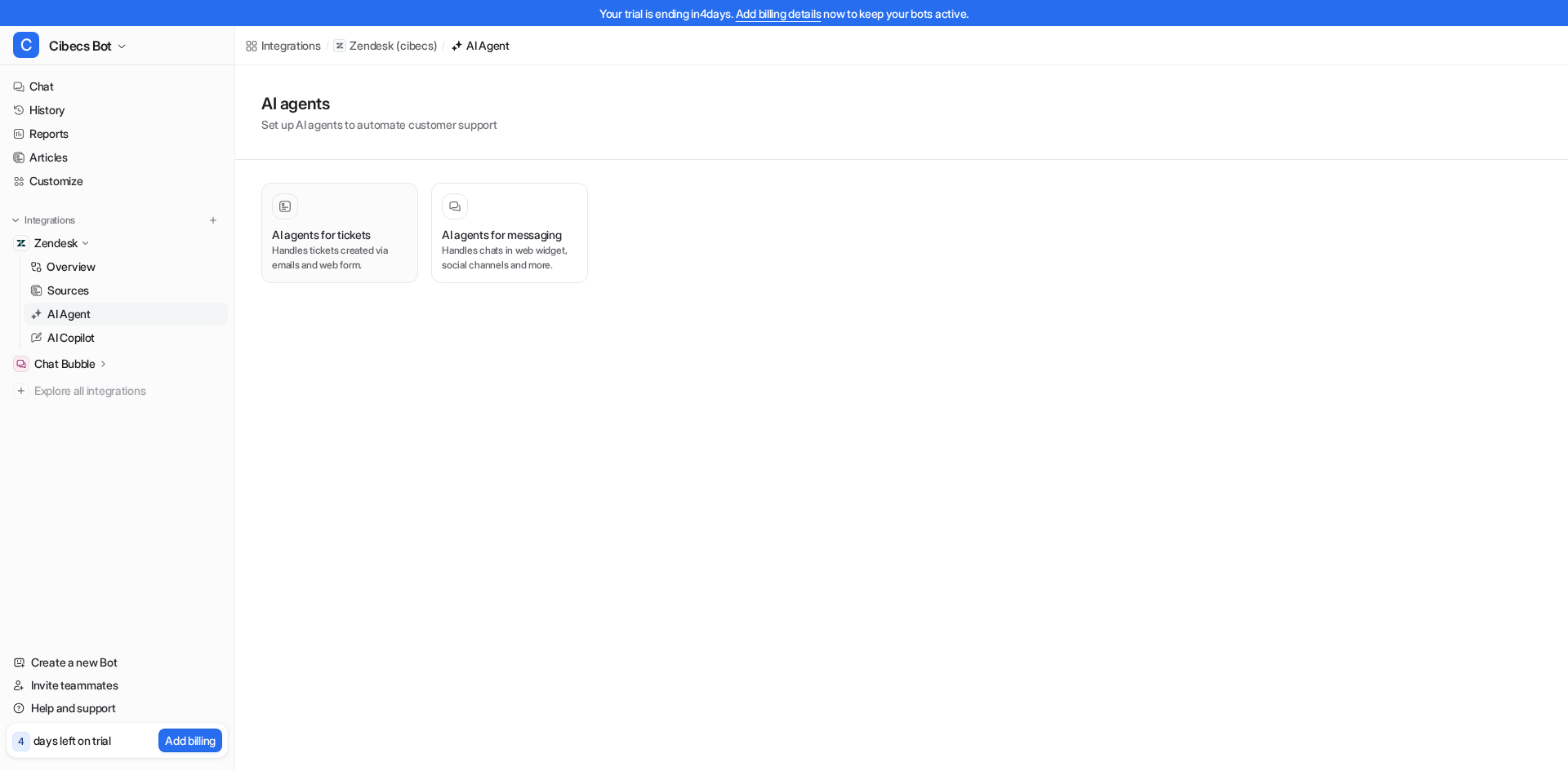
click at [288, 217] on div at bounding box center [284, 207] width 26 height 26
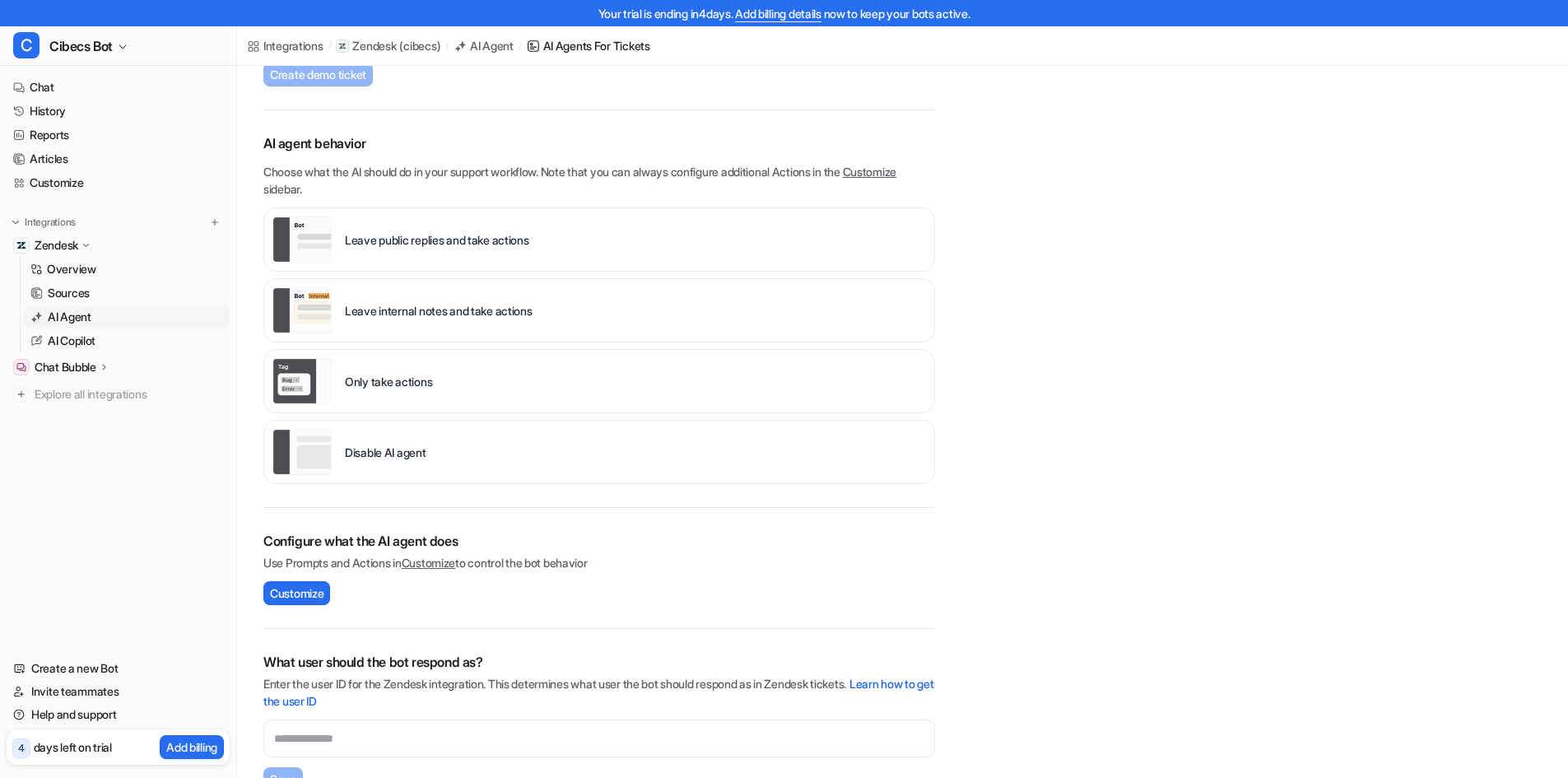
scroll to position [206, 0]
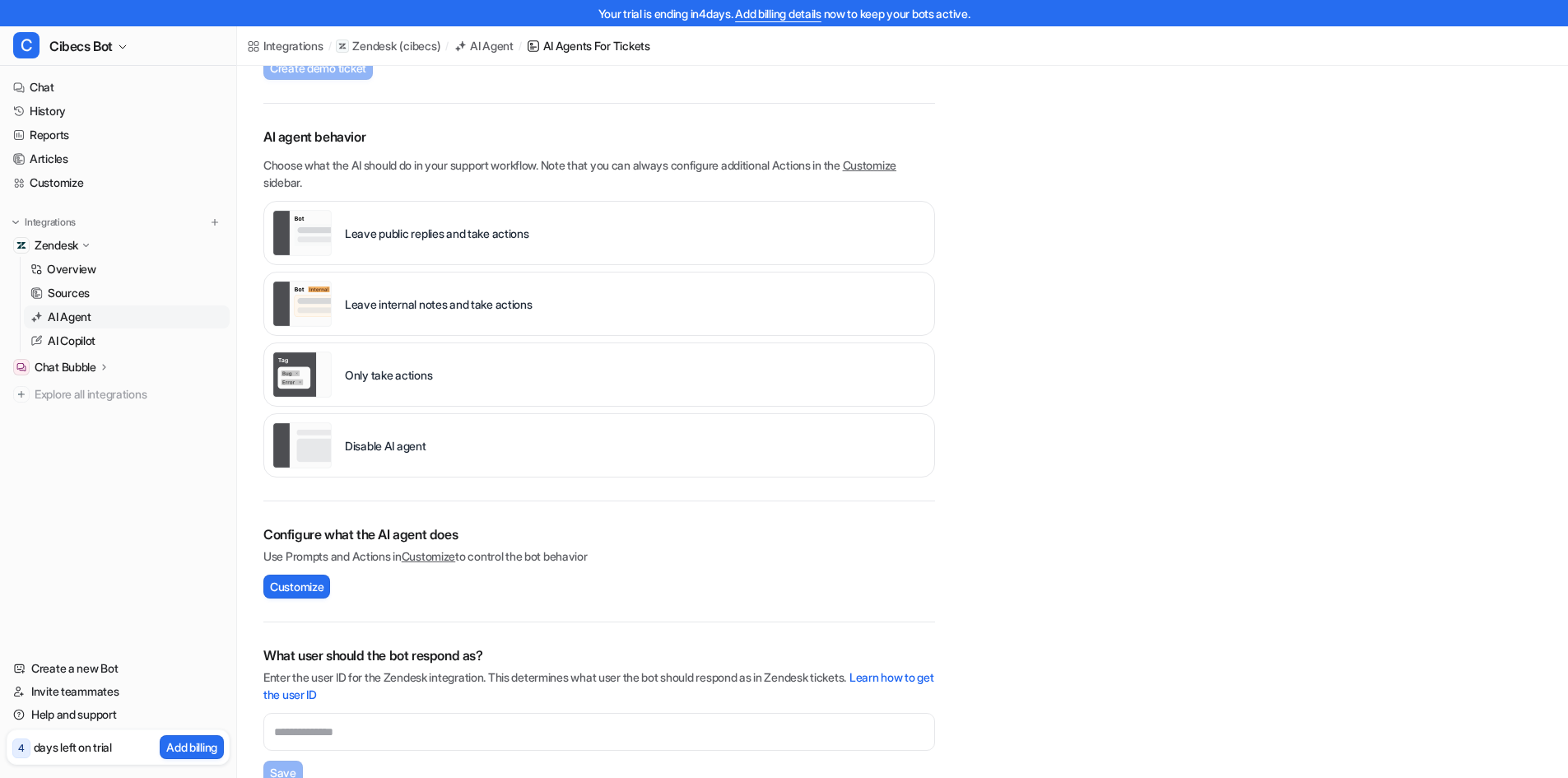
click at [481, 302] on p "Leave internal notes and take actions" at bounding box center [439, 304] width 188 height 17
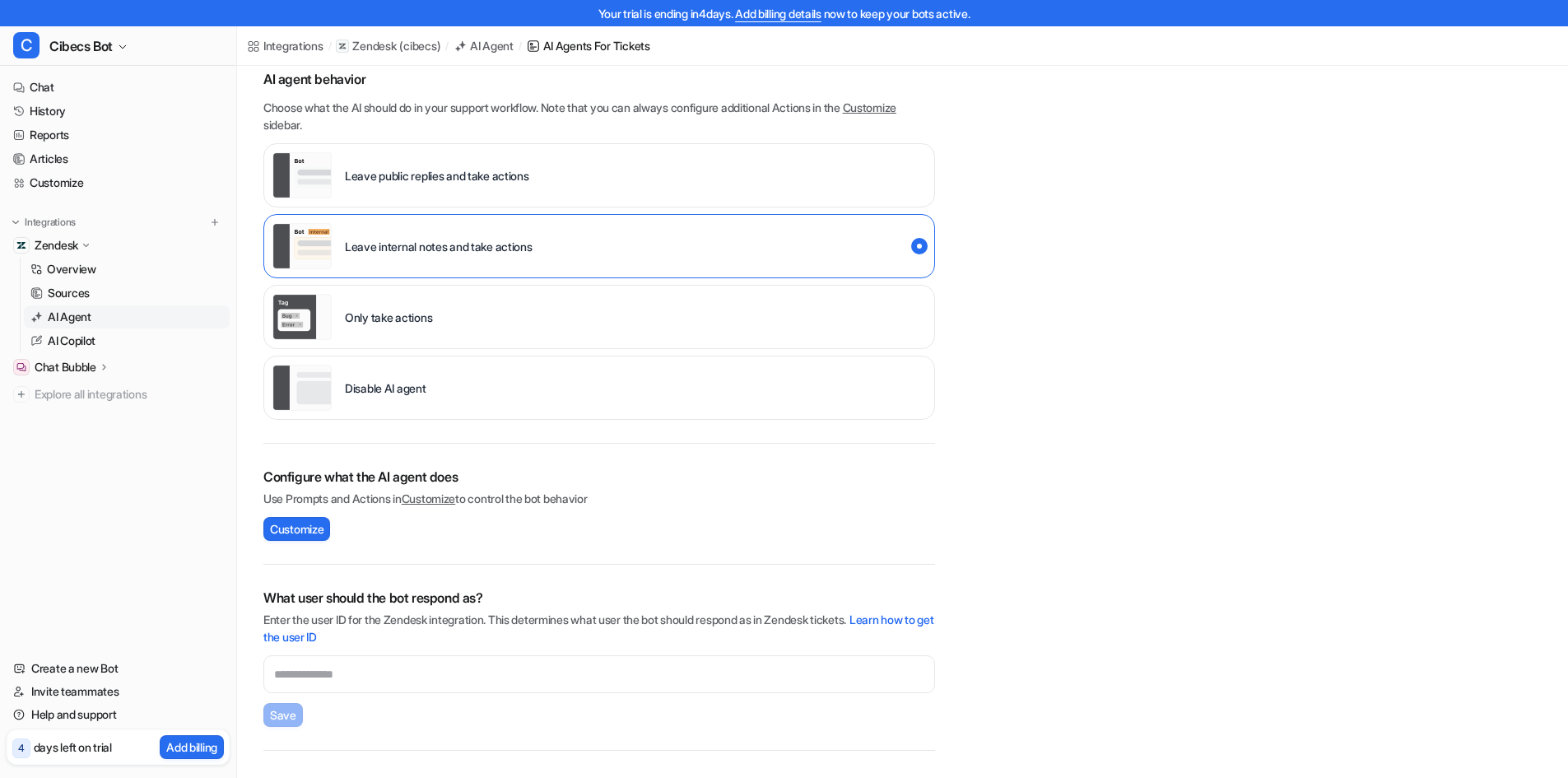
scroll to position [357, 0]
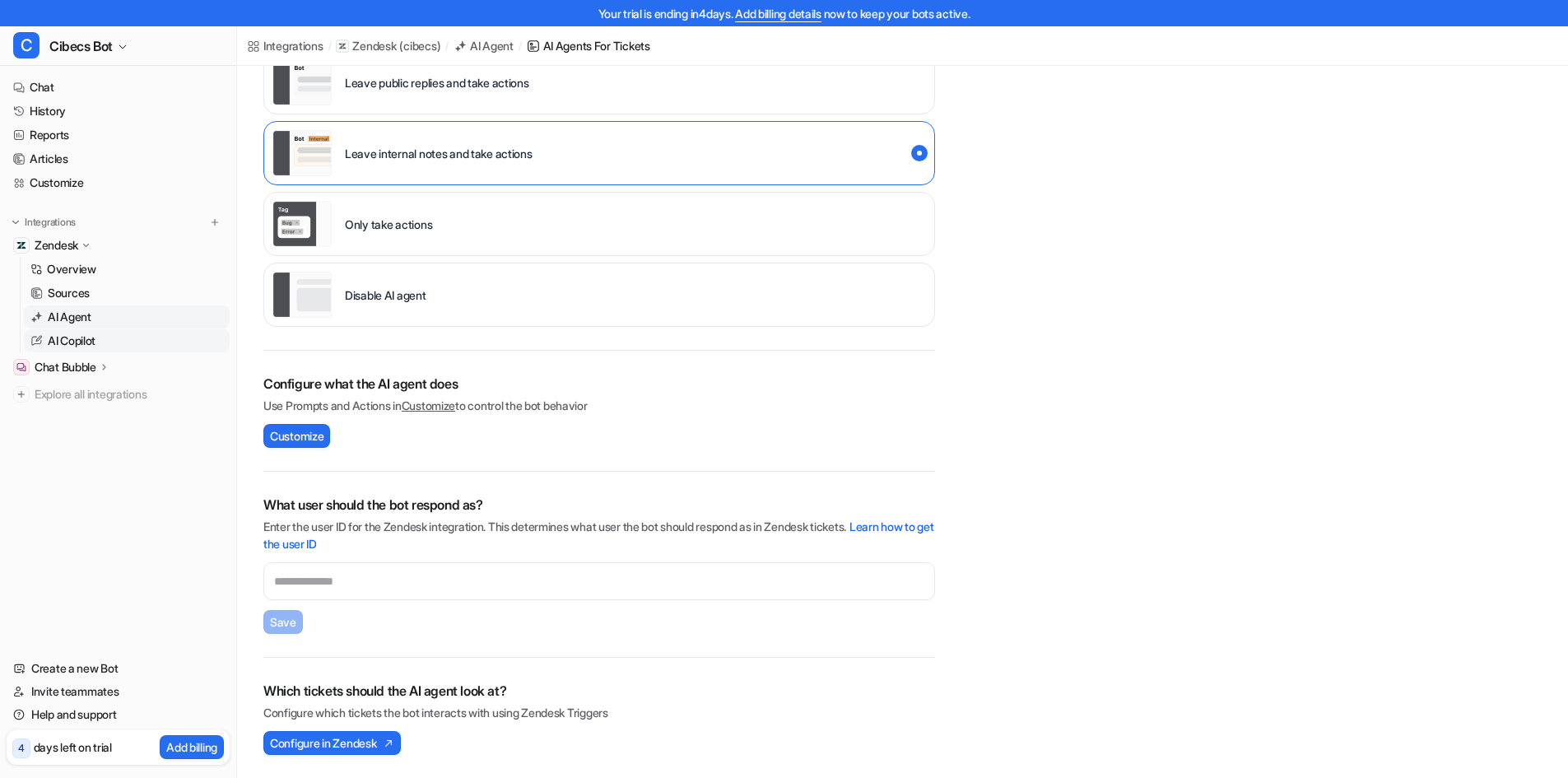
click at [78, 338] on p "AI Copilot" at bounding box center [72, 341] width 48 height 16
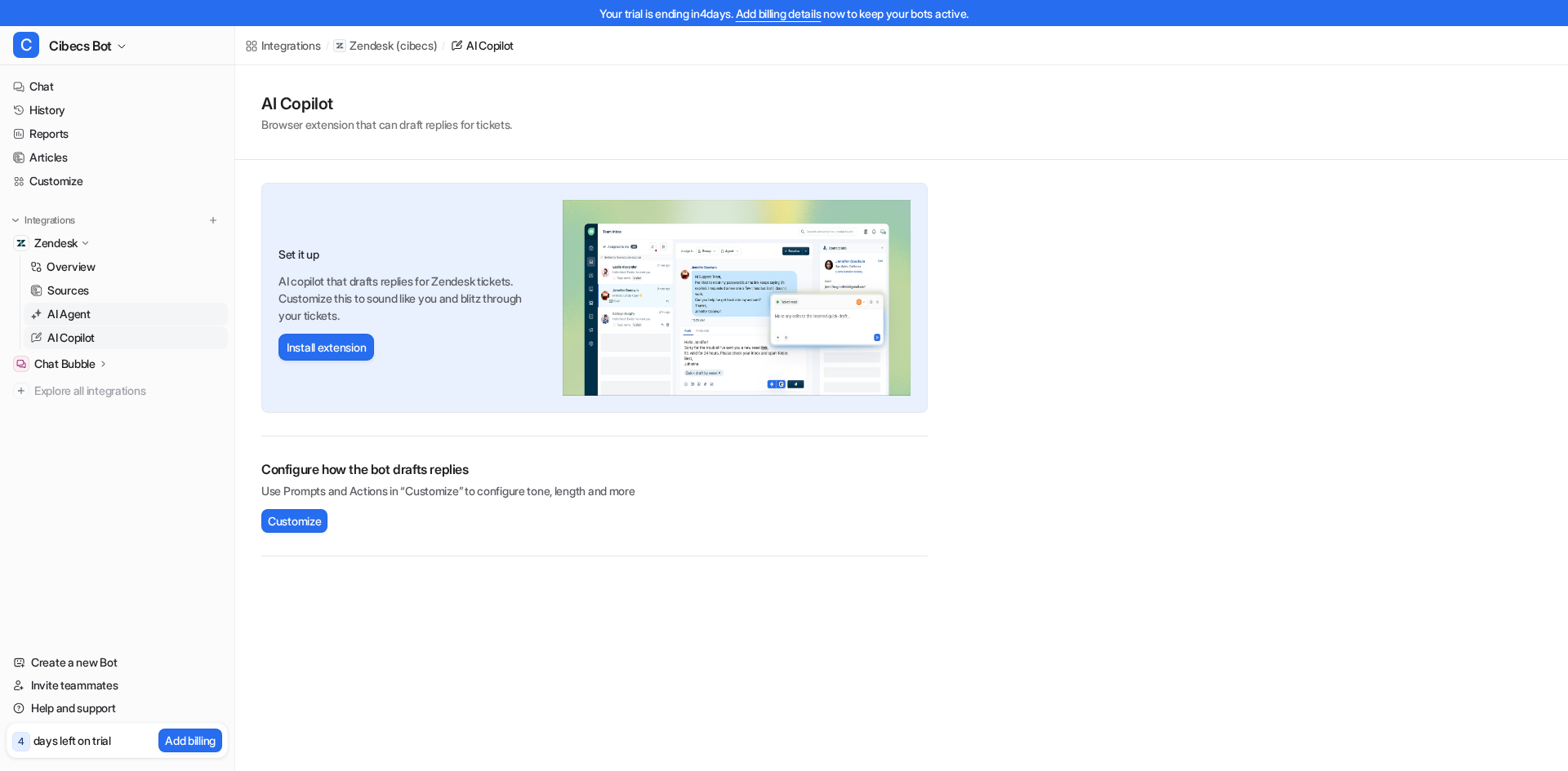
click at [77, 313] on p "AI Agent" at bounding box center [69, 314] width 43 height 16
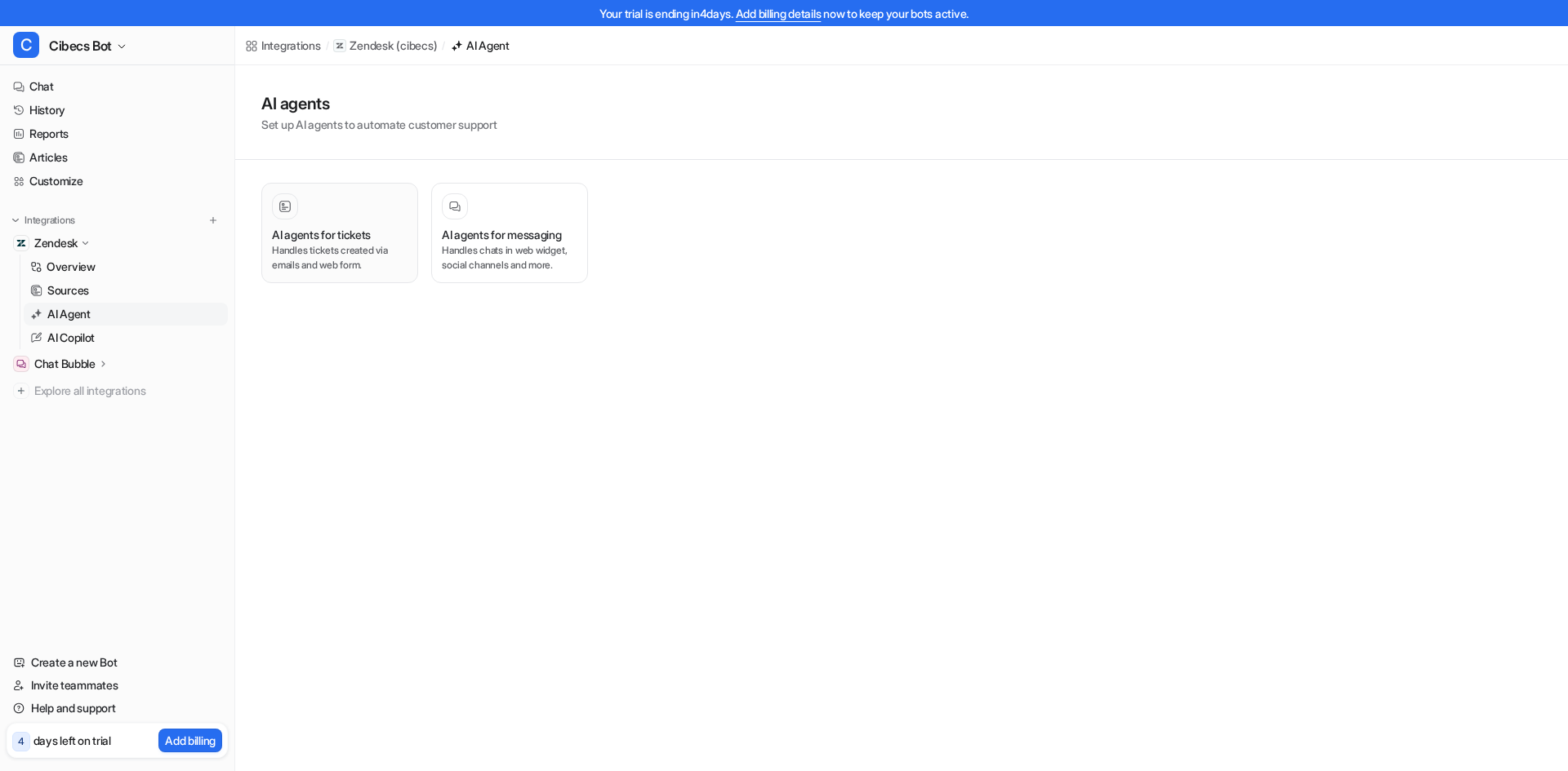
click at [314, 220] on div "AI agents for tickets Handles tickets created via emails and web form." at bounding box center [340, 234] width 135 height 80
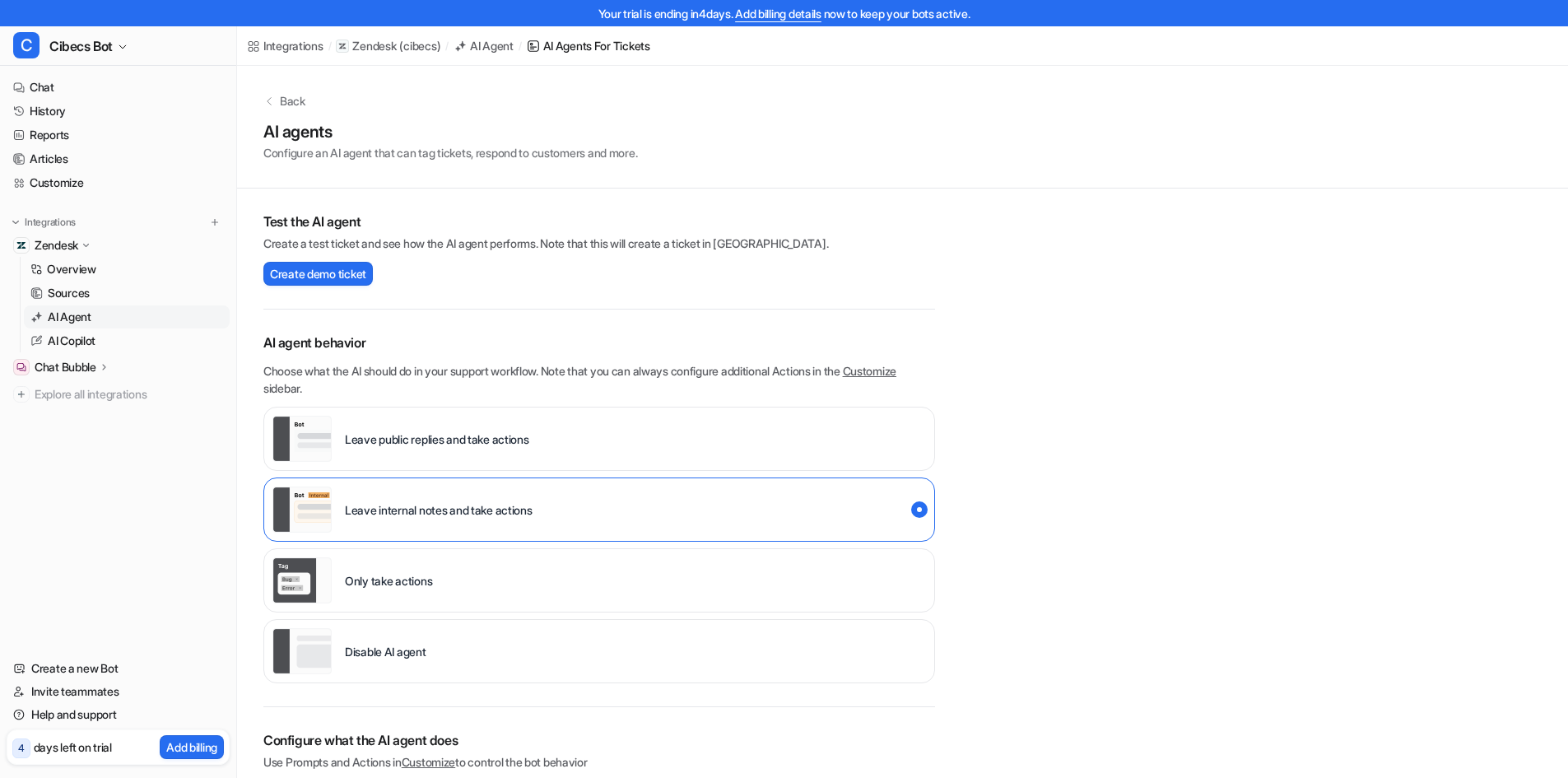
click at [280, 95] on p "Back" at bounding box center [293, 101] width 26 height 17
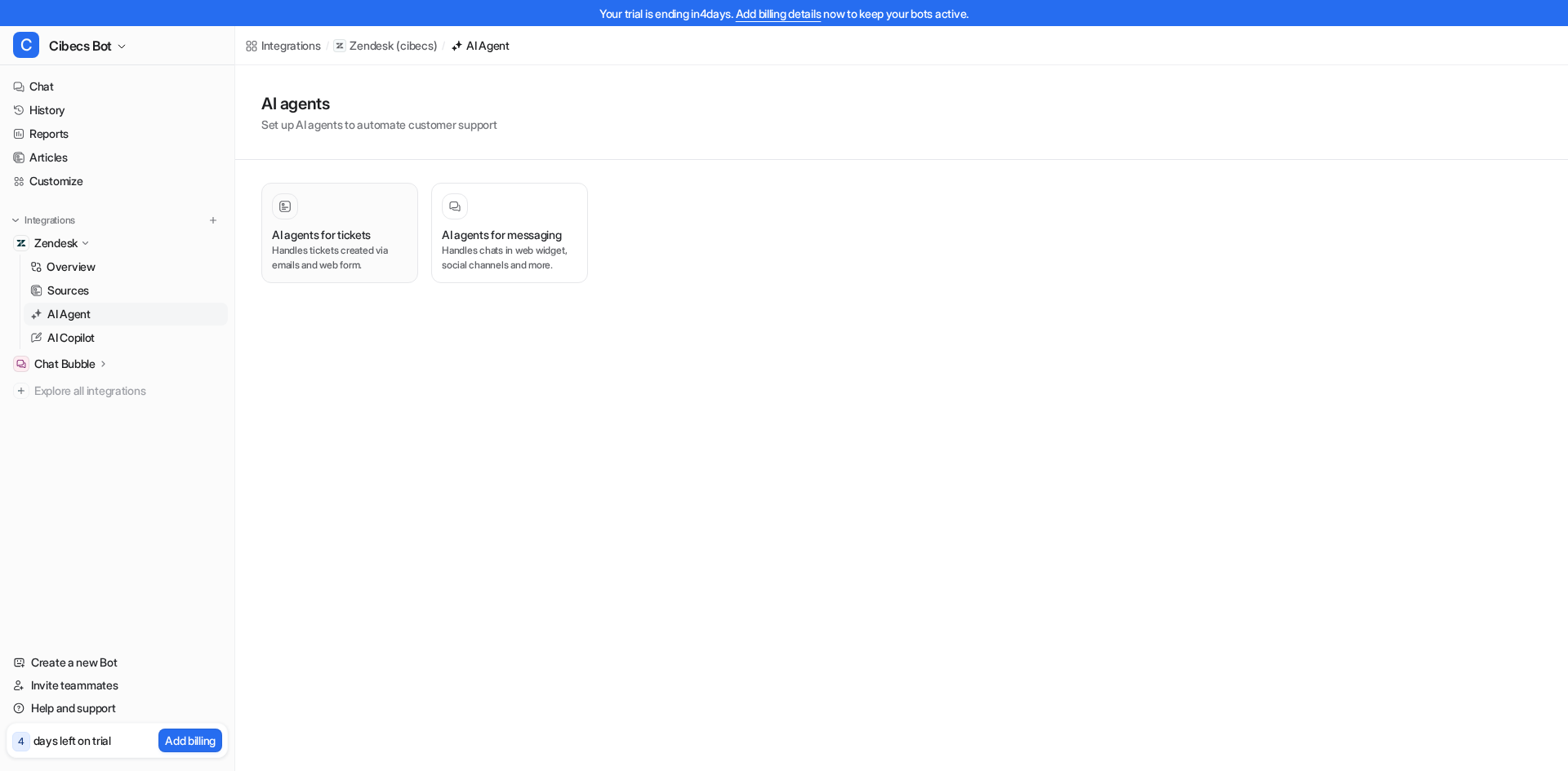
click at [292, 209] on div at bounding box center [284, 206] width 16 height 16
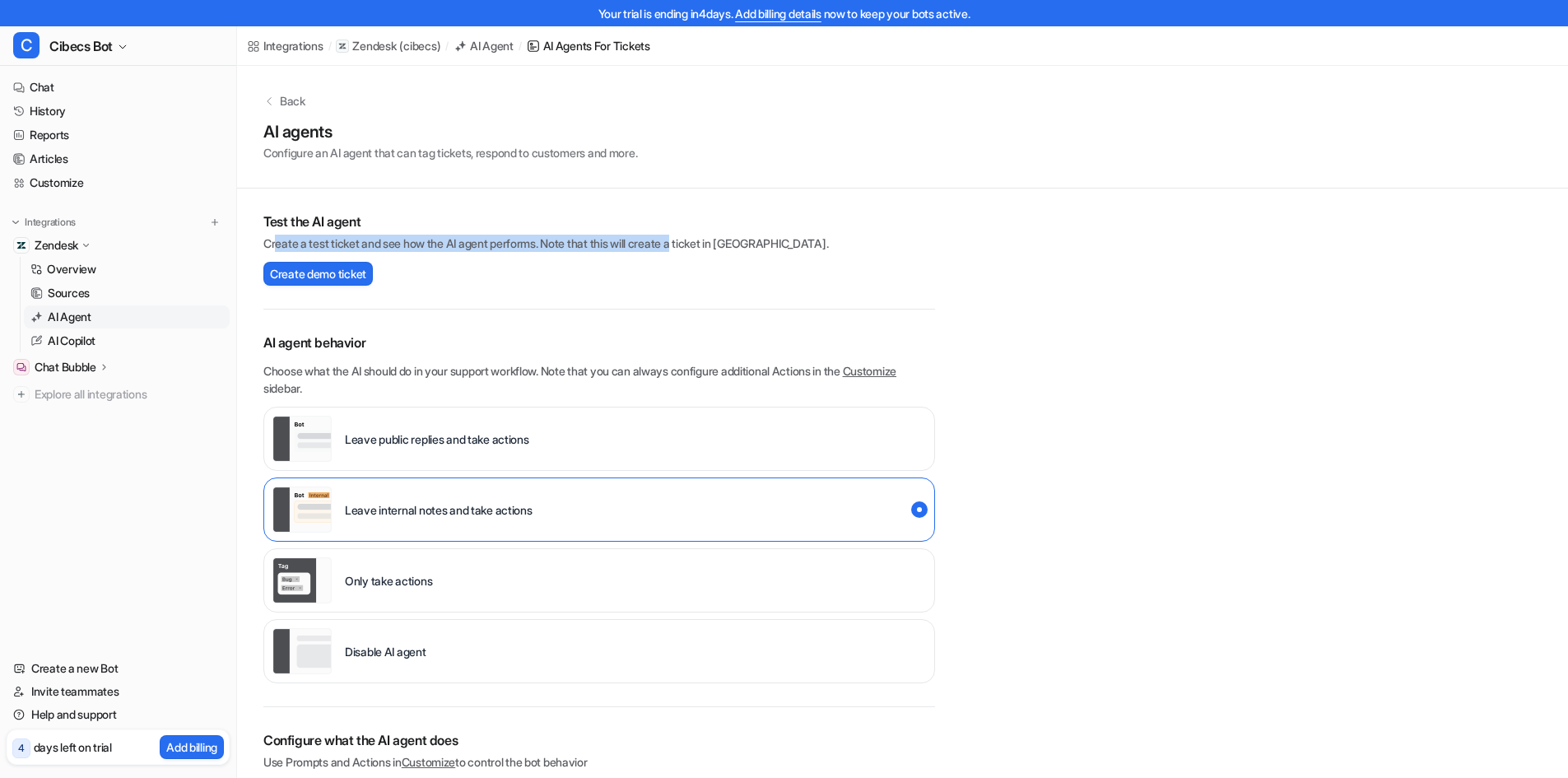
drag, startPoint x: 277, startPoint y: 246, endPoint x: 698, endPoint y: 249, distance: 421.0
click at [697, 249] on p "Create a test ticket and see how the AI agent performs. Note that this will cre…" at bounding box center [599, 243] width 672 height 17
click at [334, 283] on button "Create demo ticket" at bounding box center [318, 274] width 109 height 24
click at [415, 526] on div "Leave internal notes and take actions" at bounding box center [402, 510] width 260 height 46
click at [444, 274] on button "Ticket # 10655 created" at bounding box center [436, 274] width 110 height 17
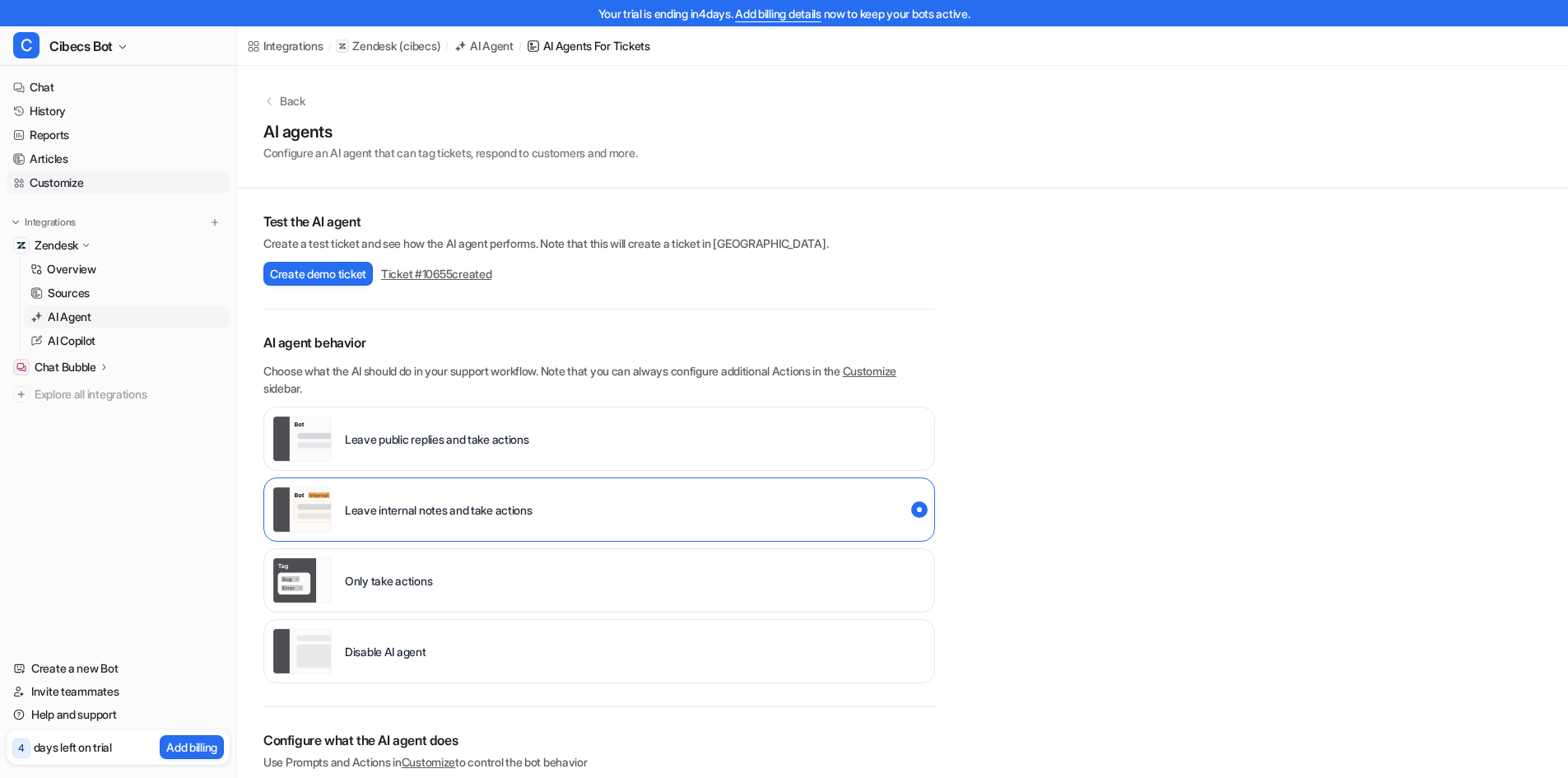
click at [58, 194] on link "Customize" at bounding box center [118, 183] width 223 height 23
click at [58, 188] on link "Customize" at bounding box center [118, 183] width 223 height 23
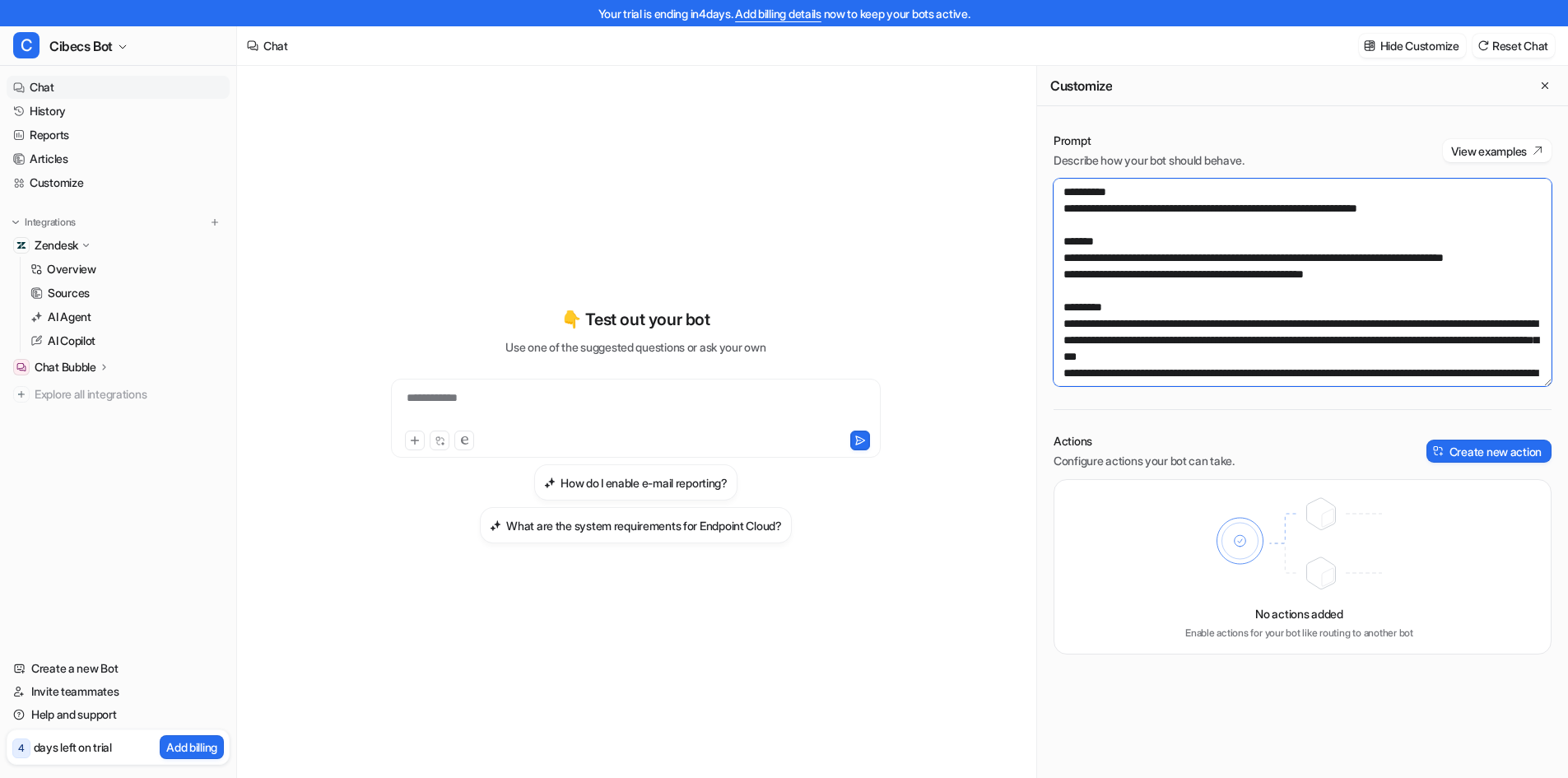
drag, startPoint x: 1064, startPoint y: 193, endPoint x: 1113, endPoint y: 201, distance: 49.6
click at [1064, 193] on textarea at bounding box center [1303, 282] width 498 height 208
paste textarea "**********"
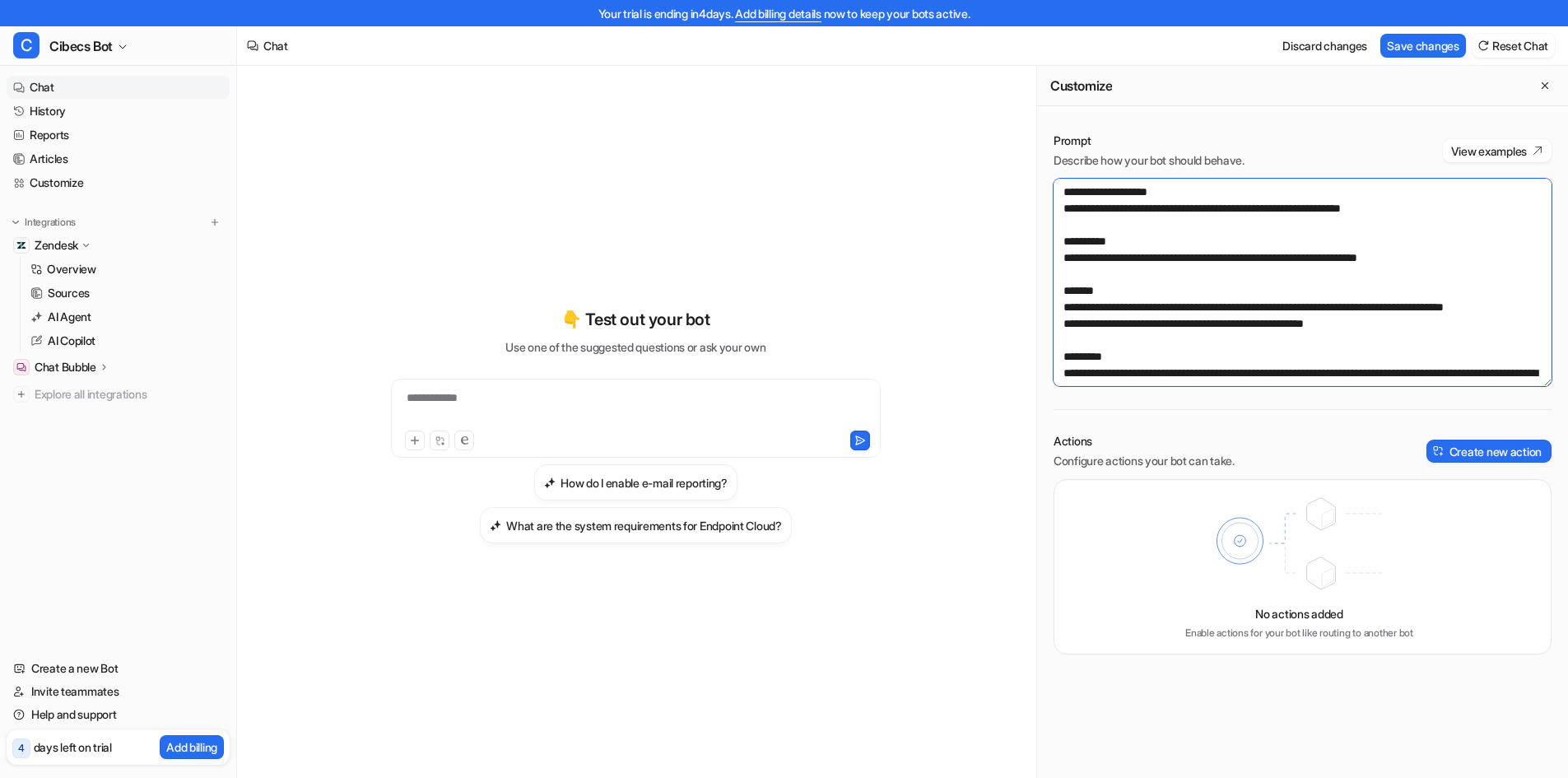
drag, startPoint x: 1431, startPoint y: 211, endPoint x: 1255, endPoint y: 209, distance: 176.0
click at [1255, 209] on textarea at bounding box center [1303, 282] width 498 height 208
click at [1411, 47] on button "Save changes" at bounding box center [1423, 46] width 85 height 24
click at [1091, 205] on textarea at bounding box center [1303, 282] width 498 height 208
click at [1425, 208] on textarea at bounding box center [1303, 282] width 498 height 208
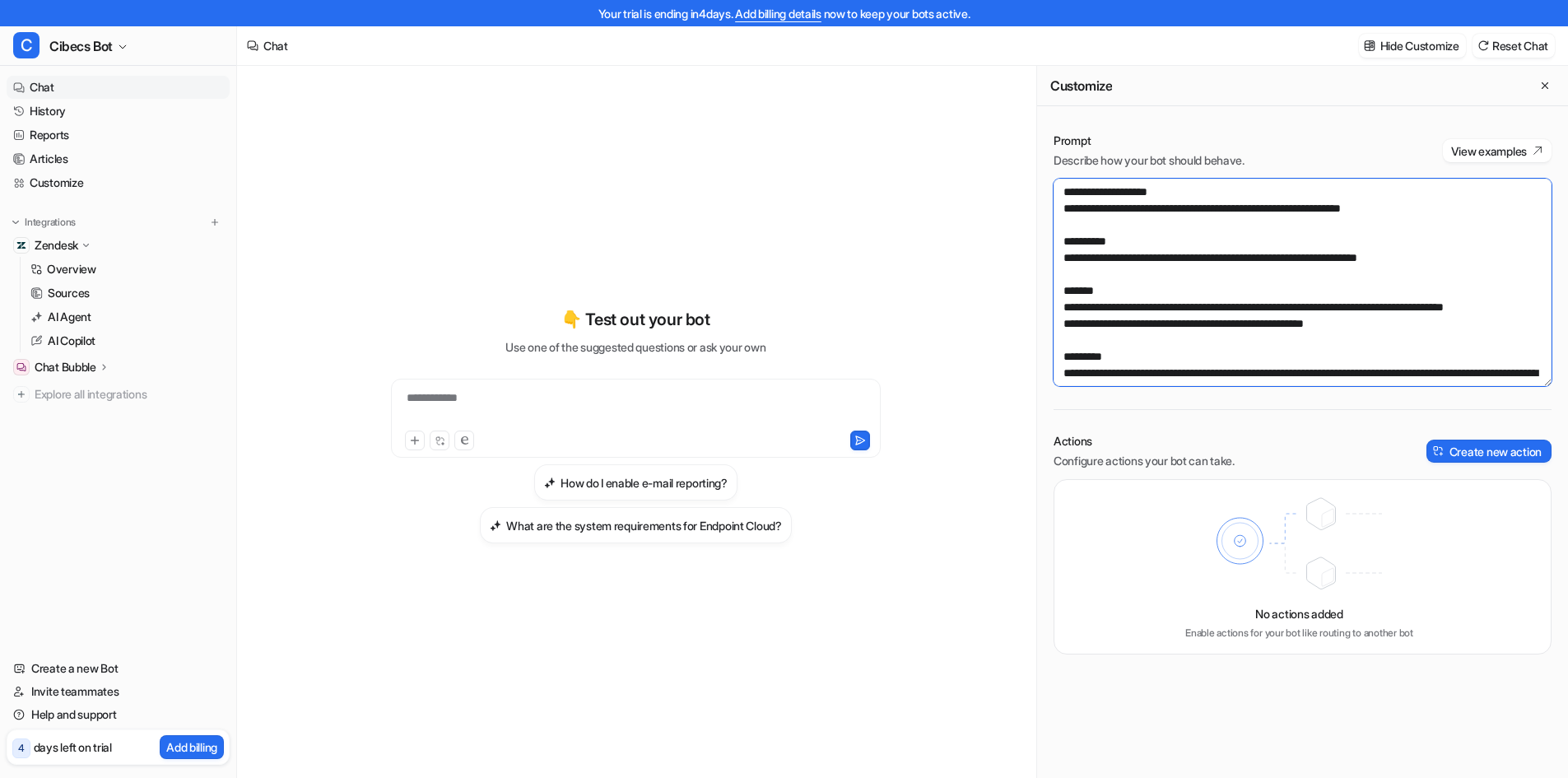
click at [1427, 207] on textarea at bounding box center [1303, 282] width 498 height 208
drag, startPoint x: 1433, startPoint y: 206, endPoint x: 1030, endPoint y: 211, distance: 403.0
click at [1030, 211] on div "**********" at bounding box center [903, 435] width 1332 height 739
paste textarea "**********"
type textarea "**********"
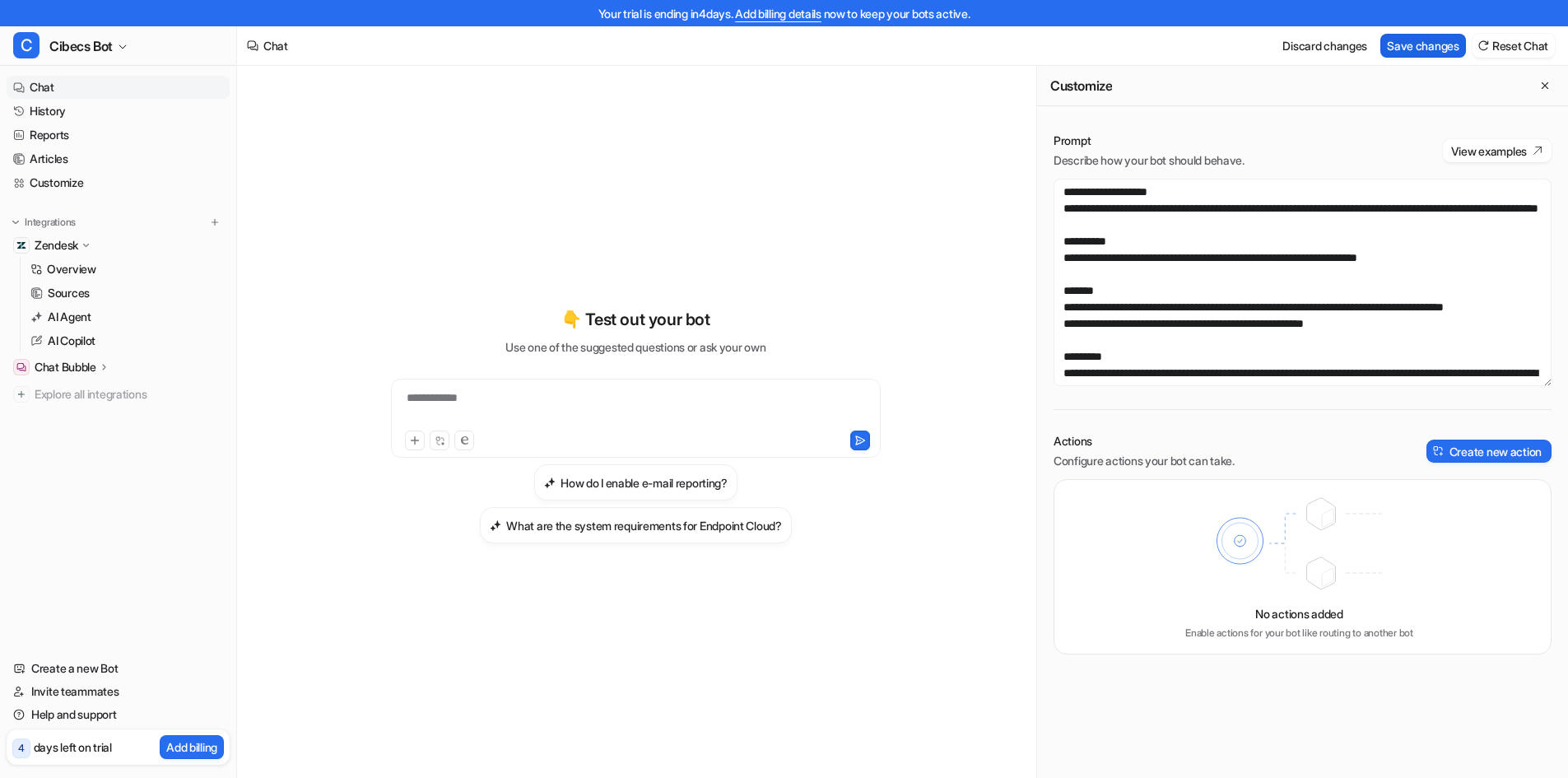
click at [1415, 46] on button "Save changes" at bounding box center [1423, 46] width 85 height 24
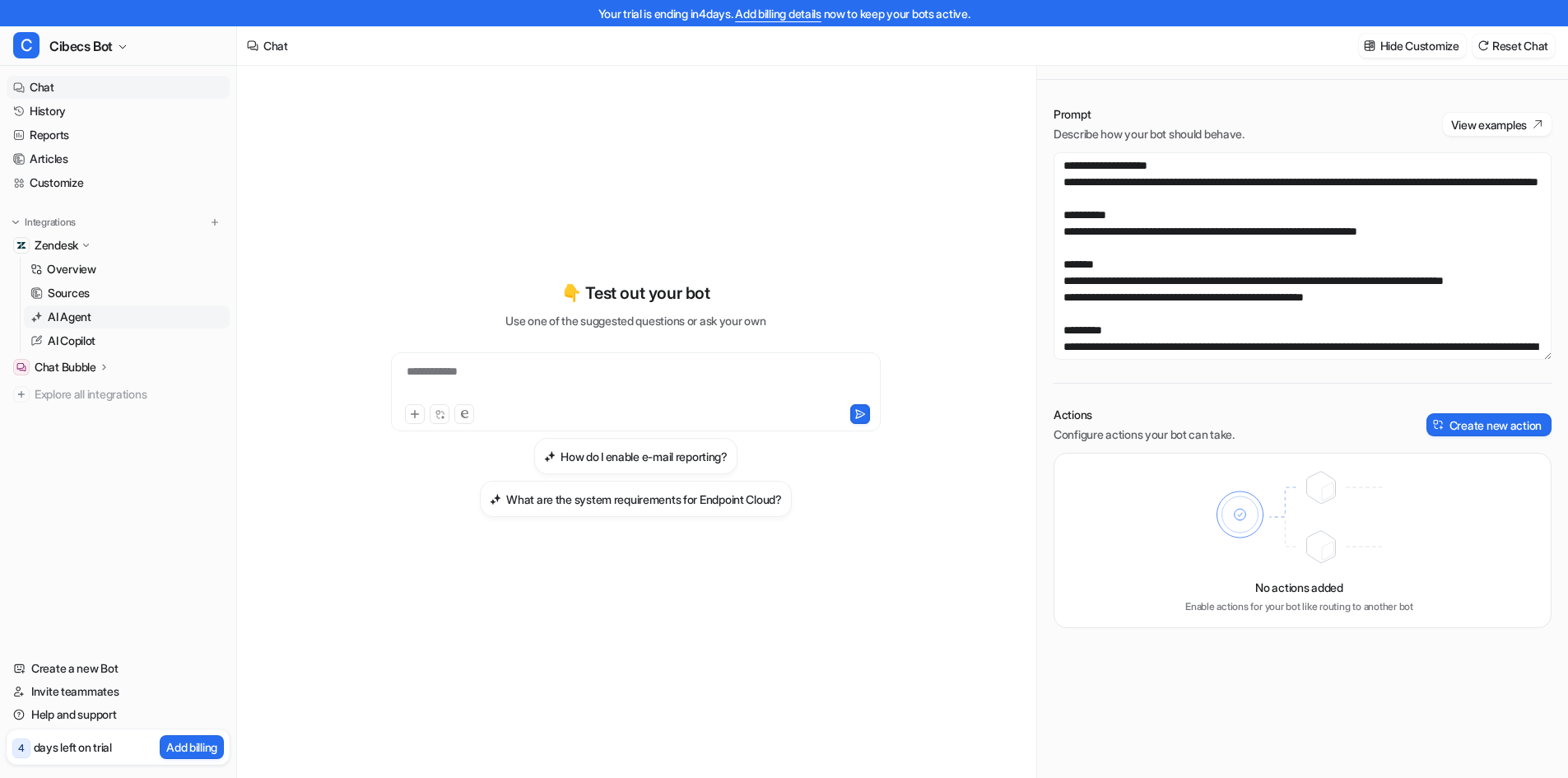
click at [79, 315] on p "AI Agent" at bounding box center [69, 317] width 44 height 16
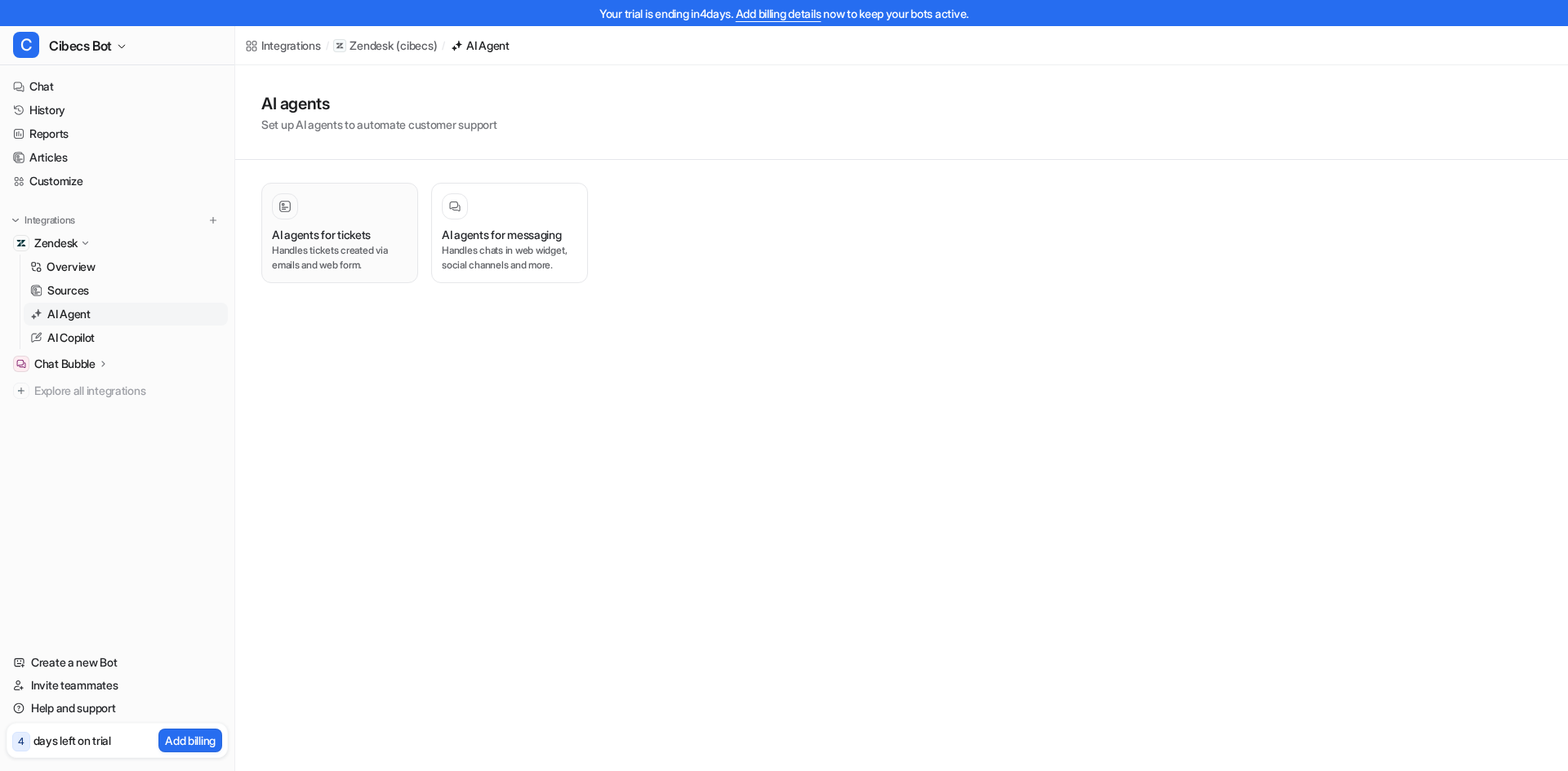
click at [284, 208] on icon at bounding box center [285, 207] width 12 height 12
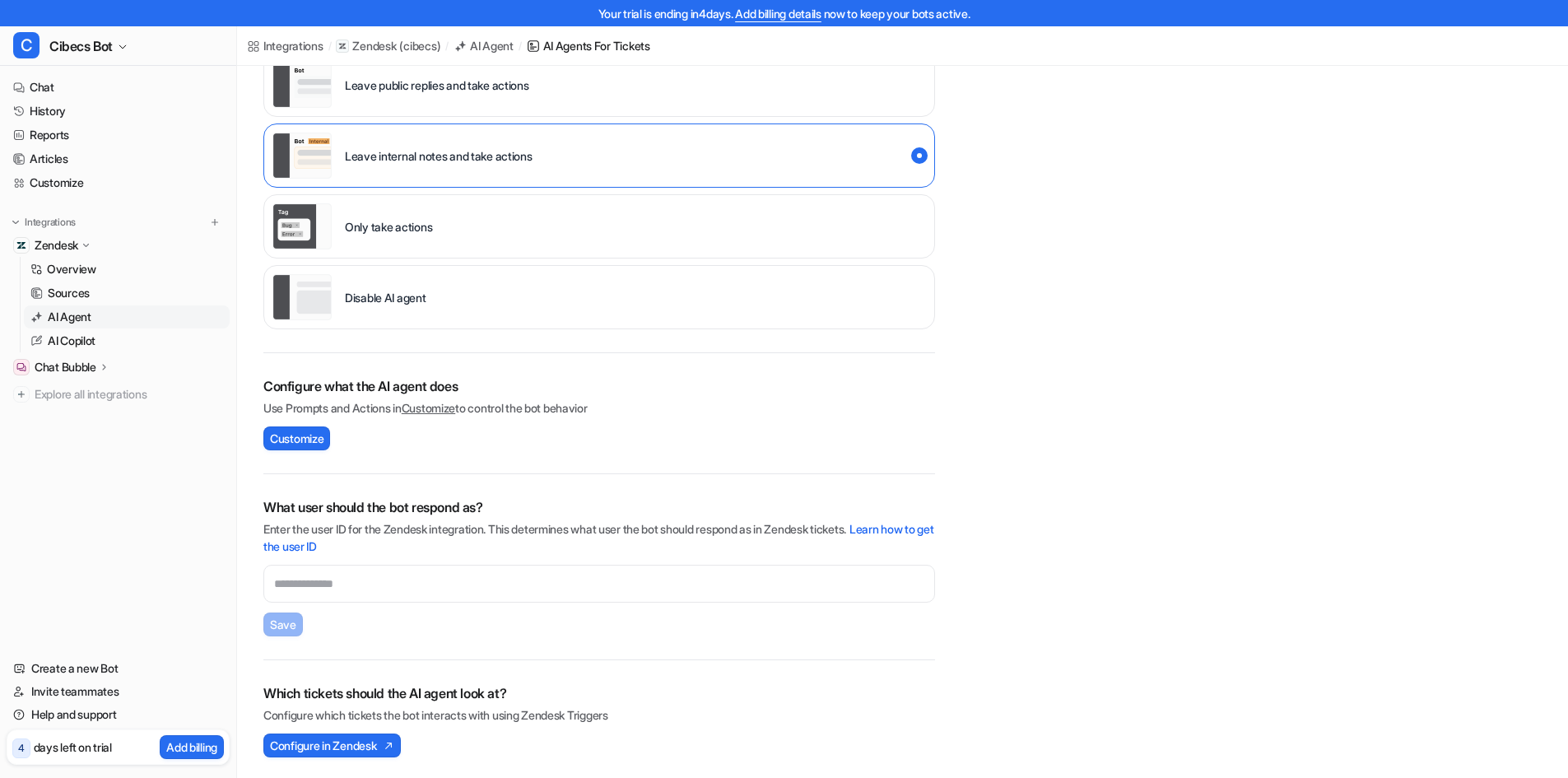
scroll to position [357, 0]
click at [312, 436] on span "Customize" at bounding box center [296, 436] width 54 height 17
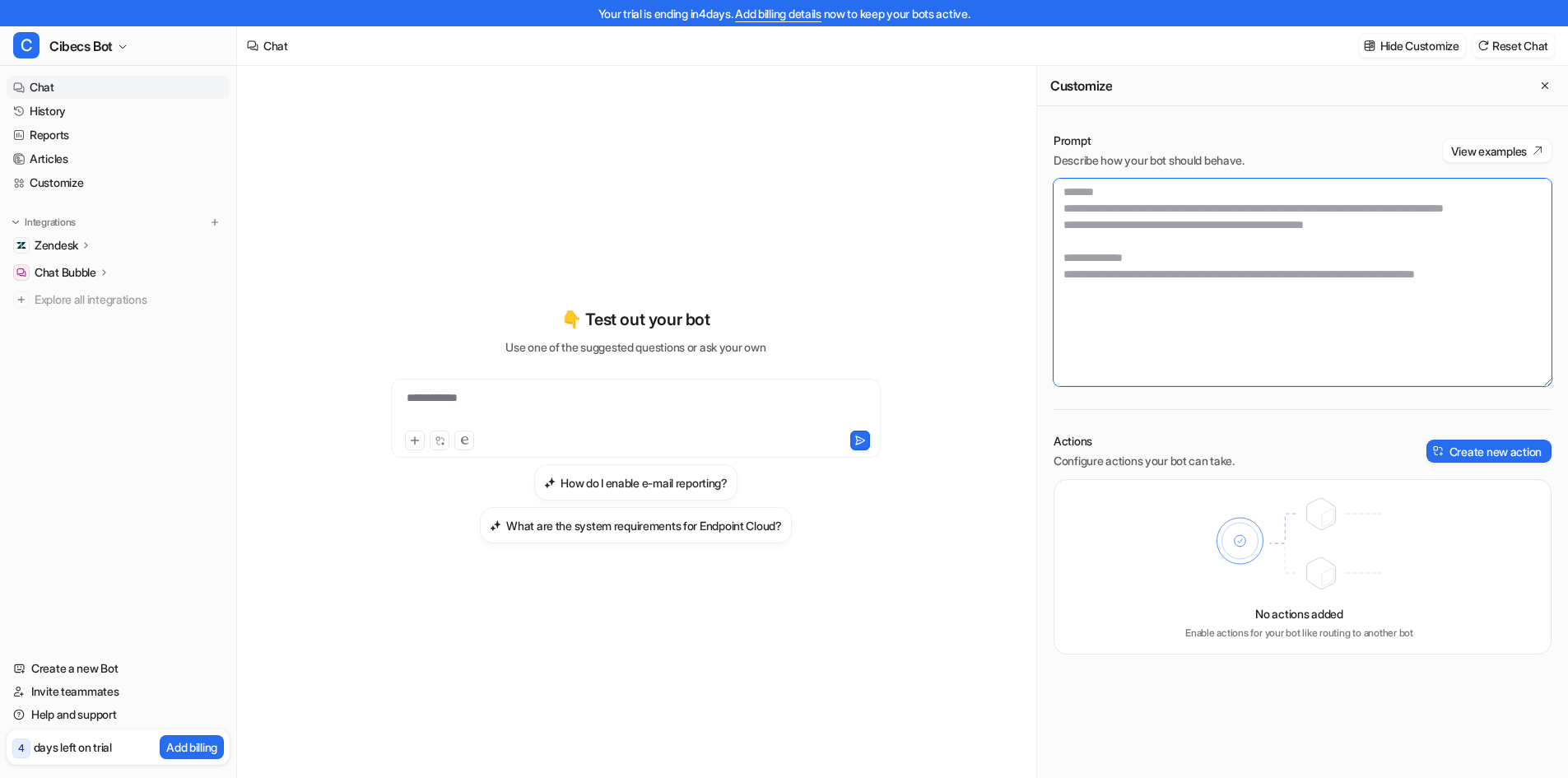
click at [1113, 237] on textarea at bounding box center [1303, 282] width 498 height 208
click at [1195, 188] on textarea at bounding box center [1303, 282] width 498 height 208
drag, startPoint x: 1221, startPoint y: 223, endPoint x: 1048, endPoint y: 212, distance: 173.3
click at [1048, 212] on div "Prompt Describe how your bot should behave. View examples Actions Configure act…" at bounding box center [1303, 394] width 531 height 555
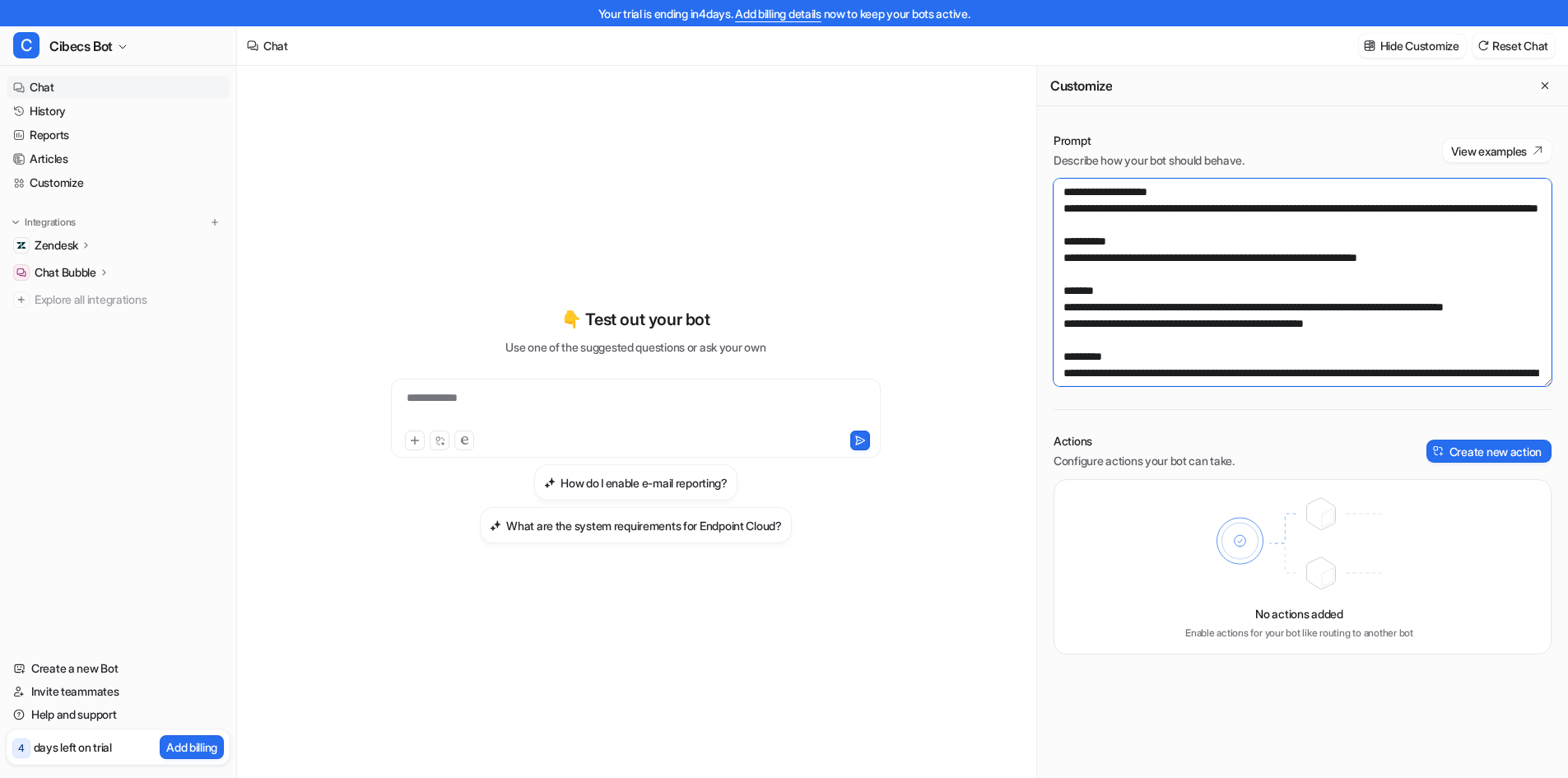
click at [1281, 270] on textarea at bounding box center [1303, 282] width 498 height 208
click at [1320, 267] on textarea at bounding box center [1303, 282] width 498 height 208
drag, startPoint x: 1317, startPoint y: 271, endPoint x: 1284, endPoint y: 269, distance: 33.1
click at [1284, 269] on textarea at bounding box center [1303, 282] width 498 height 208
click at [1316, 273] on textarea at bounding box center [1303, 282] width 498 height 208
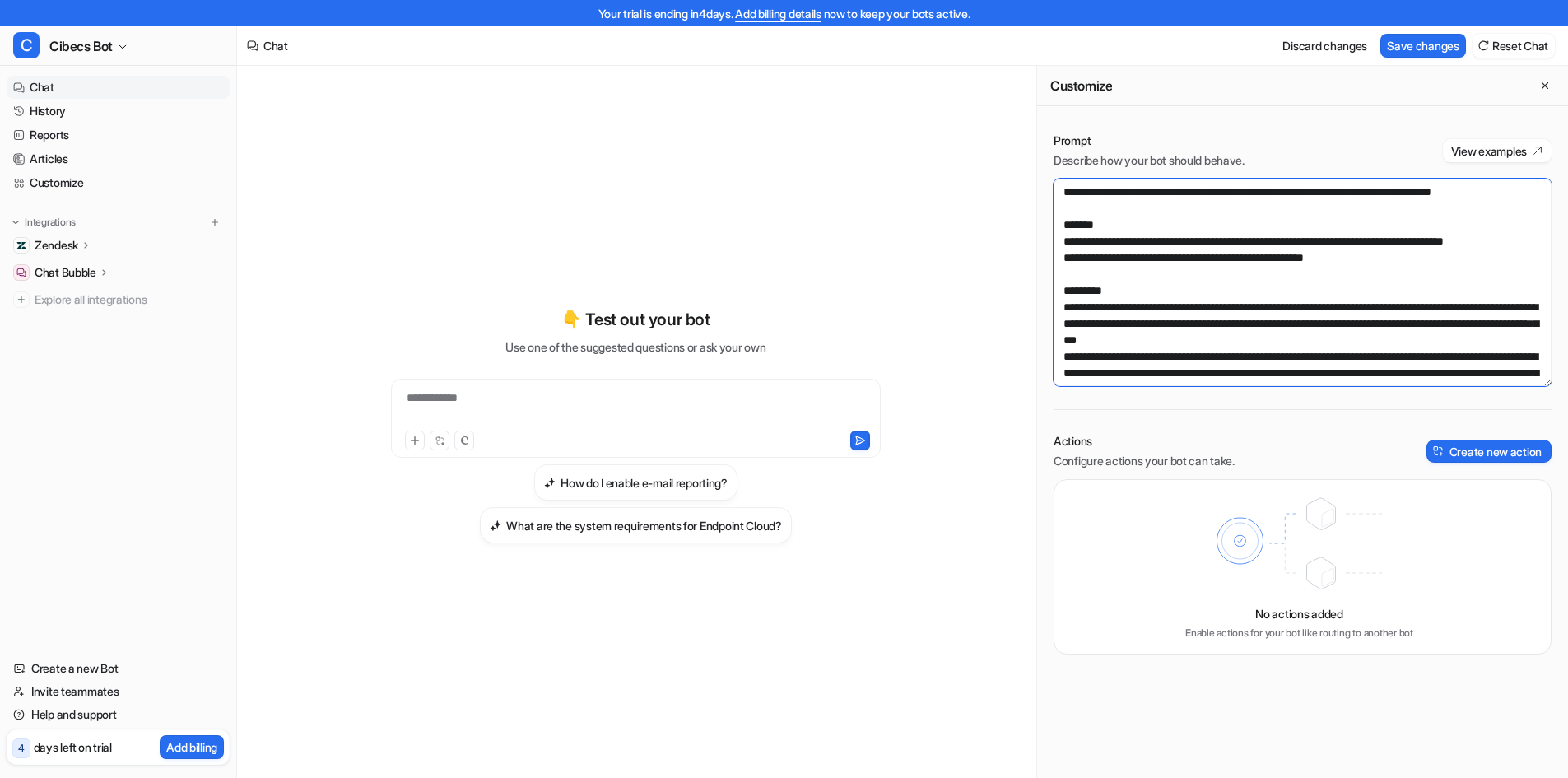
scroll to position [296, 0]
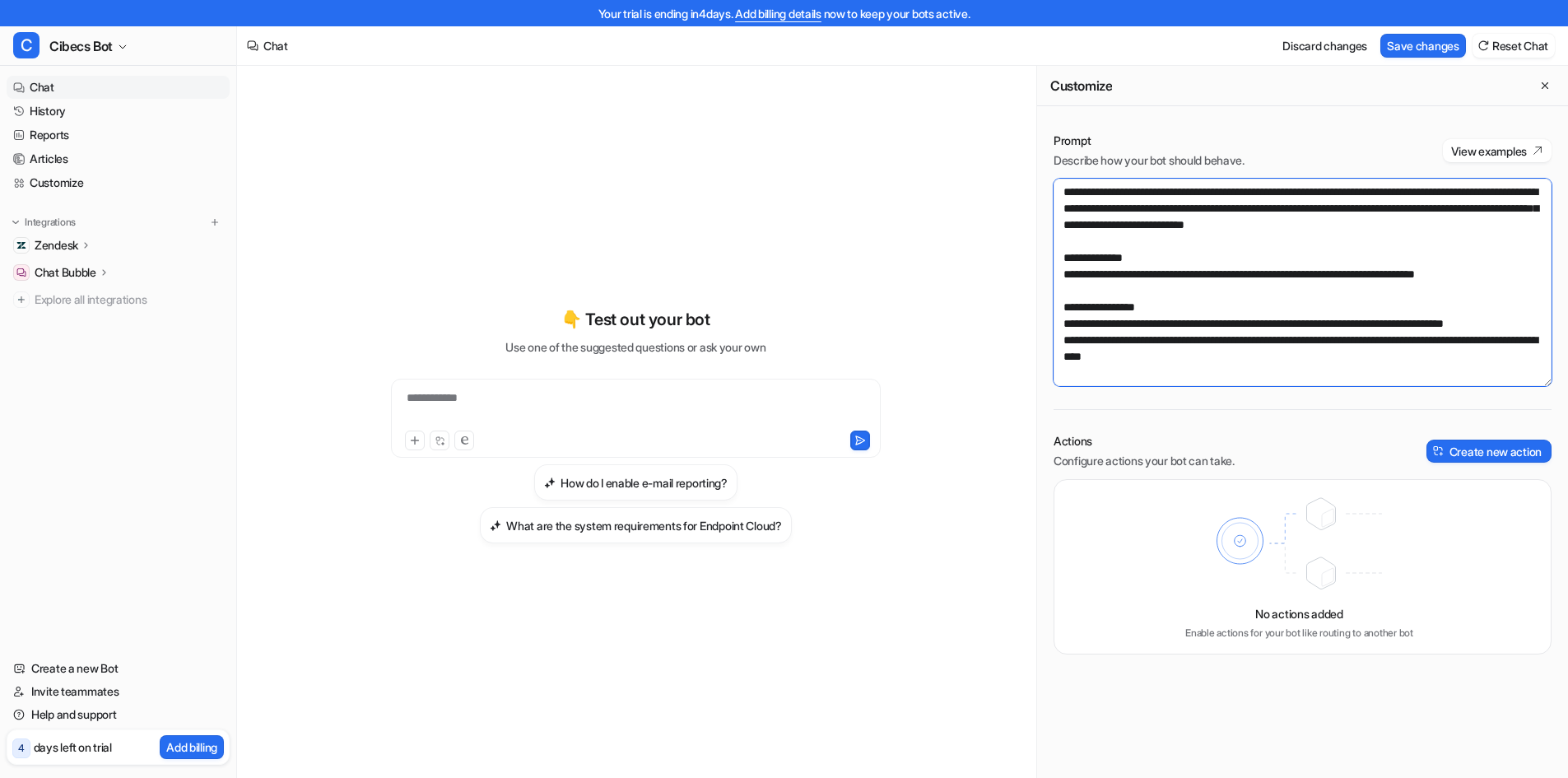
click at [1272, 364] on textarea at bounding box center [1303, 282] width 498 height 208
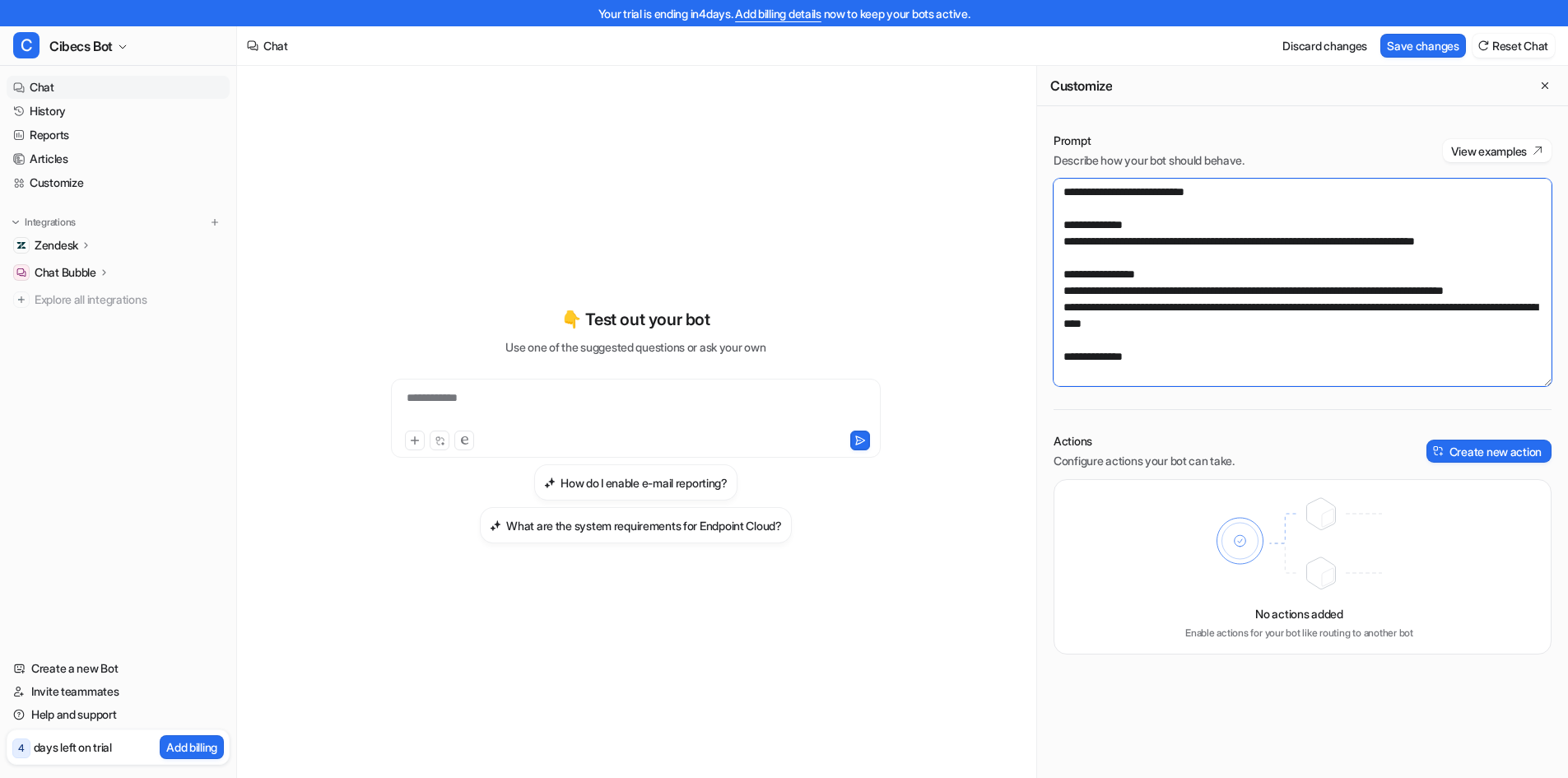
scroll to position [323, 0]
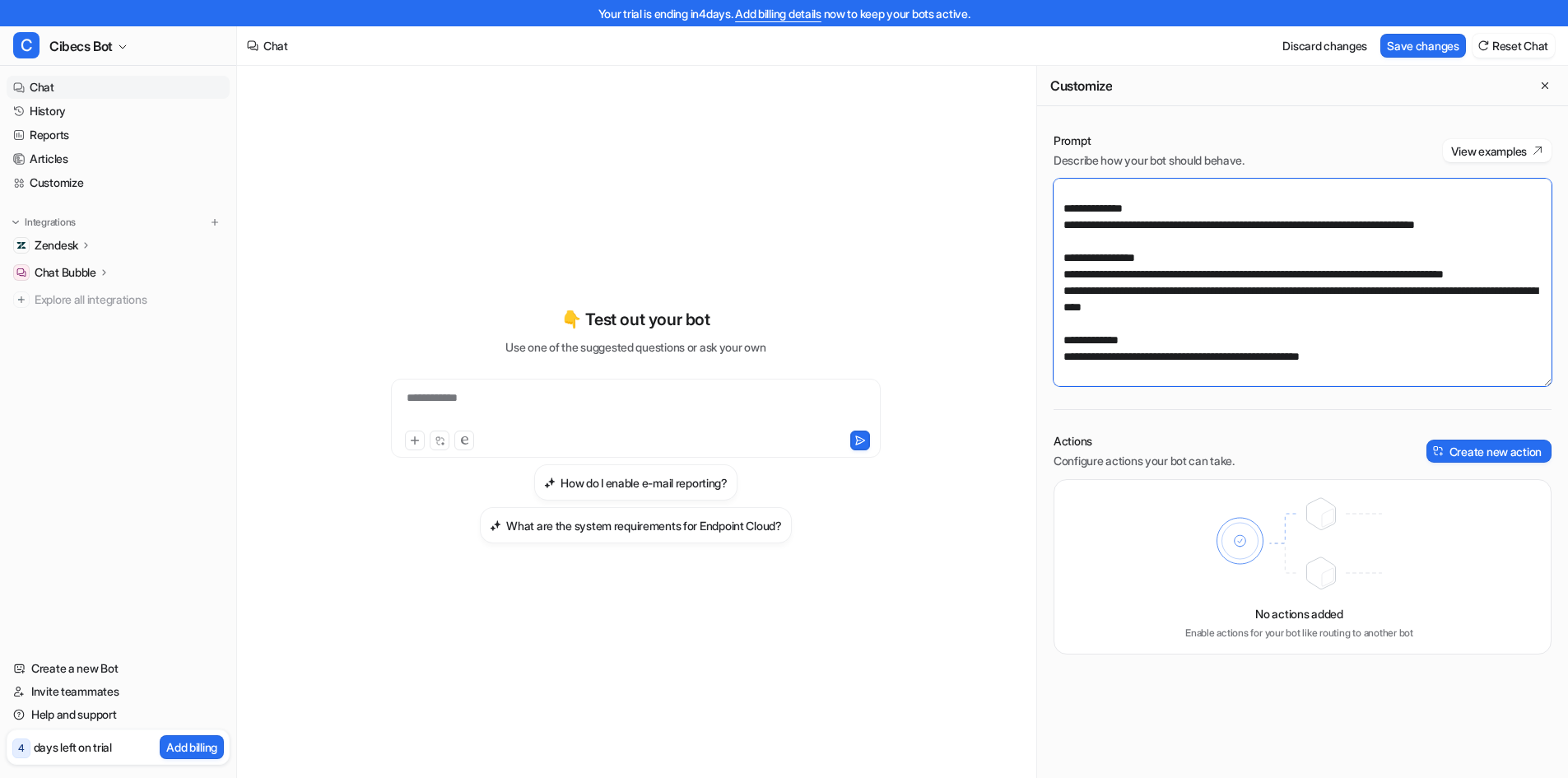
click at [1188, 373] on textarea at bounding box center [1303, 282] width 498 height 208
click at [1378, 377] on textarea at bounding box center [1303, 282] width 498 height 208
paste textarea "**********"
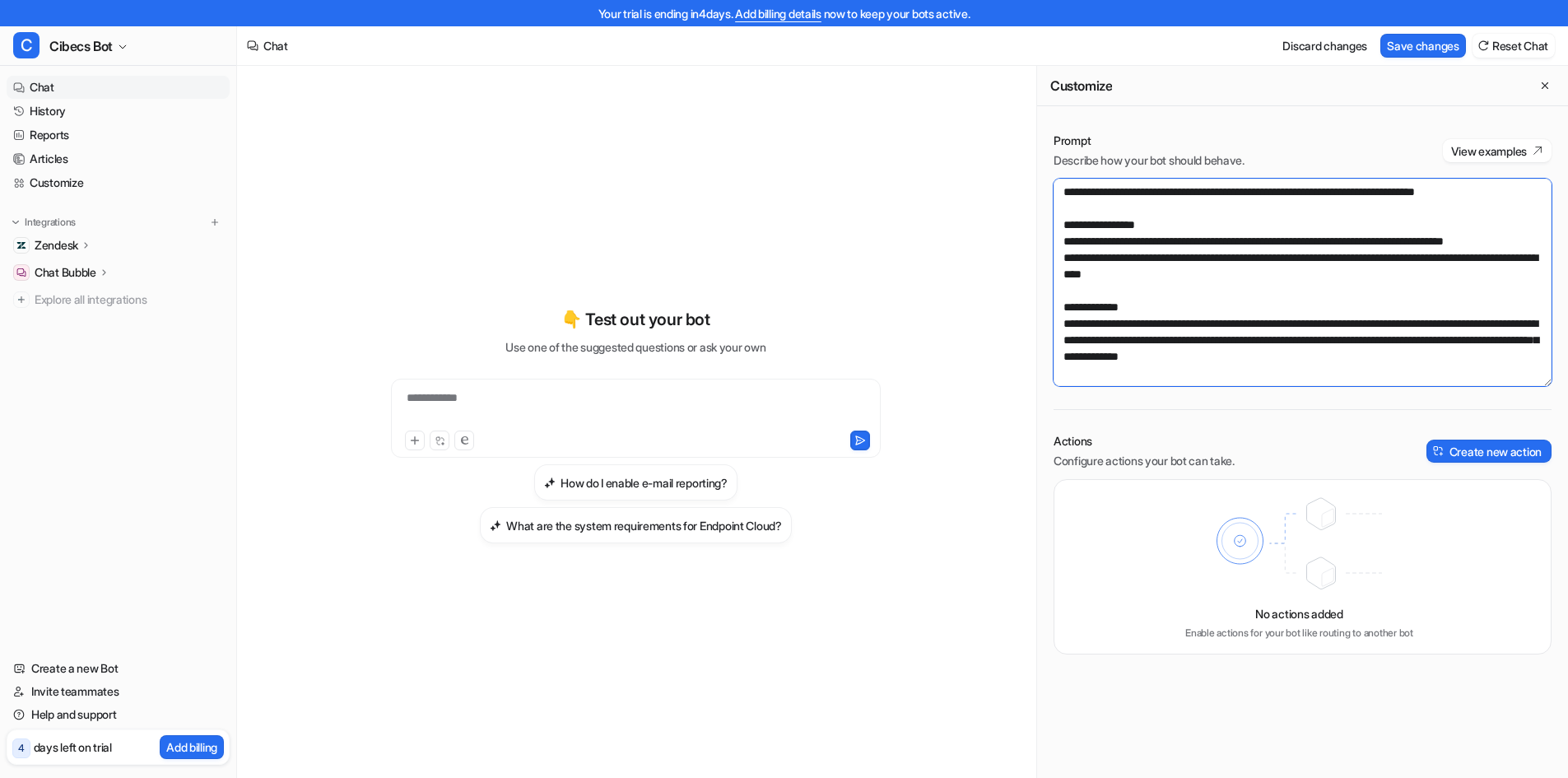
scroll to position [356, 0]
click at [1420, 50] on button "Save changes" at bounding box center [1423, 46] width 85 height 24
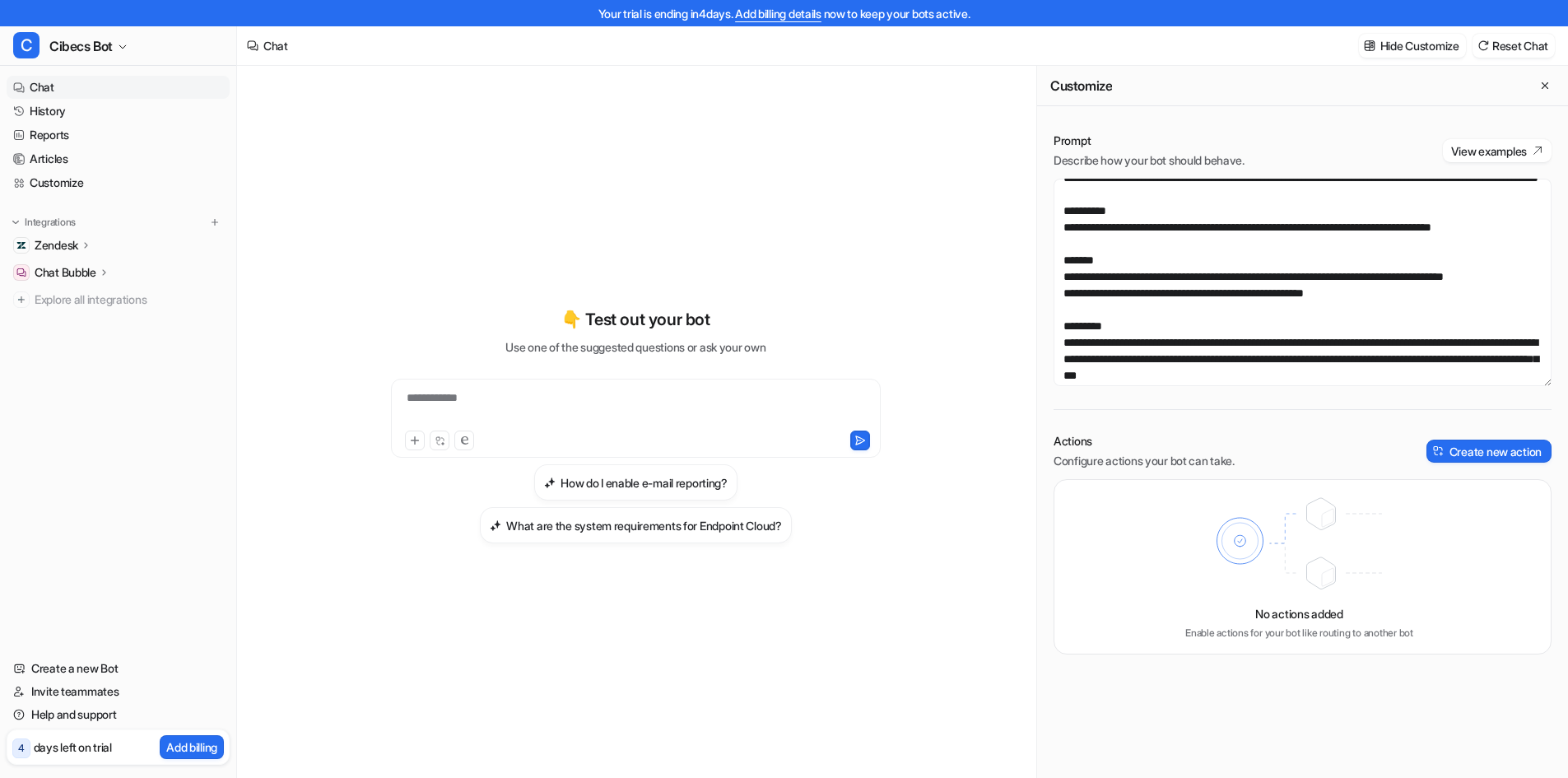
scroll to position [0, 0]
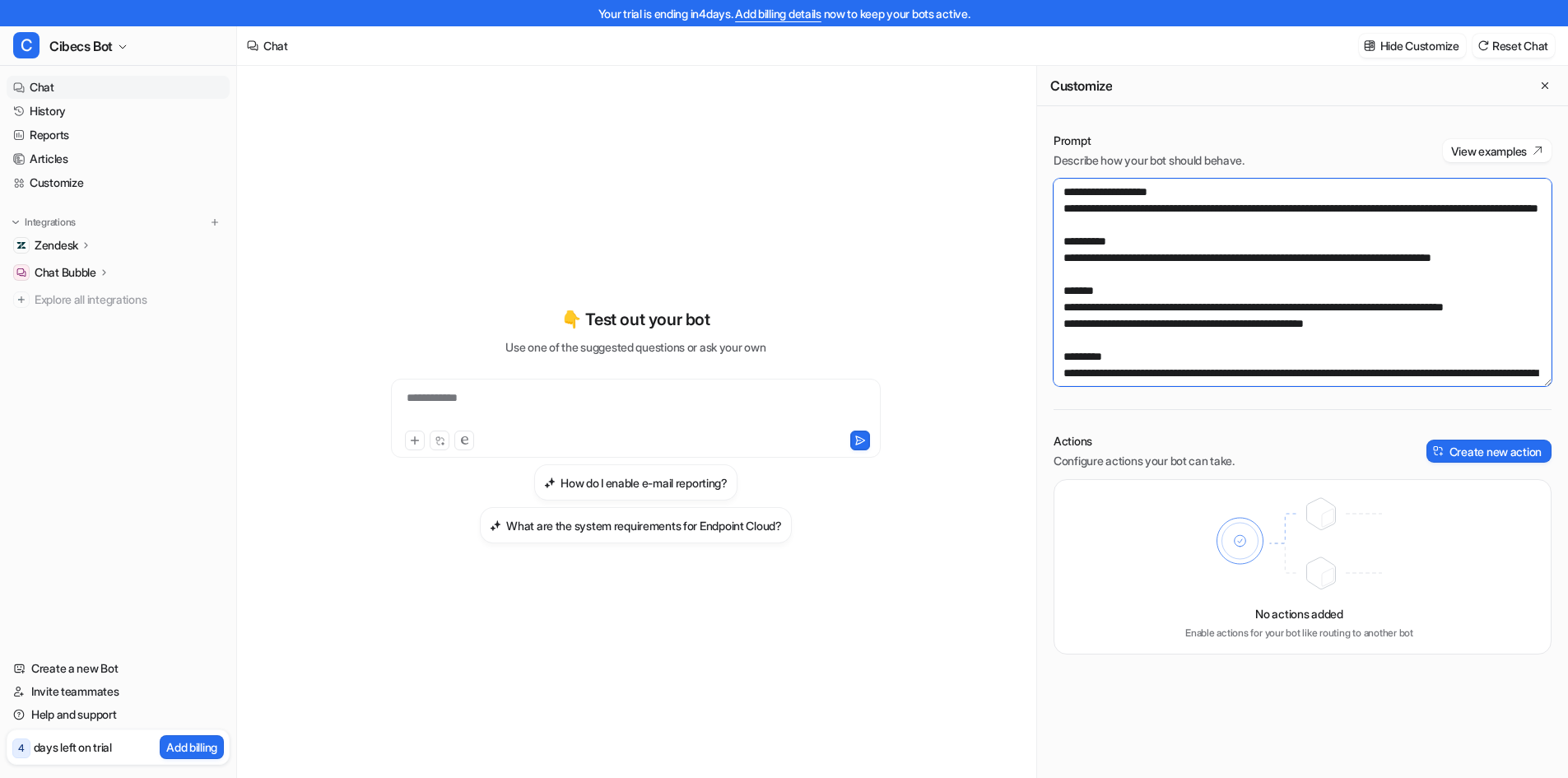
drag, startPoint x: 1221, startPoint y: 271, endPoint x: 1159, endPoint y: 272, distance: 62.0
click at [1159, 272] on textarea at bounding box center [1303, 282] width 498 height 208
click at [1163, 272] on textarea at bounding box center [1303, 282] width 498 height 208
drag, startPoint x: 1256, startPoint y: 272, endPoint x: 1227, endPoint y: 272, distance: 29.0
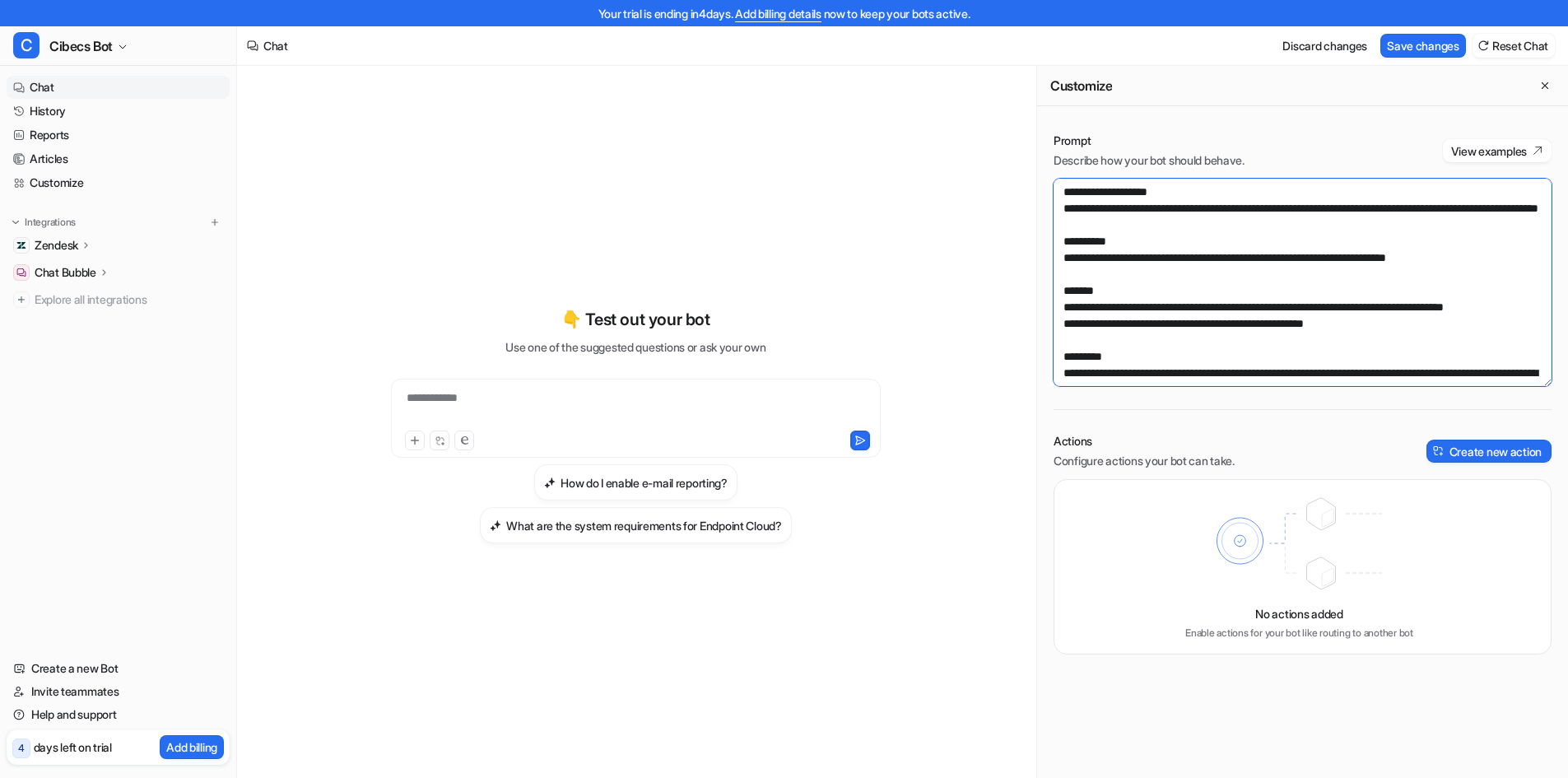
click at [1227, 272] on textarea at bounding box center [1303, 282] width 498 height 208
click at [1229, 272] on textarea at bounding box center [1303, 282] width 498 height 208
click at [1255, 270] on textarea at bounding box center [1303, 282] width 498 height 208
drag, startPoint x: 1257, startPoint y: 273, endPoint x: 1227, endPoint y: 272, distance: 30.0
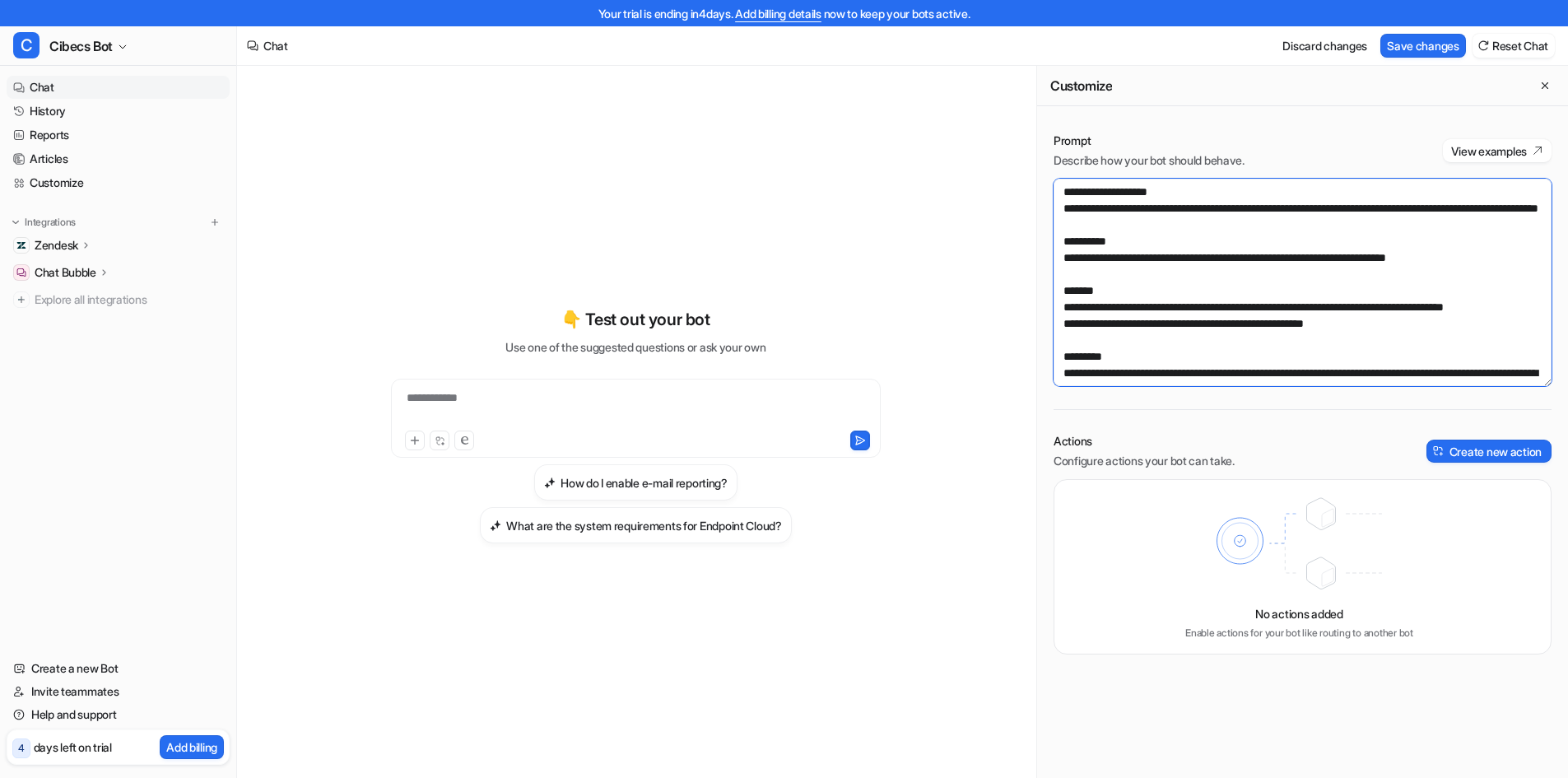
click at [1227, 272] on textarea at bounding box center [1303, 282] width 498 height 208
click at [1431, 47] on button "Save changes" at bounding box center [1423, 46] width 85 height 24
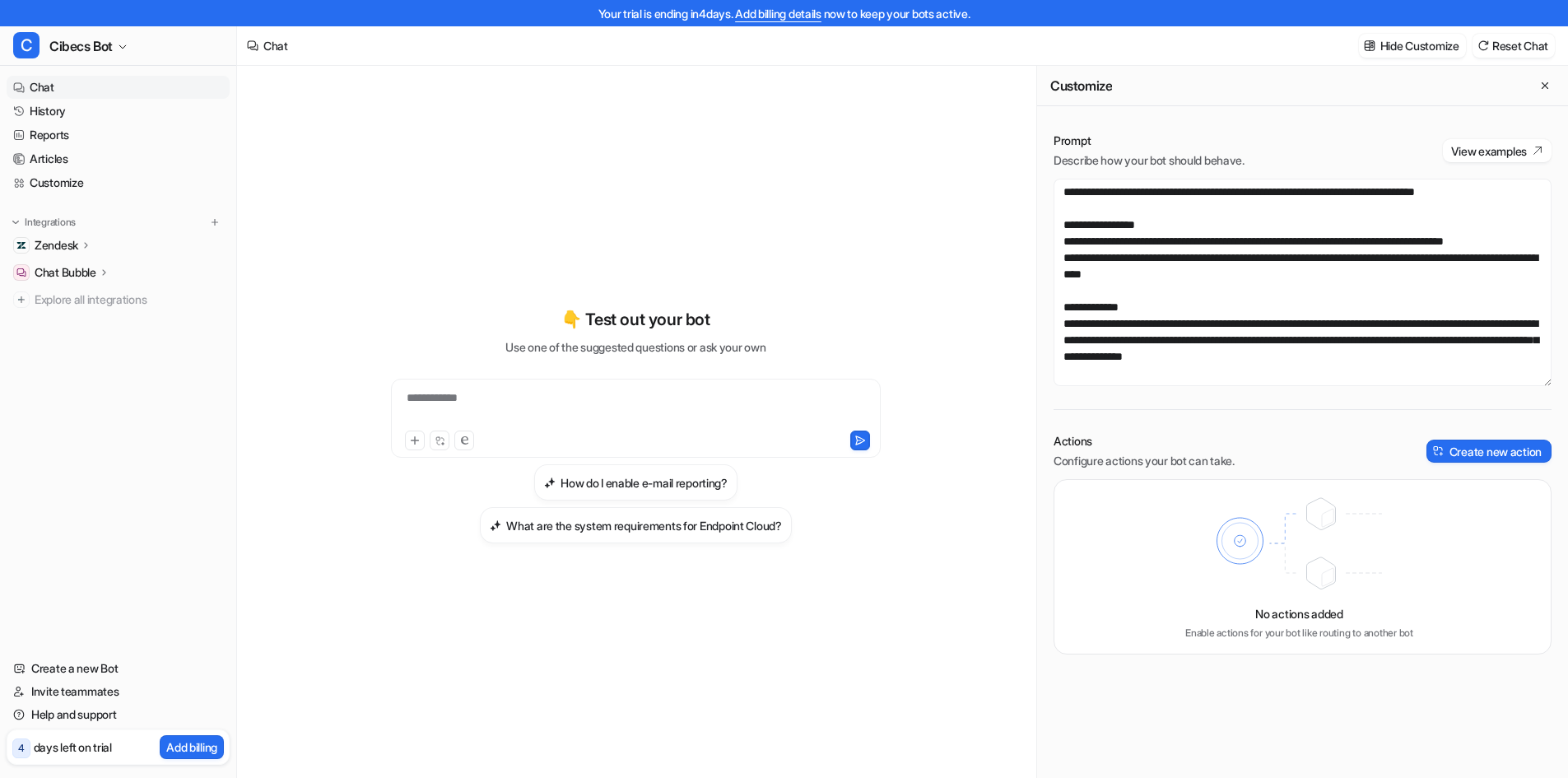
scroll to position [395, 0]
drag, startPoint x: 1462, startPoint y: 358, endPoint x: 1045, endPoint y: 313, distance: 419.4
click at [1045, 313] on div "Prompt Describe how your bot should behave. View examples Actions Configure act…" at bounding box center [1303, 394] width 531 height 555
click at [1127, 319] on textarea at bounding box center [1303, 282] width 498 height 208
click at [1103, 319] on textarea at bounding box center [1303, 282] width 498 height 208
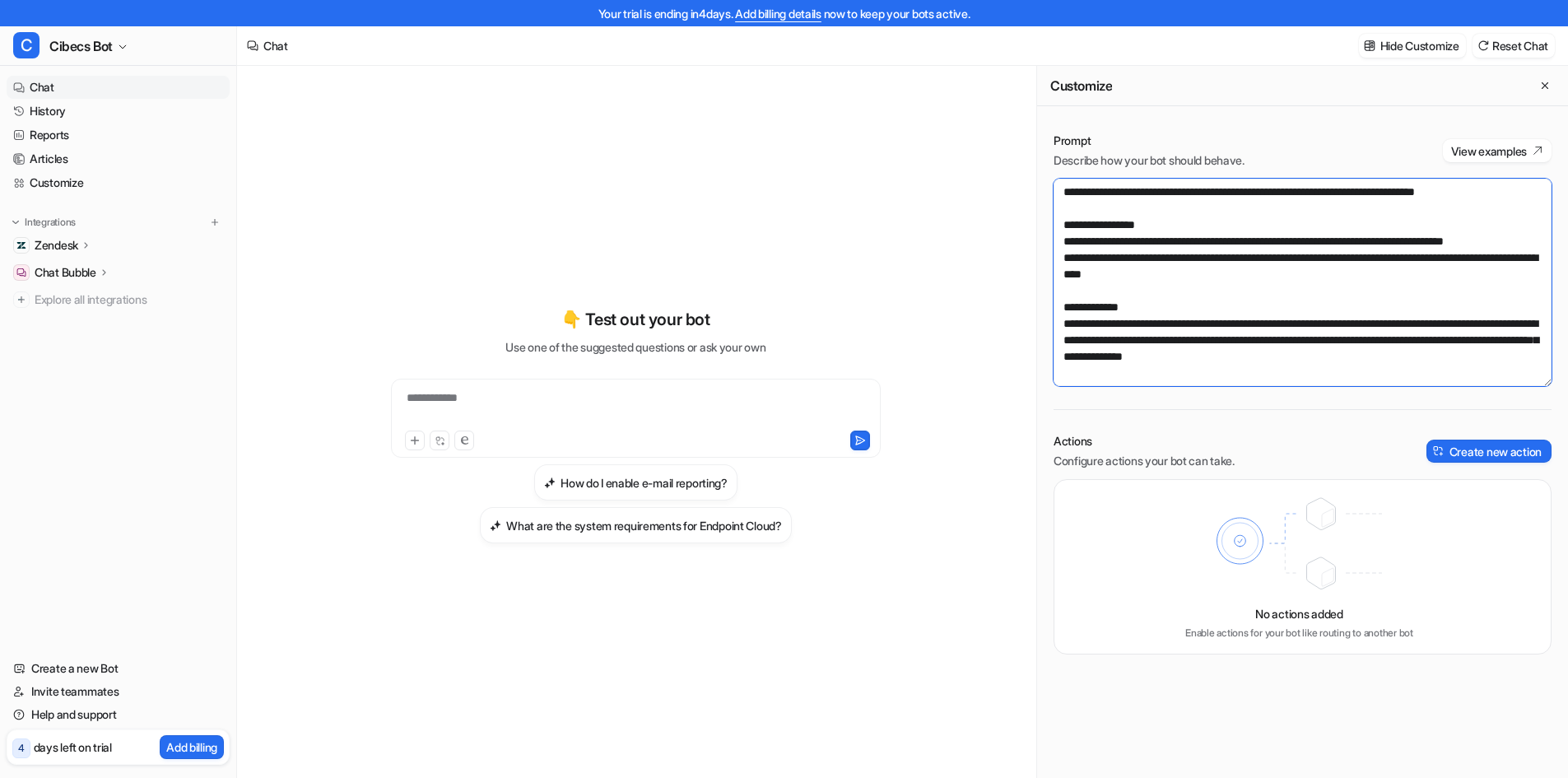
click at [1151, 306] on textarea at bounding box center [1303, 282] width 498 height 208
click at [1115, 324] on textarea at bounding box center [1303, 282] width 498 height 208
click at [1400, 49] on button "Save changes" at bounding box center [1423, 46] width 85 height 24
click at [1253, 275] on textarea at bounding box center [1303, 282] width 498 height 208
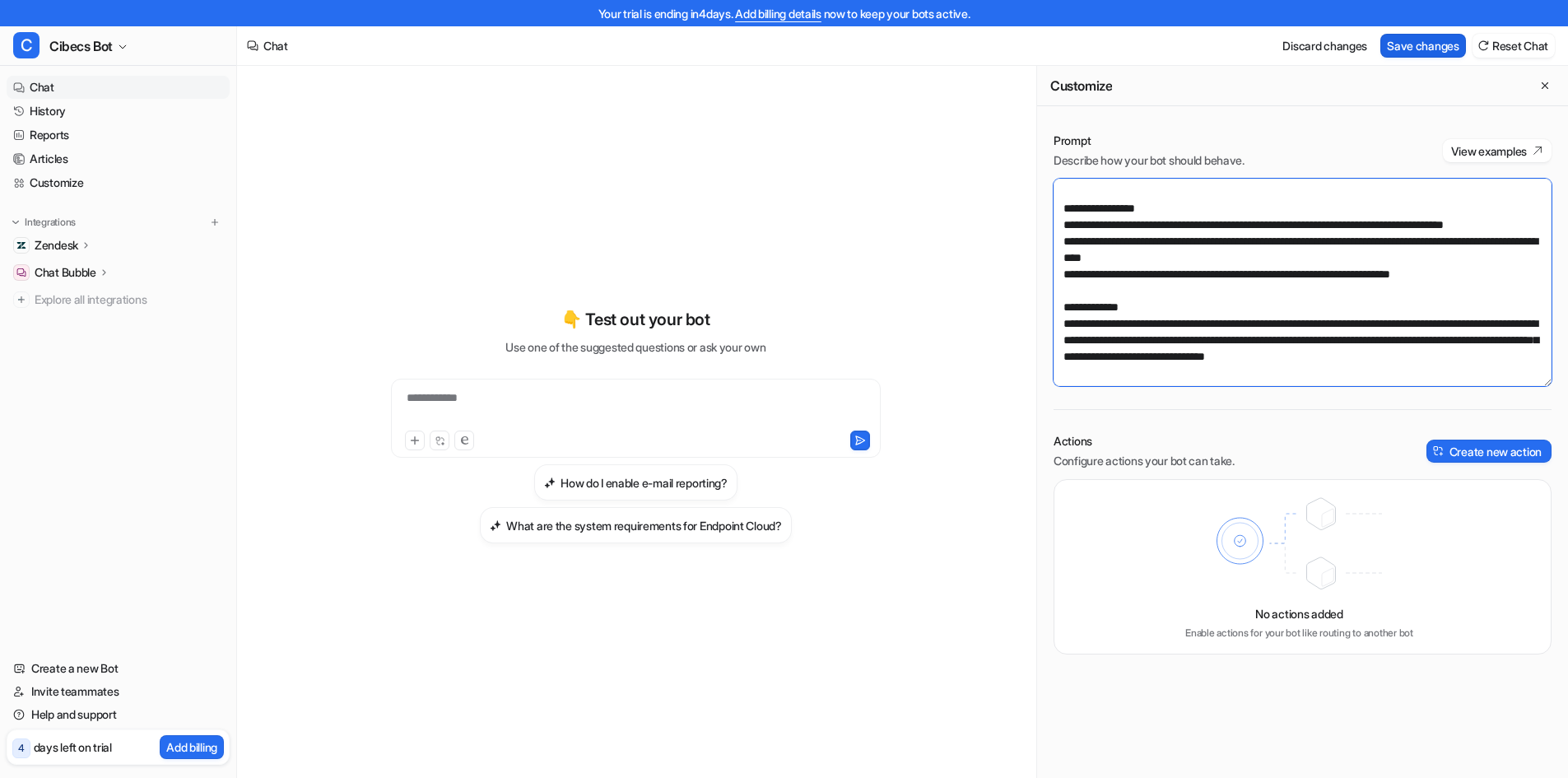
type textarea "**********"
click at [1437, 38] on button "Save changes" at bounding box center [1423, 46] width 85 height 24
click at [98, 717] on link "Help and support" at bounding box center [118, 715] width 223 height 23
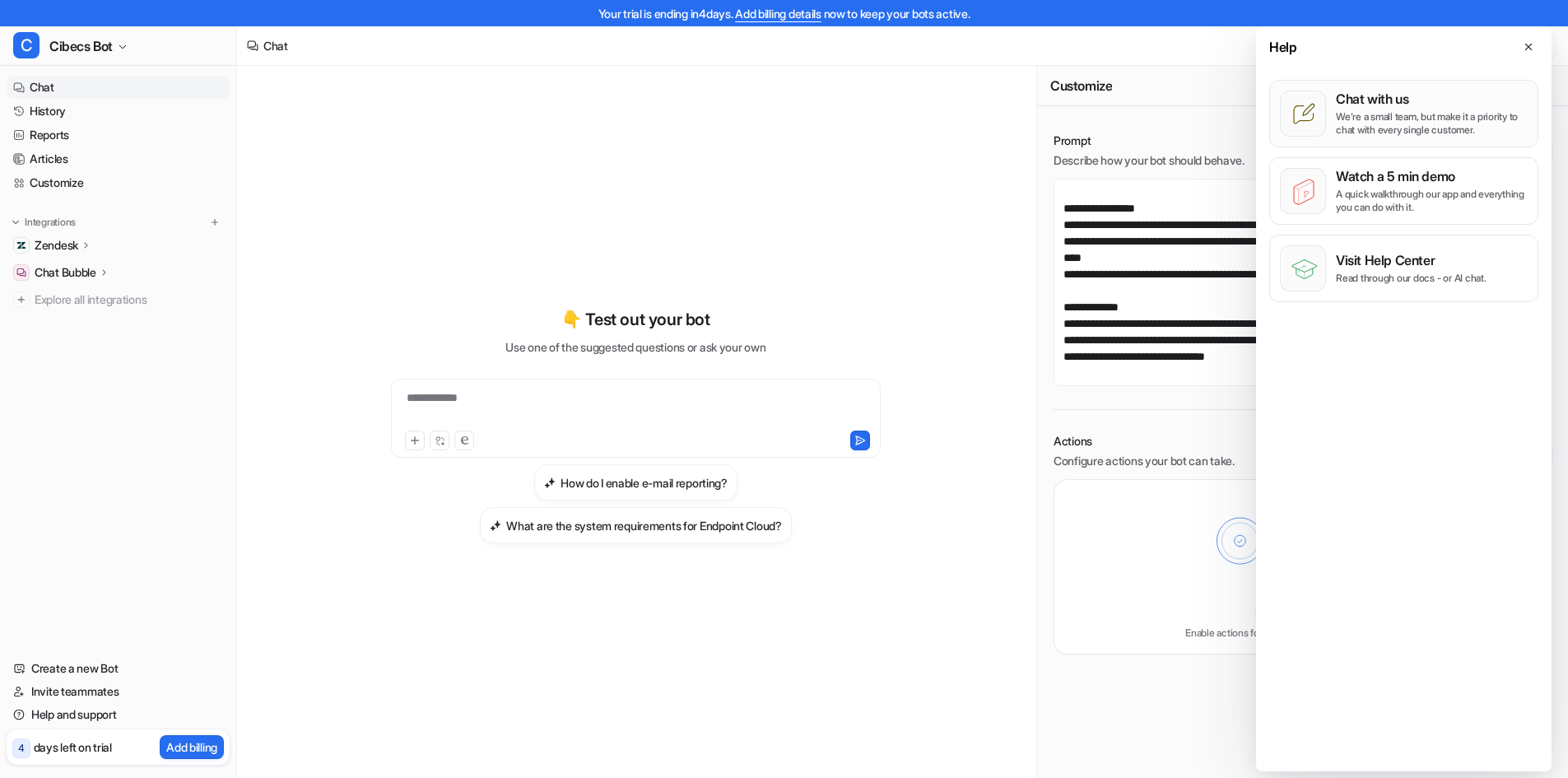
click at [1404, 120] on p "We’re a small team, but make it a priority to chat with every single customer." at bounding box center [1431, 123] width 192 height 26
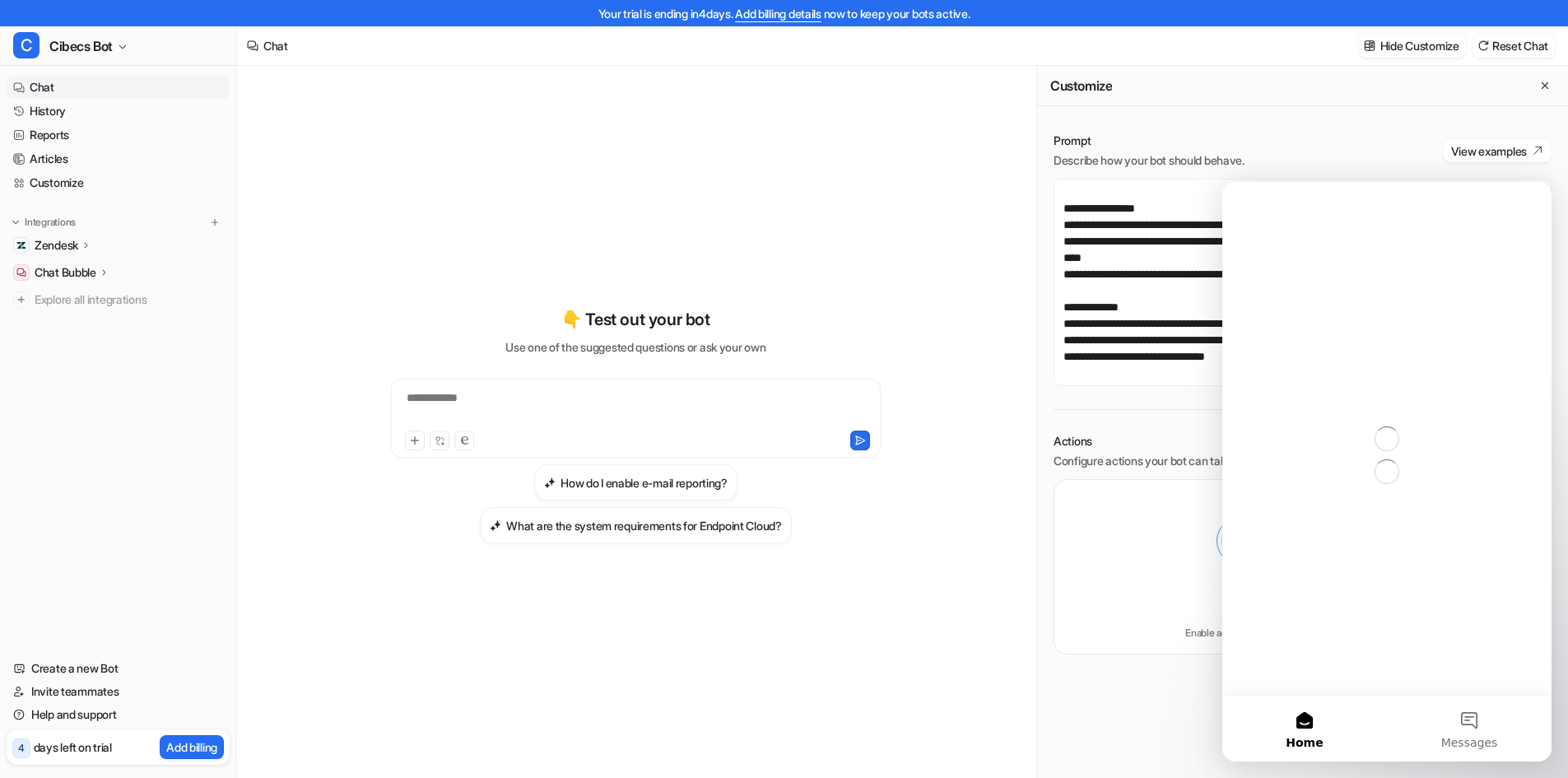
scroll to position [0, 0]
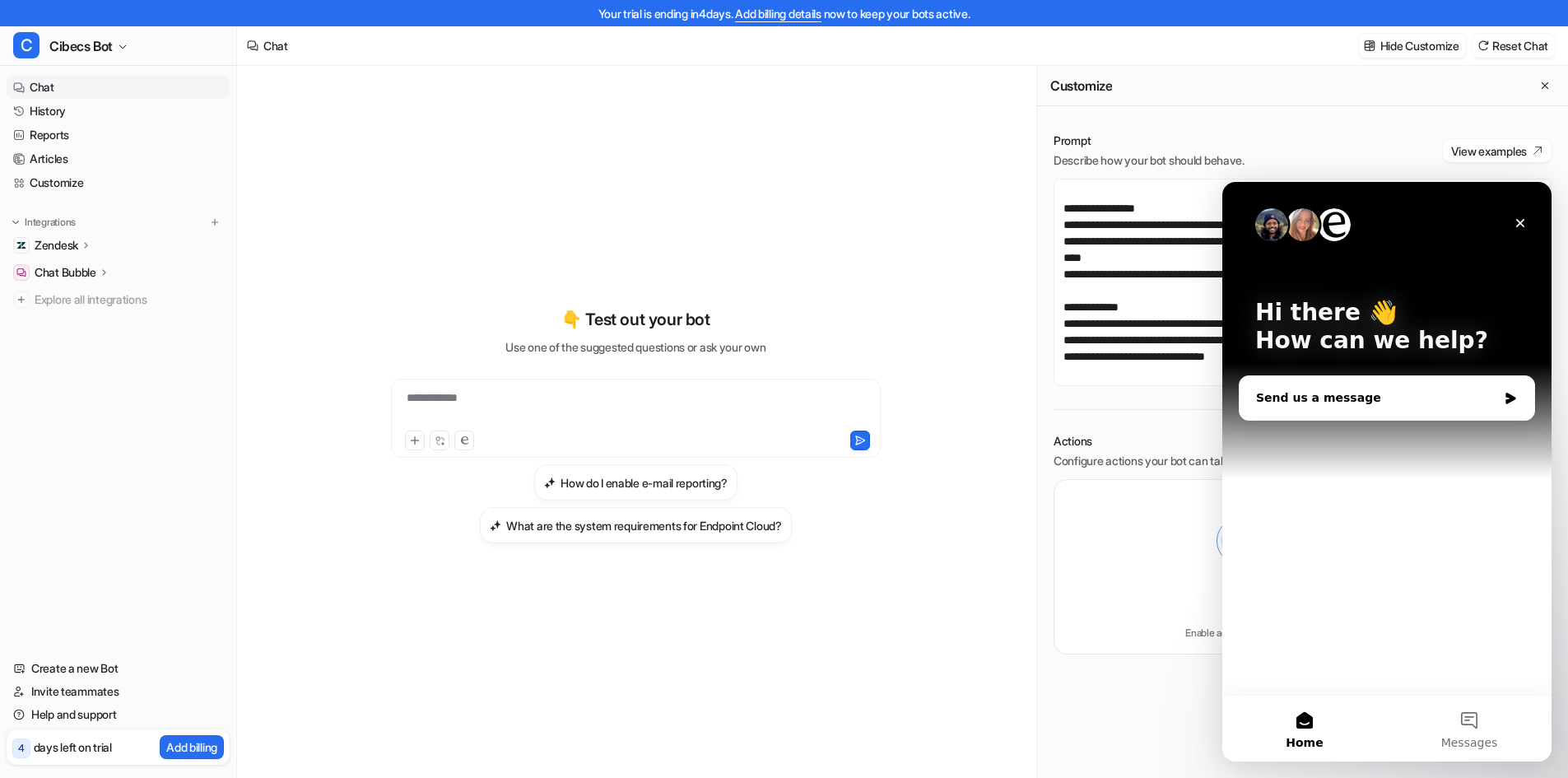
click at [1320, 395] on div "Send us a message" at bounding box center [1377, 398] width 242 height 17
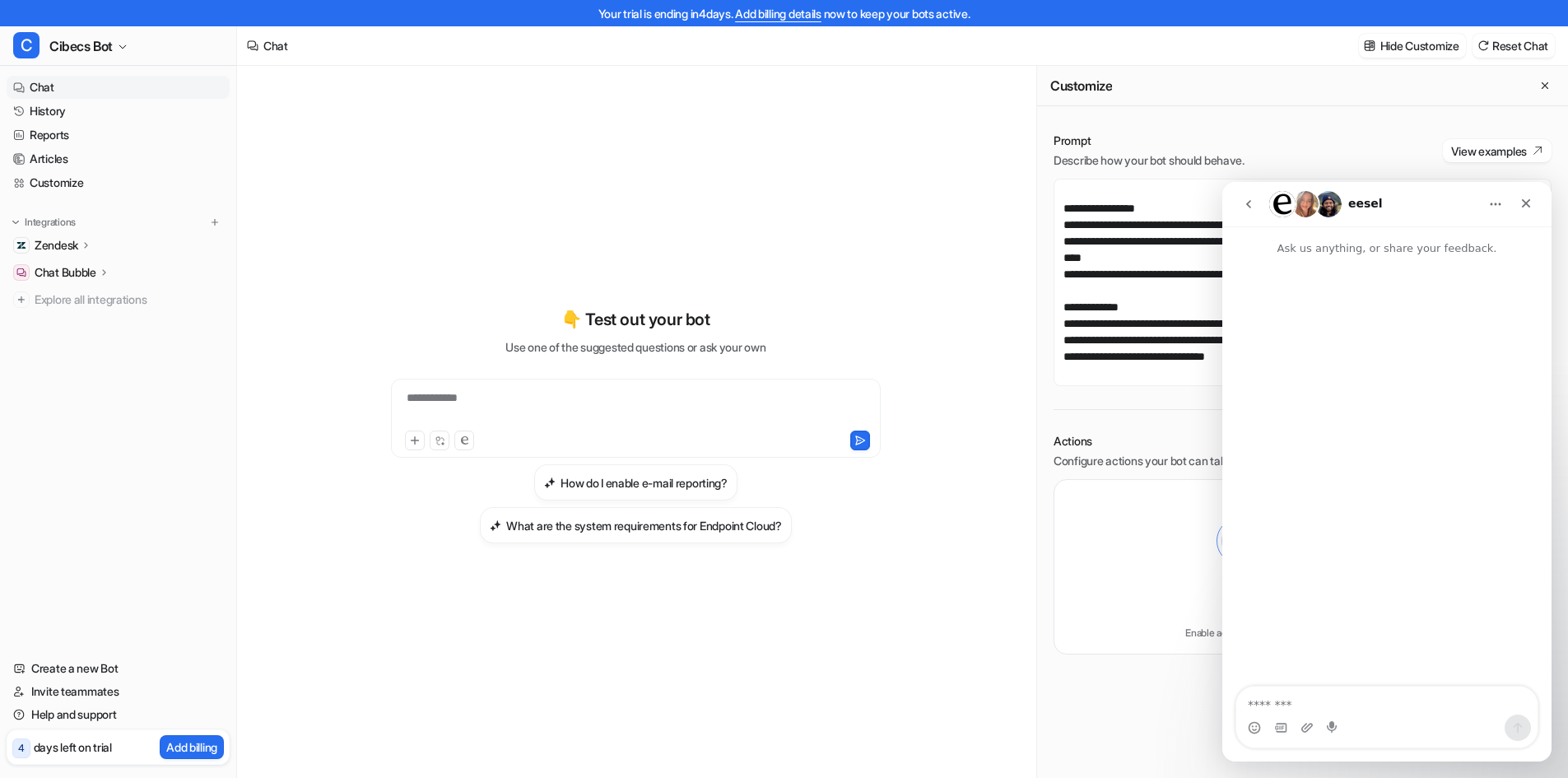
click at [1311, 703] on textarea "Message…" at bounding box center [1387, 700] width 301 height 28
click at [1309, 203] on img "Intercom messenger" at bounding box center [1305, 204] width 26 height 26
click at [1311, 696] on textarea "Message…" at bounding box center [1387, 700] width 301 height 28
type textarea "**********"
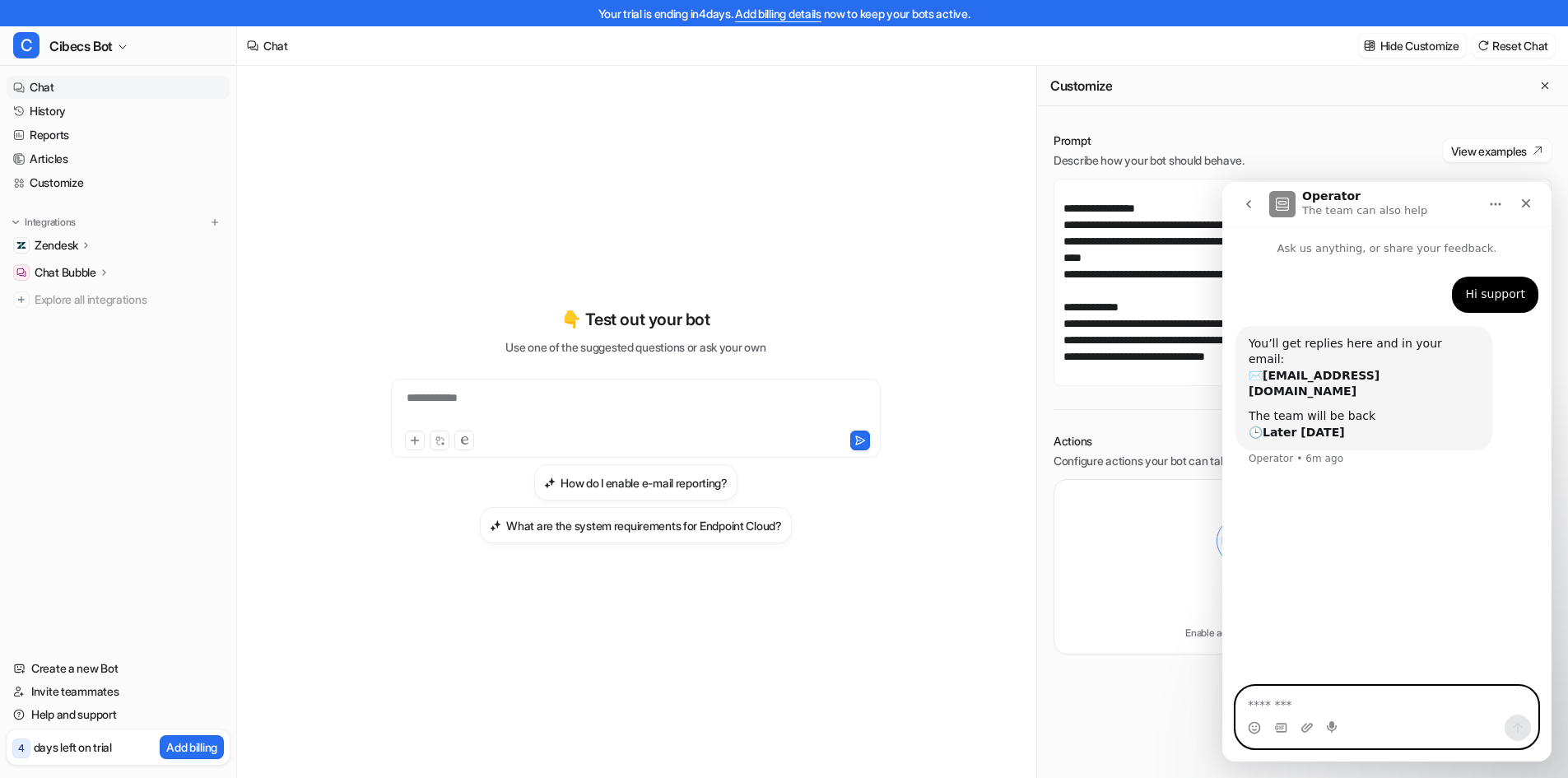
click at [1300, 710] on textarea "Message…" at bounding box center [1387, 700] width 301 height 28
paste textarea "**********"
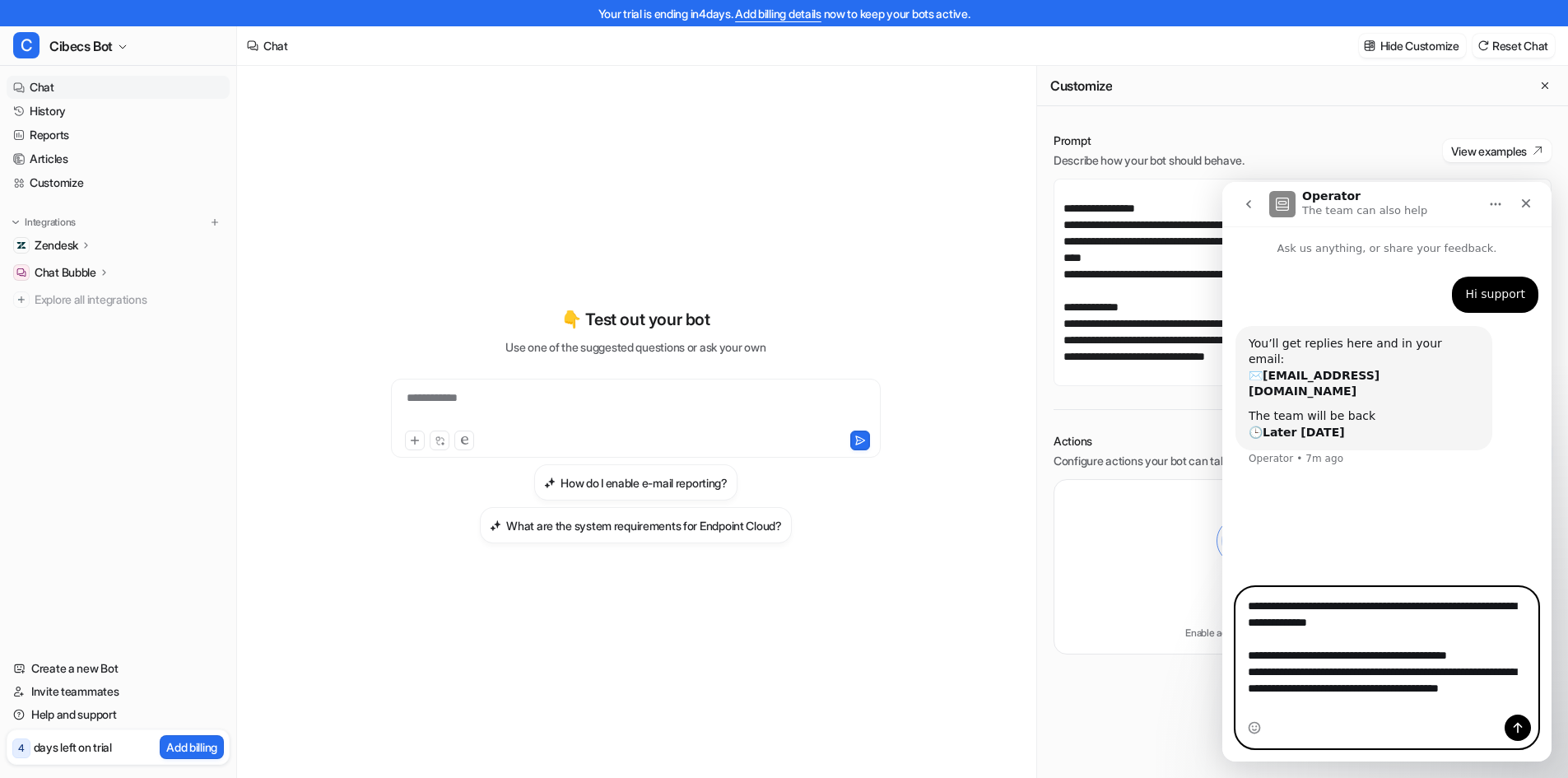
click at [1493, 659] on textarea "**********" at bounding box center [1387, 652] width 301 height 127
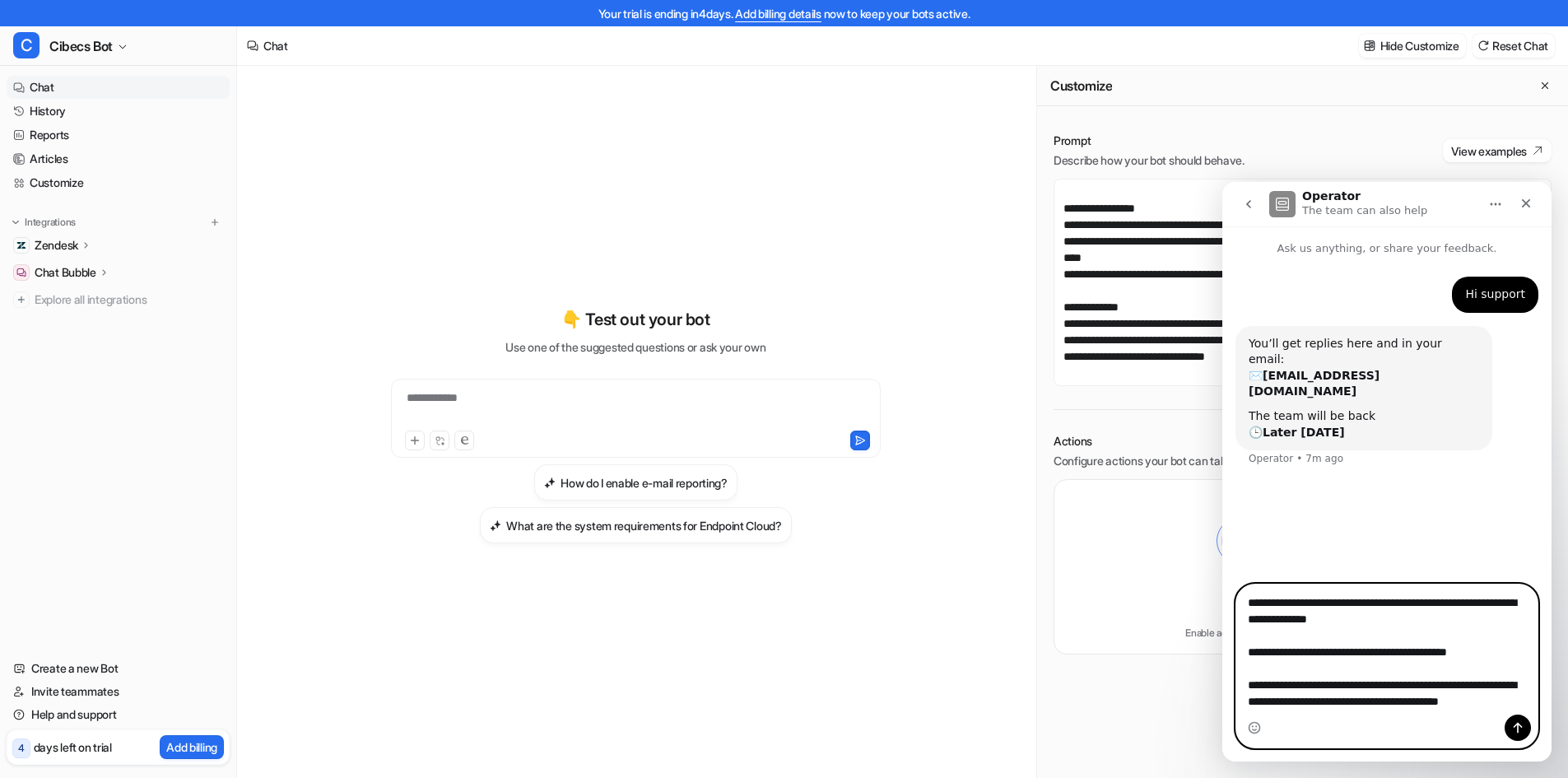
type textarea "**********"
click at [1516, 730] on icon "Send a message…" at bounding box center [1518, 728] width 13 height 13
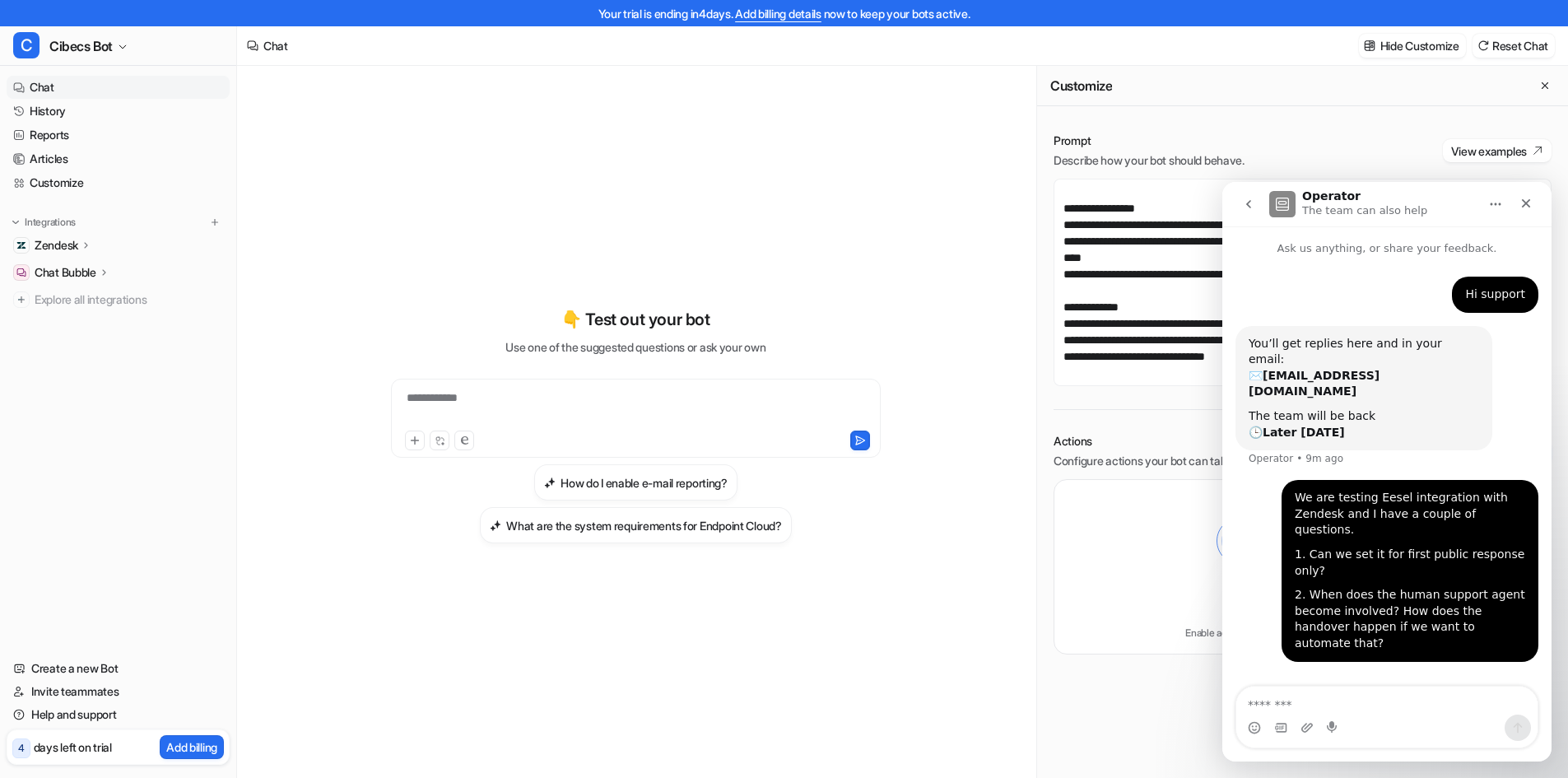
click at [81, 249] on div "Zendesk" at bounding box center [64, 245] width 58 height 16
click at [108, 44] on span "Cibecs Bot" at bounding box center [81, 46] width 63 height 23
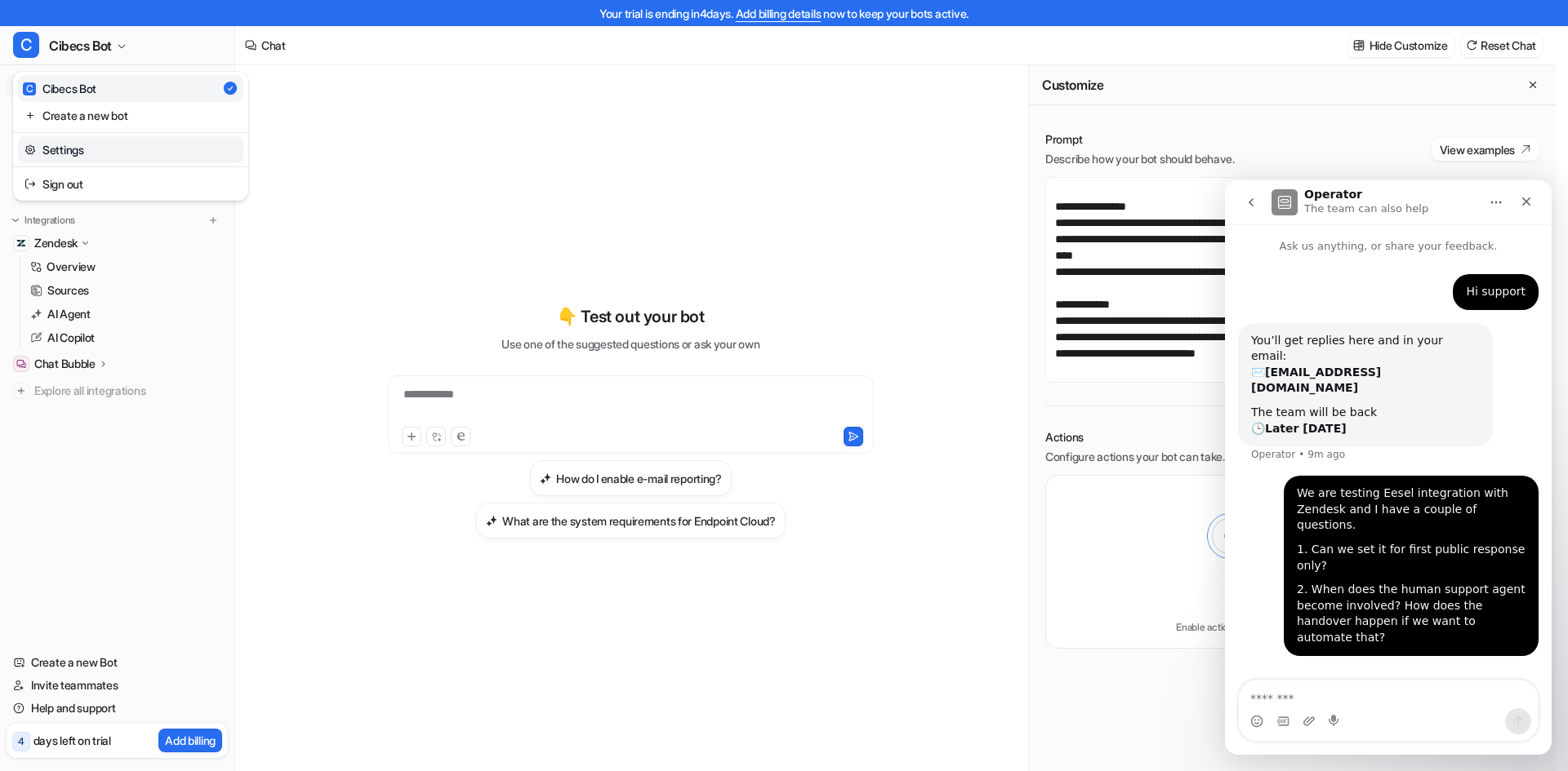
click at [103, 144] on link "Settings" at bounding box center [130, 150] width 225 height 27
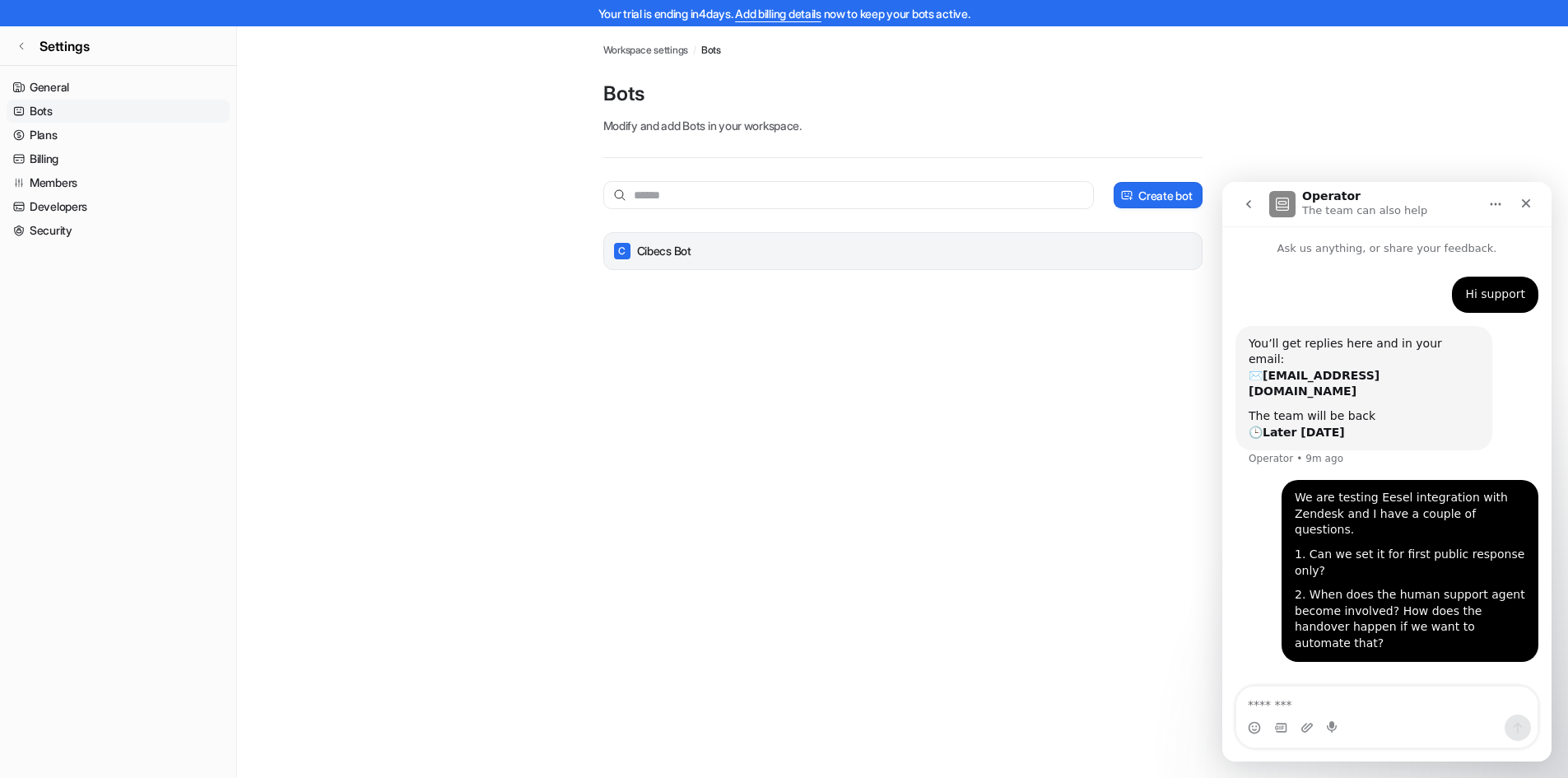
click at [677, 252] on p "Cibecs Bot" at bounding box center [664, 251] width 55 height 16
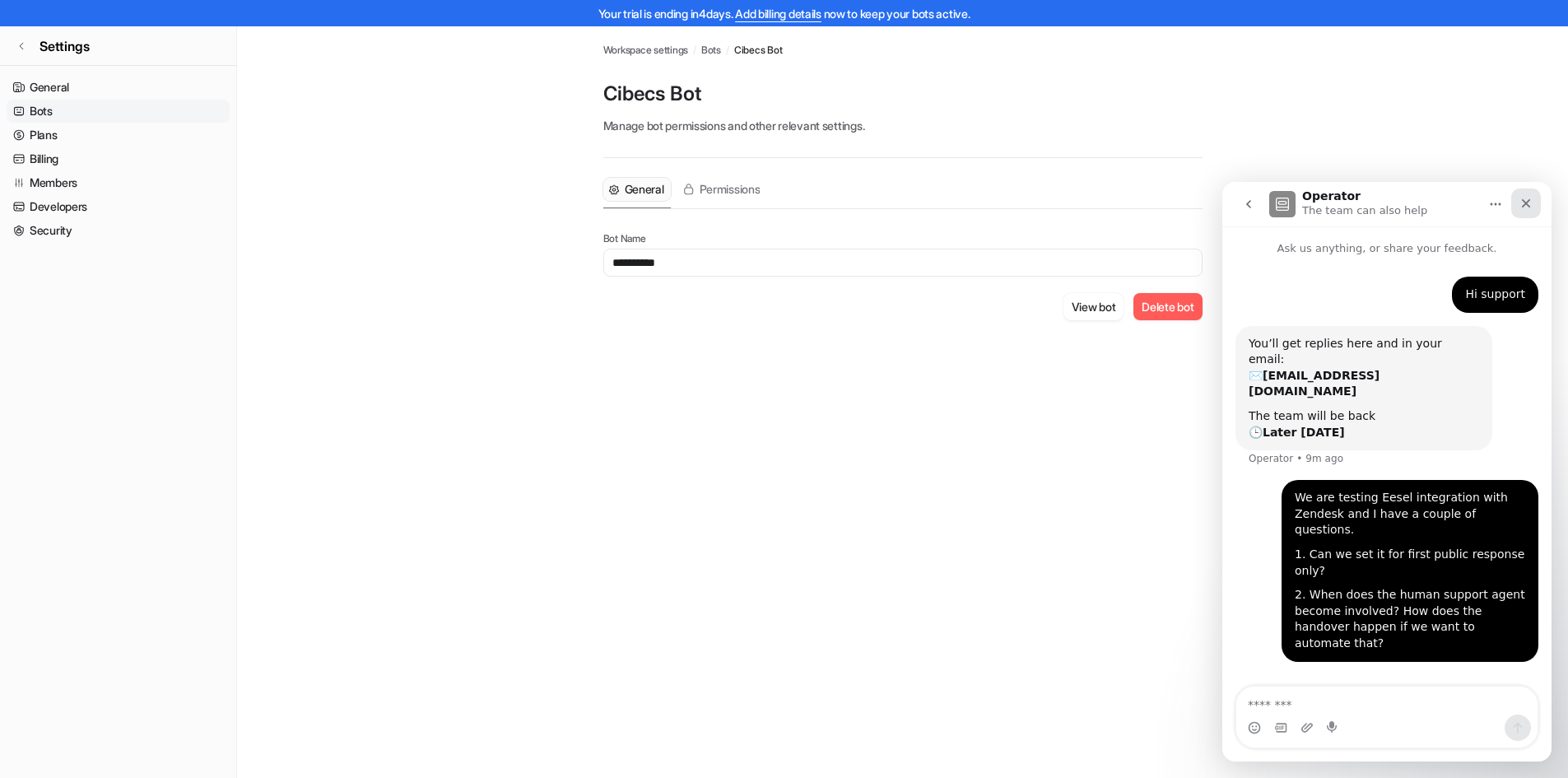
click at [1527, 206] on icon "Close" at bounding box center [1525, 203] width 13 height 13
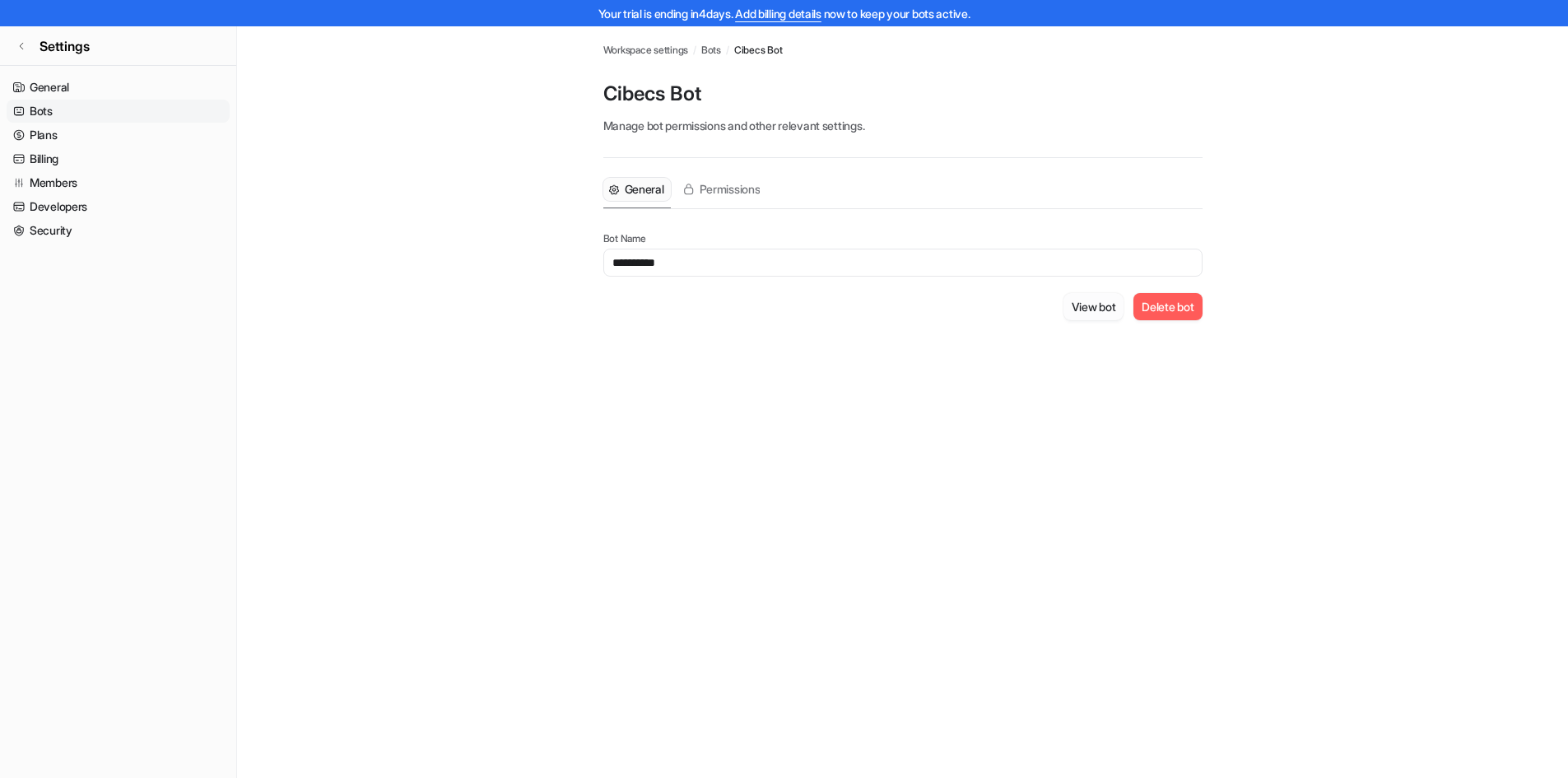
click at [1090, 311] on button "View bot" at bounding box center [1093, 307] width 61 height 27
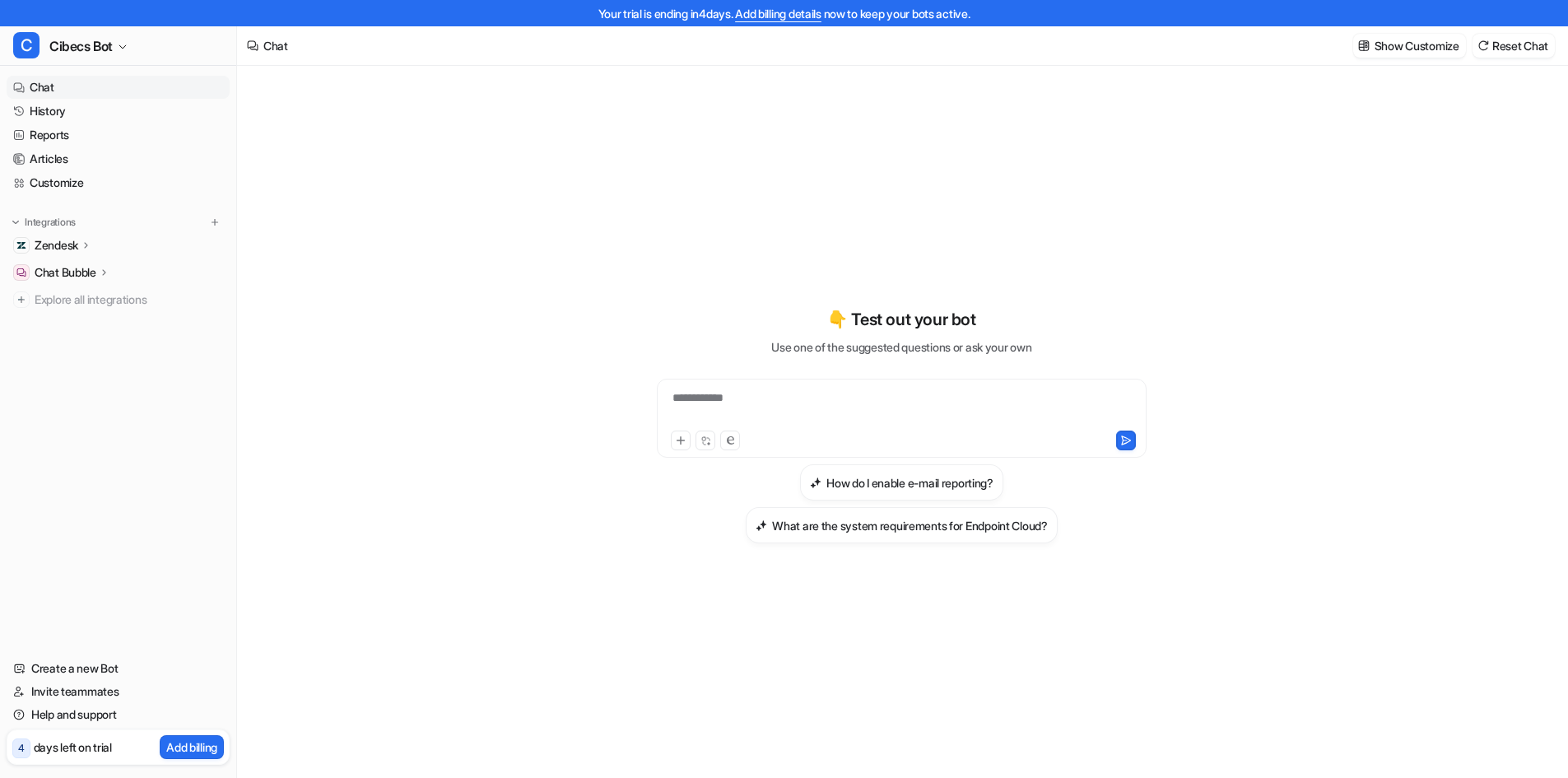
click at [79, 277] on p "Chat Bubble" at bounding box center [66, 272] width 61 height 16
click at [78, 295] on p "Overview" at bounding box center [72, 296] width 50 height 16
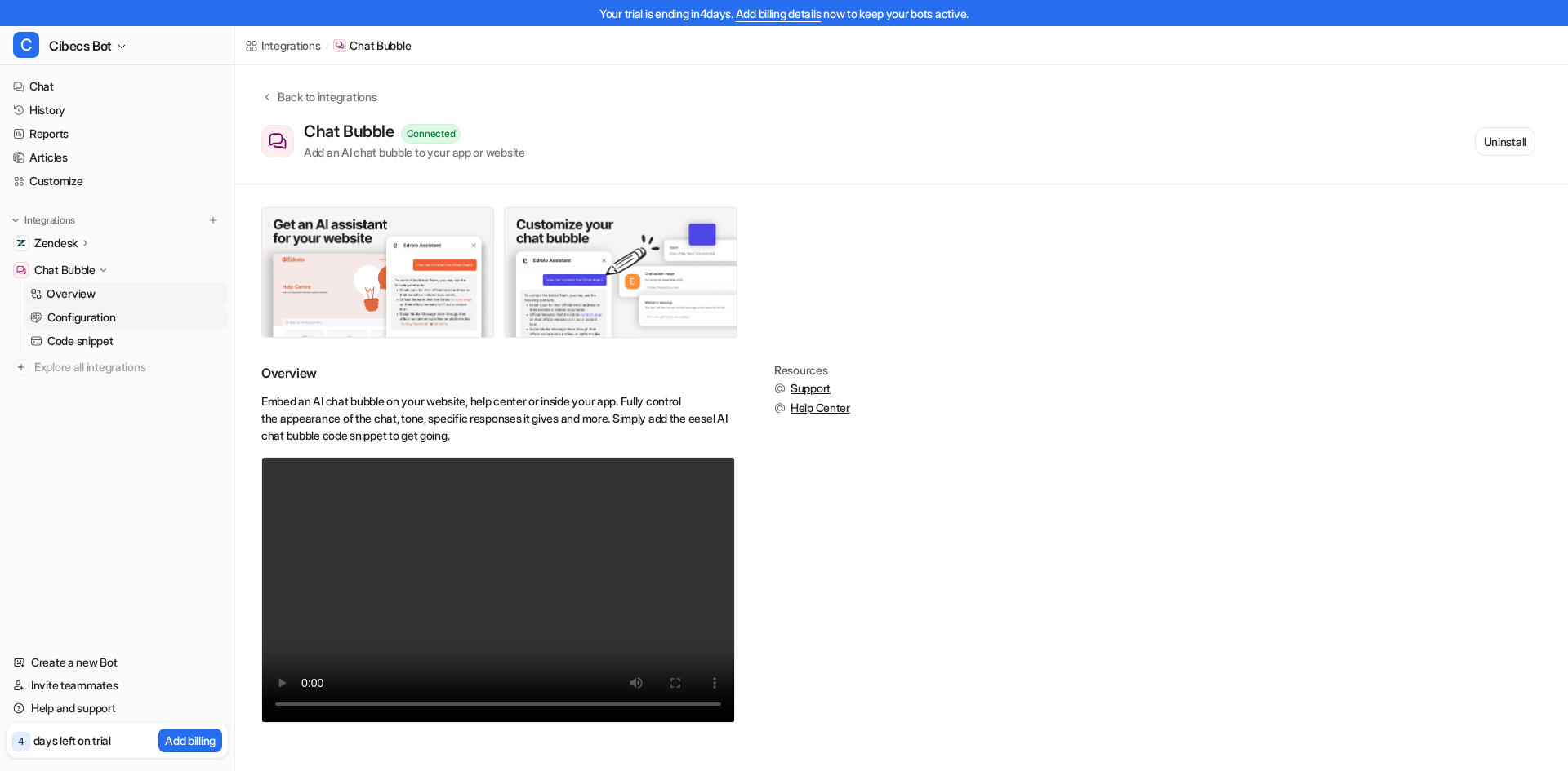
click at [81, 315] on p "Configuration" at bounding box center [81, 317] width 68 height 16
